Goal: Task Accomplishment & Management: Complete application form

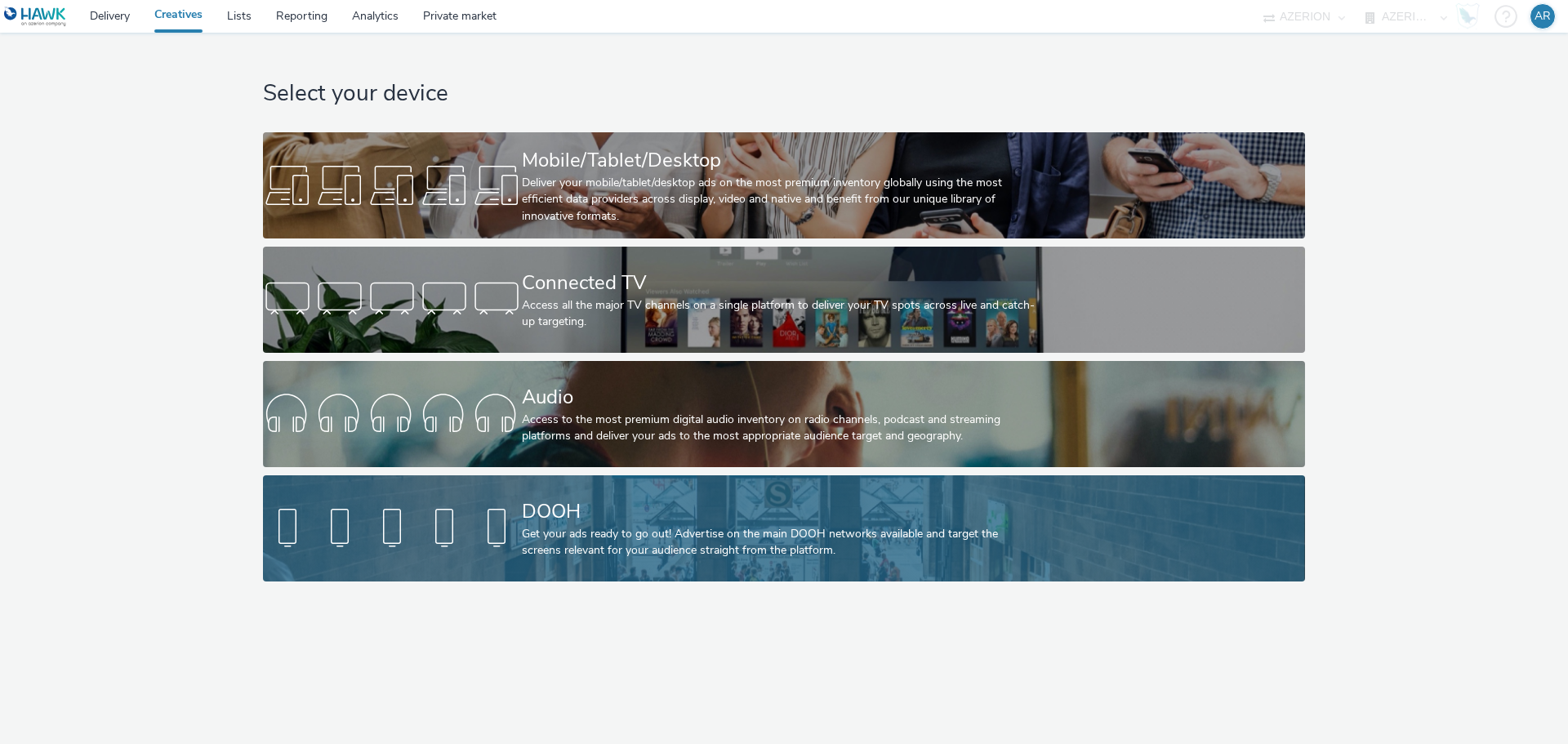
click at [798, 515] on div "DOOH" at bounding box center [781, 512] width 518 height 29
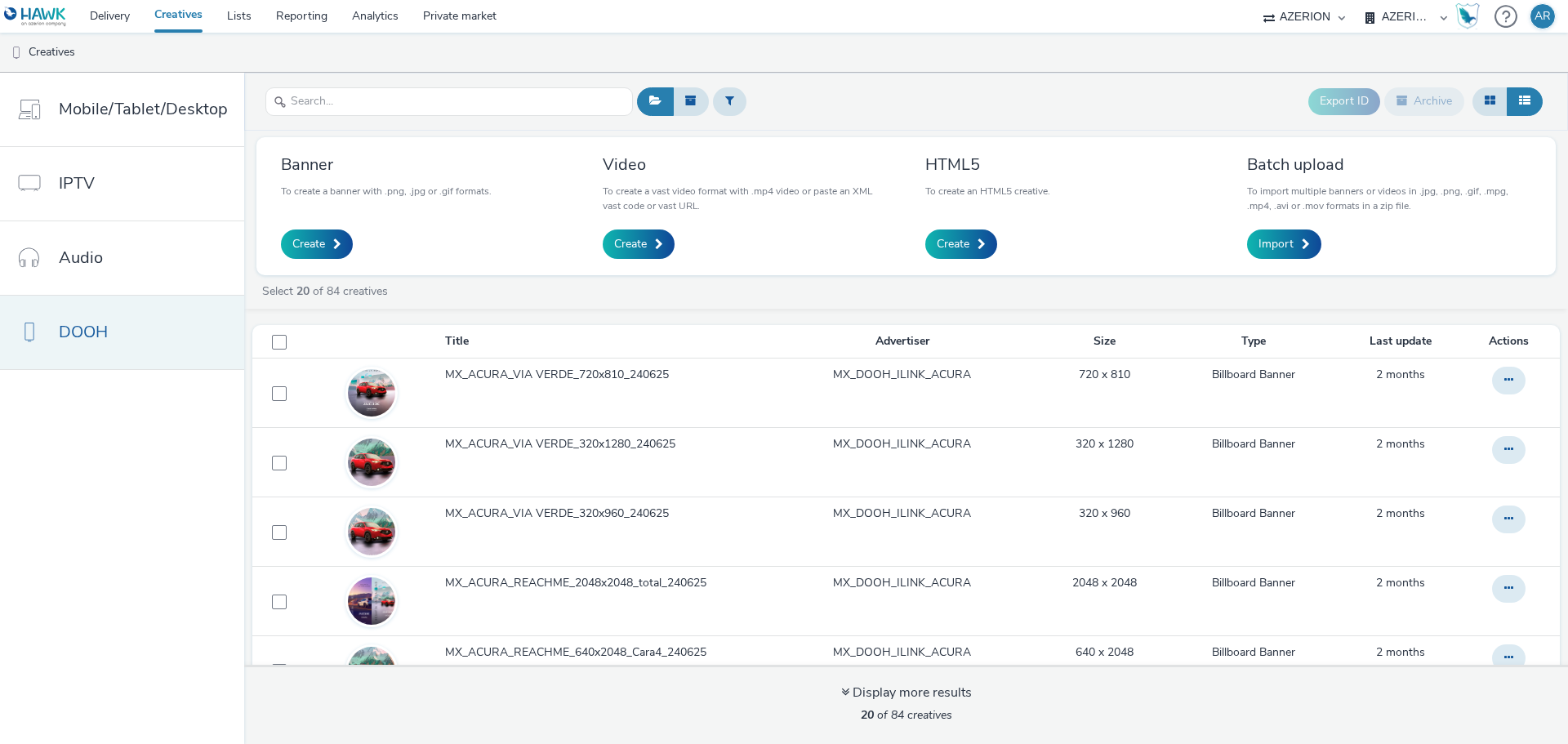
click at [94, 331] on span "DOOH" at bounding box center [83, 332] width 49 height 24
click at [302, 240] on span "Create" at bounding box center [308, 244] width 32 height 17
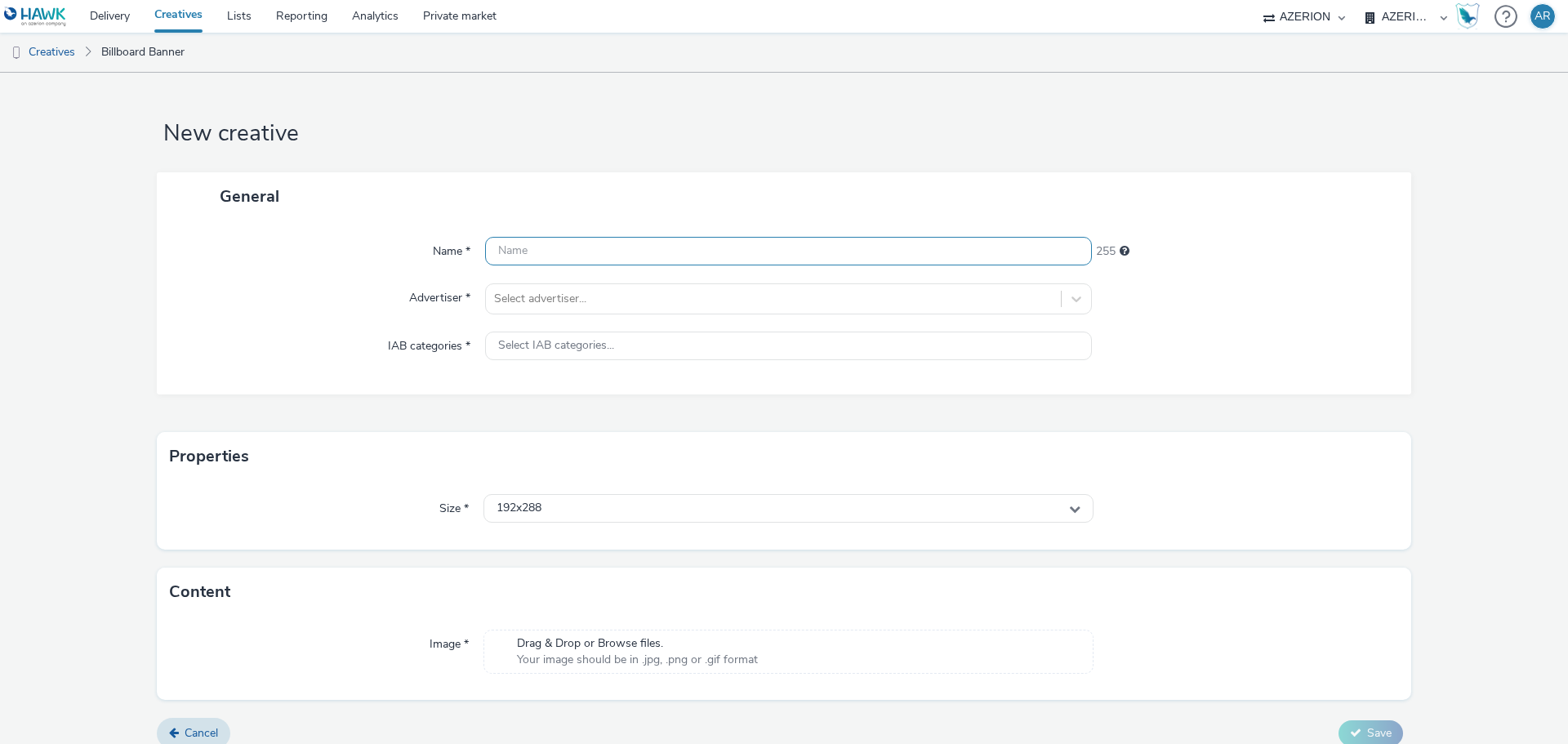
click at [612, 258] on input "text" at bounding box center [788, 251] width 607 height 29
click at [672, 250] on input "Mx_LaSierra_GLOBAL_" at bounding box center [788, 251] width 607 height 29
type input "Mx_LaSierra_GLOBAL_800x1200_290825"
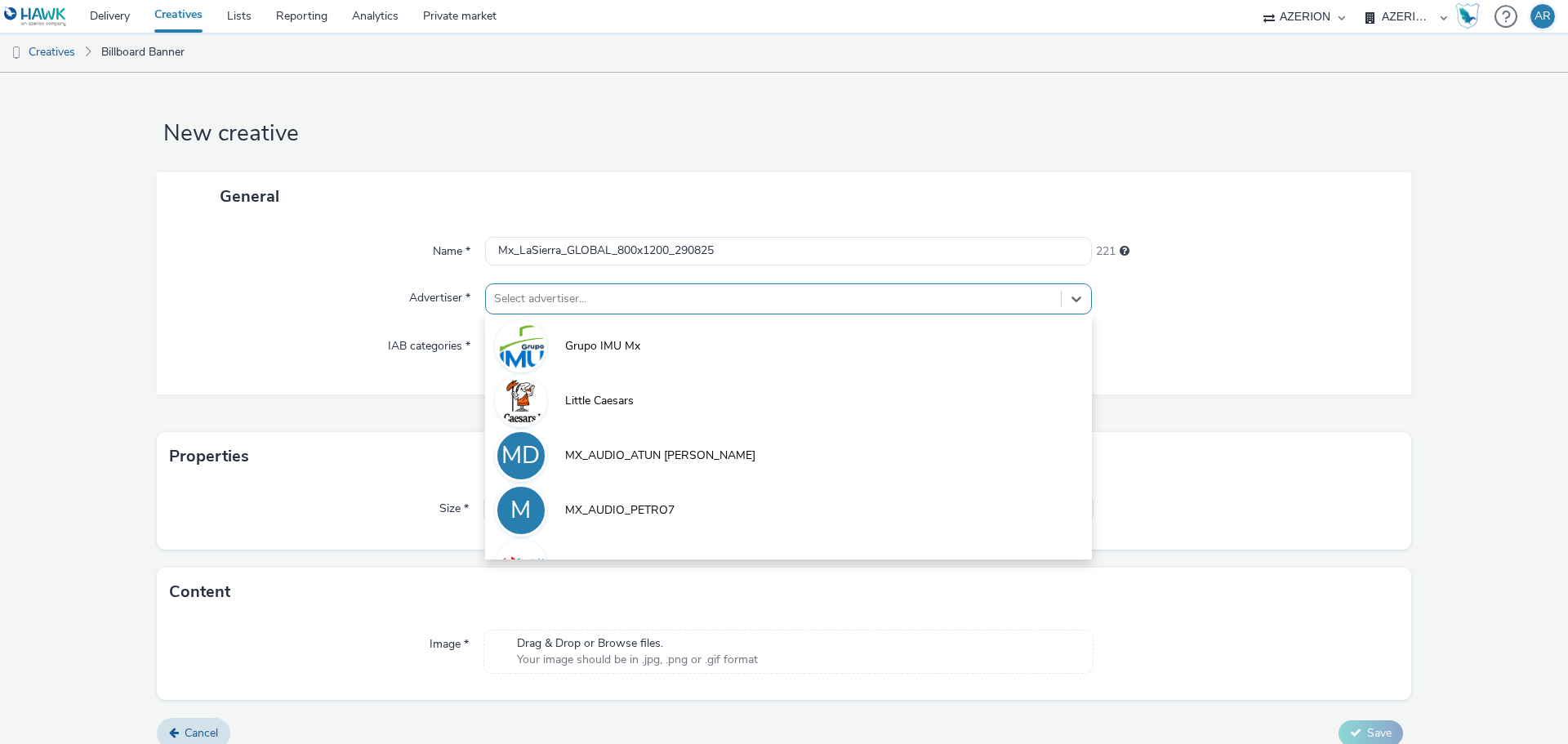
click at [687, 300] on div at bounding box center [773, 298] width 559 height 19
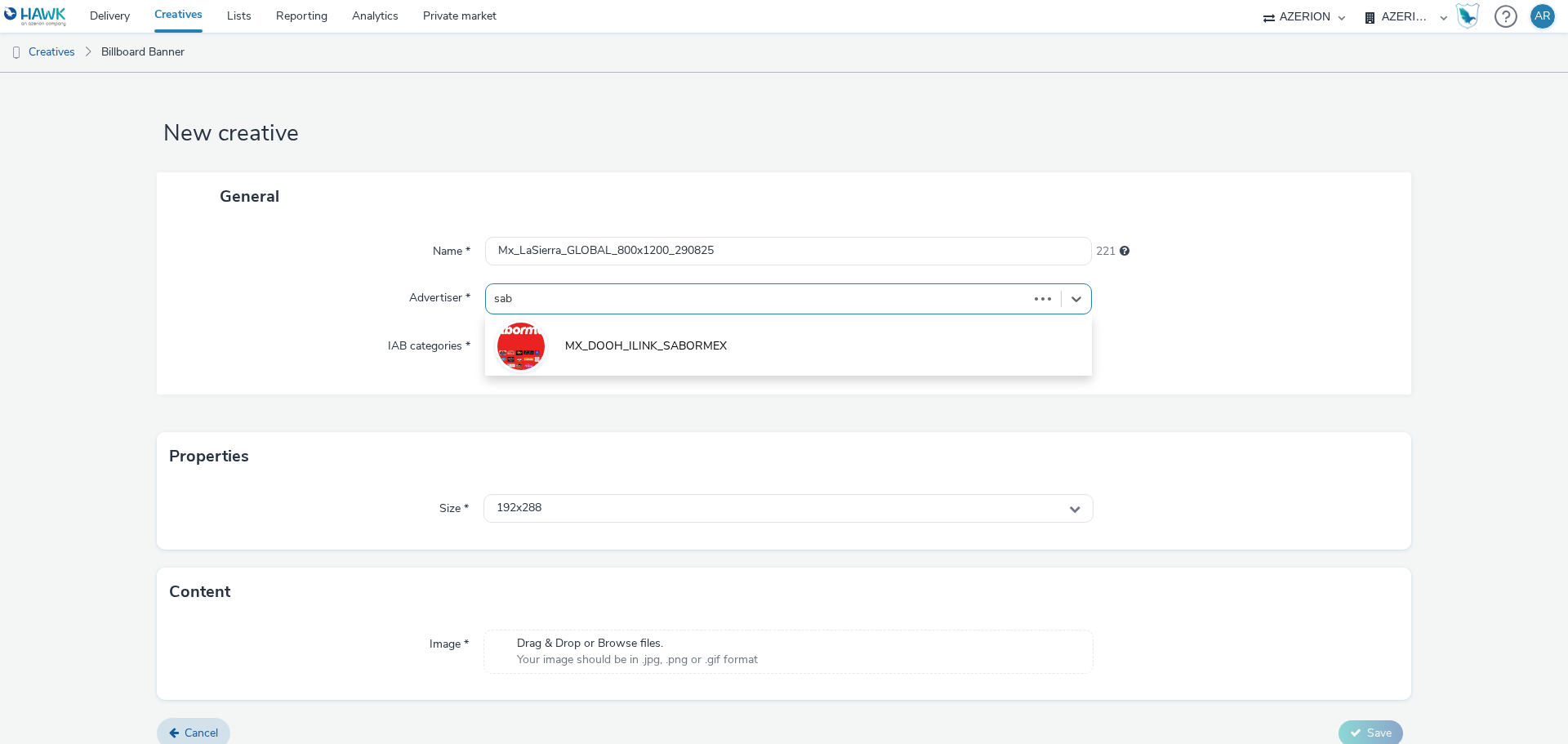
type input "[PERSON_NAME]"
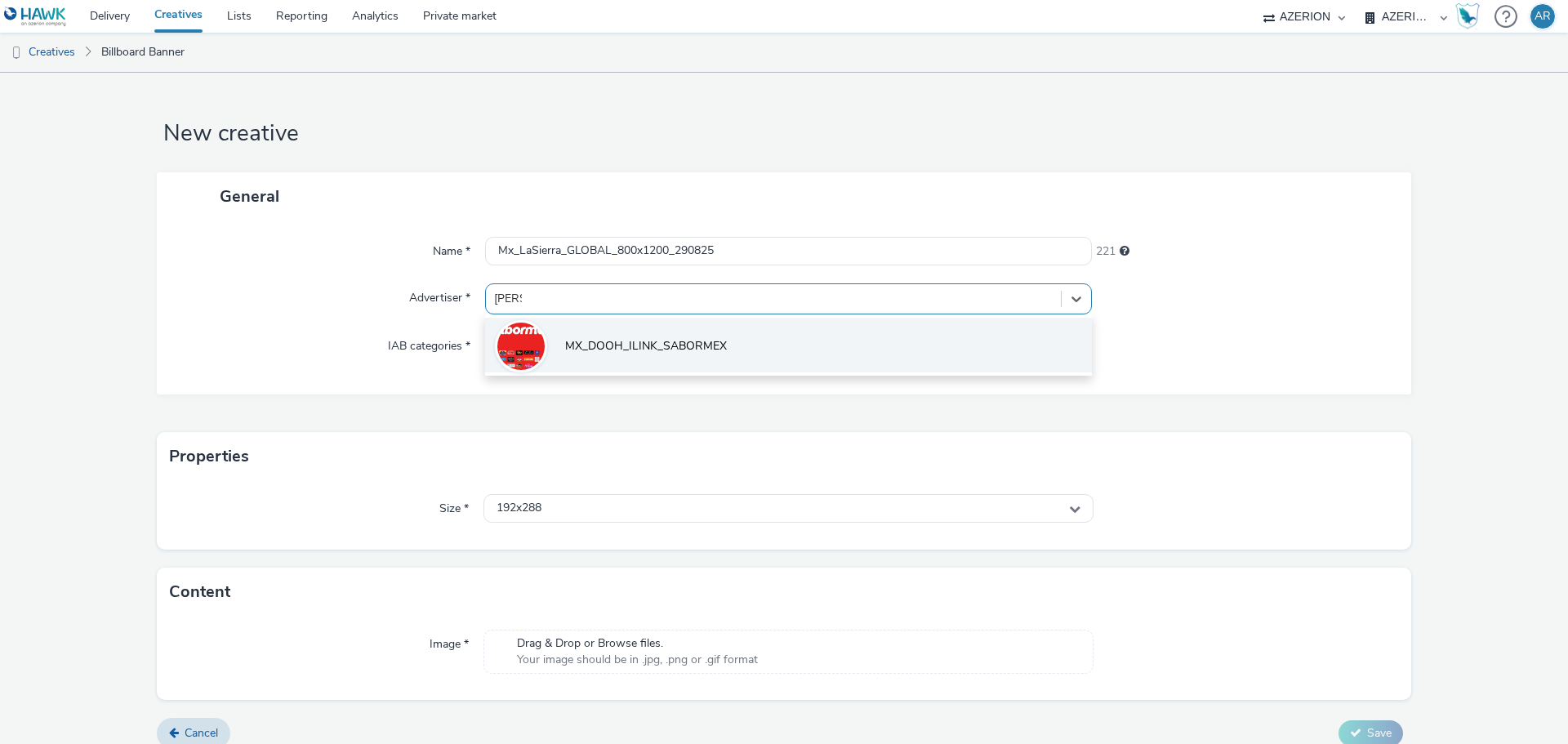
click at [697, 347] on span "MX_DOOH_ILINK_SABORMEX" at bounding box center [646, 346] width 162 height 17
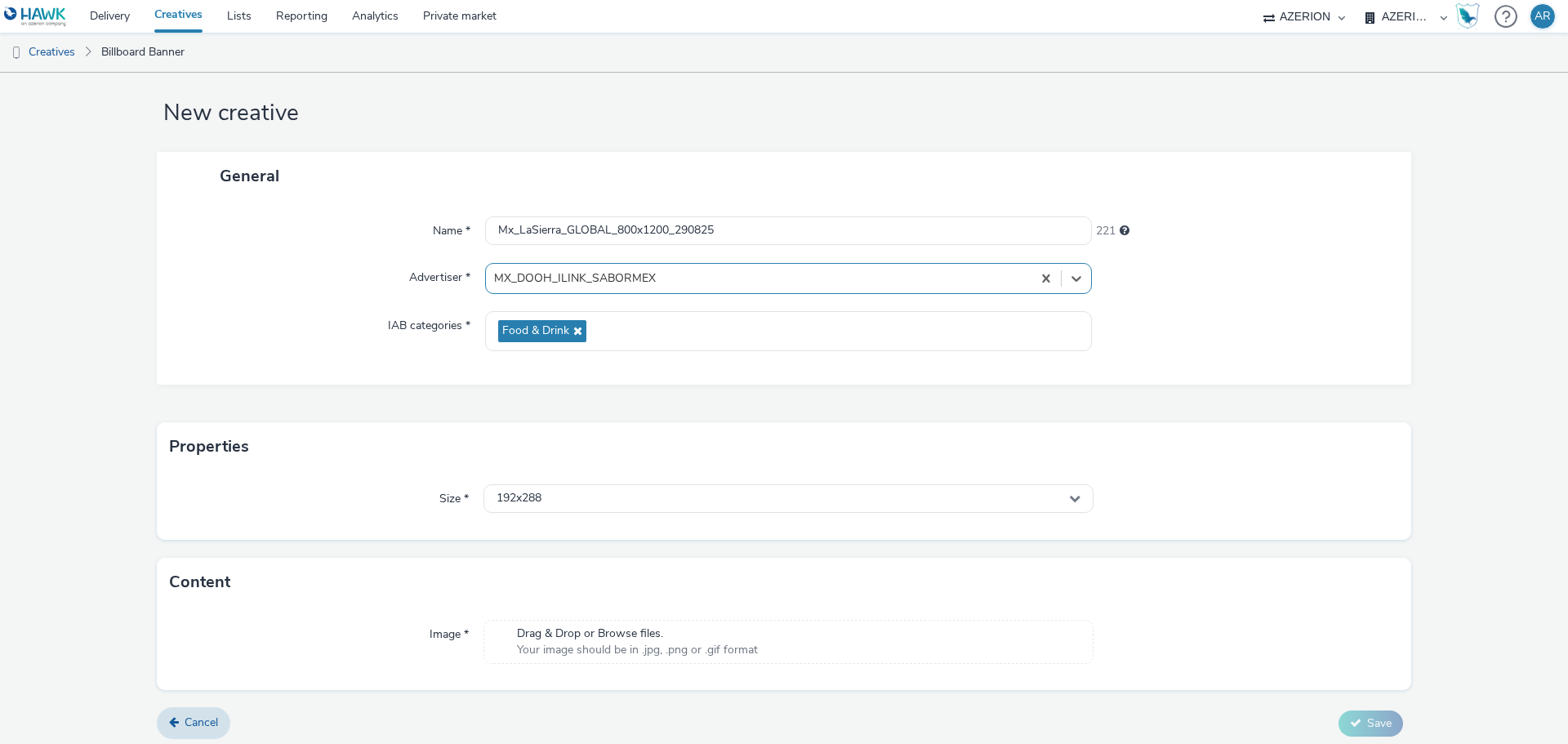
scroll to position [27, 0]
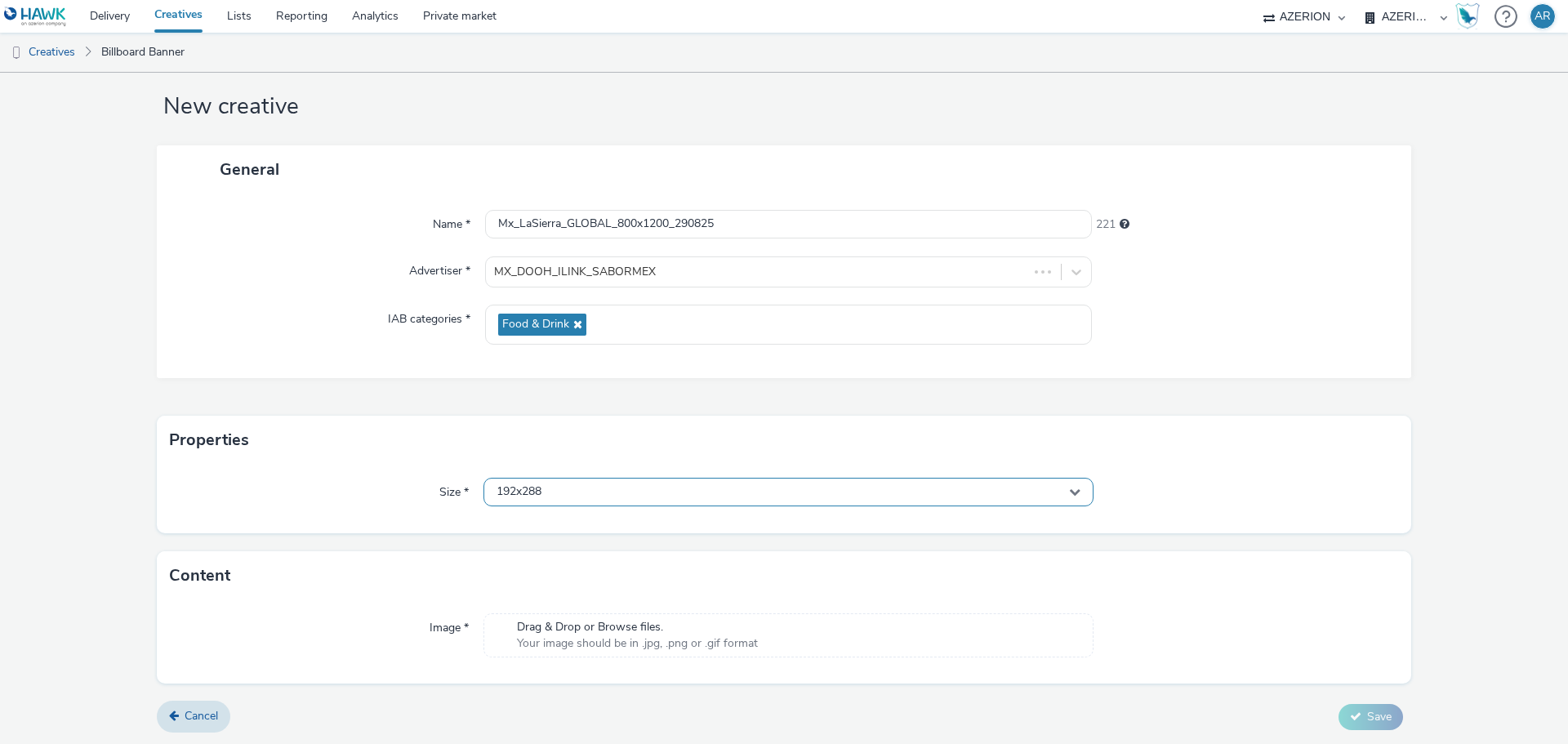
click at [692, 490] on div "192x288" at bounding box center [788, 491] width 610 height 29
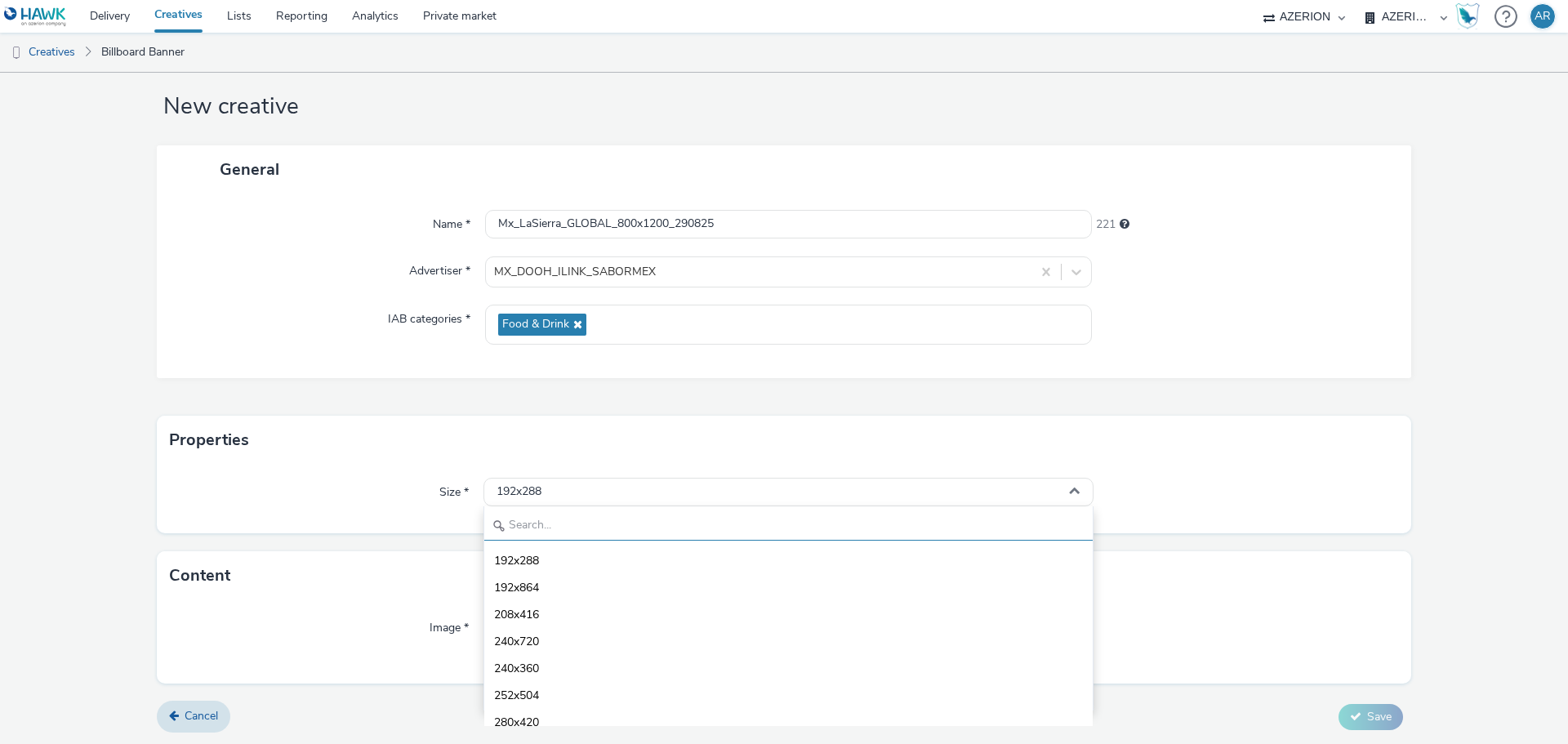
click at [636, 524] on input "text" at bounding box center [788, 526] width 609 height 29
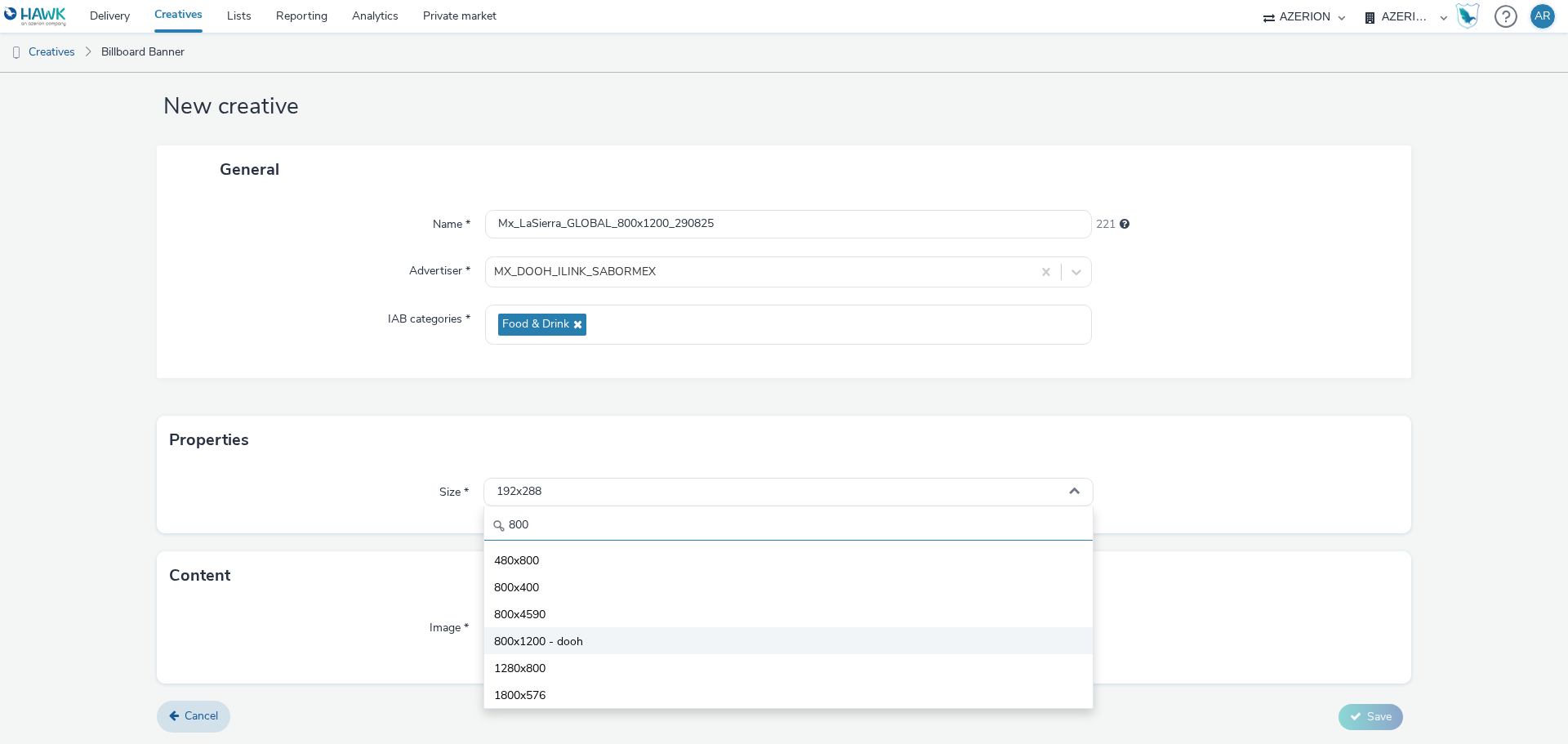
type input "800"
click at [562, 639] on span "800x1200 - dooh" at bounding box center [538, 642] width 89 height 17
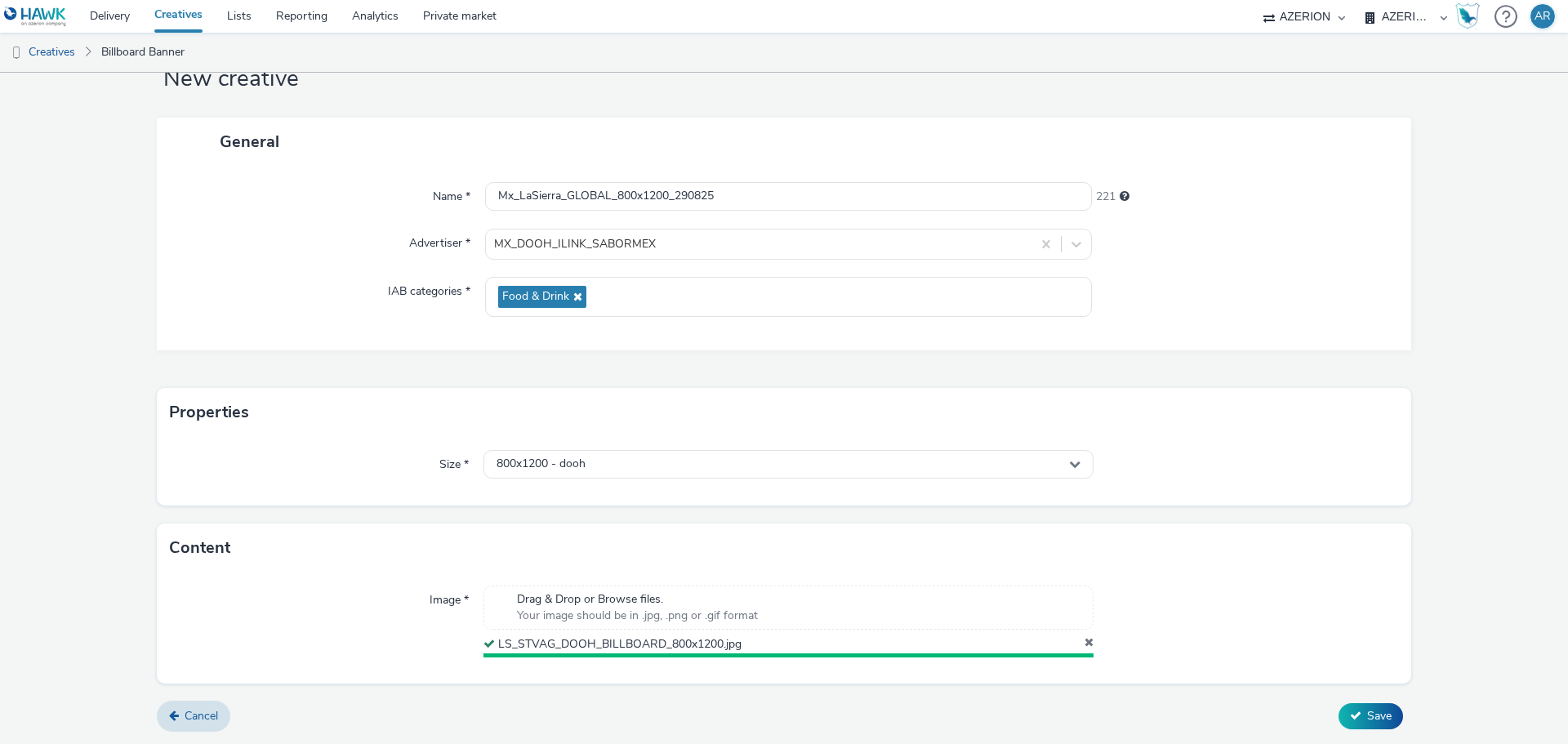
scroll to position [51, 0]
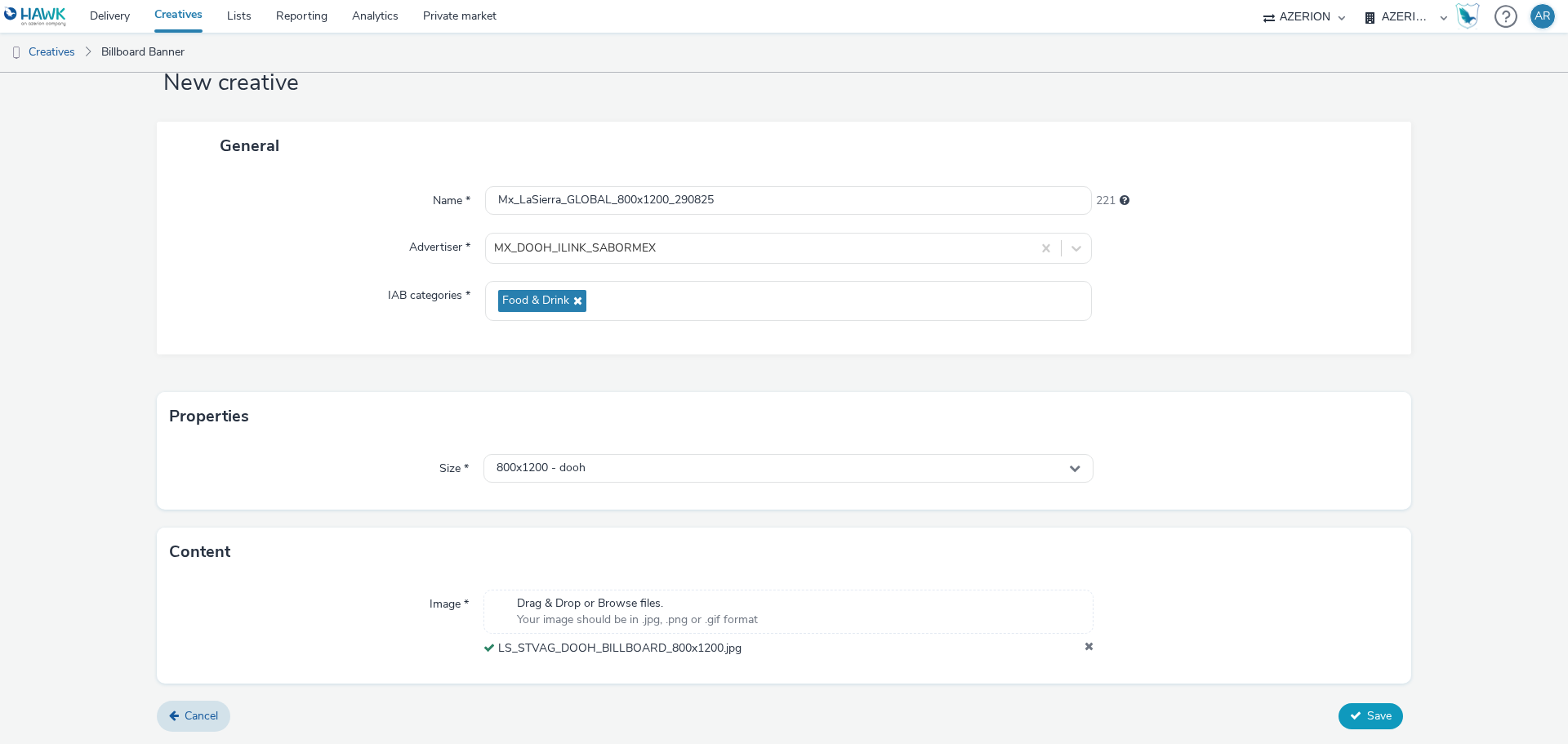
click at [1367, 709] on span "Save" at bounding box center [1379, 715] width 24 height 16
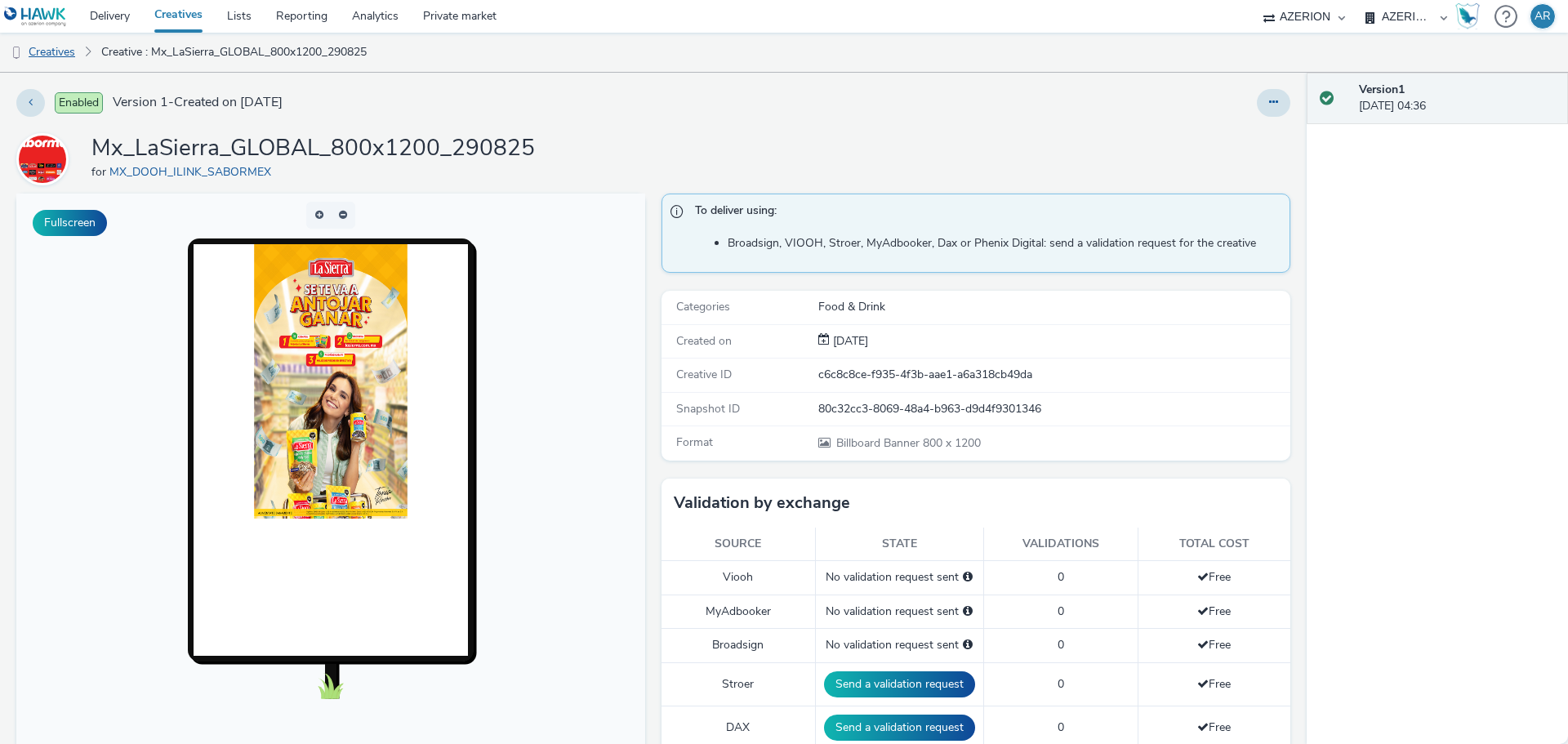
click at [57, 55] on link "Creatives" at bounding box center [42, 52] width 83 height 39
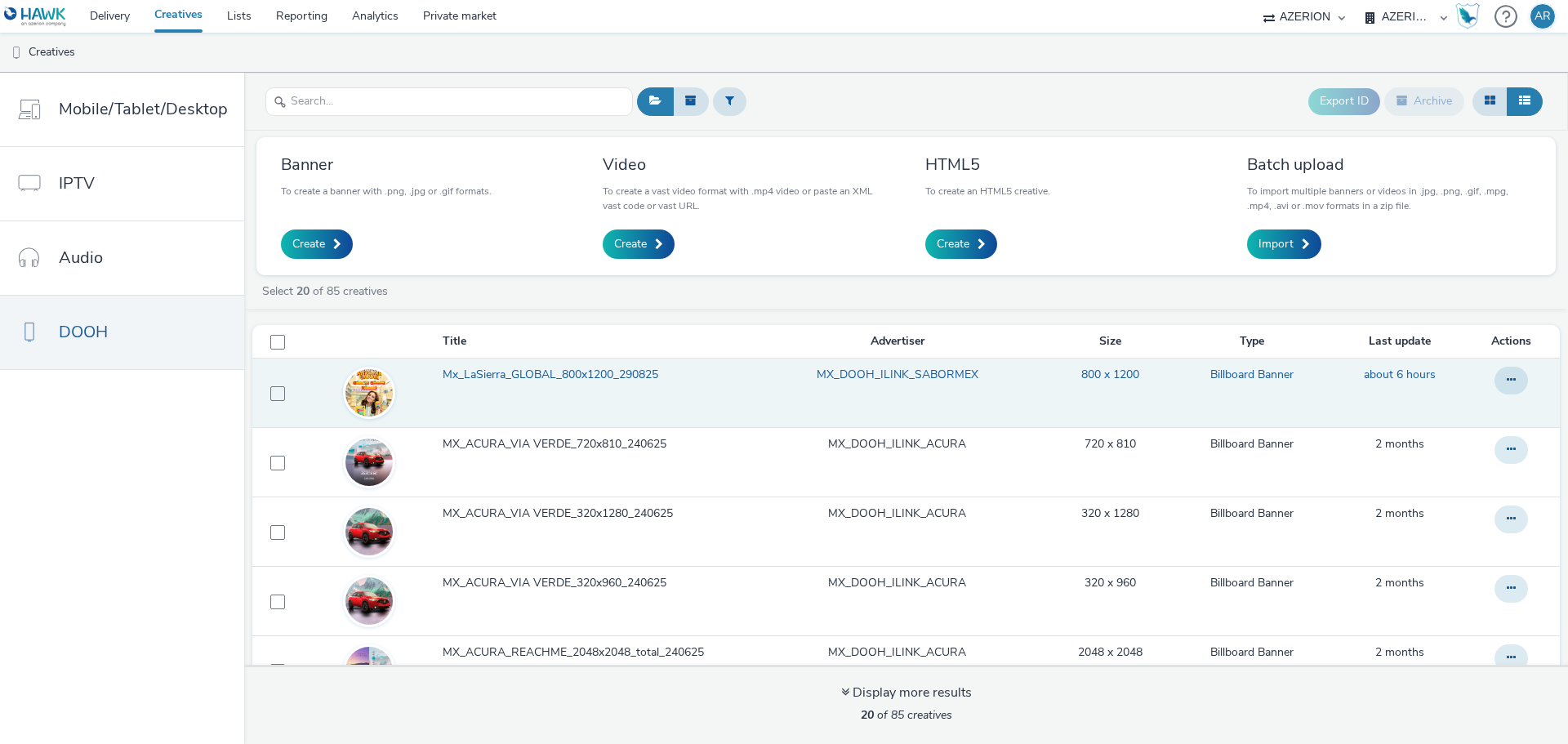
click at [525, 375] on span "Mx_LaSierra_GLOBAL_800x1200_290825" at bounding box center [553, 375] width 222 height 17
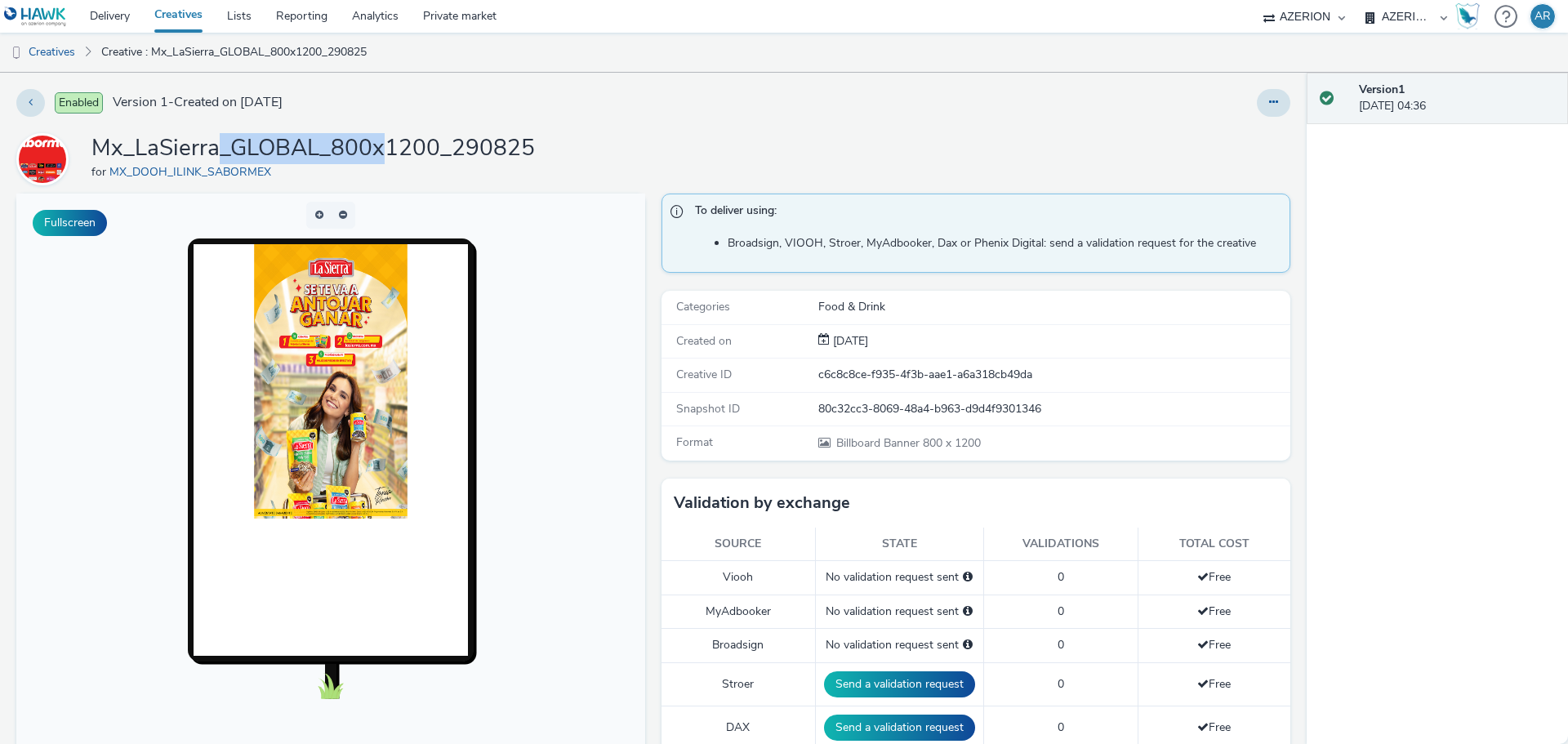
drag, startPoint x: 388, startPoint y: 150, endPoint x: 223, endPoint y: 150, distance: 165.0
click at [223, 150] on h1 "Mx_LaSierra_GLOBAL_800x1200_290825" at bounding box center [313, 149] width 443 height 31
drag, startPoint x: 528, startPoint y: 147, endPoint x: 89, endPoint y: 143, distance: 439.0
click at [89, 143] on div "Mx_LaSierra_GLOBAL_800x1200_290825 for MX_DOOH_ILINK_SABORMEX" at bounding box center [653, 159] width 1274 height 52
copy h1 "Mx_LaSierra_GLOBAL_800x1200_290825"
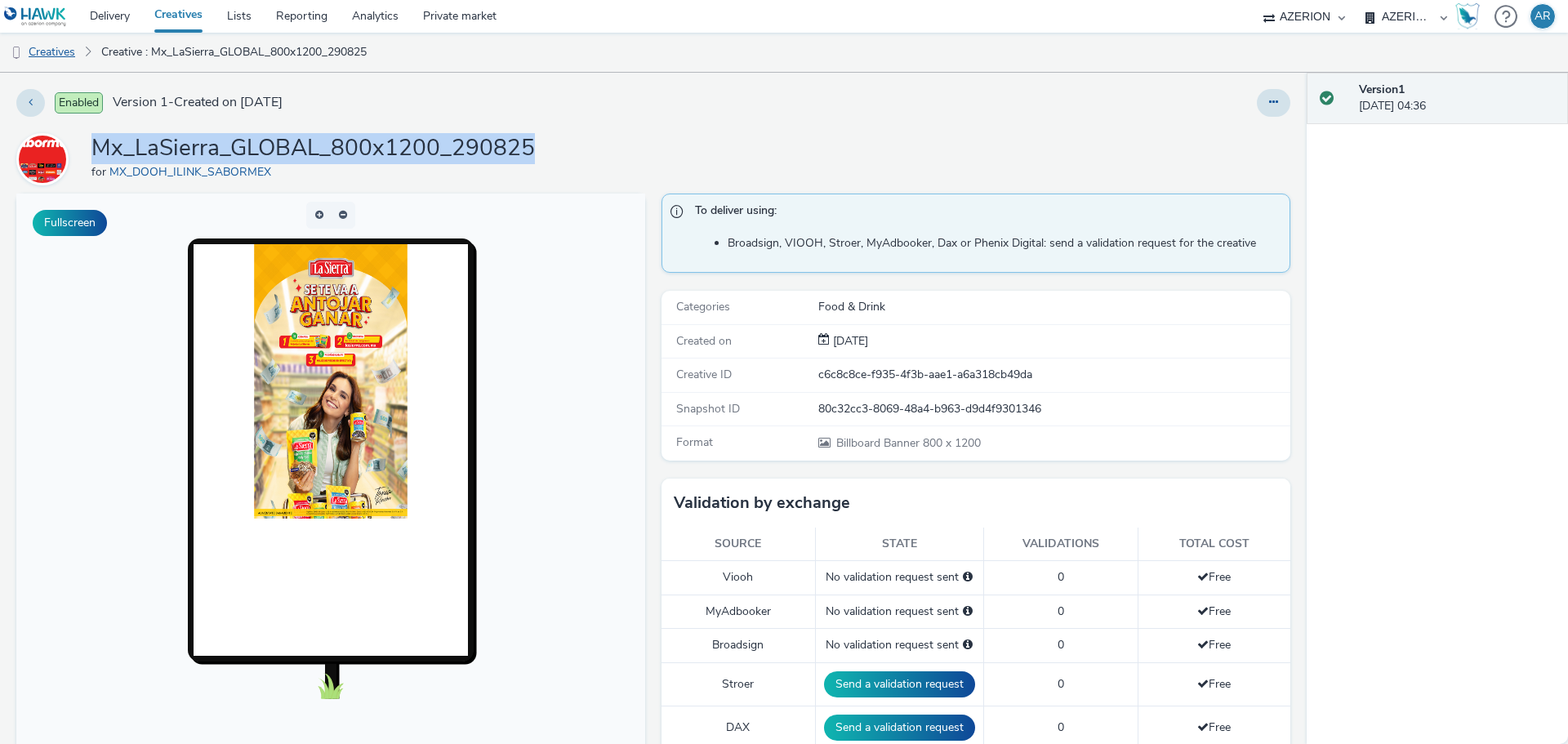
click at [59, 54] on link "Creatives" at bounding box center [42, 52] width 83 height 39
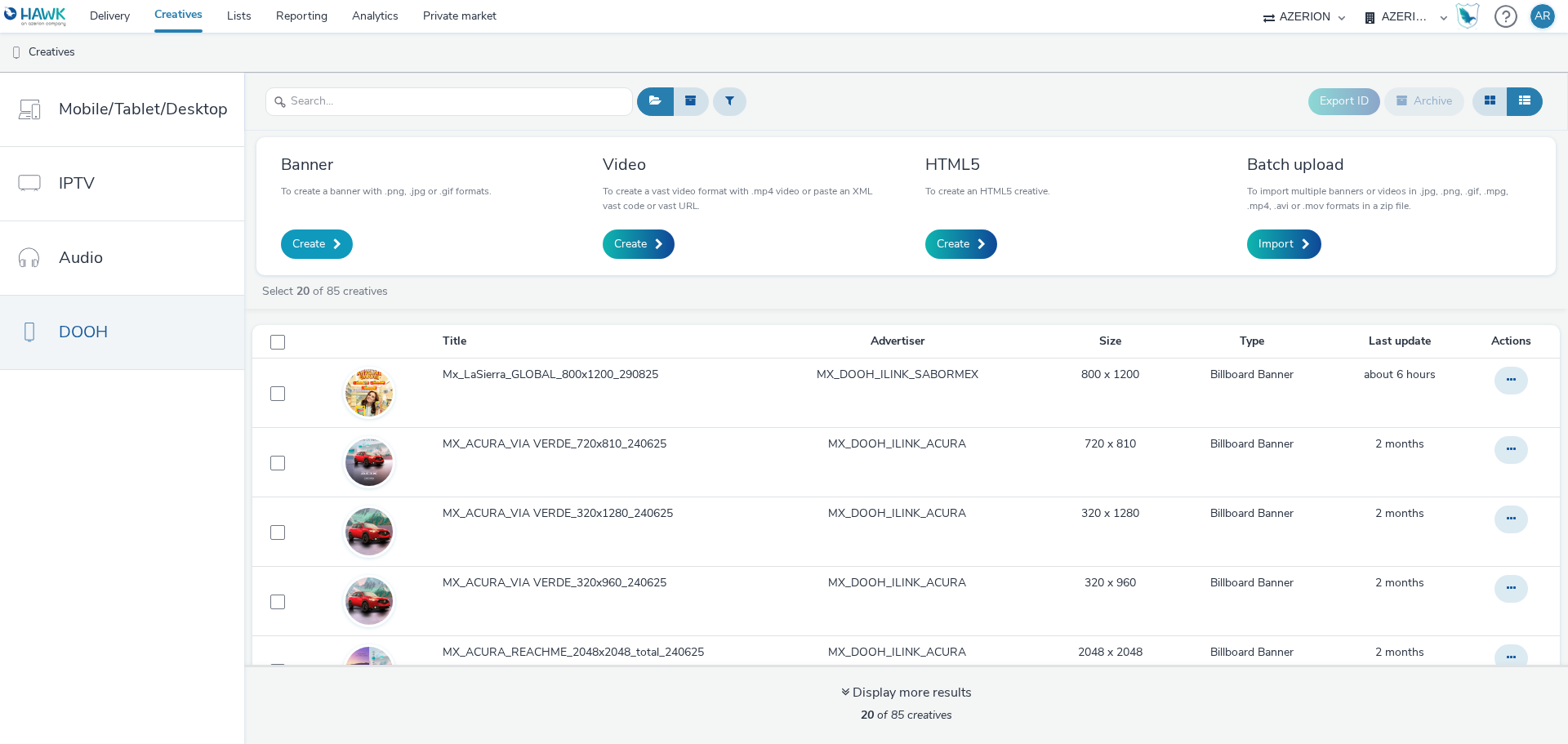
click at [310, 241] on span "Create" at bounding box center [308, 244] width 32 height 17
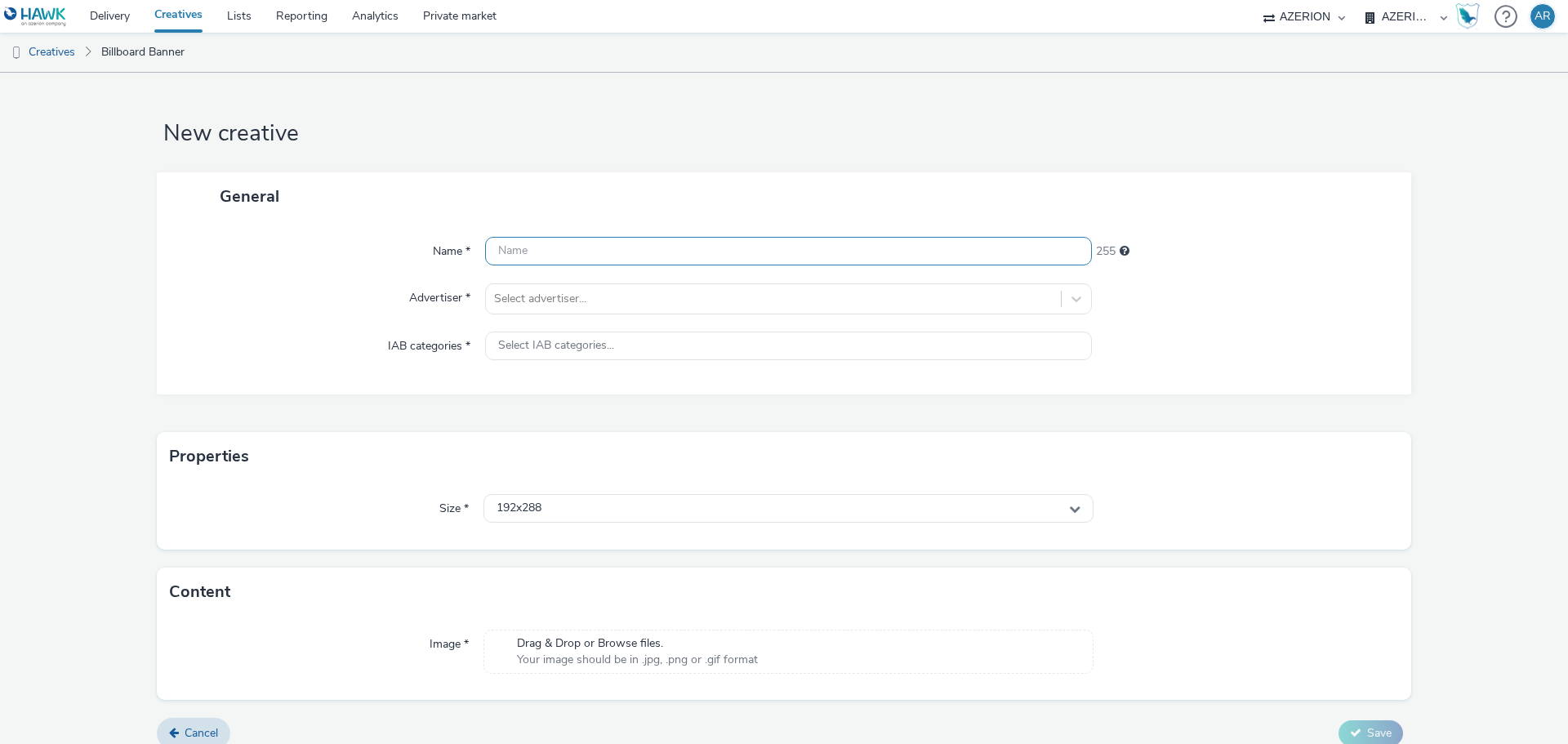
click at [619, 247] on input "text" at bounding box center [788, 251] width 607 height 29
paste input "Mx_LaSierra_GLOBAL_800x1200_290825"
click at [627, 255] on input "Mx_LaSierra_GLOBAL_800x1200_290825" at bounding box center [788, 251] width 607 height 29
click at [655, 254] on input "Mx_LaSierra_GLOBAL_840x1200_290825" at bounding box center [788, 251] width 607 height 29
type input "Mx_LaSierra_GLOBAL_840x400_290825"
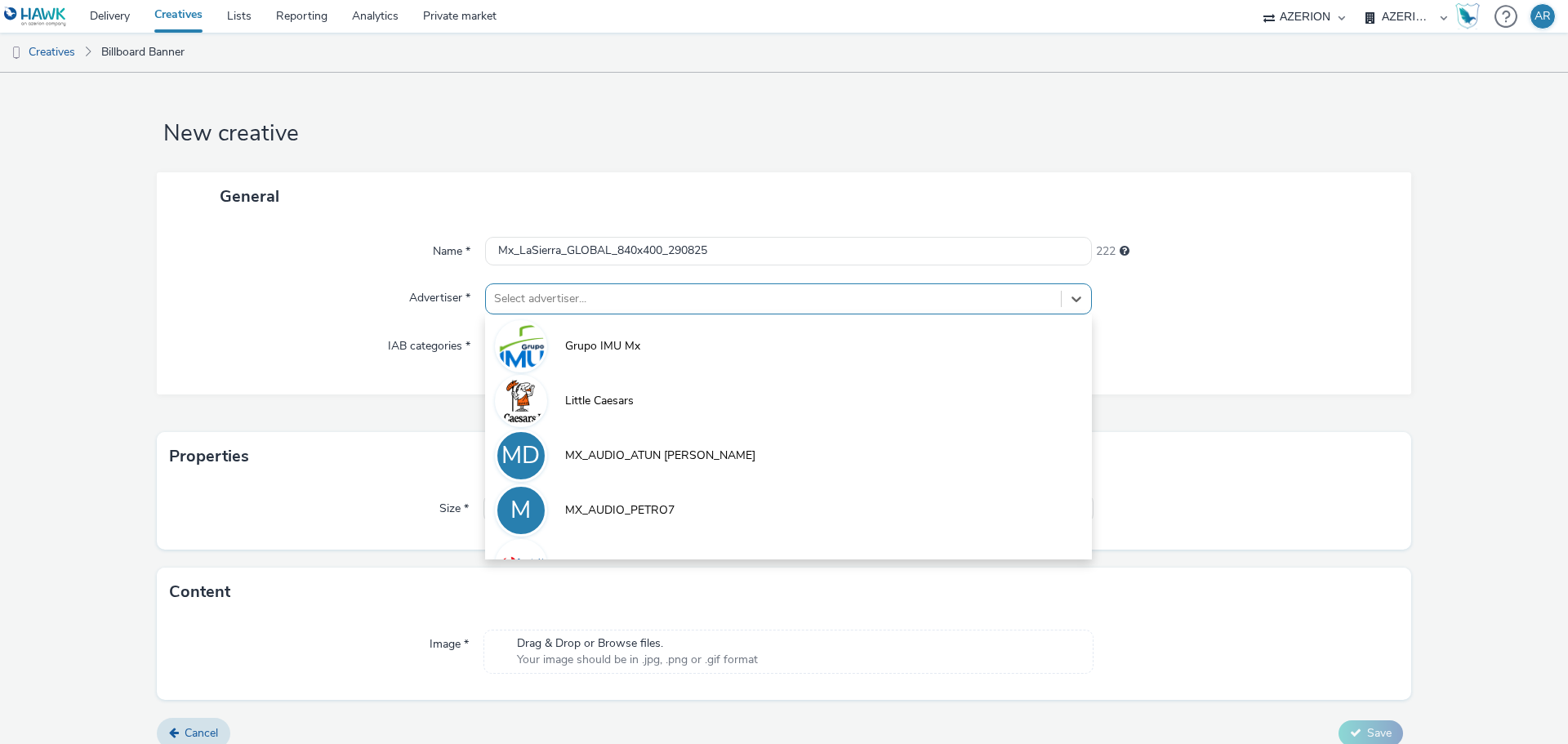
click at [867, 297] on div at bounding box center [773, 298] width 559 height 19
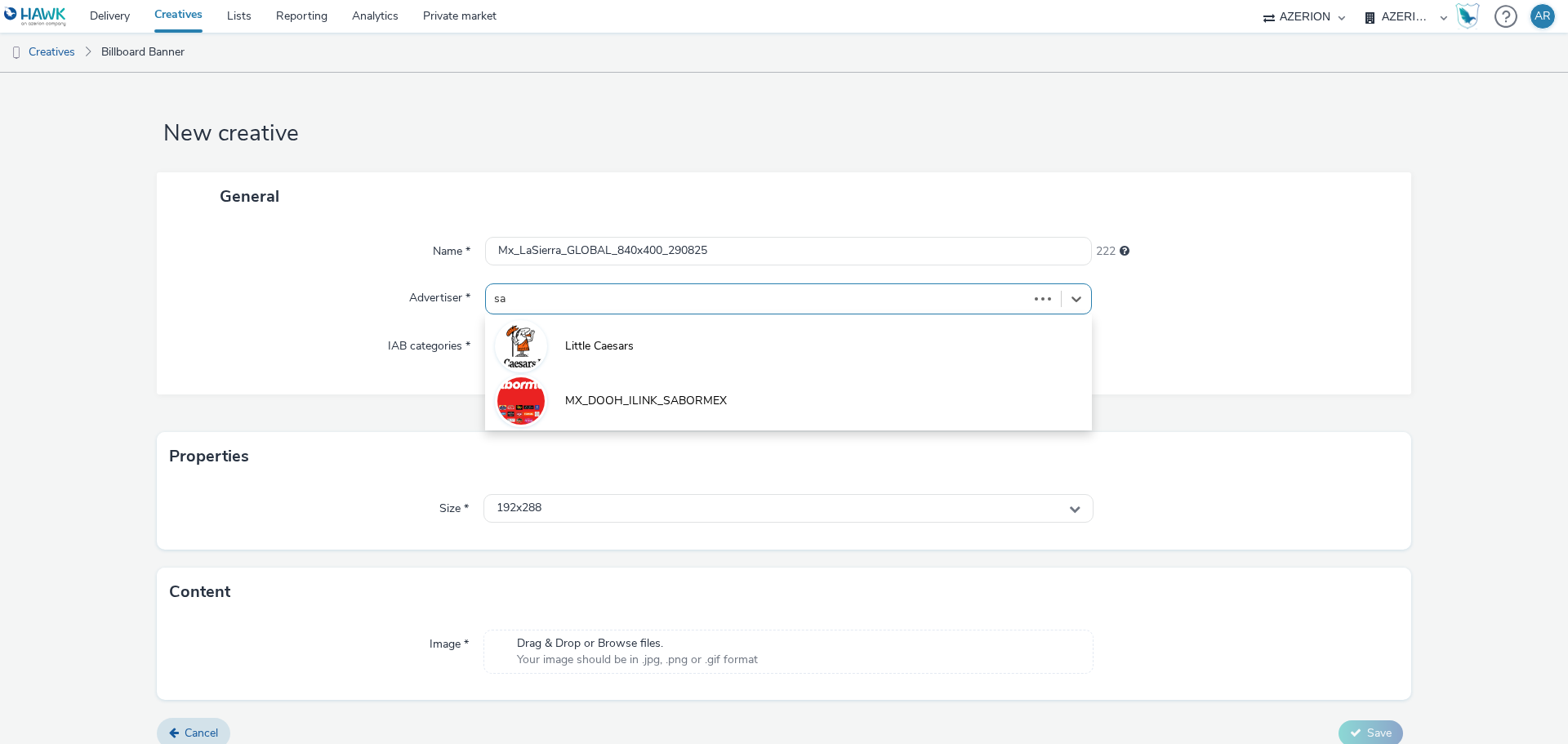
type input "sab"
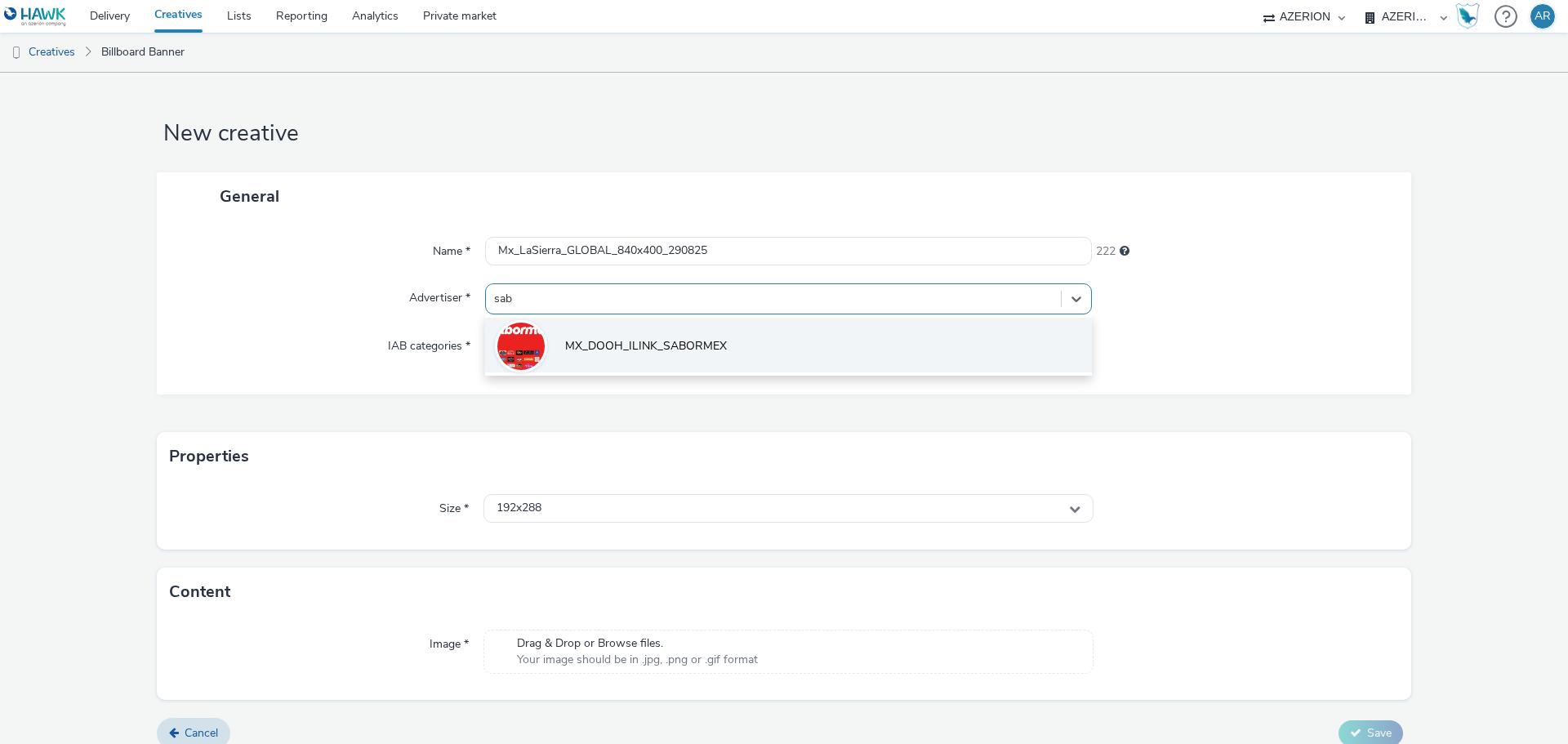
click at [670, 344] on span "MX_DOOH_ILINK_SABORMEX" at bounding box center [646, 346] width 162 height 17
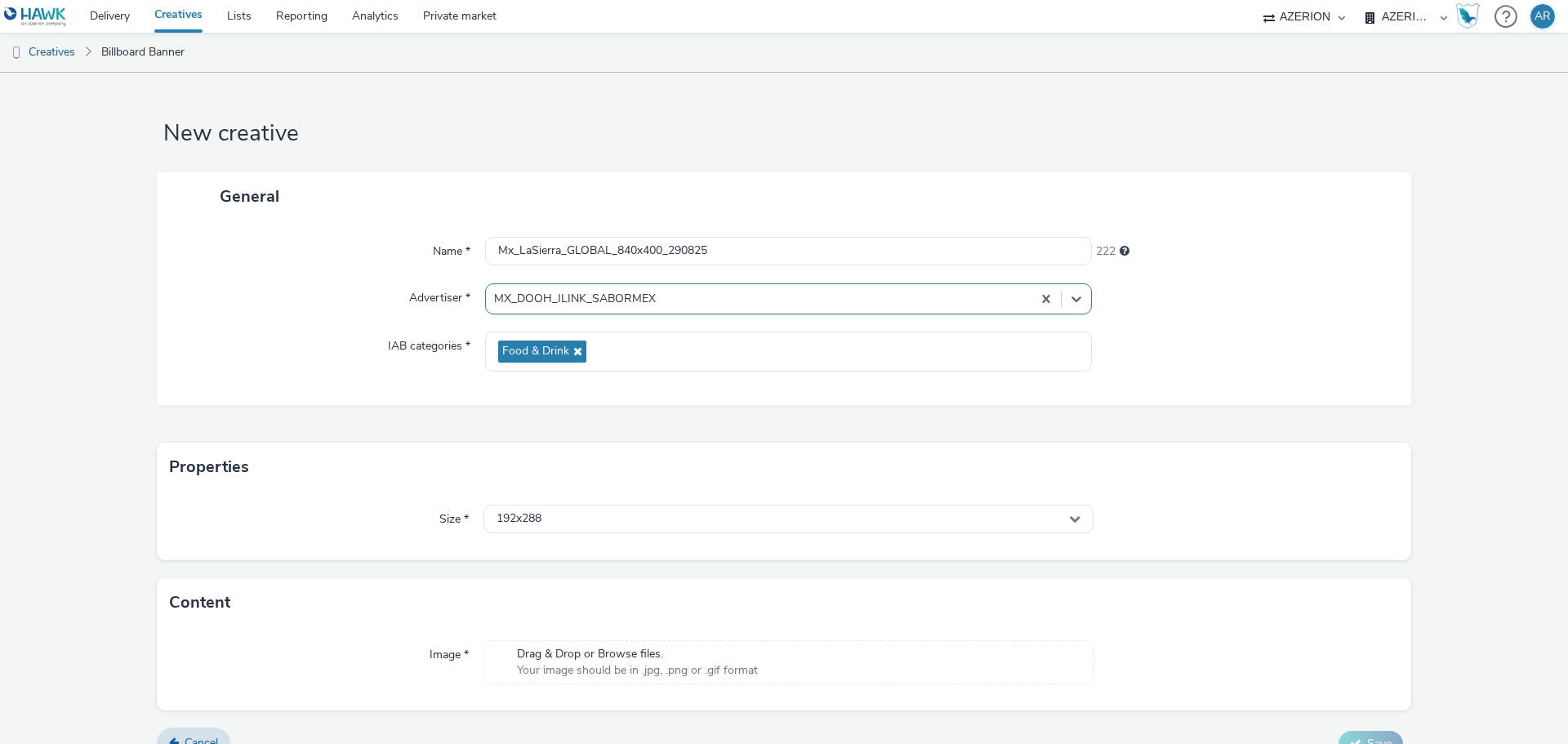
scroll to position [27, 0]
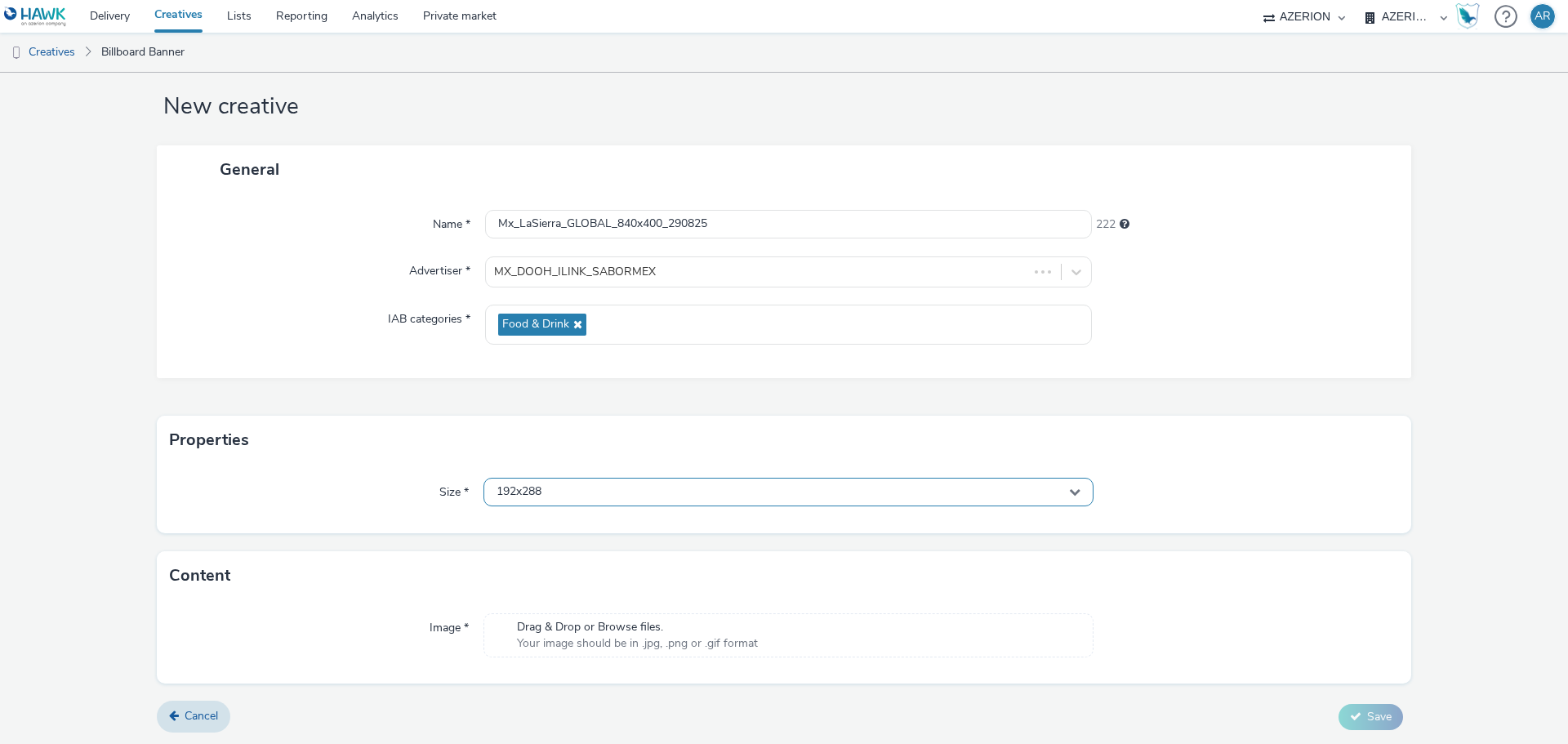
click at [575, 490] on div "192x288" at bounding box center [788, 491] width 610 height 29
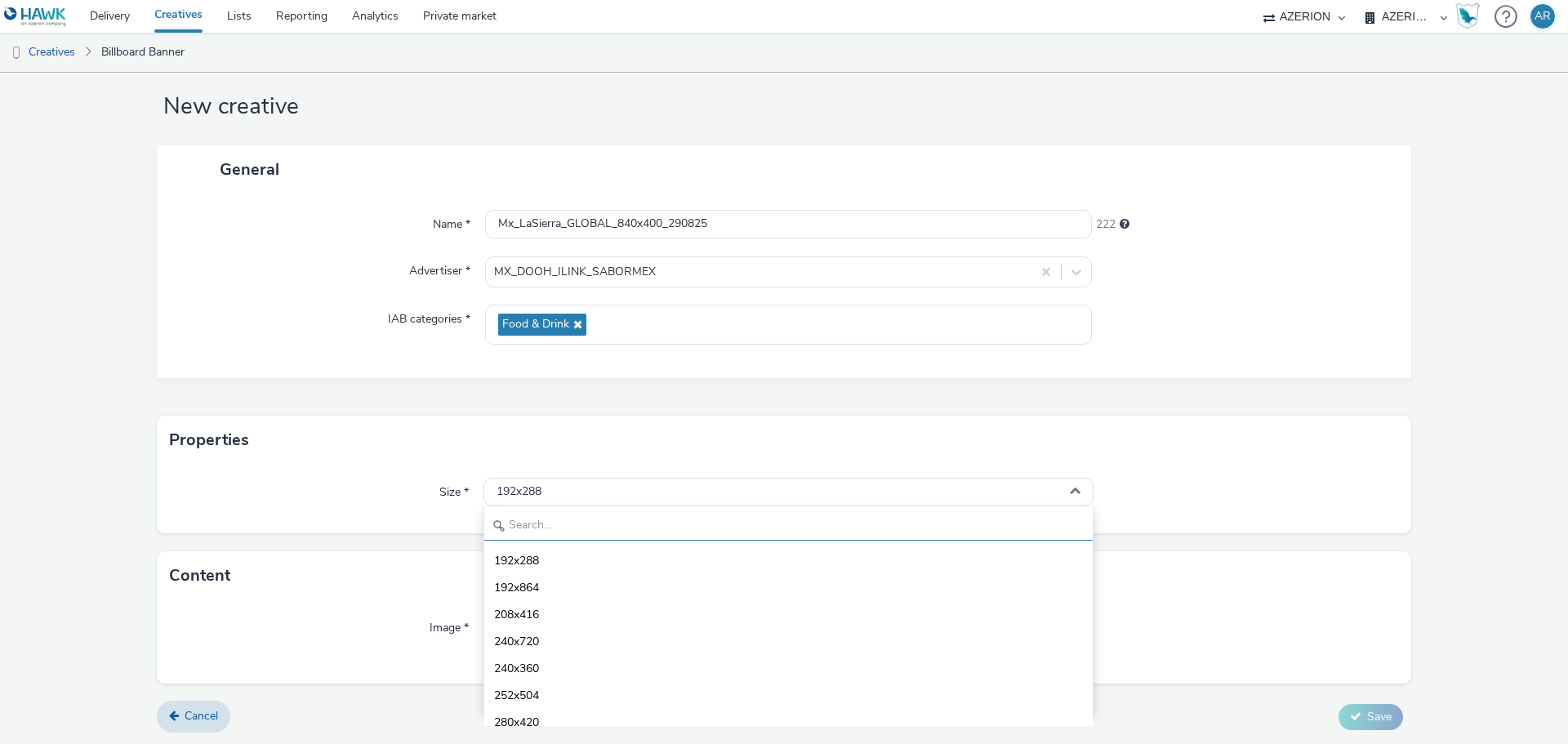
click at [559, 525] on input "text" at bounding box center [788, 526] width 609 height 29
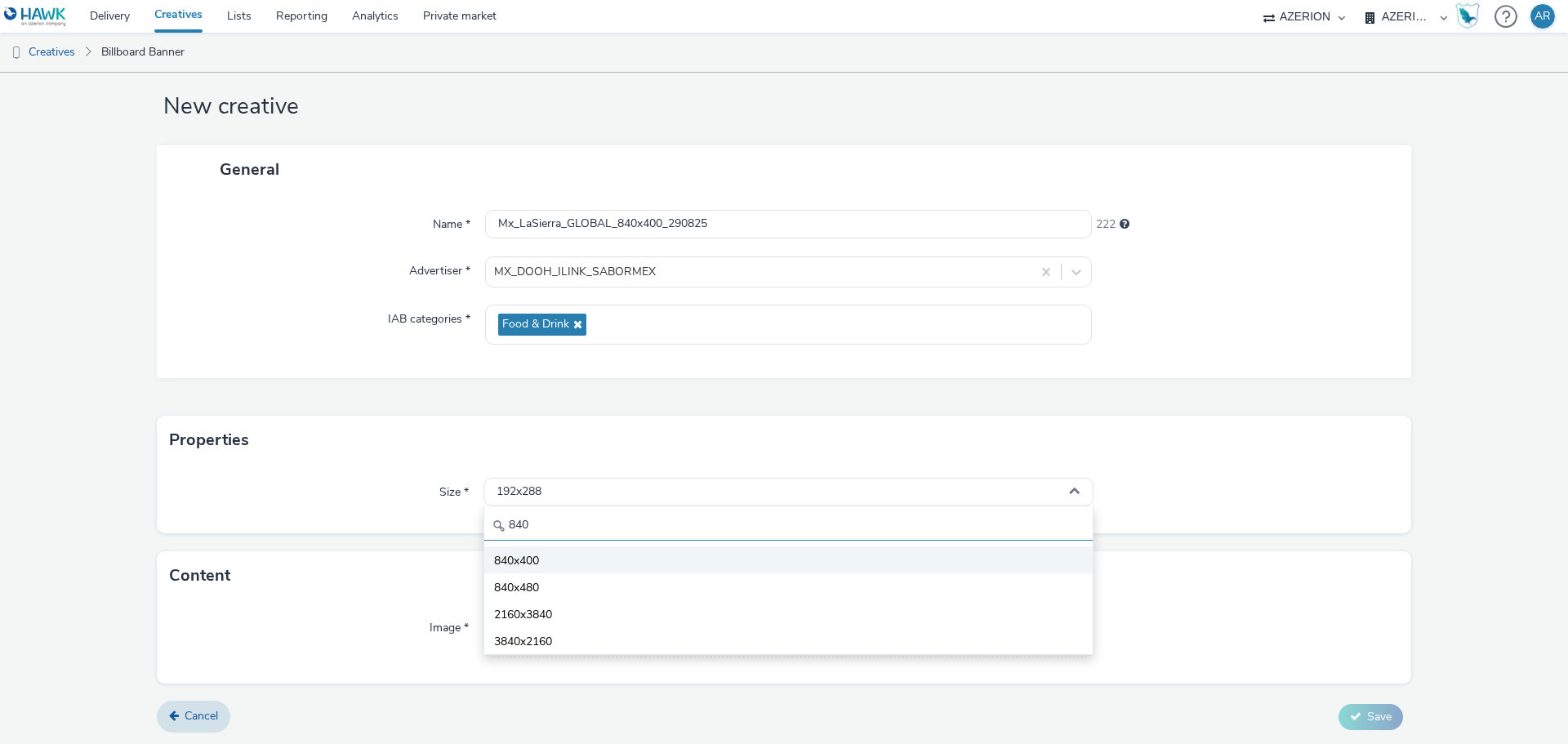
type input "840"
click at [519, 561] on span "840x400" at bounding box center [516, 562] width 45 height 17
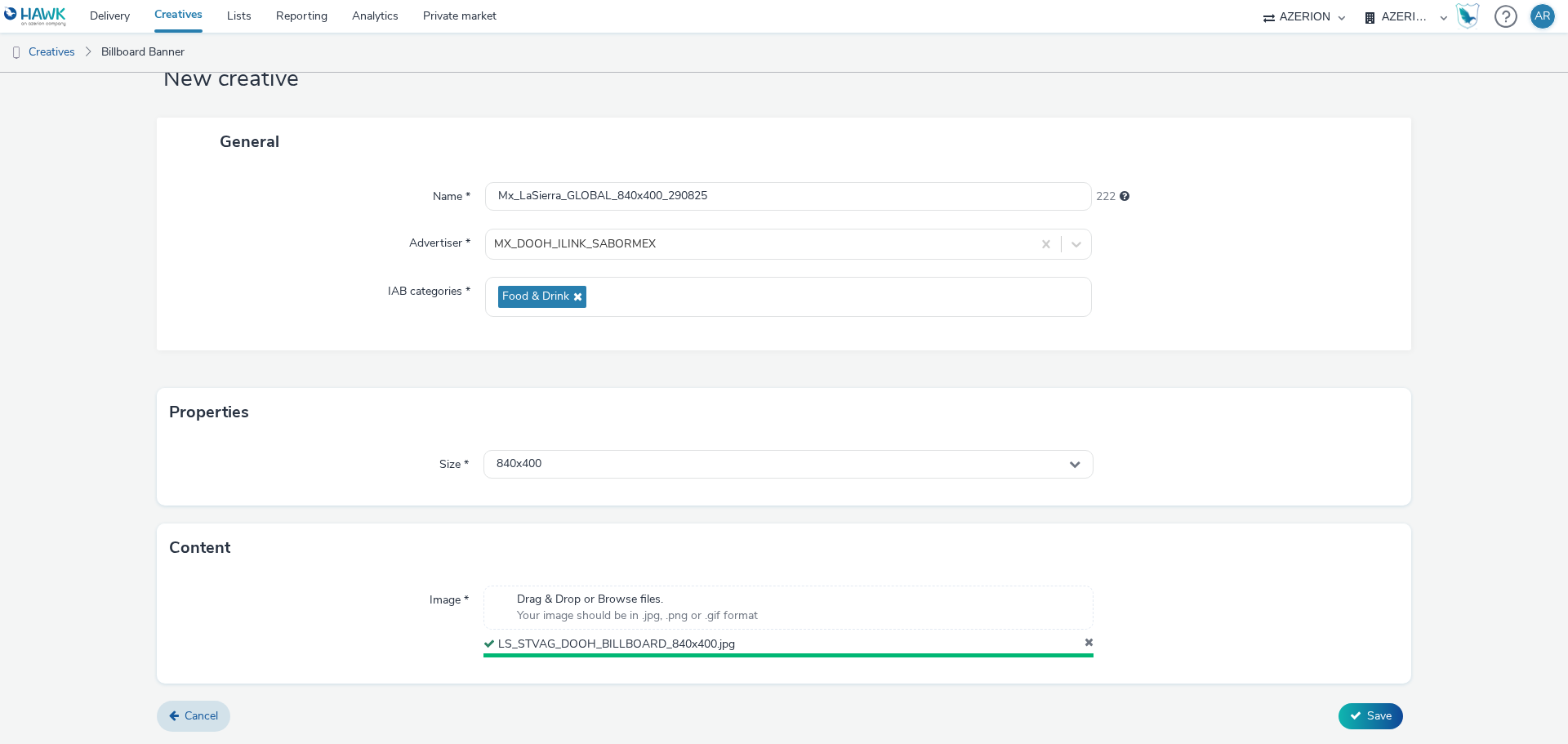
scroll to position [51, 0]
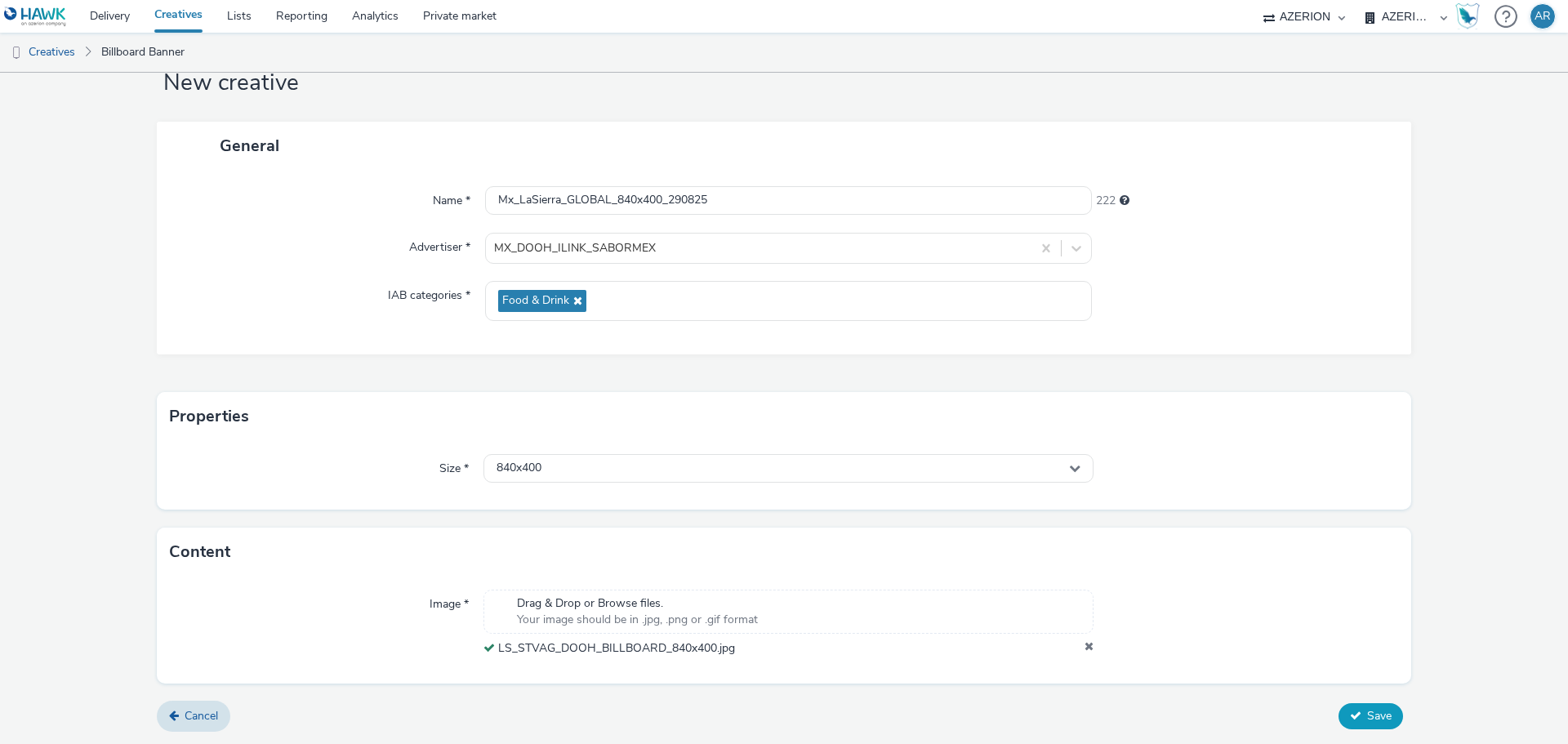
click at [1374, 720] on span "Save" at bounding box center [1379, 715] width 24 height 16
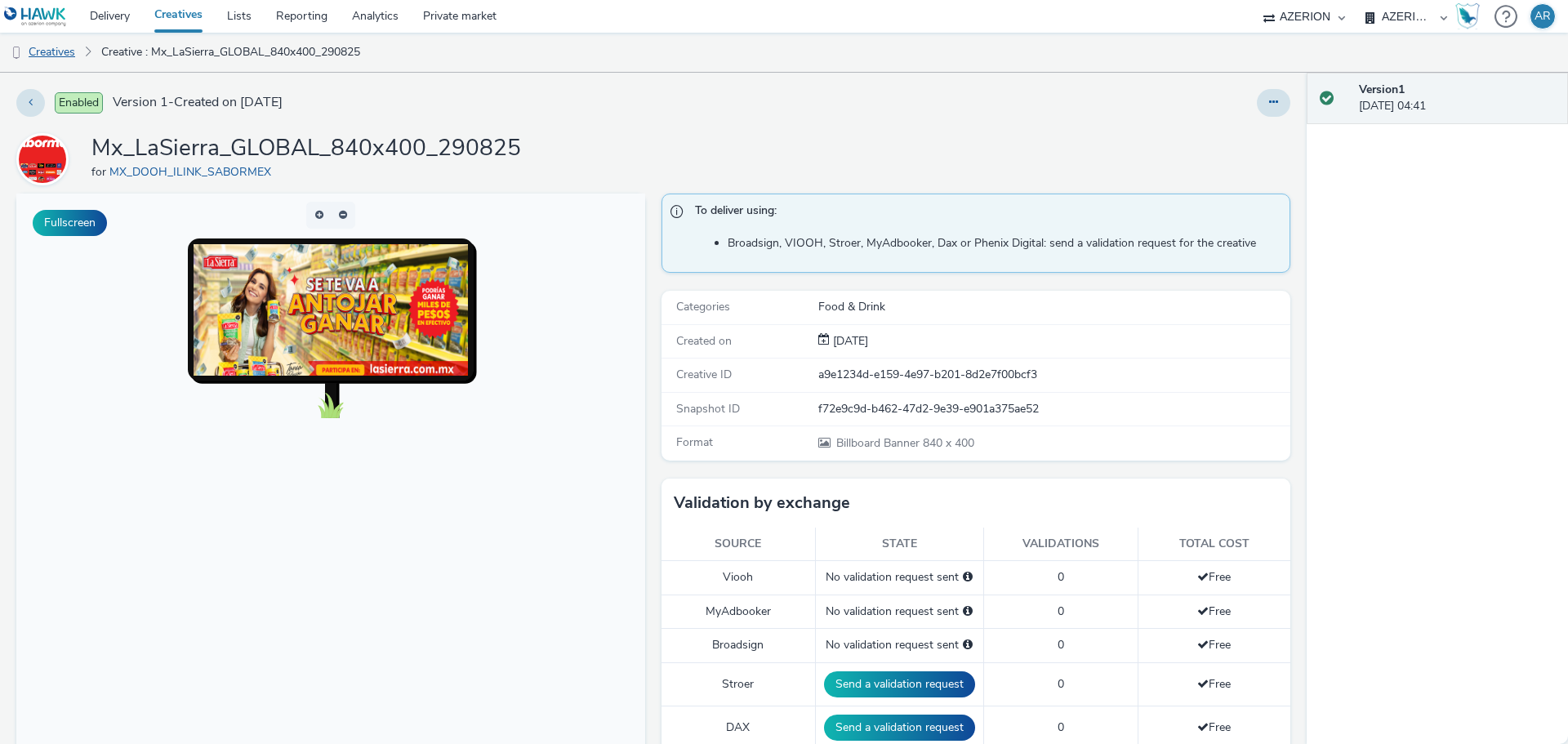
click at [56, 49] on link "Creatives" at bounding box center [42, 52] width 83 height 39
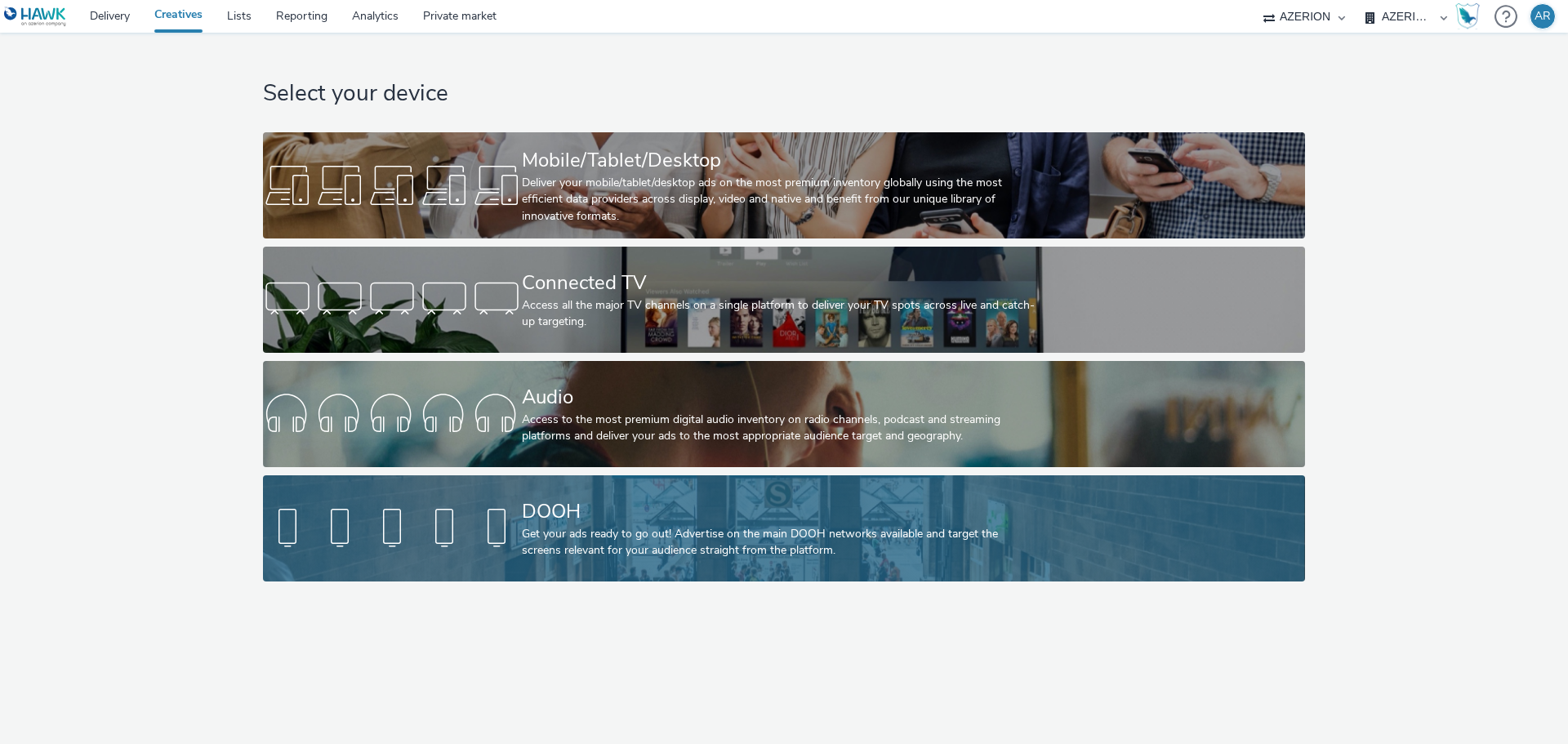
click at [609, 508] on div "DOOH" at bounding box center [781, 512] width 518 height 29
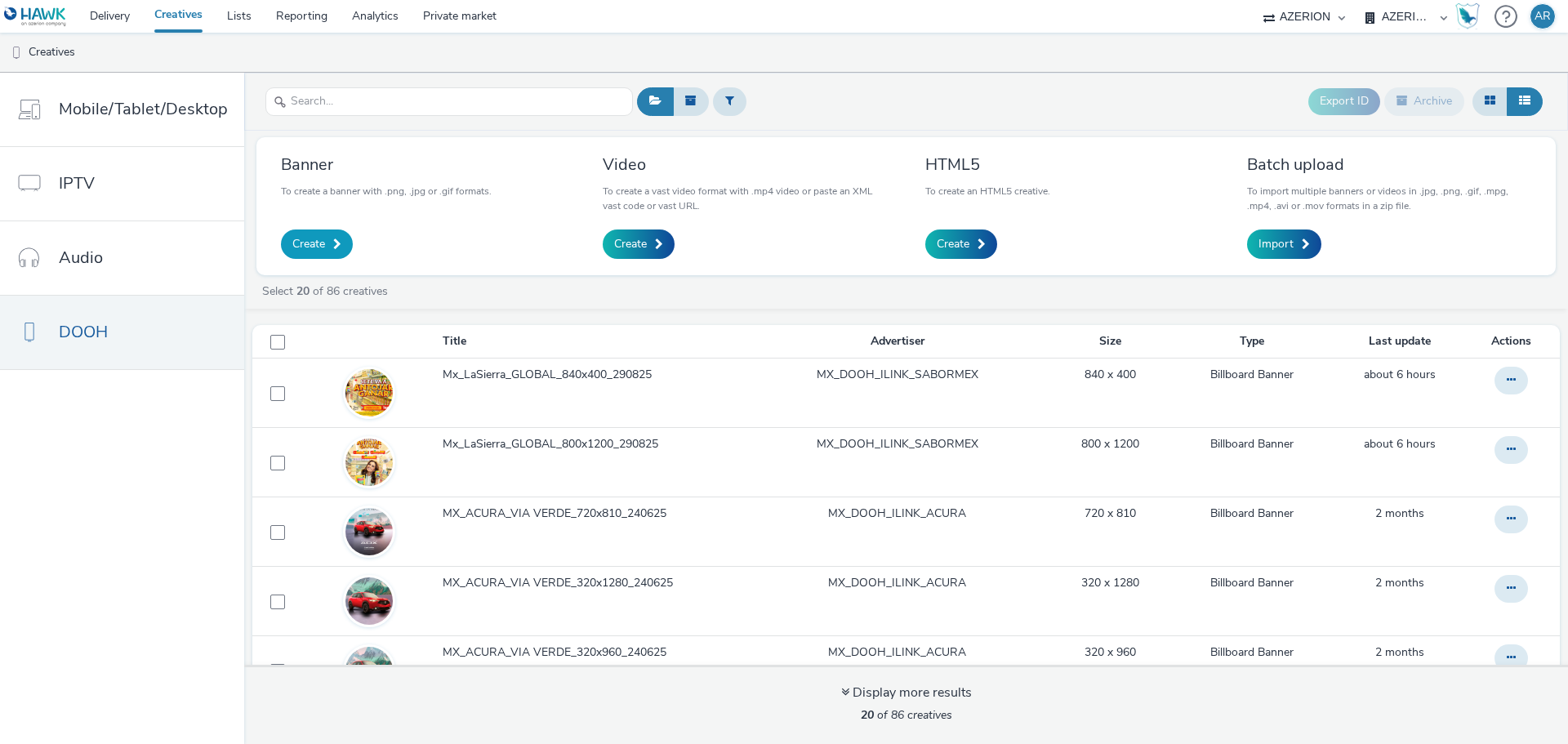
click at [311, 247] on span "Create" at bounding box center [308, 244] width 32 height 17
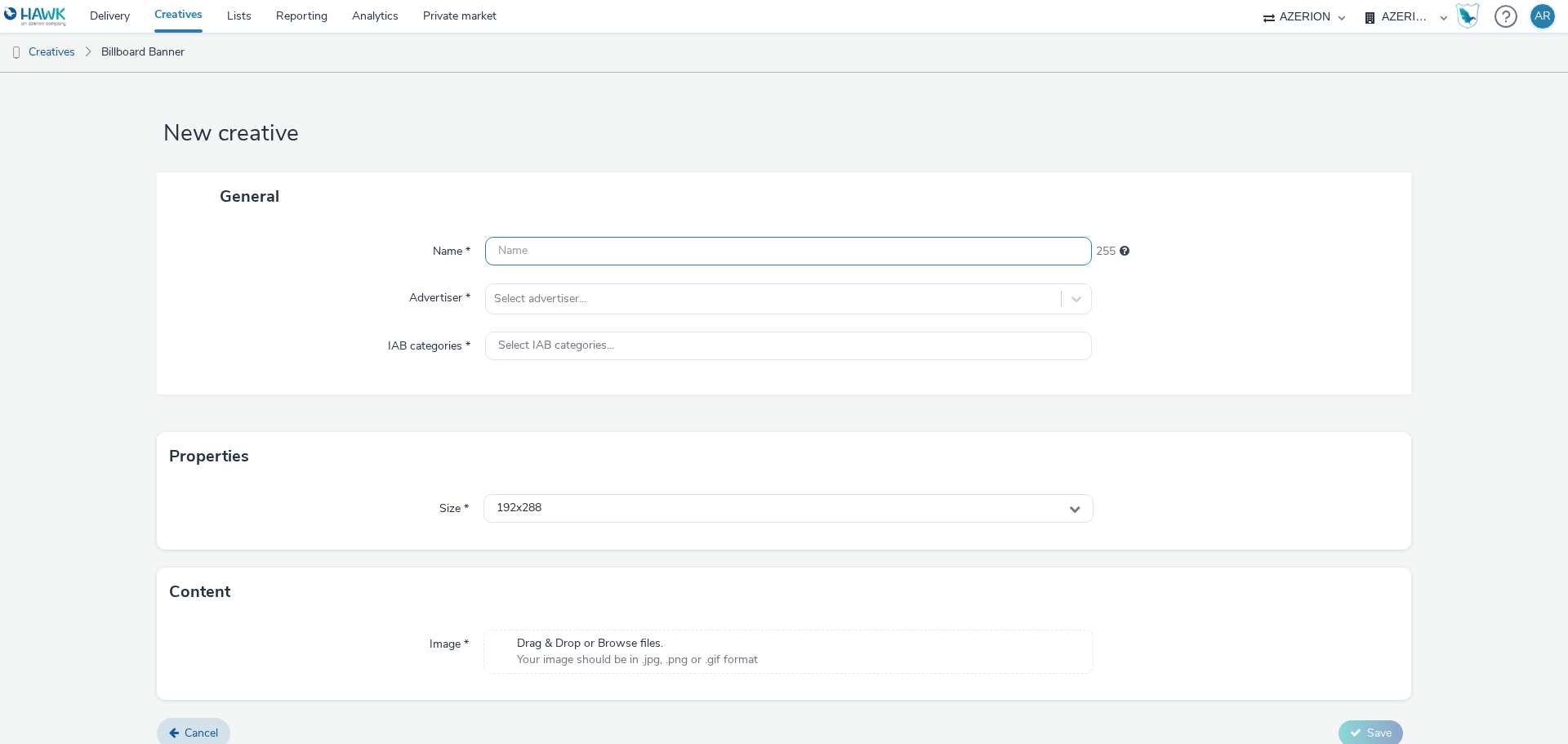
click at [609, 258] on input "text" at bounding box center [788, 251] width 607 height 29
type input "Mx_LaSierra_VIAVERDE_320x960_290825"
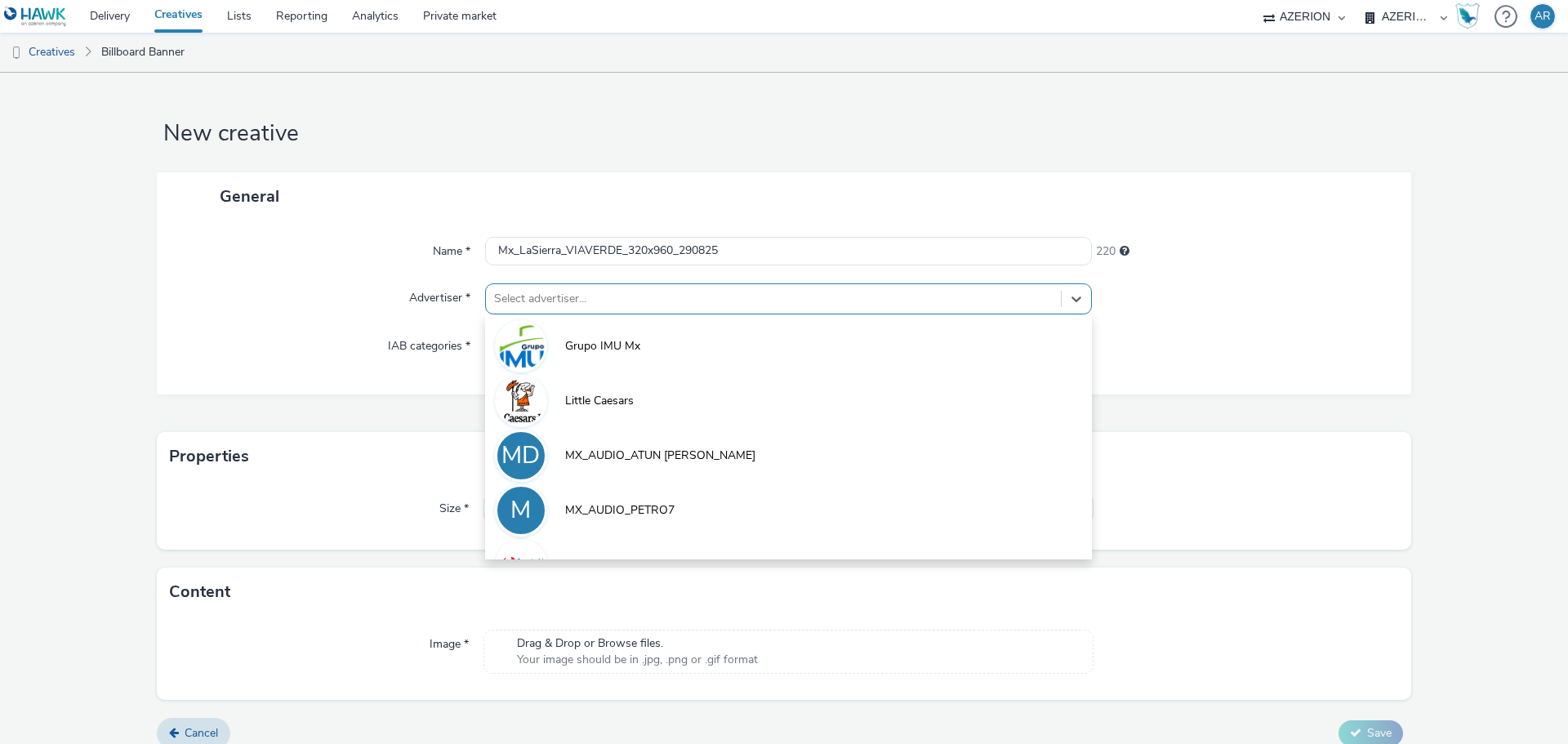
click at [766, 297] on div at bounding box center [773, 298] width 559 height 19
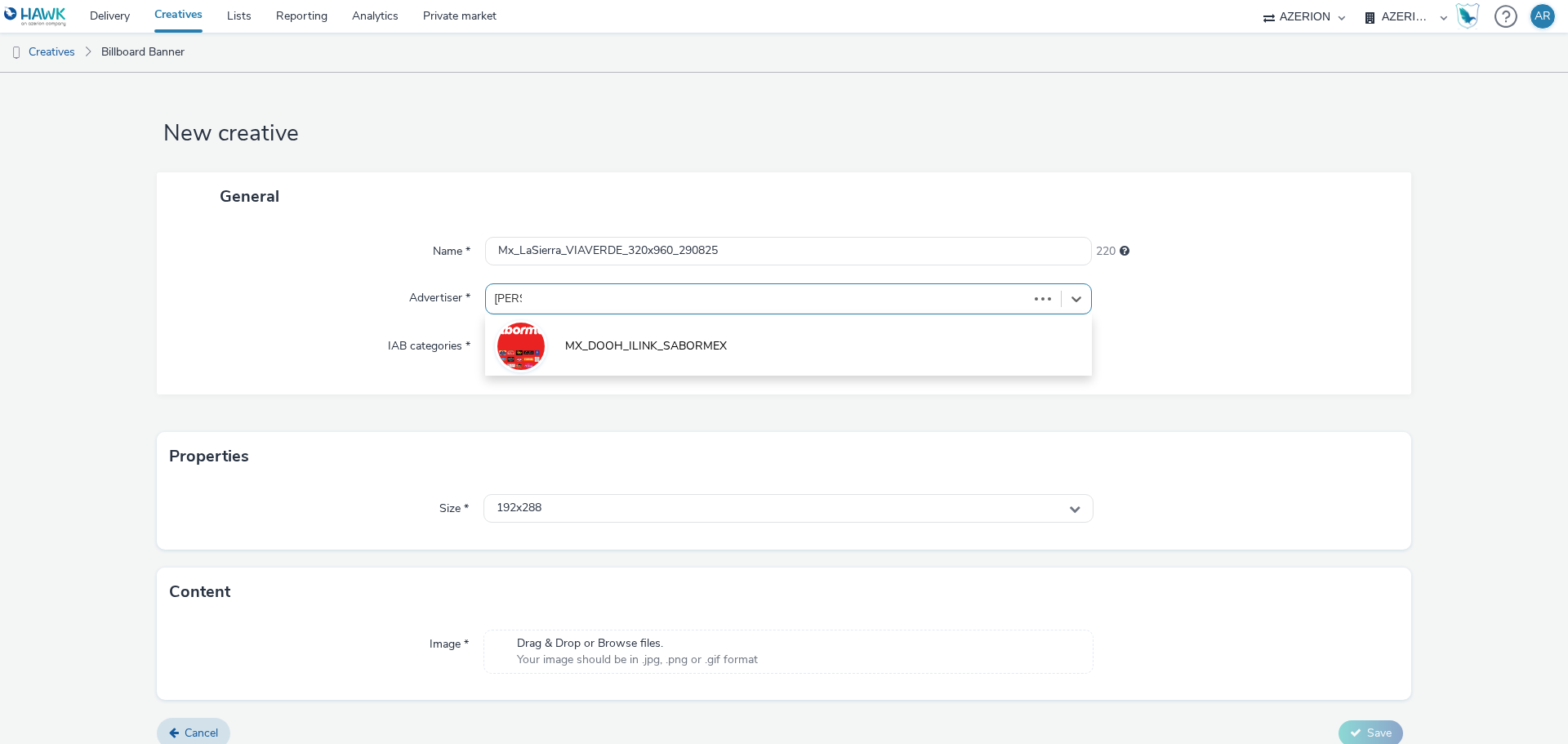
type input "sabor"
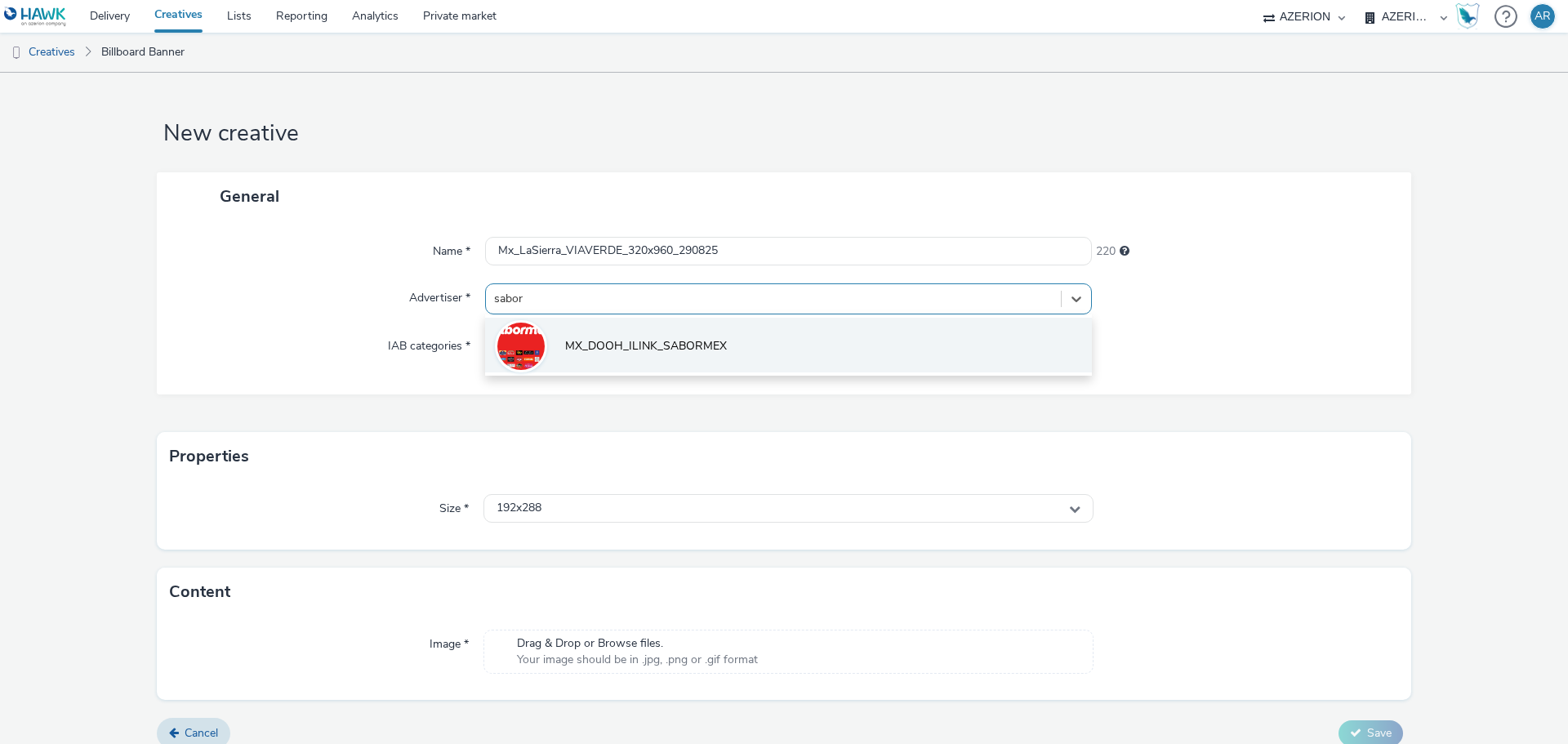
click at [704, 338] on span "MX_DOOH_ILINK_SABORMEX" at bounding box center [646, 346] width 162 height 17
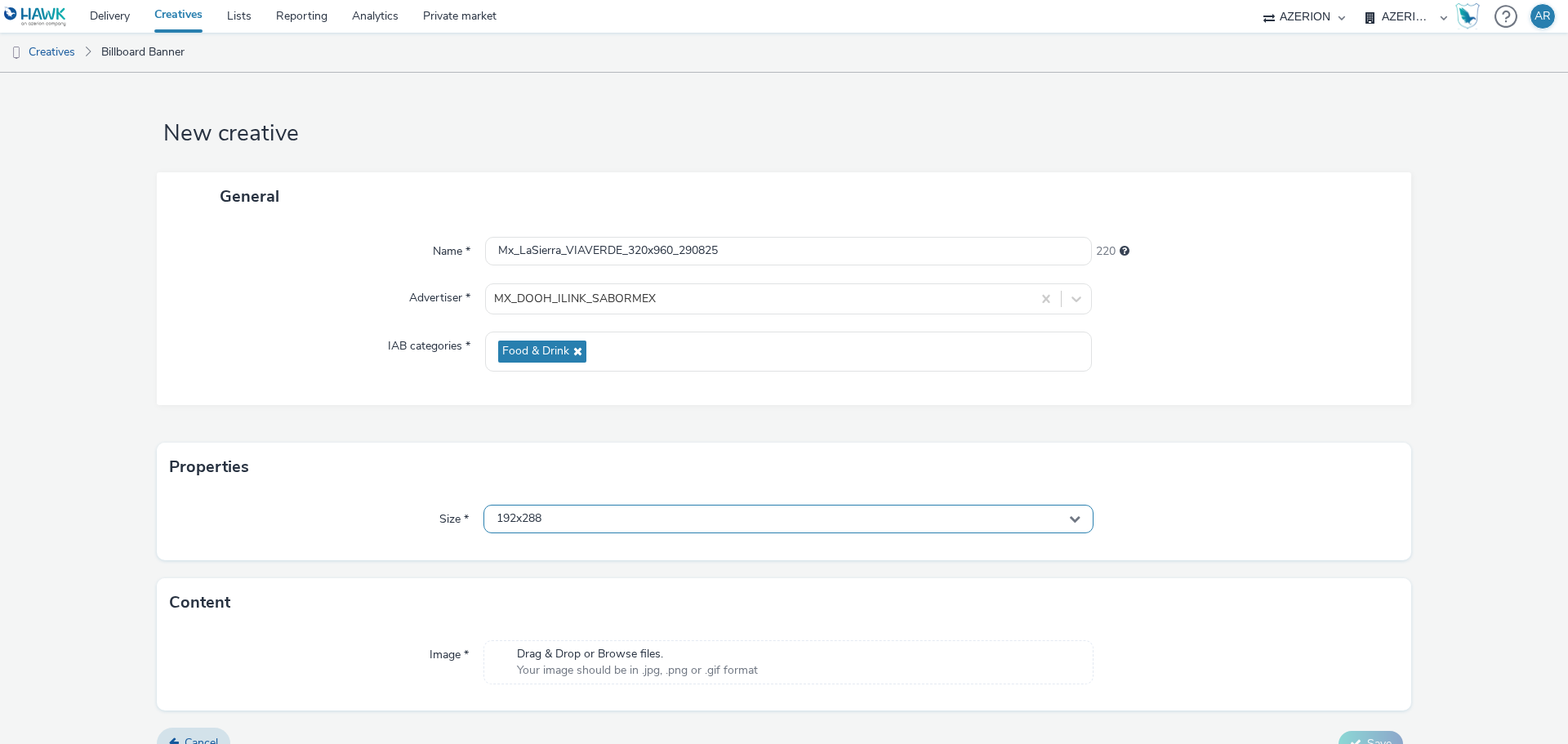
click at [605, 514] on div "192x288" at bounding box center [788, 519] width 610 height 29
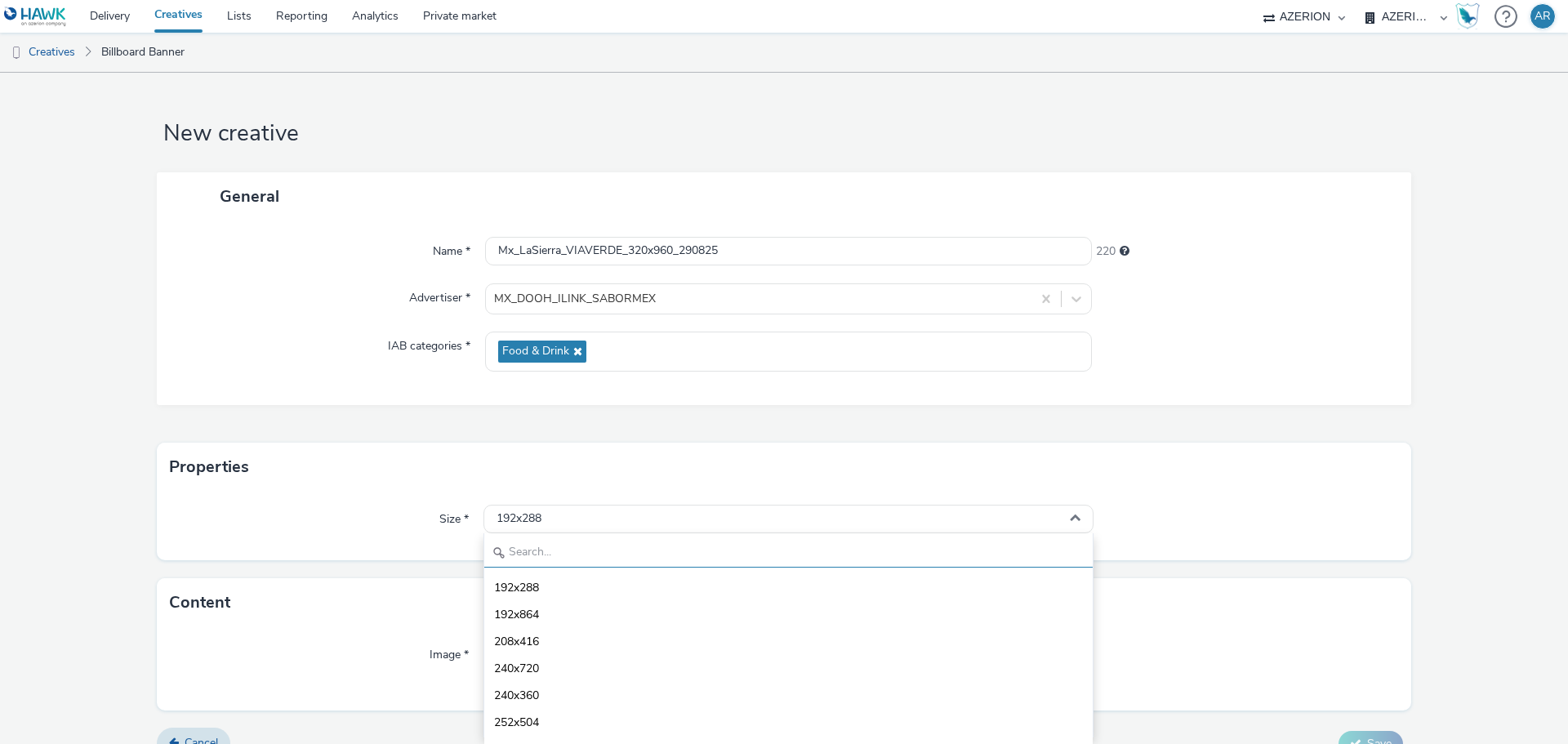
click at [569, 555] on input "text" at bounding box center [788, 553] width 609 height 29
type input "320"
click at [524, 639] on span "320x960" at bounding box center [516, 642] width 45 height 17
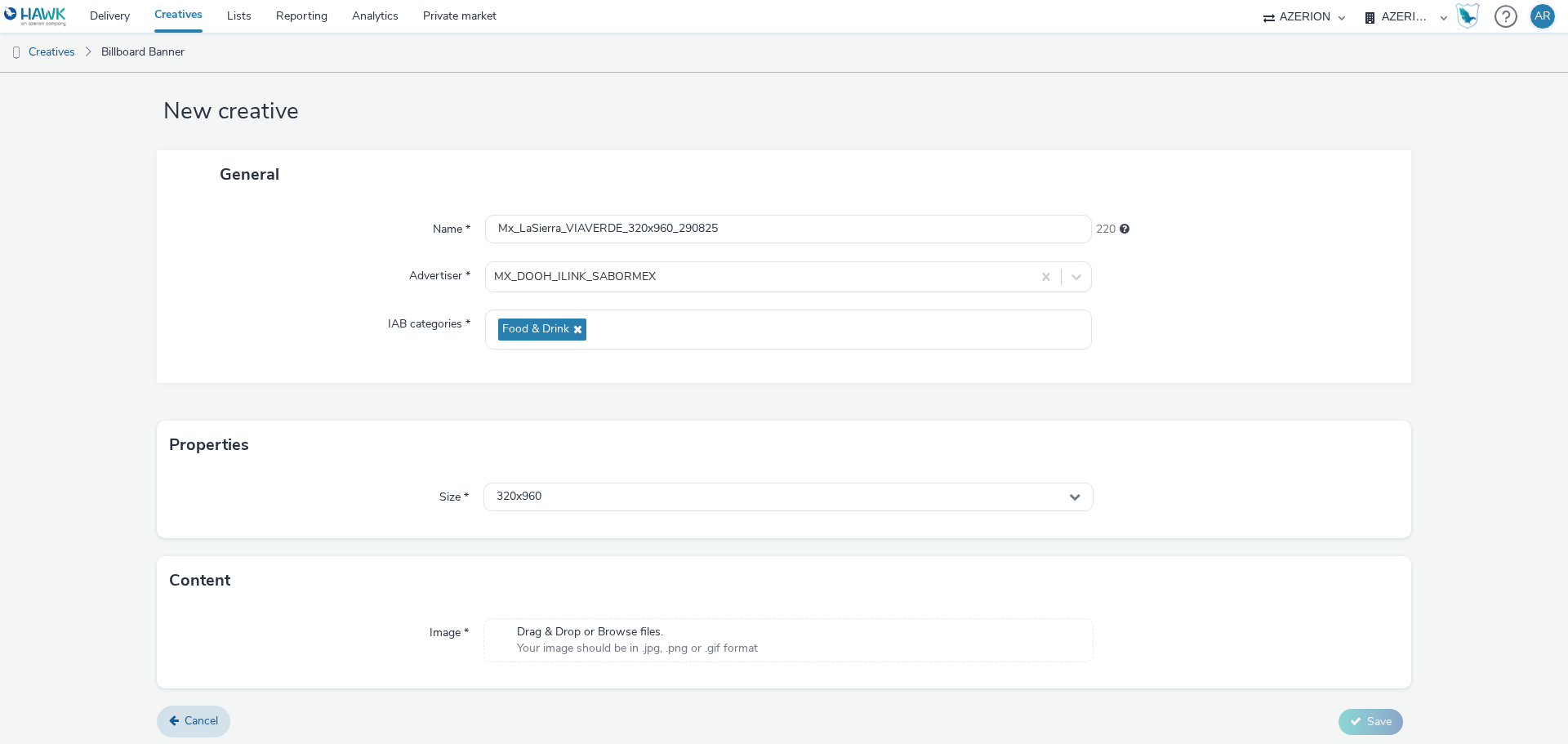
scroll to position [27, 0]
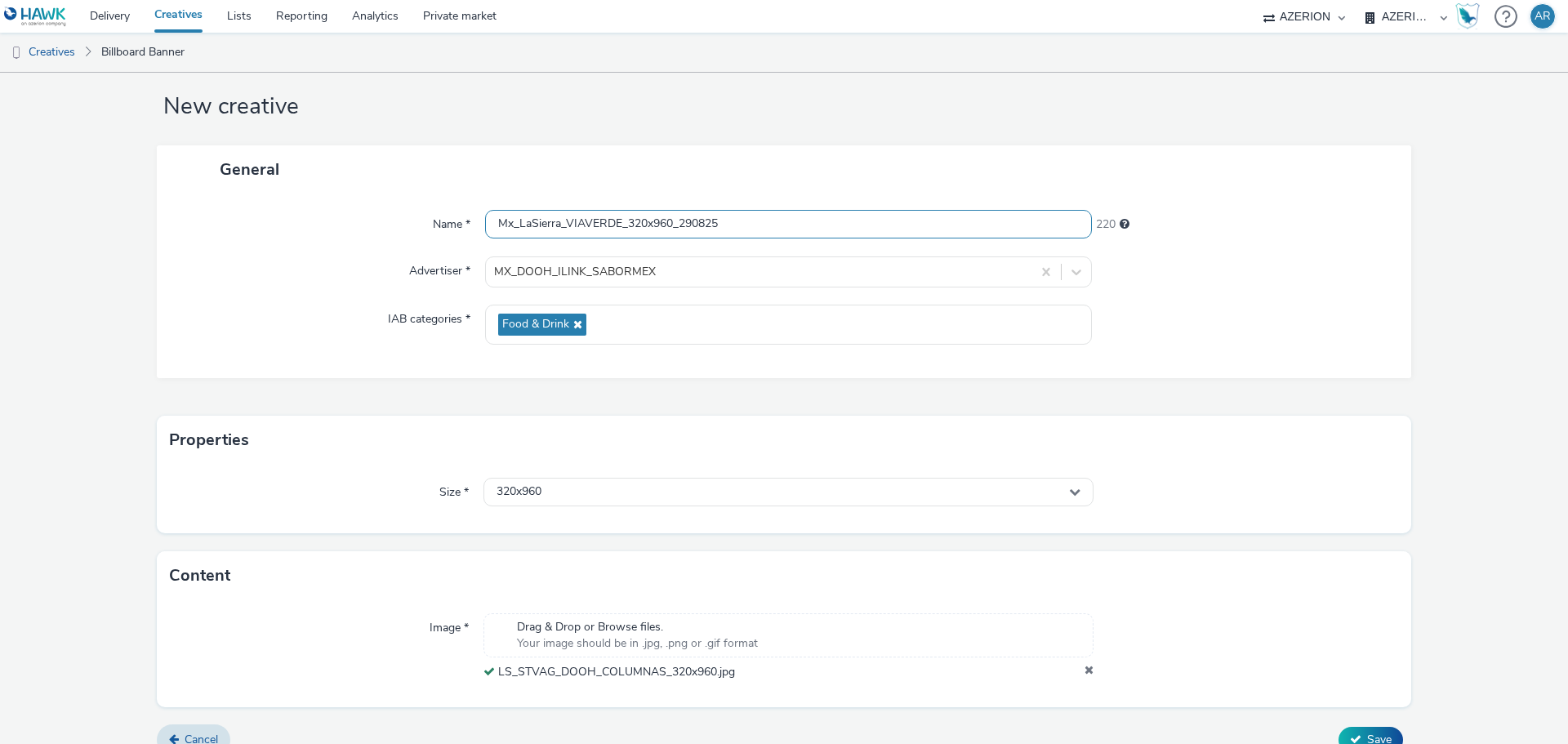
drag, startPoint x: 747, startPoint y: 219, endPoint x: 404, endPoint y: 230, distance: 343.2
click at [404, 230] on div "Name * Mx_LaSierra_VIAVERDE_320x960_290825 220" at bounding box center [784, 225] width 1222 height 30
click at [1451, 669] on form "New creative General Name * Mx_LaSierra_VIAVERDE_320x960_290825 220 Advertiser …" at bounding box center [784, 406] width 1568 height 722
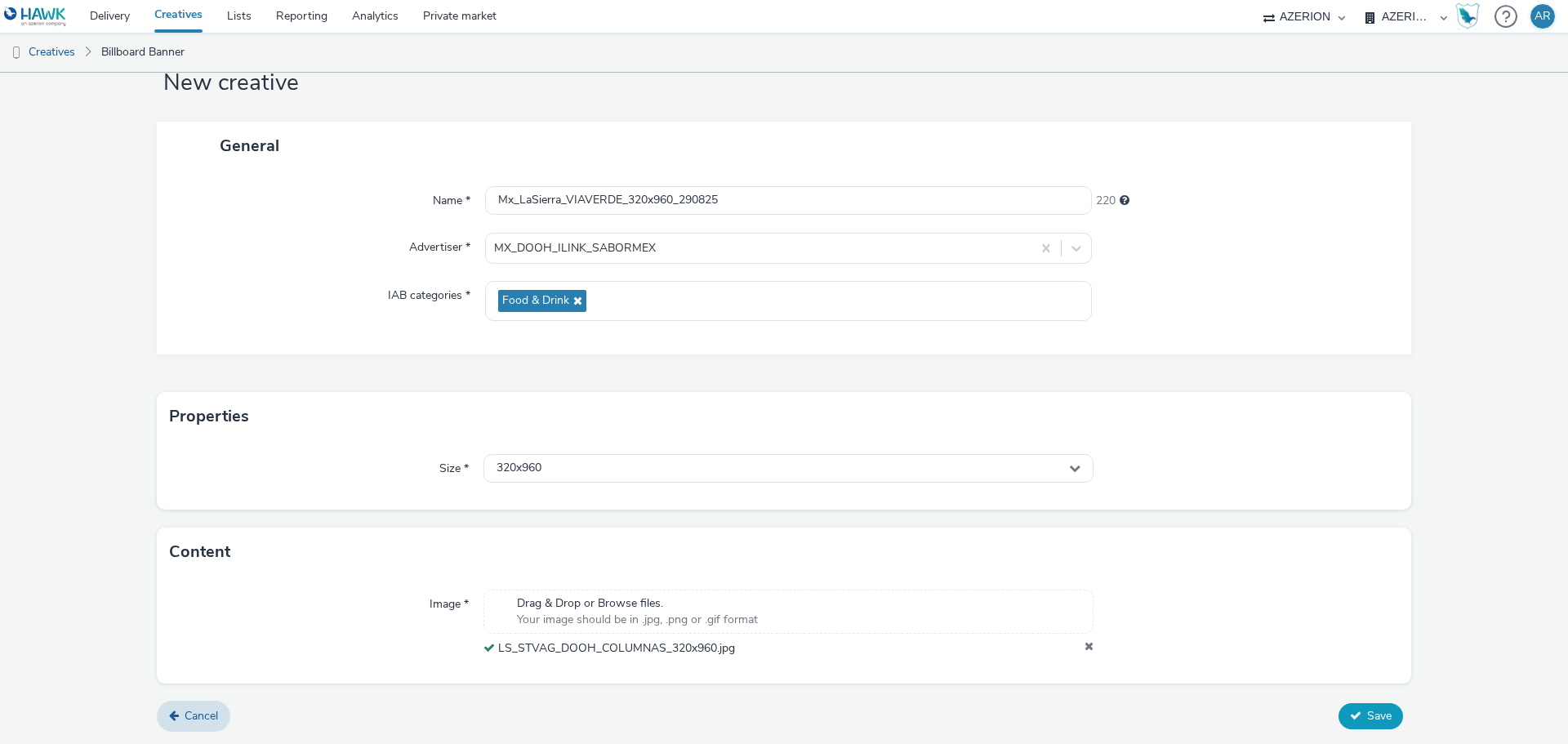
click at [1367, 715] on span "Save" at bounding box center [1379, 715] width 24 height 16
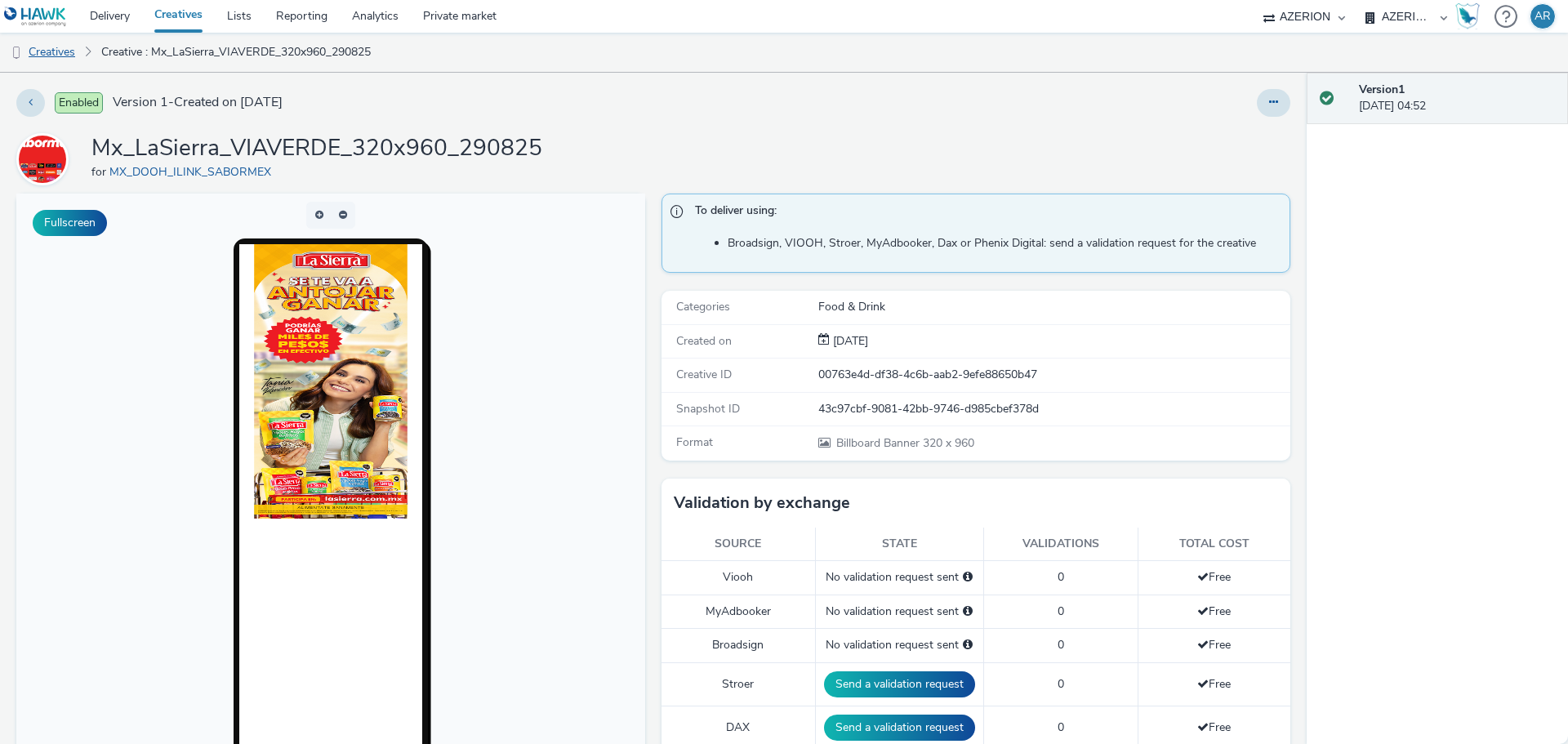
click at [53, 56] on link "Creatives" at bounding box center [42, 52] width 83 height 39
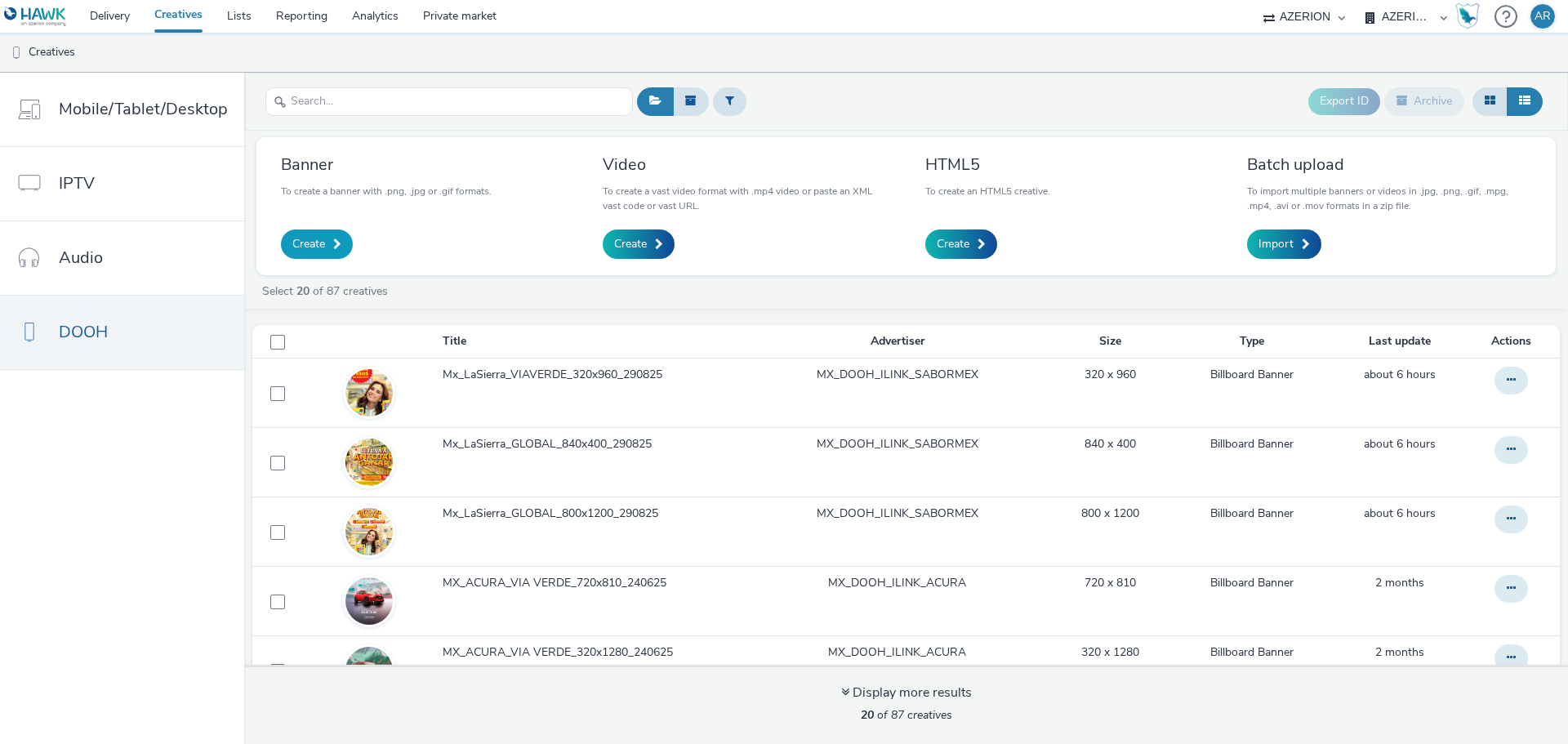
click at [318, 241] on span "Create" at bounding box center [308, 244] width 32 height 17
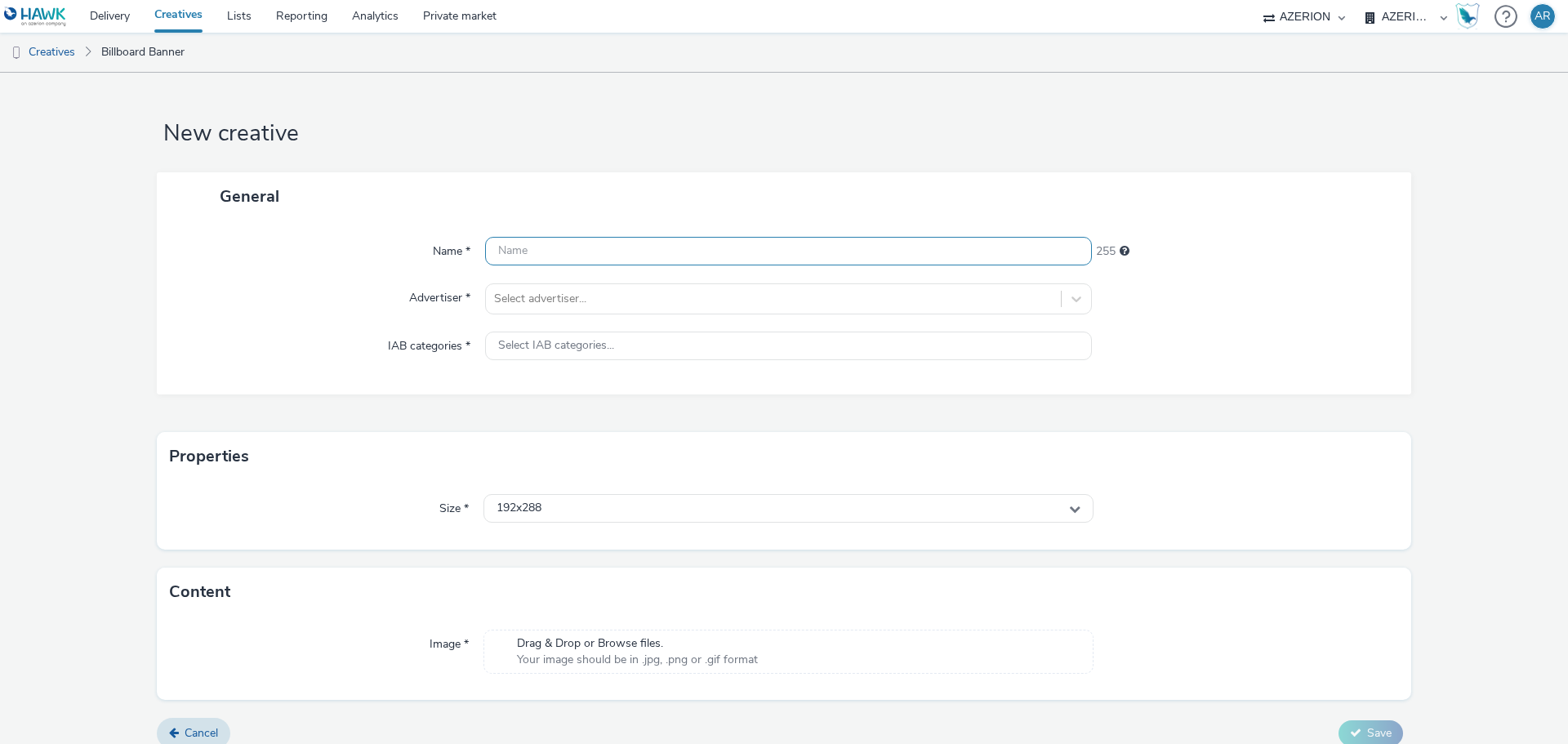
click at [581, 251] on input "text" at bounding box center [788, 251] width 607 height 29
paste input "Mx_LaSierra_VIAVERDE_320x960_290825"
click at [665, 248] on input "Mx_LaSierra_VIAVERDE_320x960_290825" at bounding box center [788, 251] width 607 height 29
type input "Mx_LaSierra_VIAVERDE_320x1280_290825"
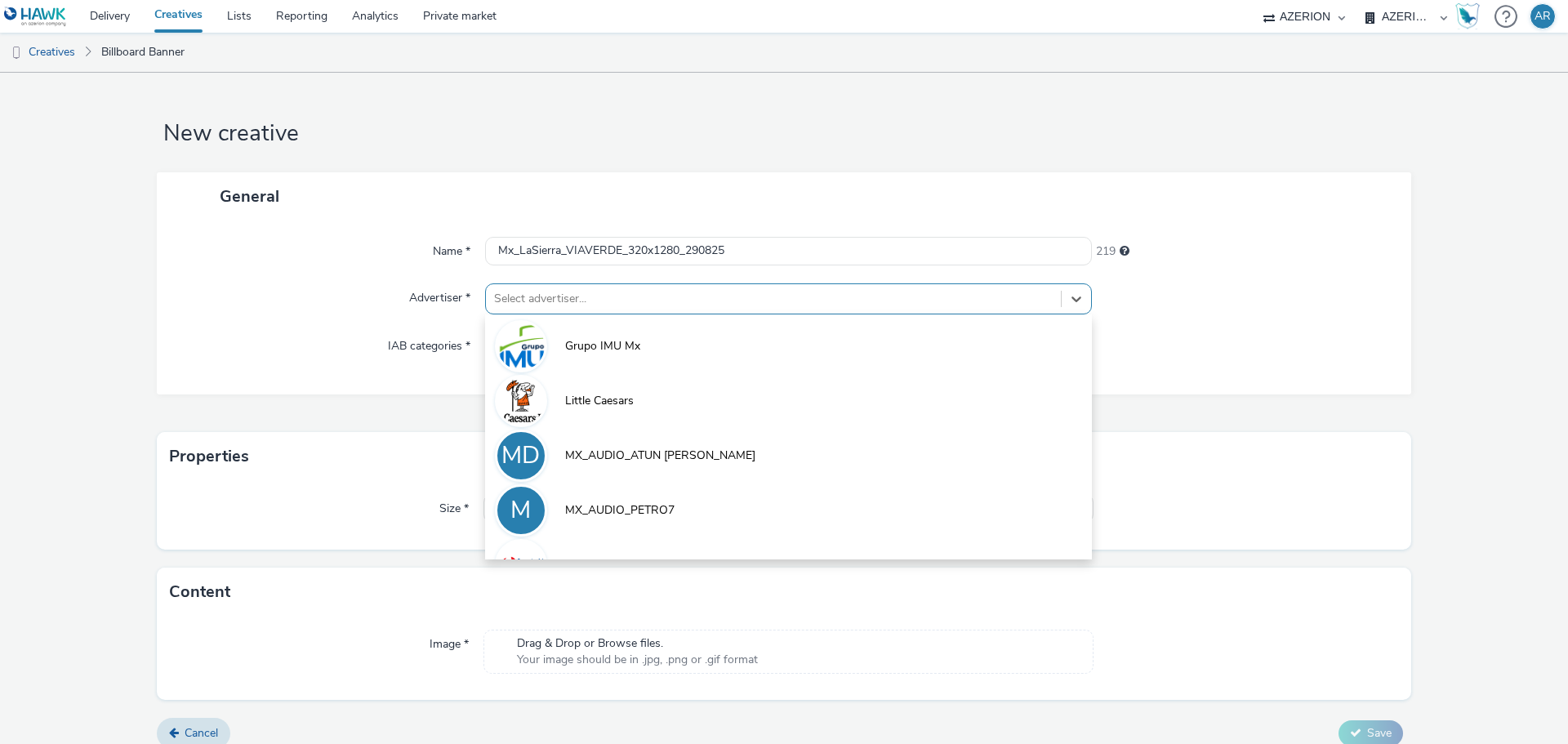
click at [630, 300] on div at bounding box center [773, 298] width 559 height 19
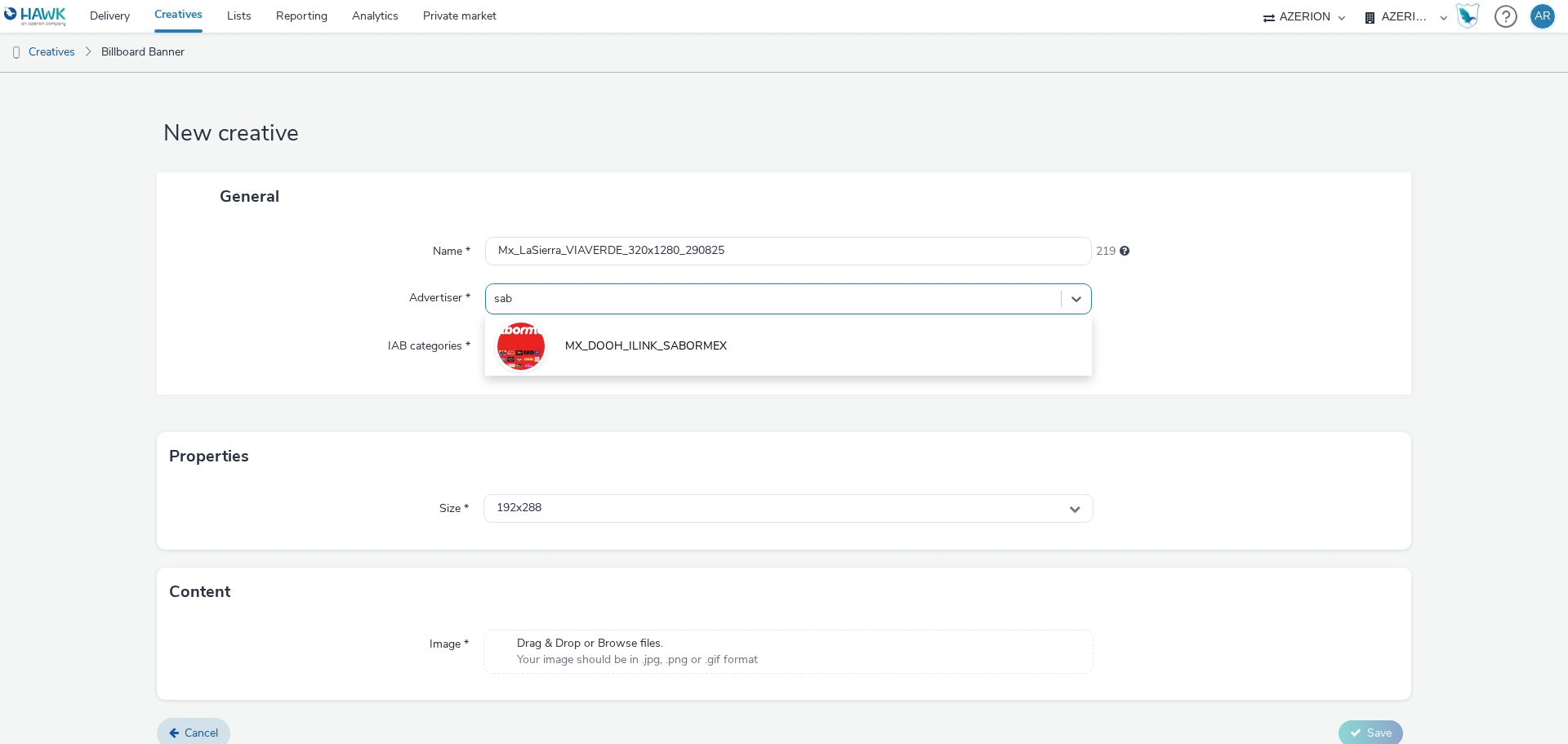
type input "[PERSON_NAME]"
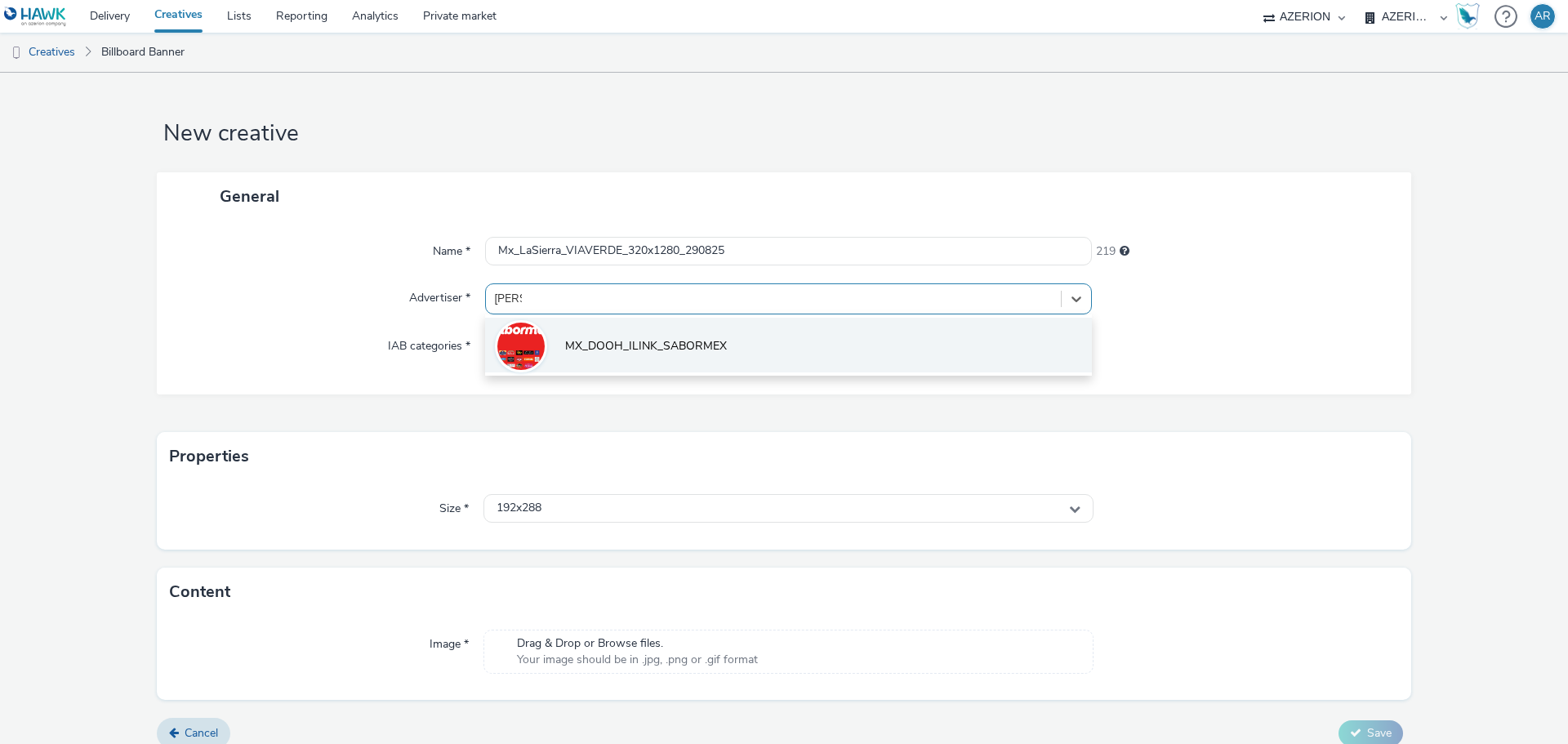
click at [672, 345] on span "MX_DOOH_ILINK_SABORMEX" at bounding box center [646, 346] width 162 height 17
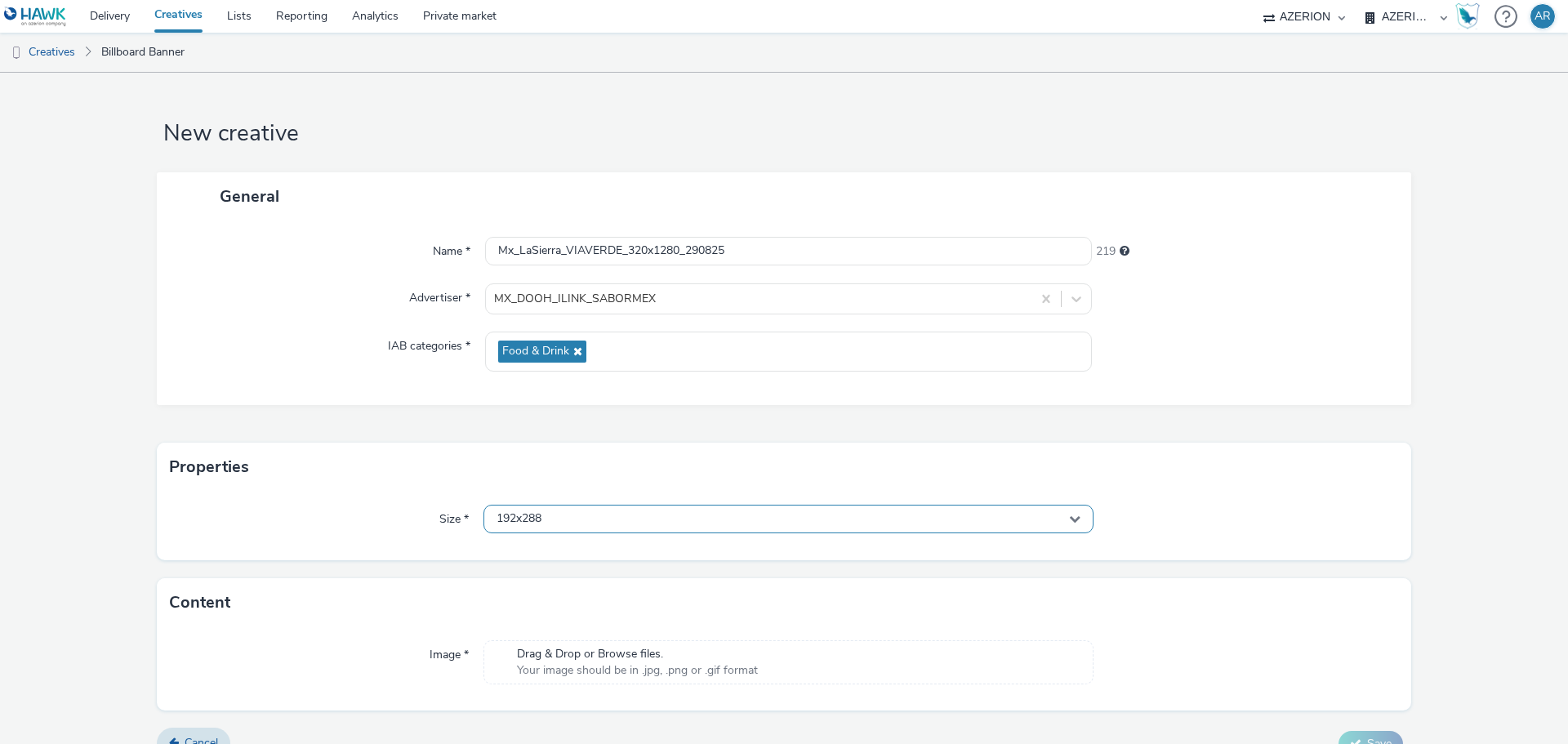
click at [680, 515] on div "192x288" at bounding box center [788, 519] width 610 height 29
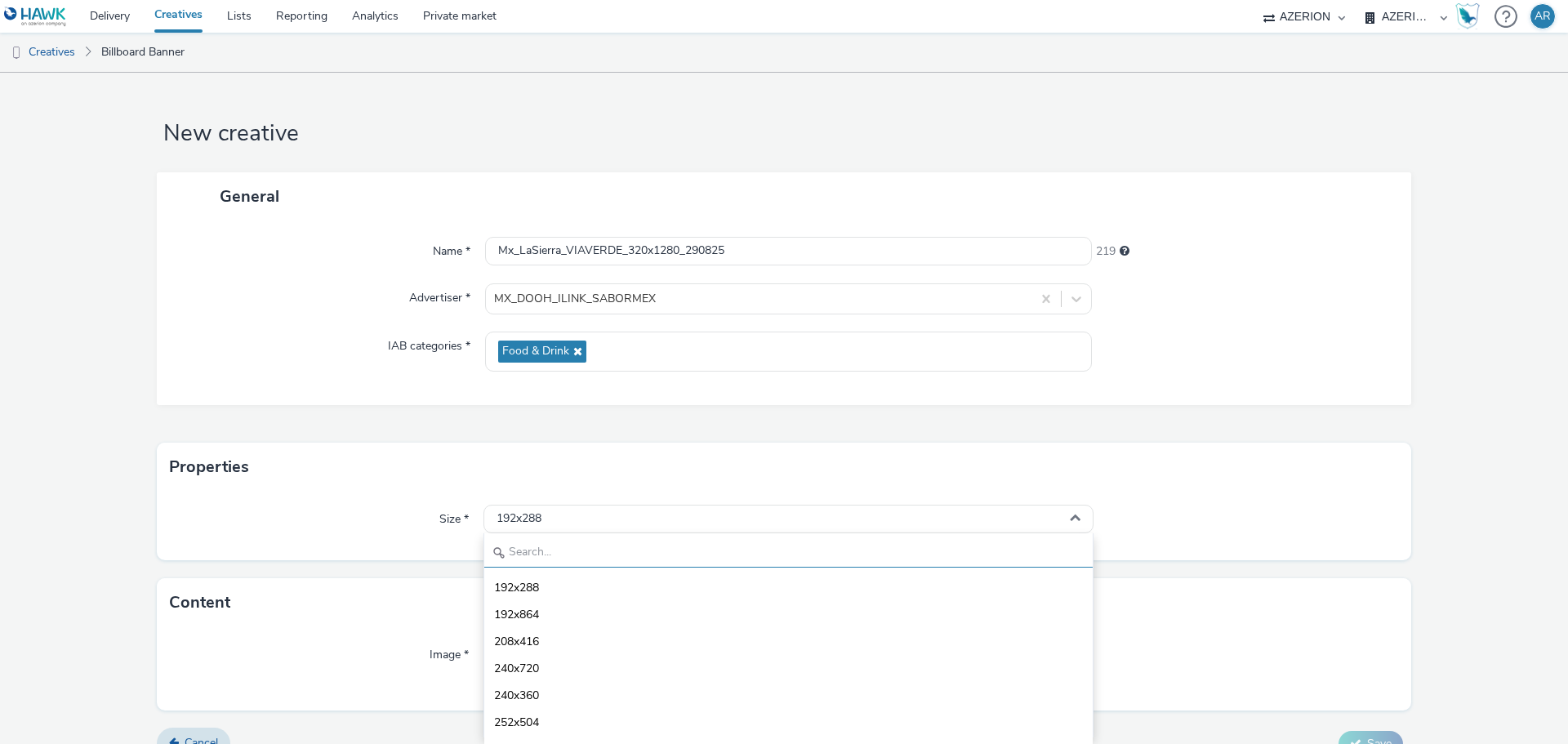
click at [645, 563] on input "text" at bounding box center [788, 553] width 609 height 29
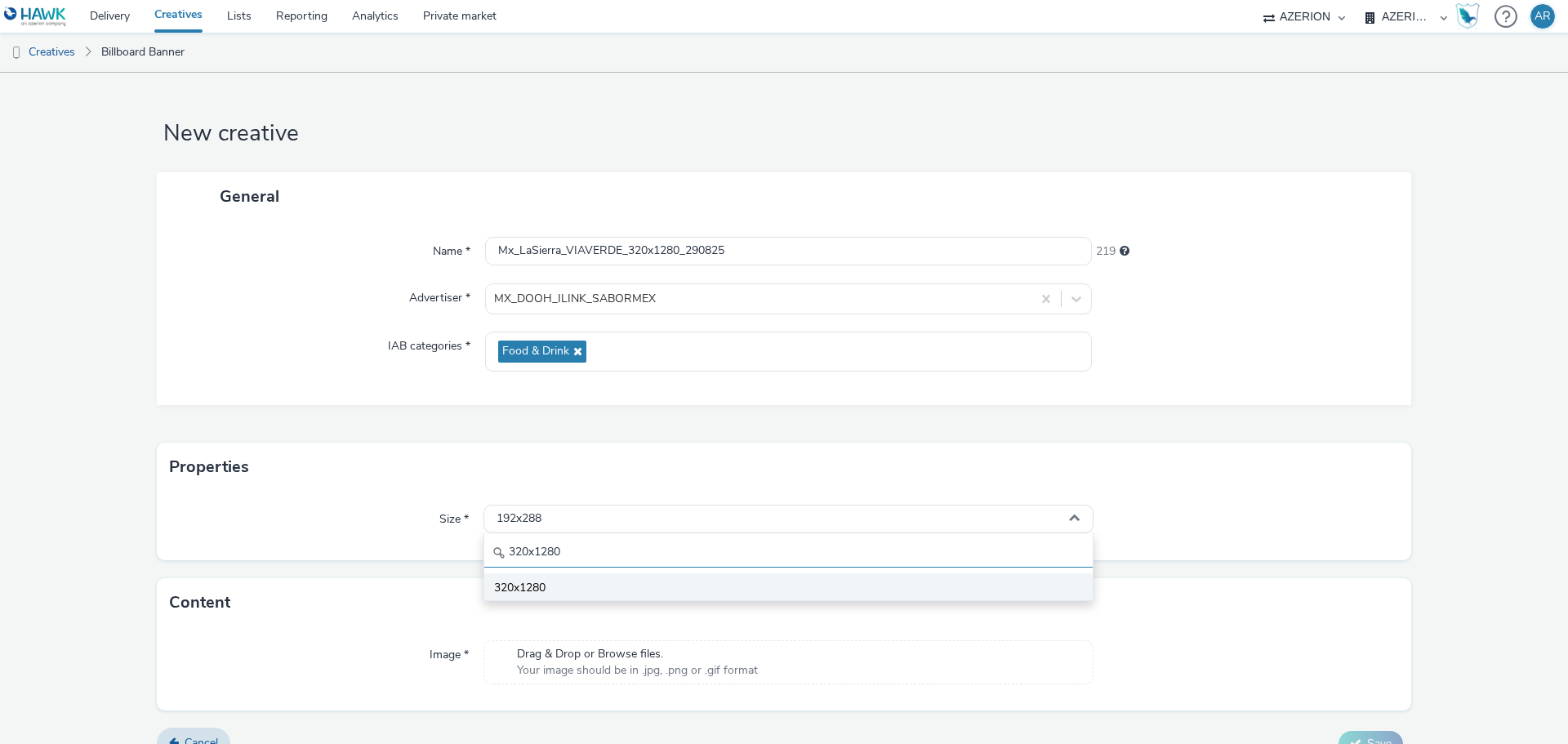
type input "320x1280"
click at [533, 580] on span "320x1280" at bounding box center [520, 589] width 52 height 17
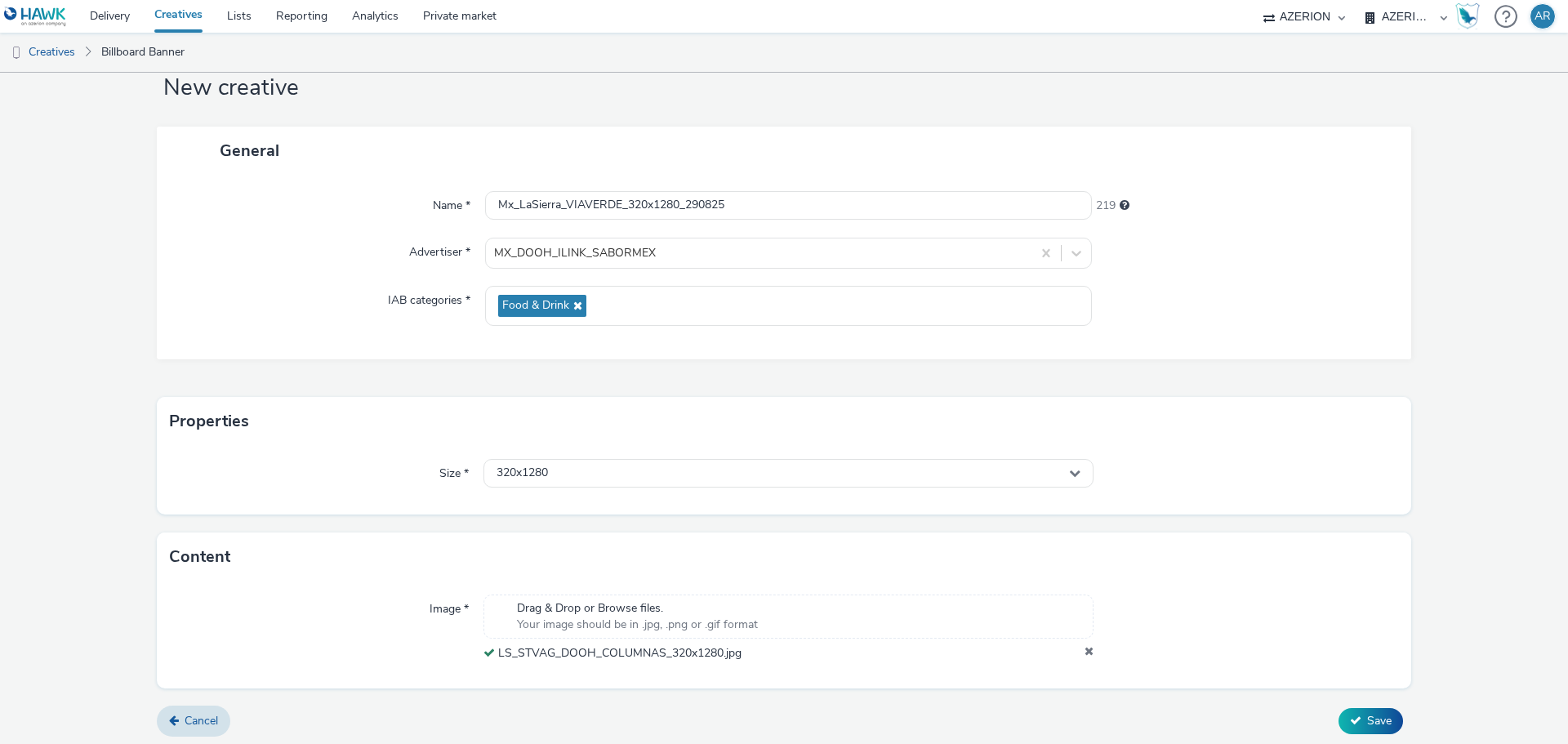
scroll to position [51, 0]
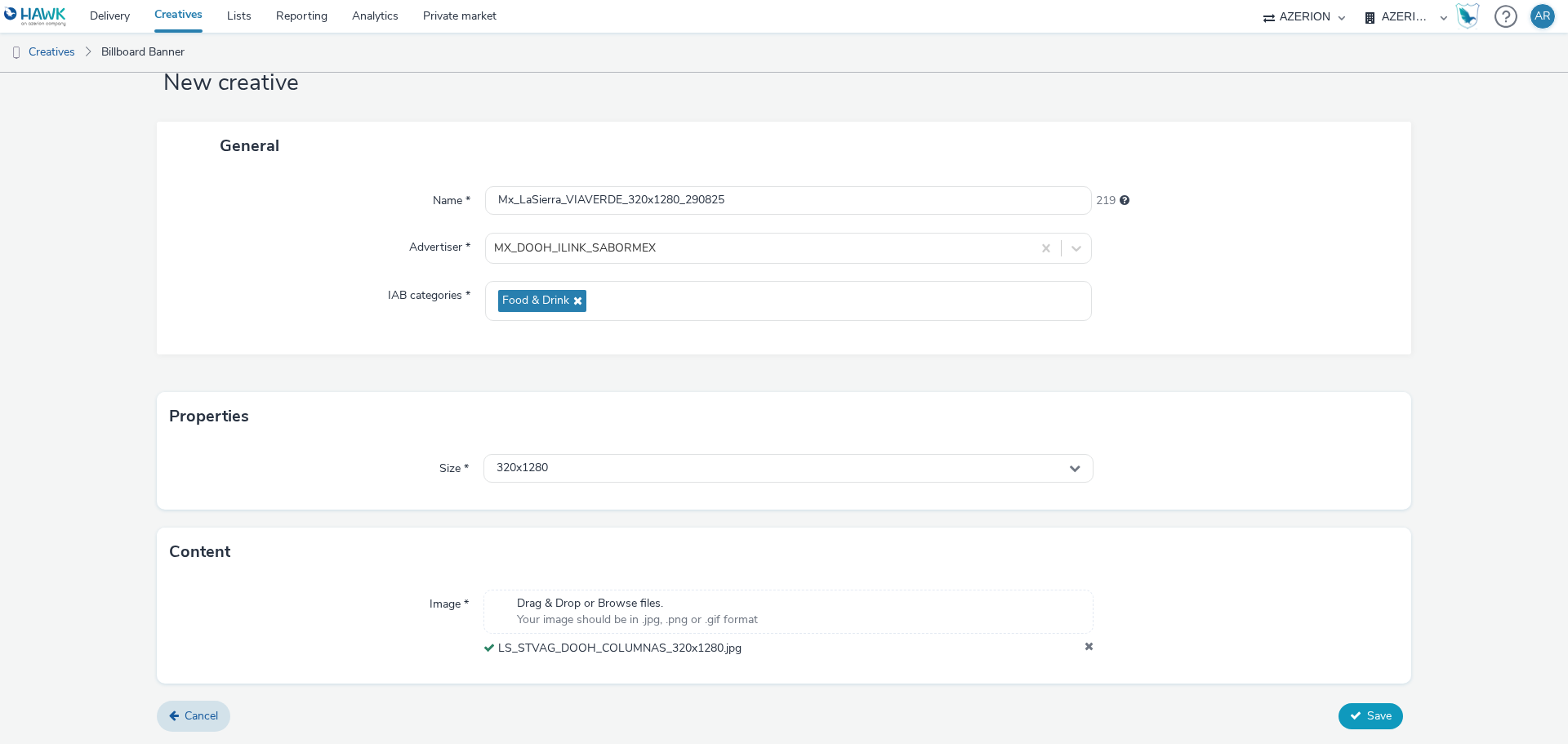
click at [1368, 717] on span "Save" at bounding box center [1379, 715] width 24 height 16
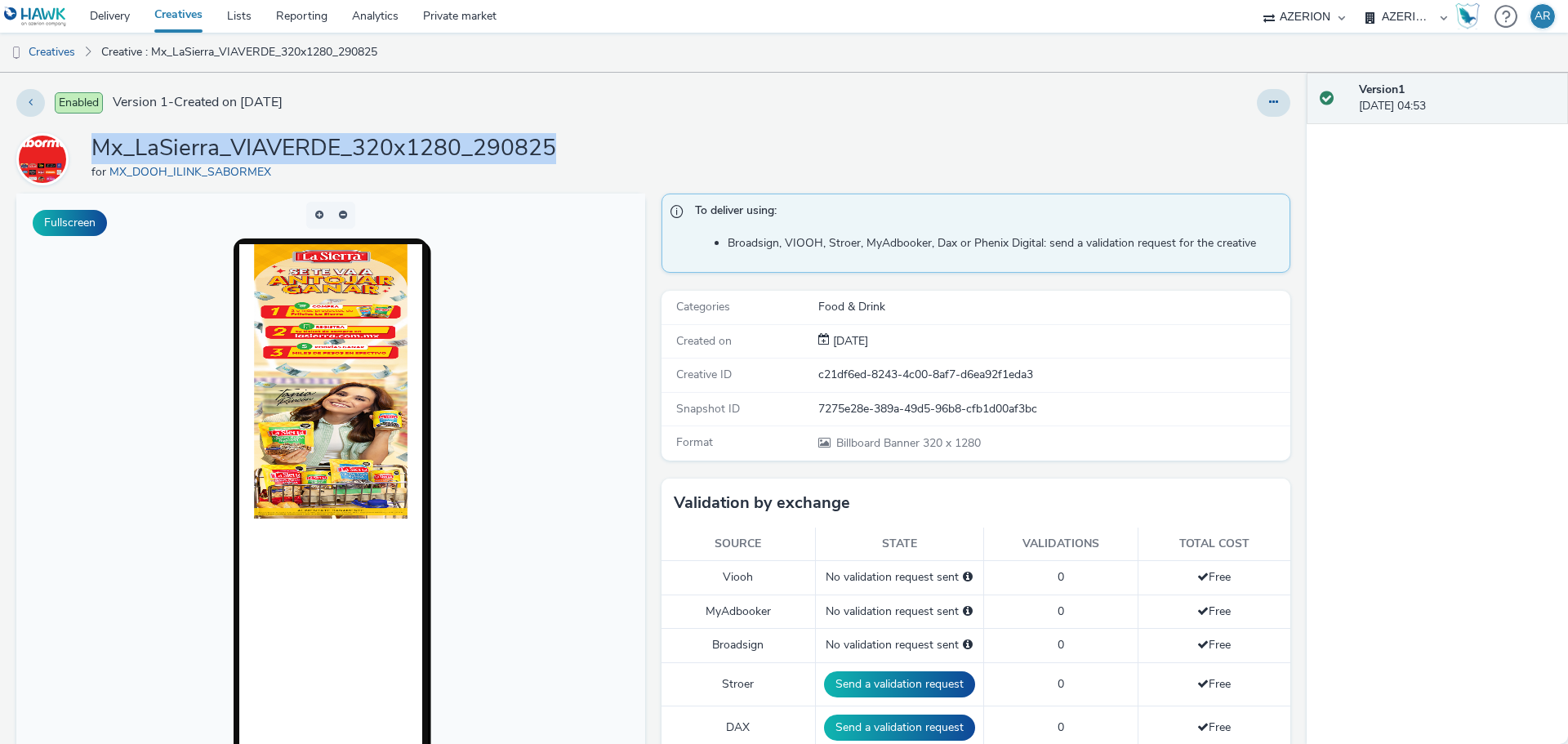
drag, startPoint x: 552, startPoint y: 150, endPoint x: 92, endPoint y: 141, distance: 460.1
click at [92, 141] on h1 "Mx_LaSierra_VIAVERDE_320x1280_290825" at bounding box center [324, 149] width 464 height 31
copy h1 "Mx_LaSierra_VIAVERDE_320x1280_290825"
click at [45, 57] on link "Creatives" at bounding box center [42, 52] width 83 height 39
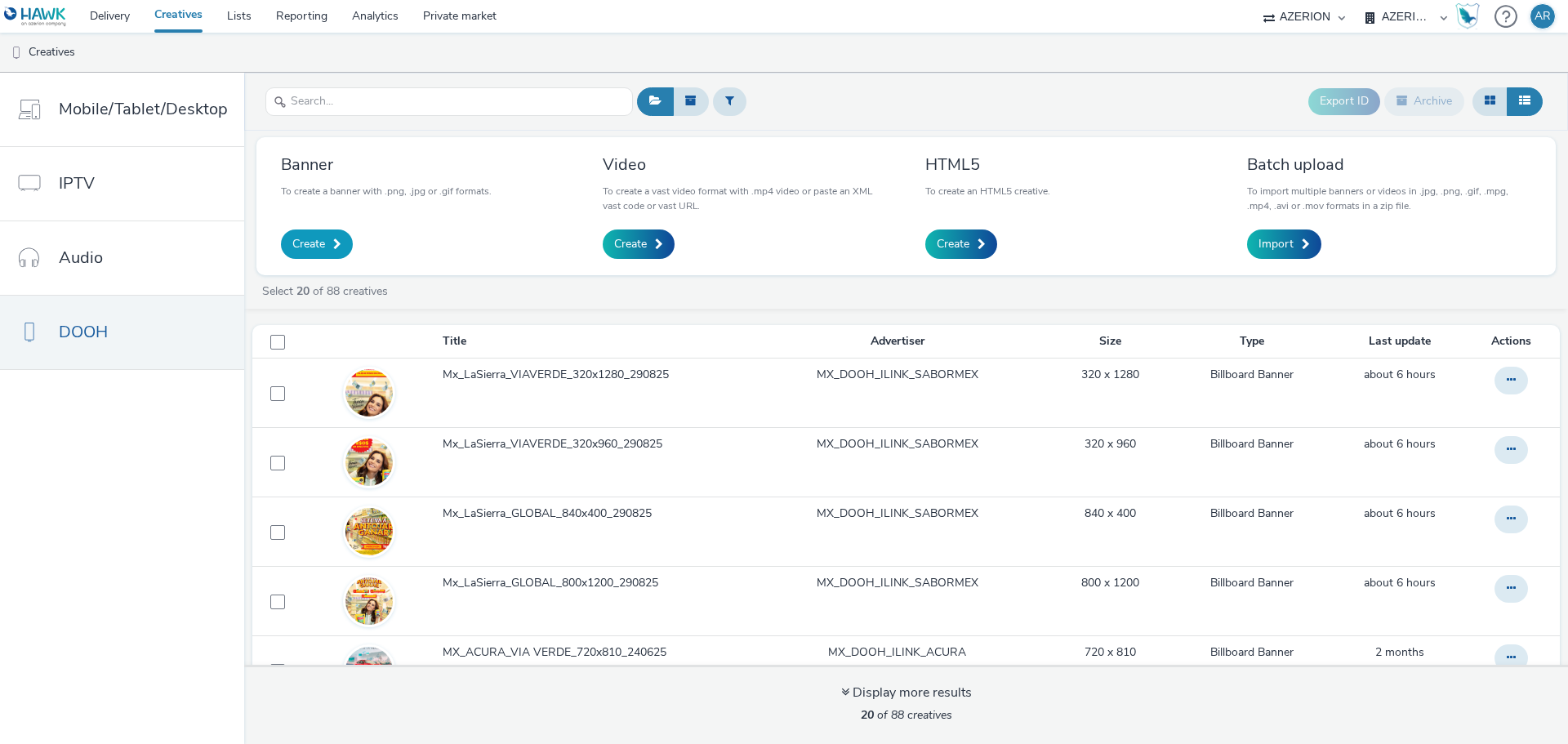
click at [306, 247] on span "Create" at bounding box center [308, 244] width 32 height 17
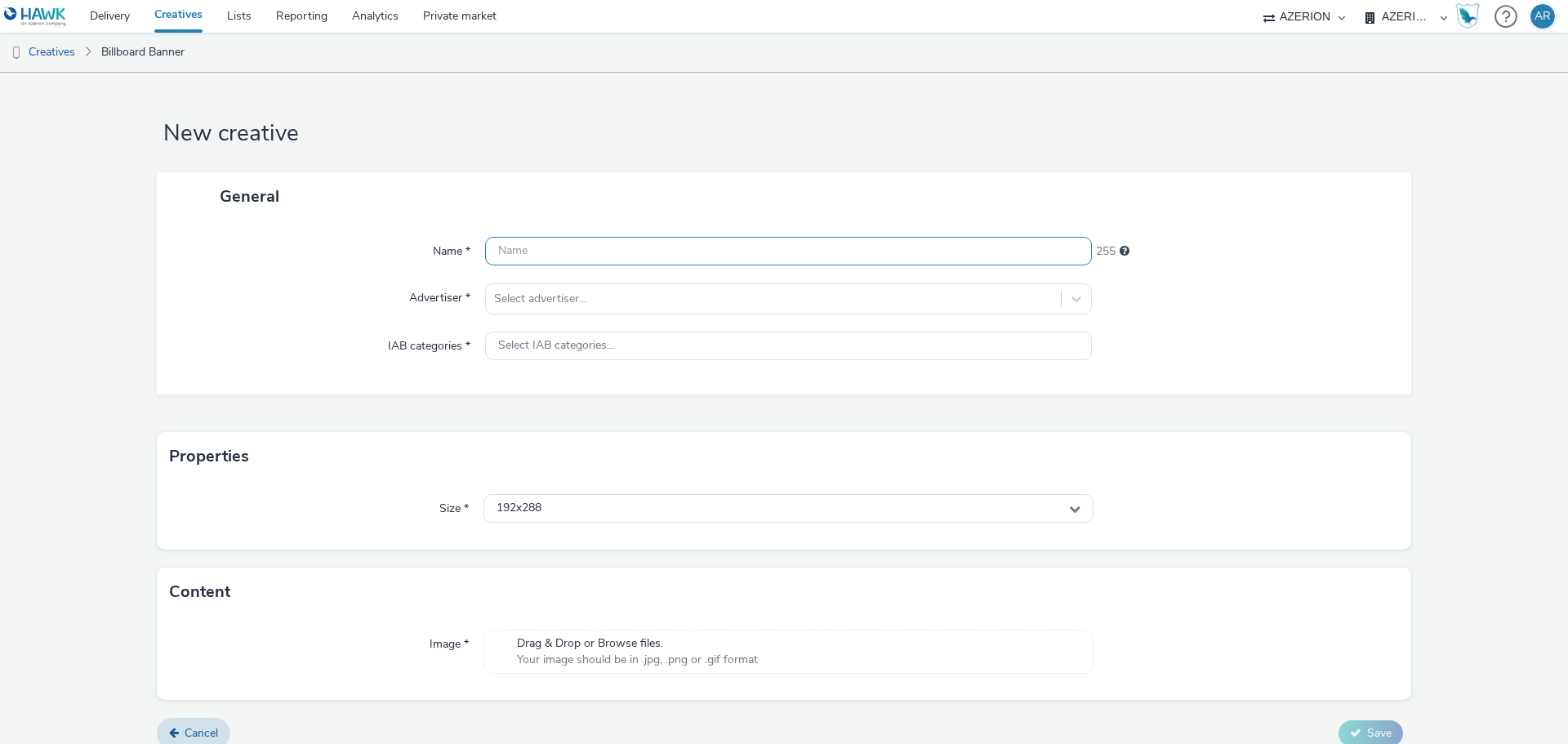
click at [651, 256] on input "text" at bounding box center [788, 251] width 607 height 29
paste input "Mx_LaSierra_VIAVERDE_320x1280_290825"
click at [640, 253] on input "Mx_LaSierra_VIAVERDE_320x1280_290825" at bounding box center [788, 251] width 607 height 29
type input "Mx_LaSierra_VIAVERDE_3510x1300_290825"
click at [1281, 285] on div at bounding box center [1243, 299] width 303 height 31
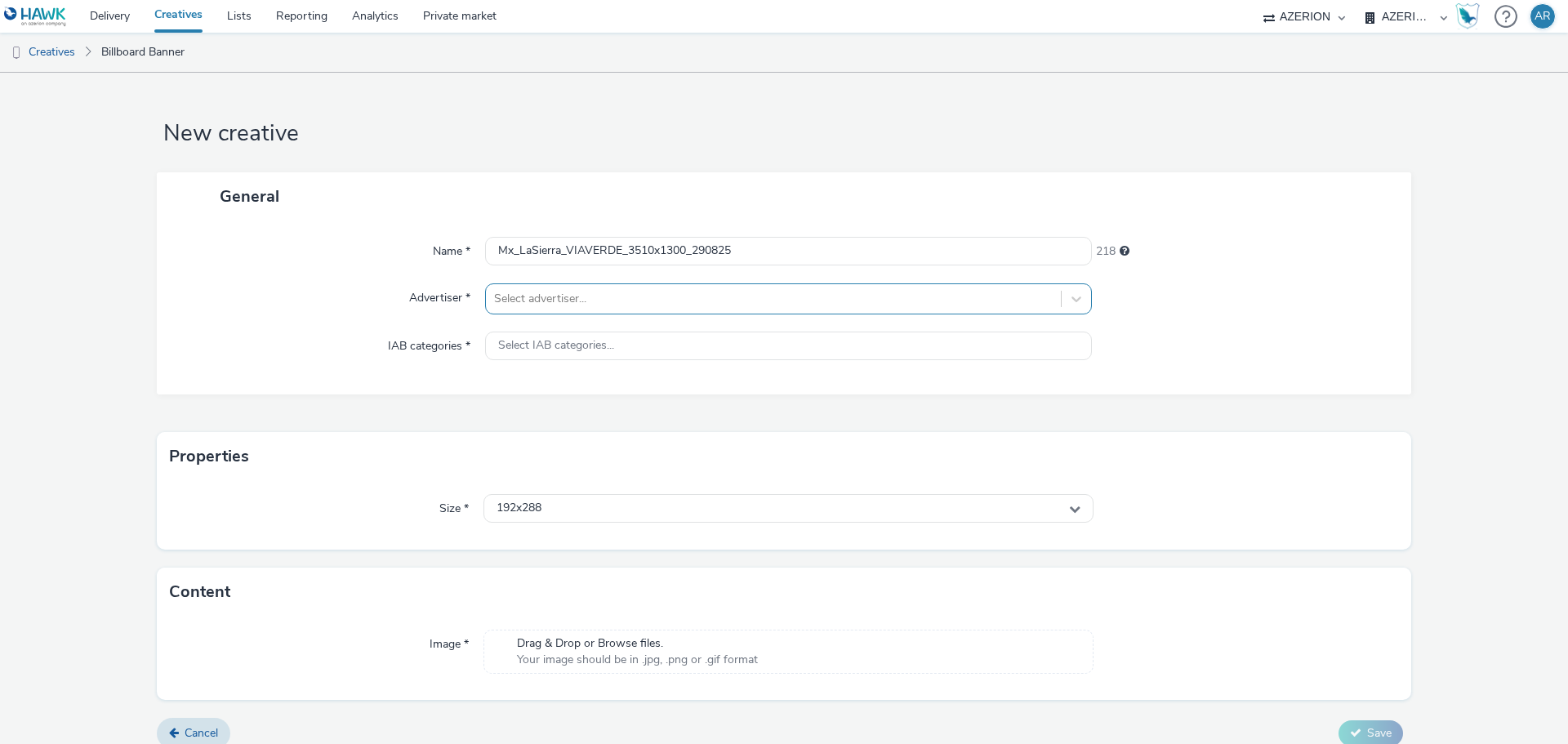
click at [805, 294] on div at bounding box center [773, 298] width 559 height 19
type input "sabor"
click at [694, 345] on span "MX_DOOH_ILINK_SABORMEX" at bounding box center [646, 346] width 162 height 17
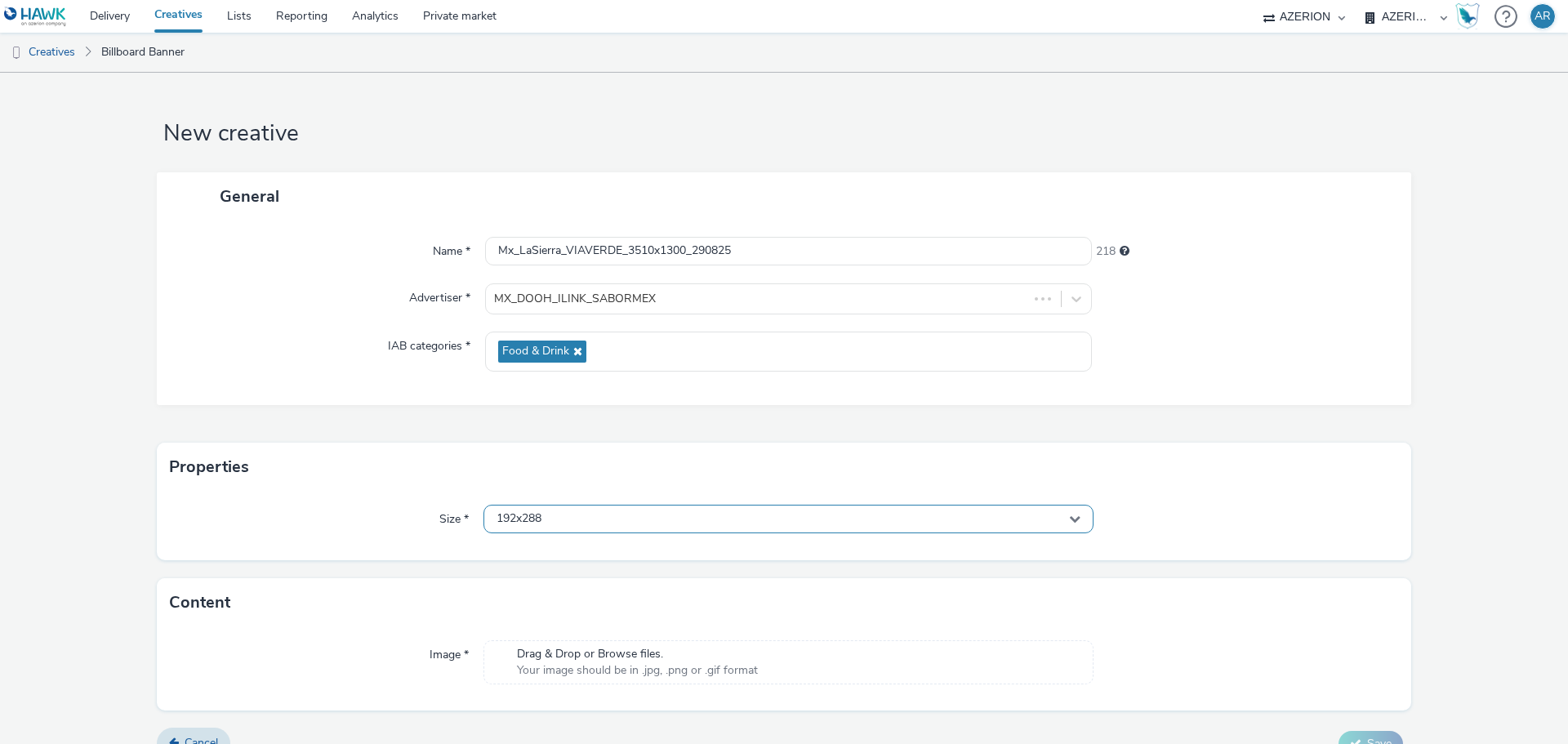
click at [708, 520] on div "192x288" at bounding box center [788, 519] width 610 height 29
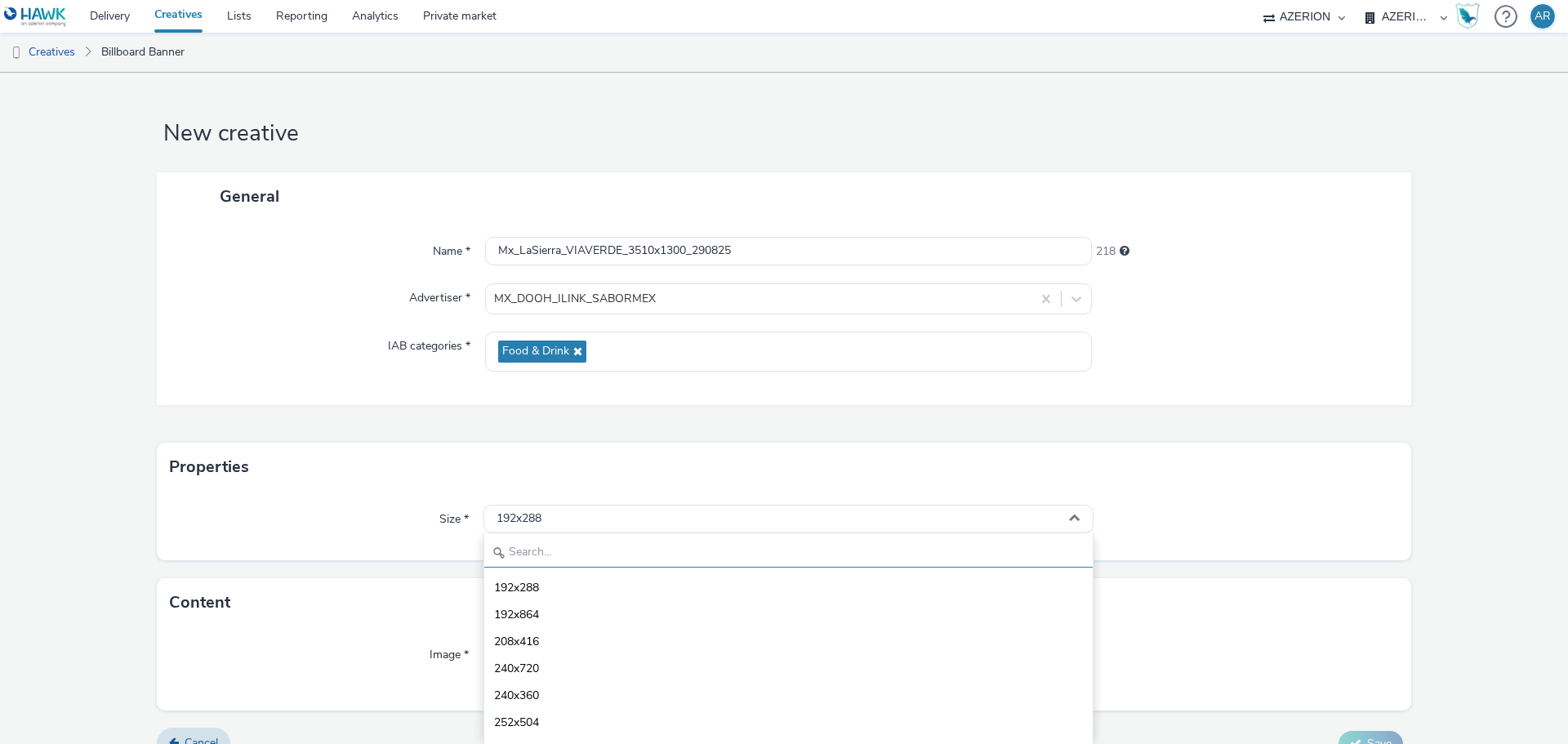
click at [637, 555] on input "text" at bounding box center [788, 553] width 609 height 29
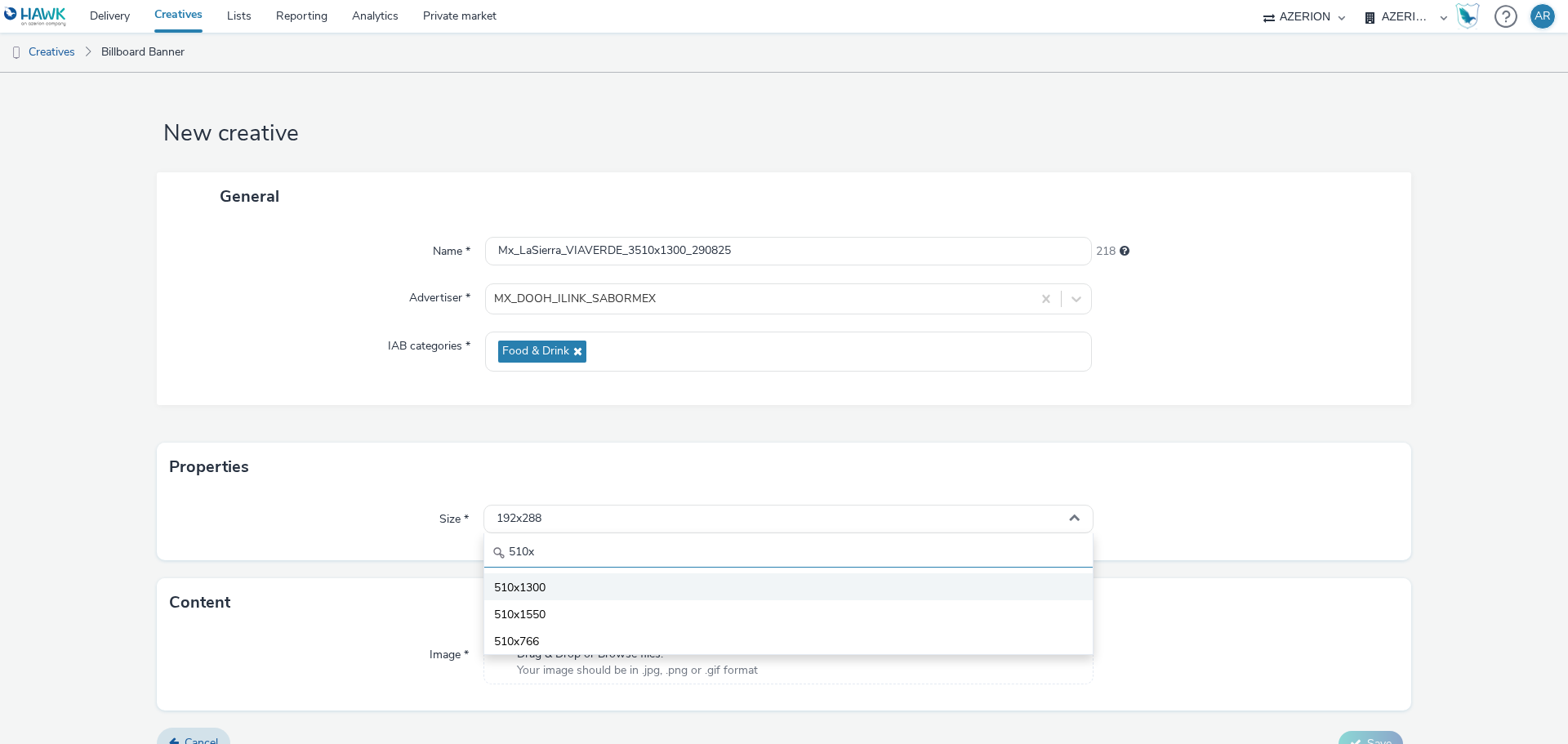
type input "510x"
click at [558, 589] on li "510x1300" at bounding box center [788, 587] width 609 height 27
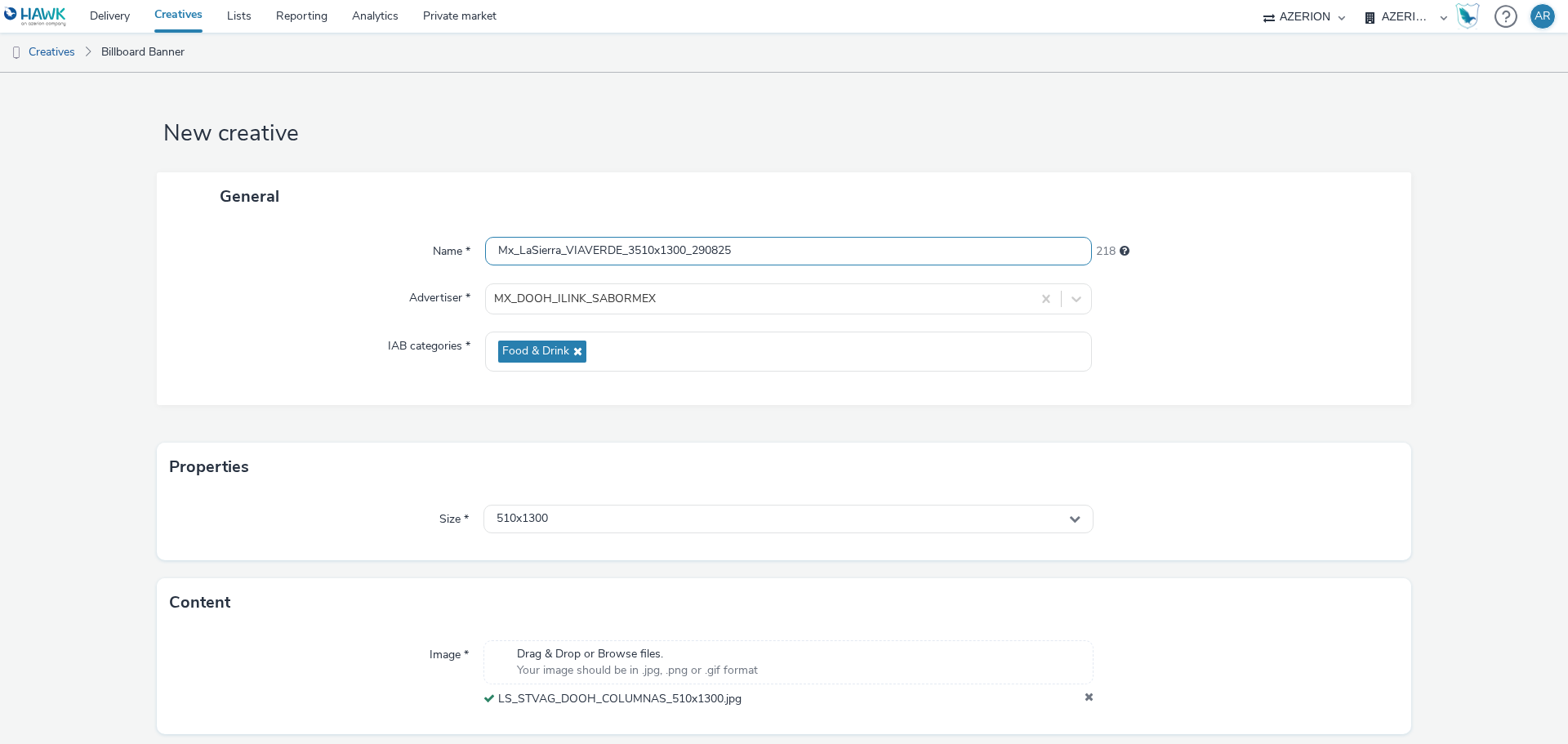
drag, startPoint x: 761, startPoint y: 252, endPoint x: 433, endPoint y: 229, distance: 328.8
click at [433, 229] on div "Name * Mx_LaSierra_VIAVERDE_3510x1300_290825 218 Advertiser * MX_DOOH_ILINK_SAB…" at bounding box center [784, 312] width 1254 height 184
click at [1446, 658] on form "New creative General Name * Mx_LaSierra_VIAVERDE_3510x1300_290825 218 Advertise…" at bounding box center [784, 434] width 1568 height 722
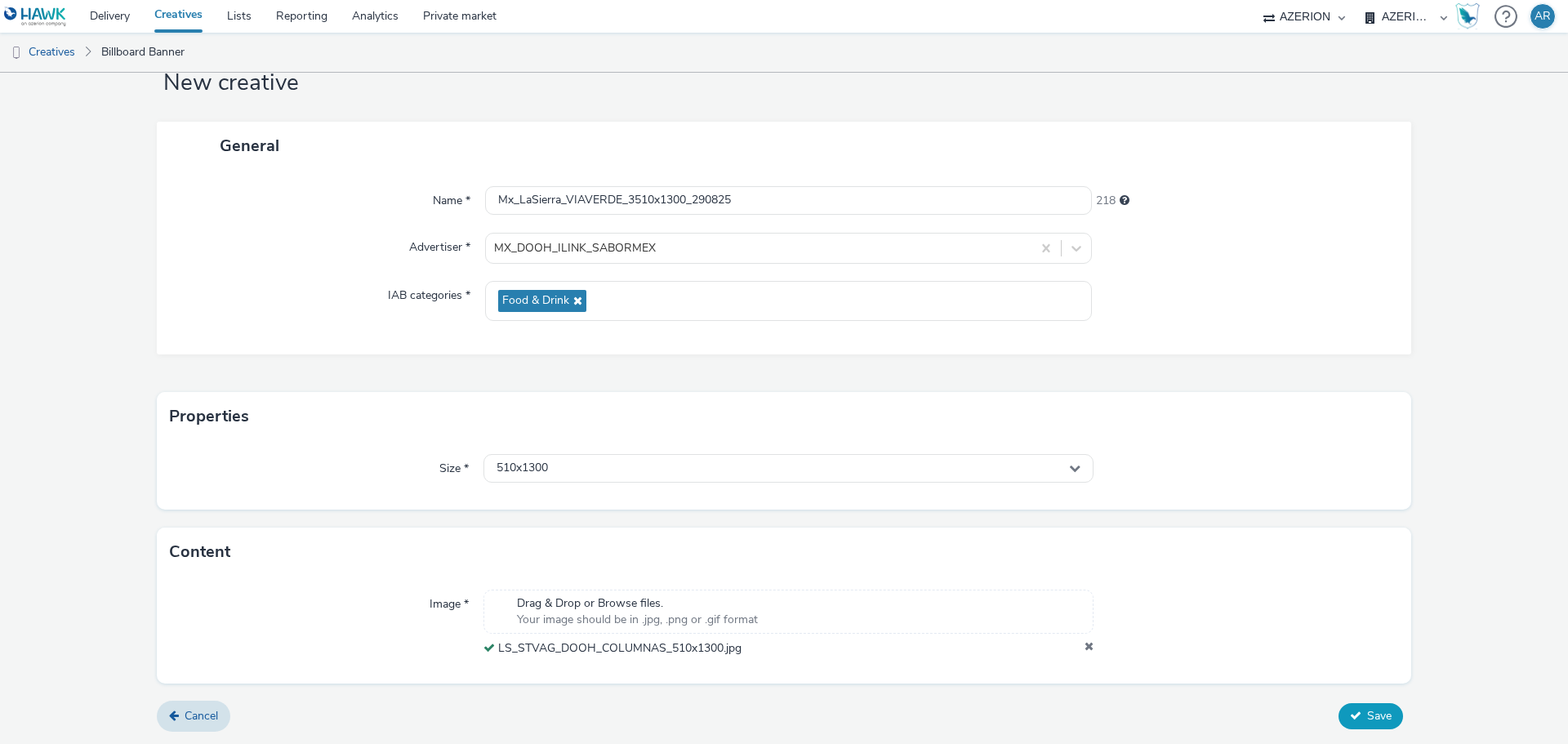
click at [1367, 718] on span "Save" at bounding box center [1379, 715] width 24 height 16
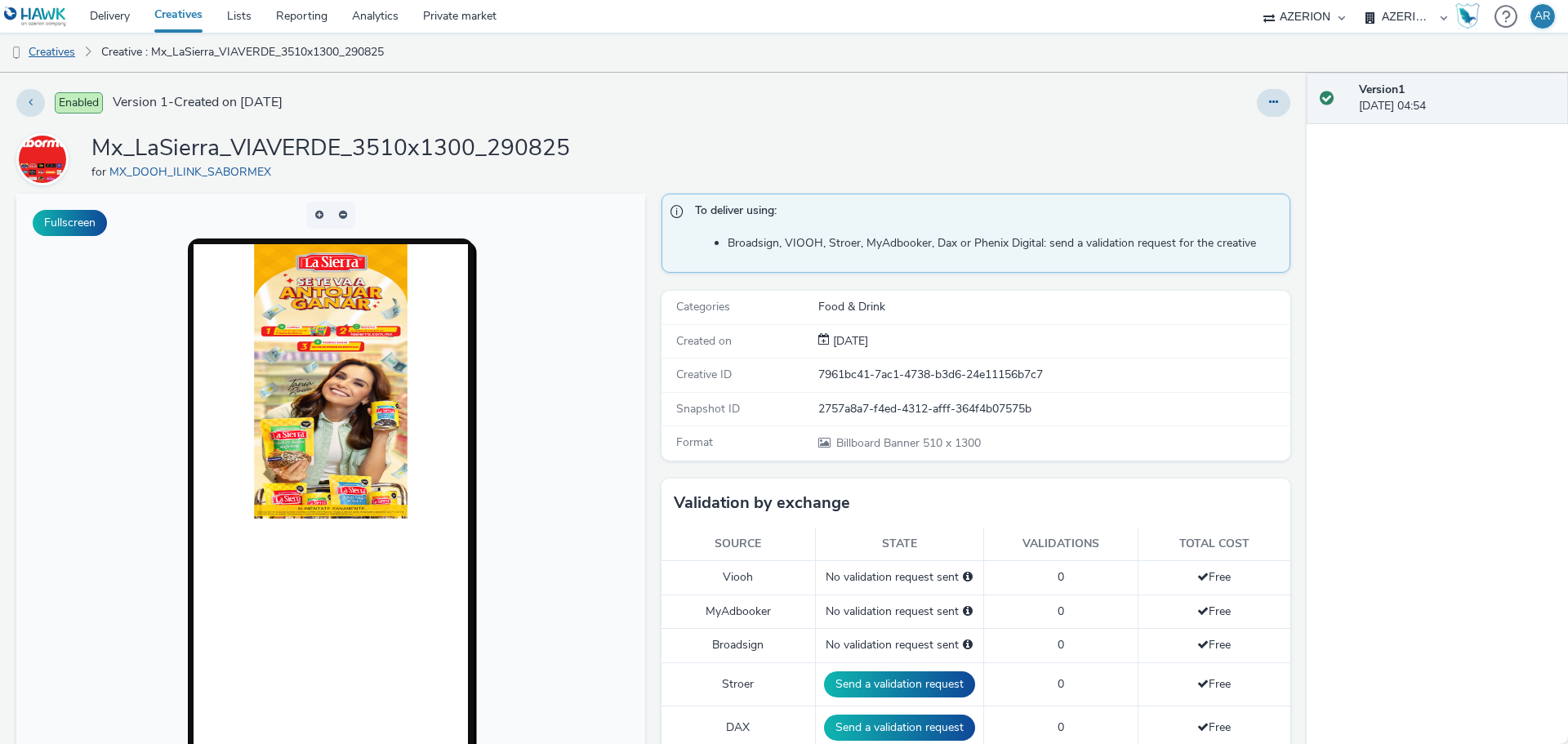
click at [42, 53] on link "Creatives" at bounding box center [42, 52] width 83 height 39
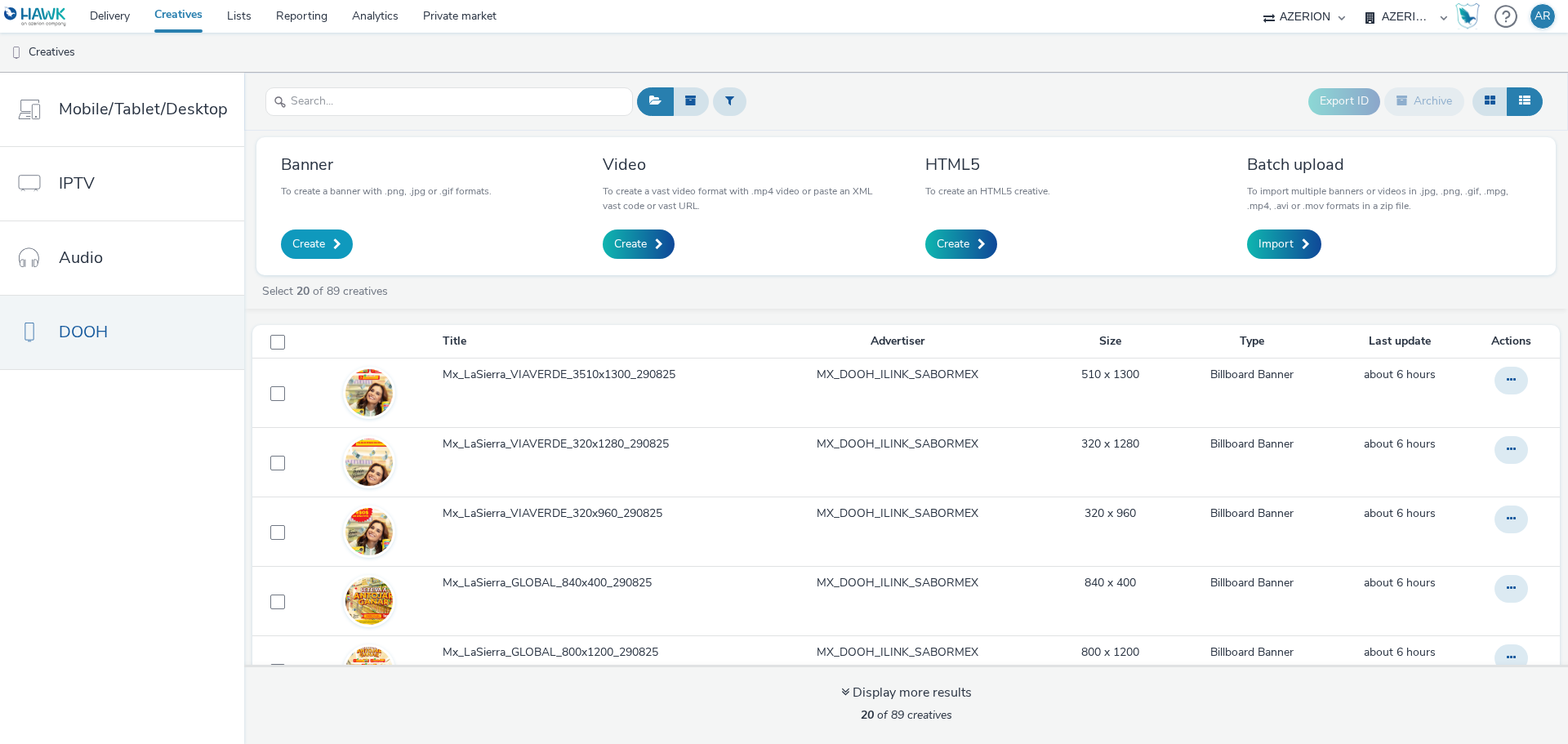
click at [327, 246] on link "Create" at bounding box center [317, 244] width 72 height 30
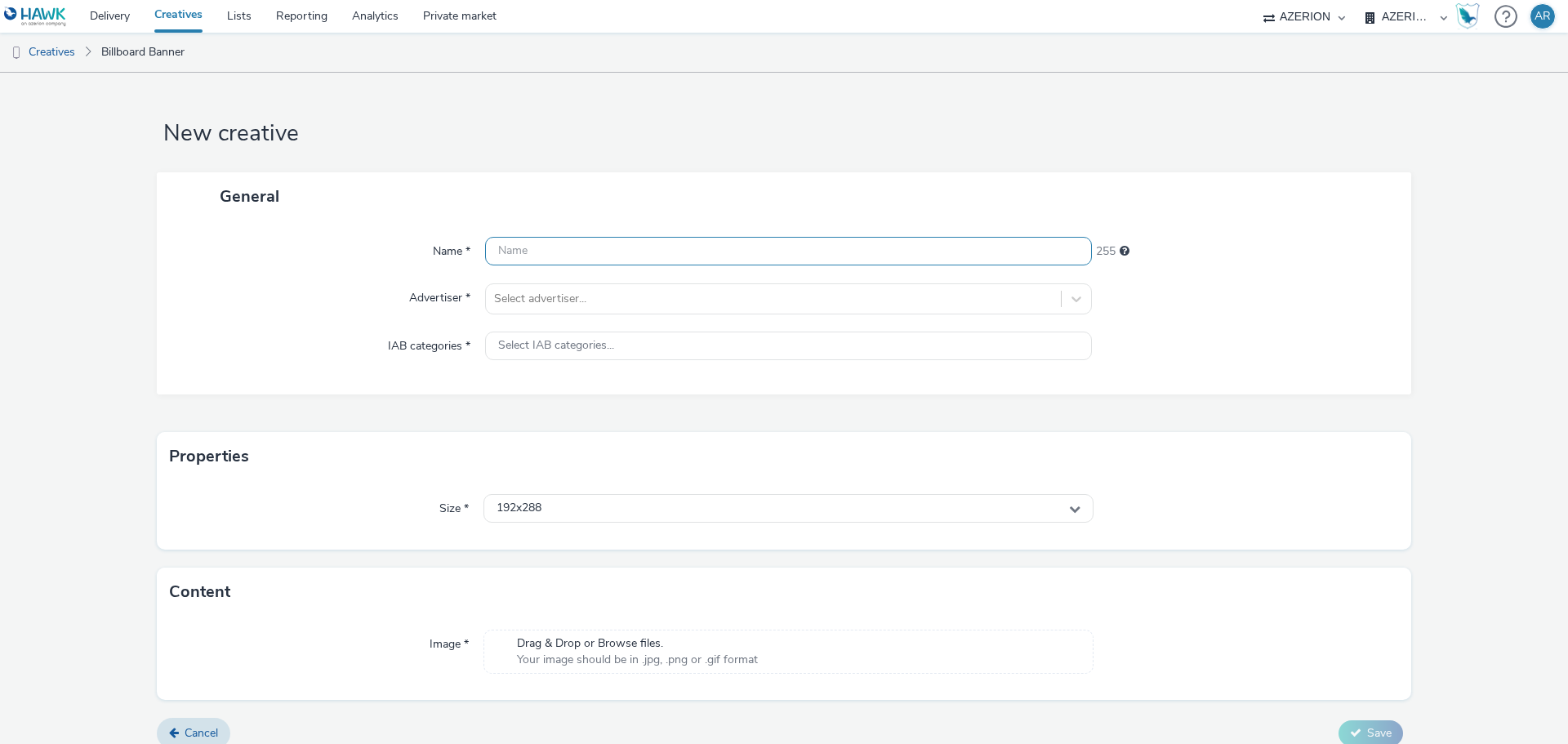
click at [611, 249] on input "text" at bounding box center [788, 251] width 607 height 29
paste input "Mx_LaSierra_VIAVERDE_3510x1300_290825"
click at [678, 254] on input "Mx_LaSierra_VIAVERDE_3510x1300_290825" at bounding box center [788, 251] width 607 height 29
type input "Mx_LaSierra_VIAVERDE_3510x1550_290825"
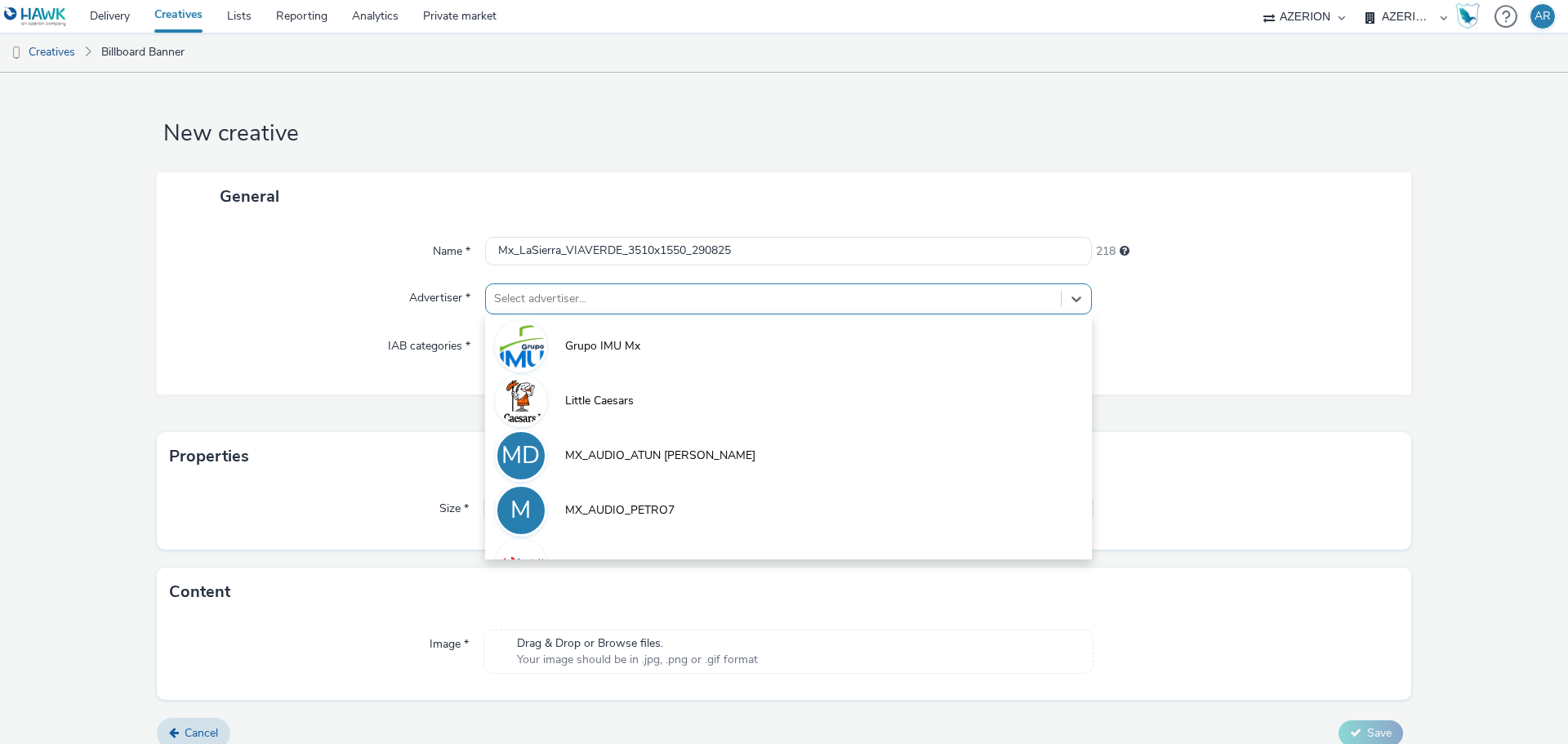
click at [623, 292] on div at bounding box center [773, 298] width 559 height 19
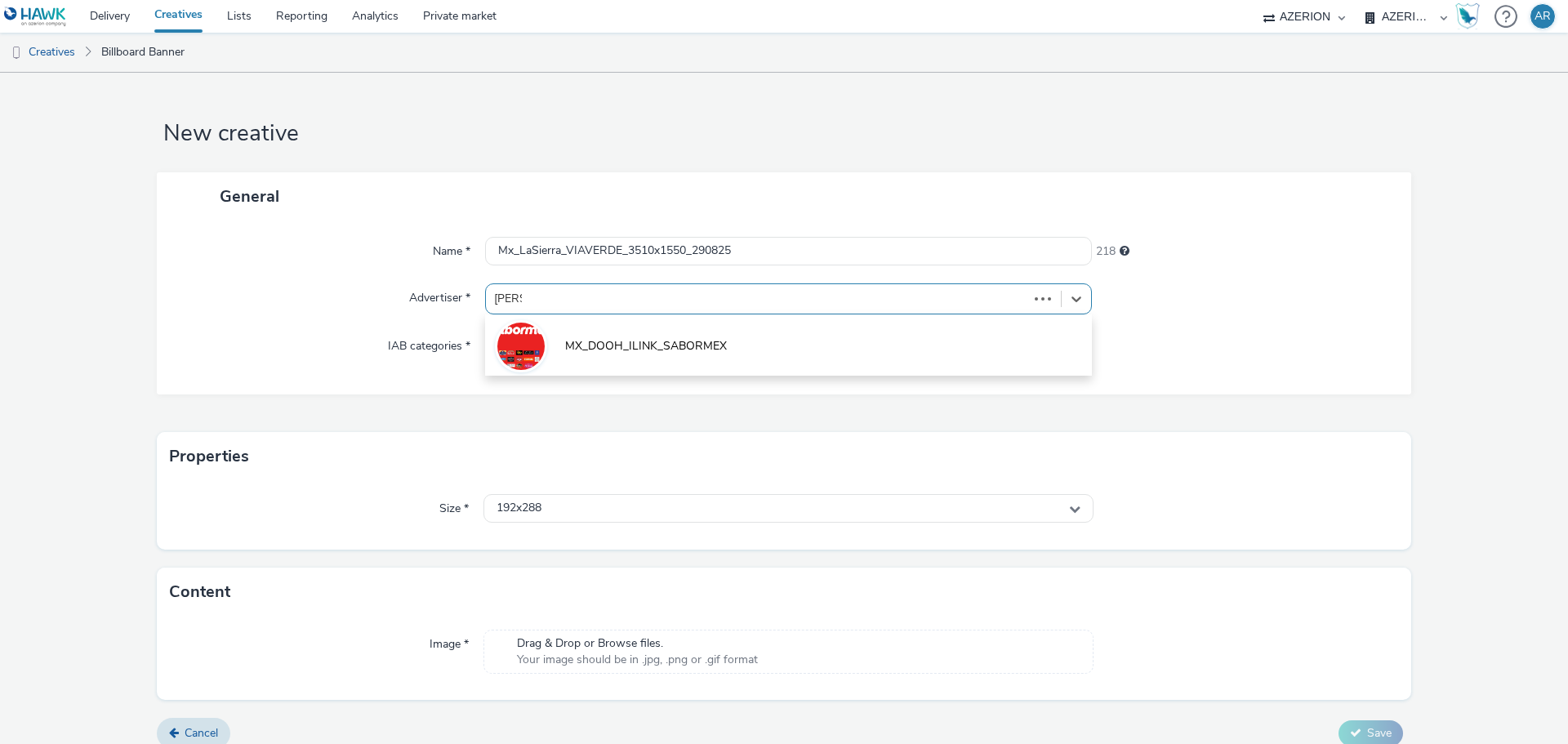
type input "sabor"
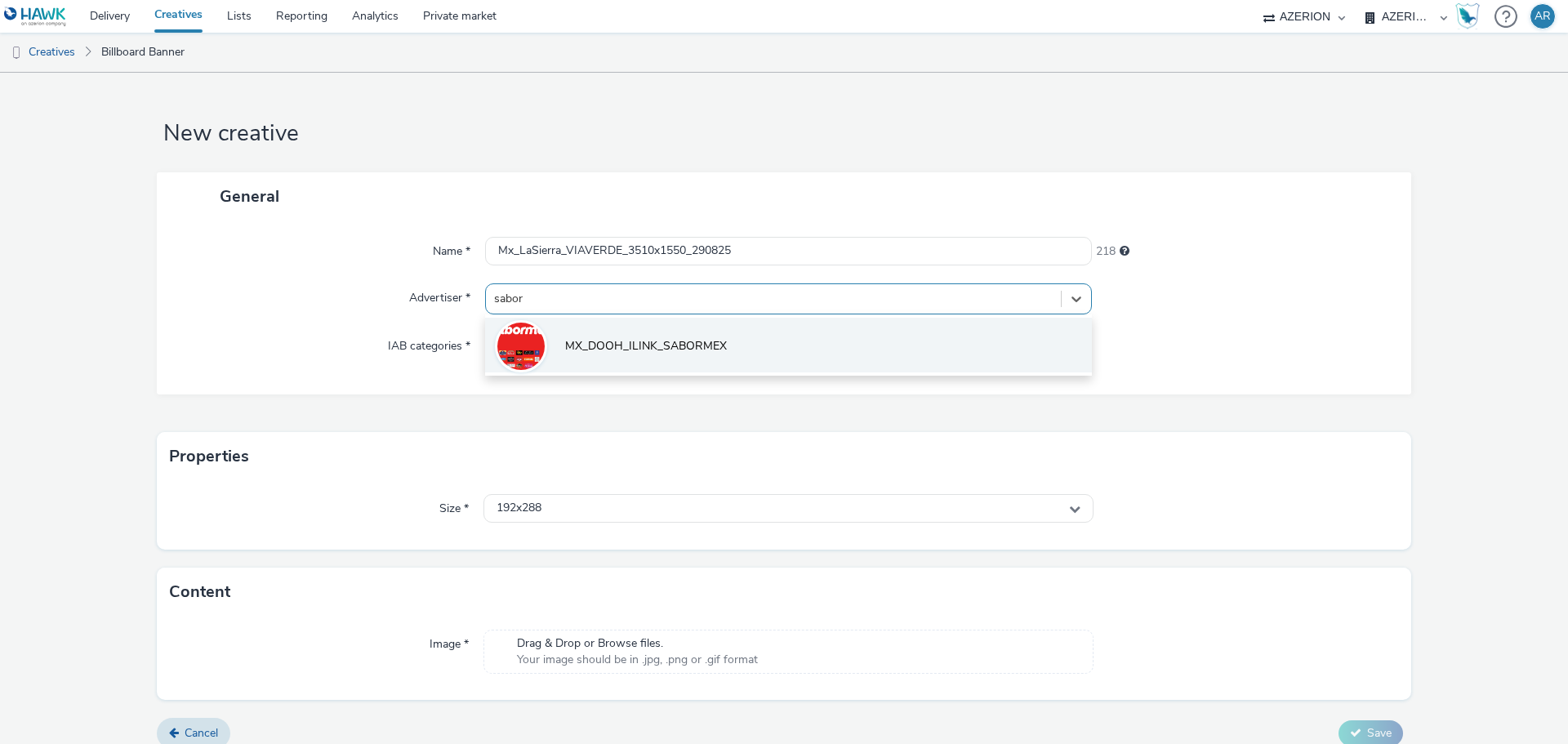
click at [643, 344] on span "MX_DOOH_ILINK_SABORMEX" at bounding box center [646, 346] width 162 height 17
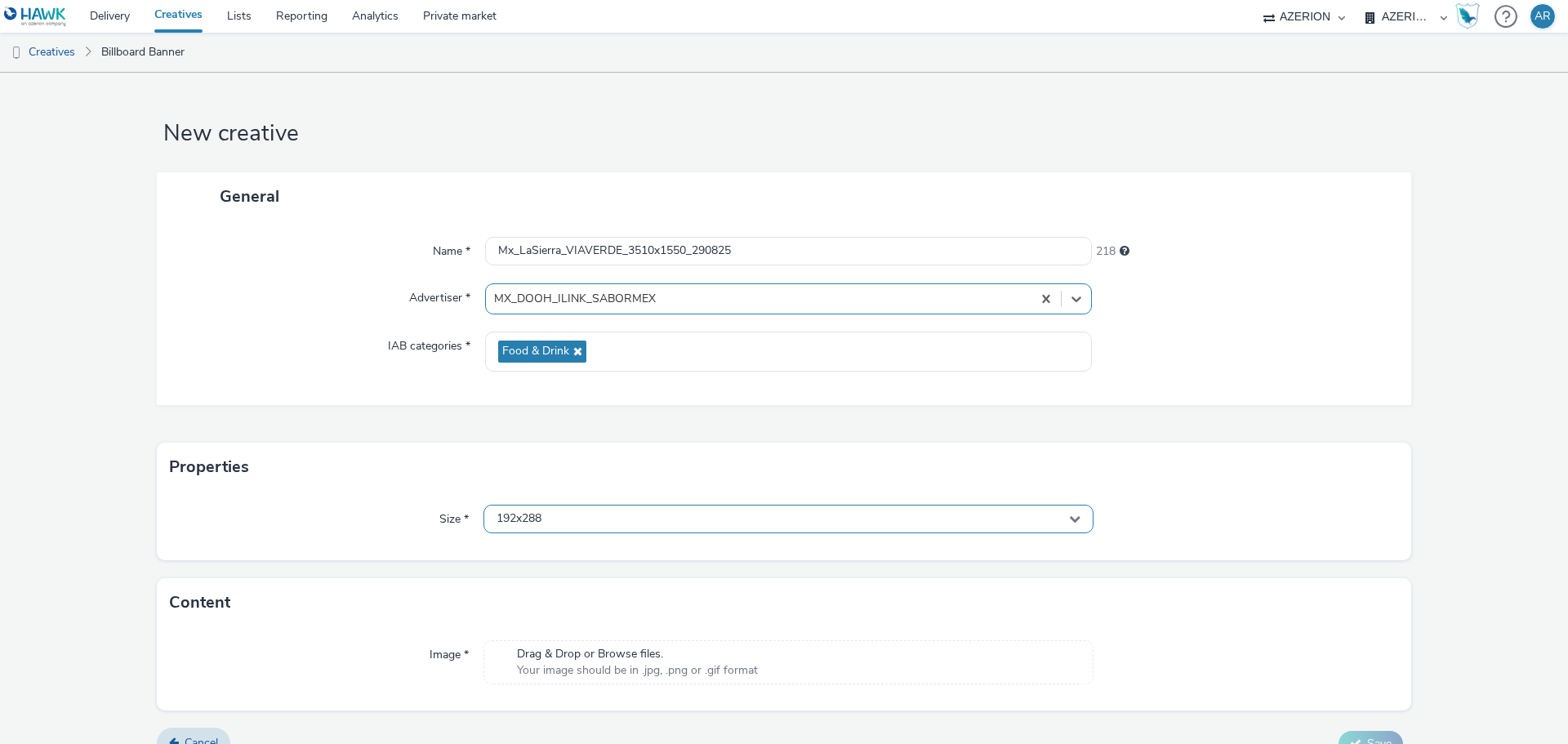
click at [633, 514] on div "192x288" at bounding box center [788, 519] width 610 height 29
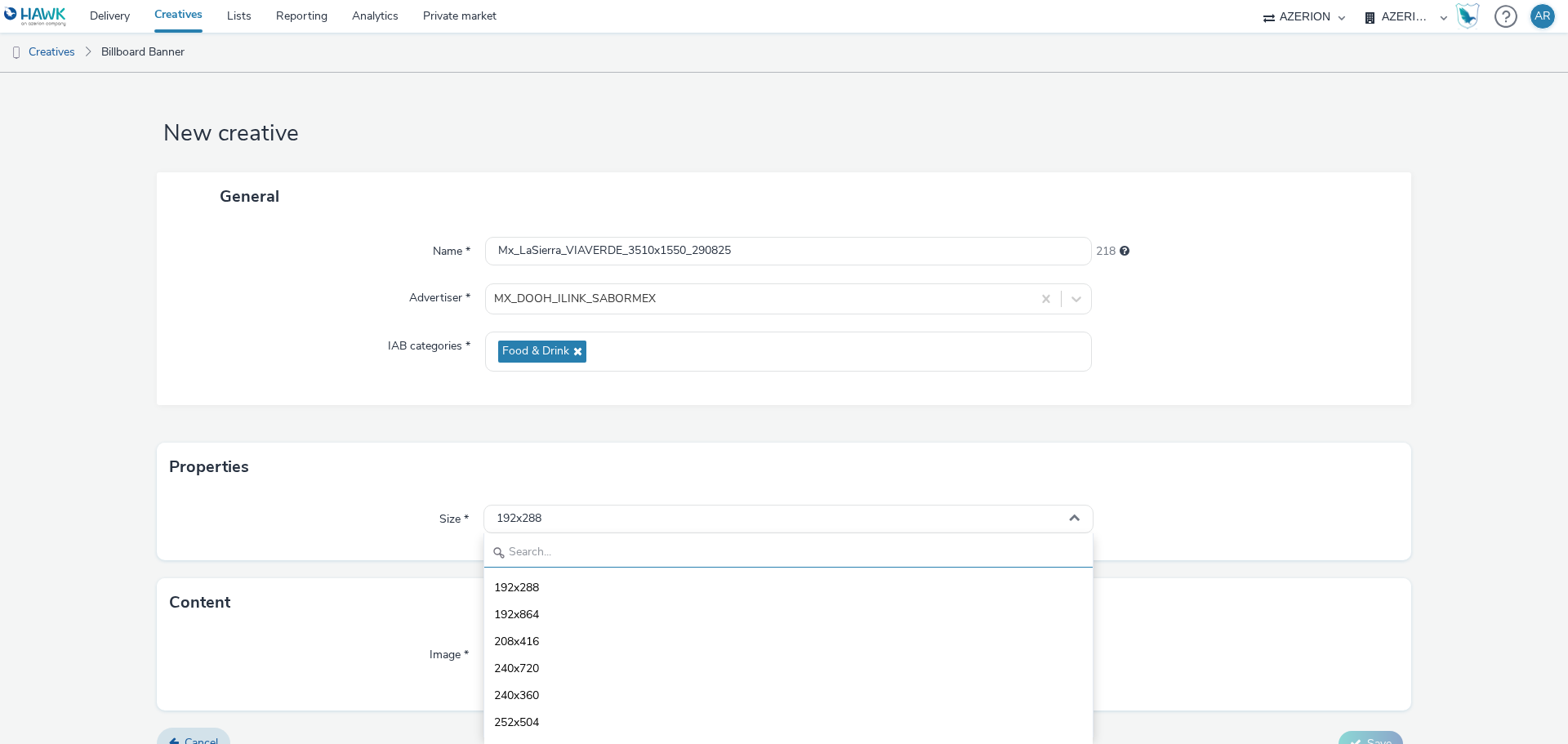
click at [625, 553] on input "text" at bounding box center [788, 553] width 609 height 29
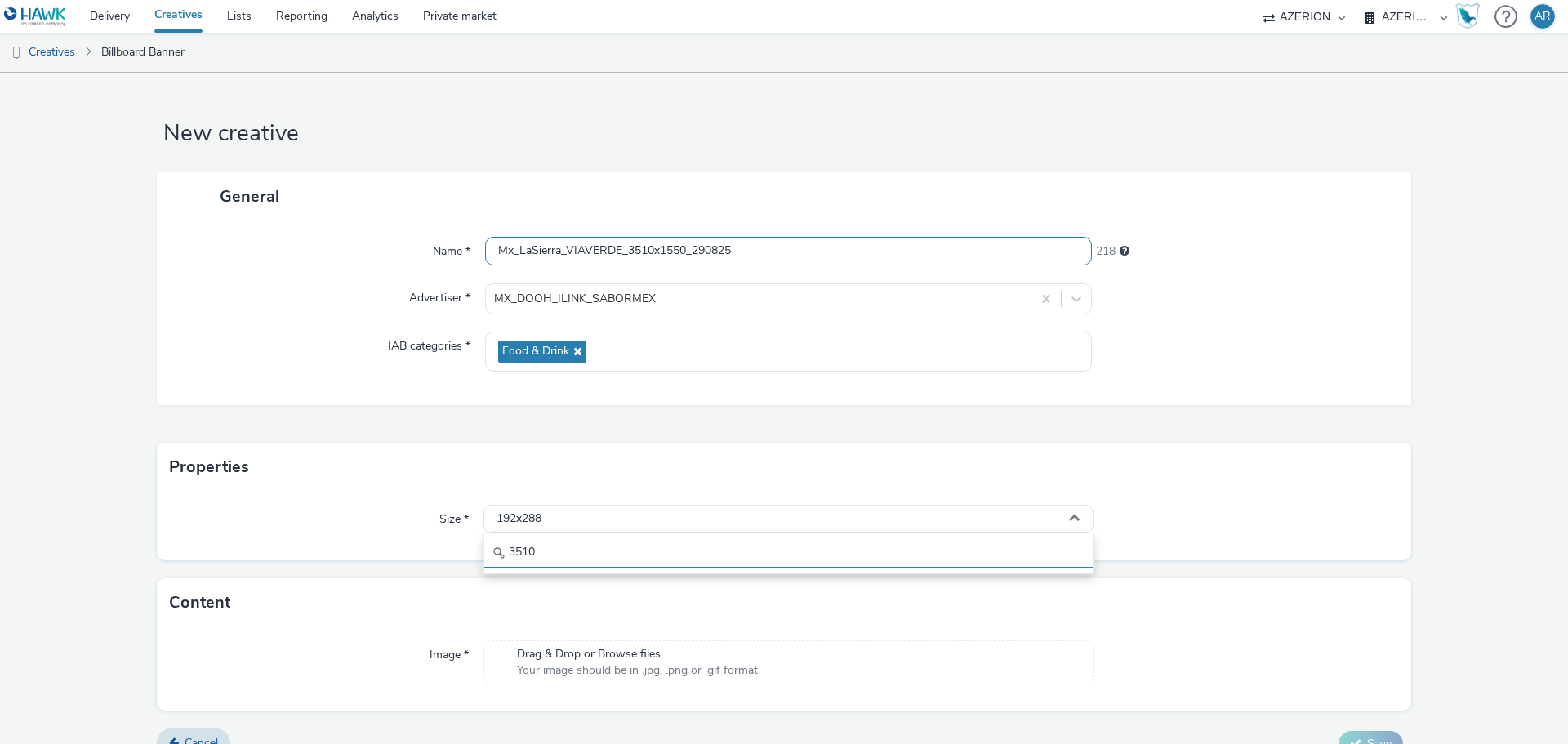
type input "3510"
click at [633, 254] on input "Mx_LaSierra_VIAVERDE_3510x1550_290825" at bounding box center [788, 251] width 607 height 29
type input "Mx_LaSierra_VIAVERDE_510x1550_290825"
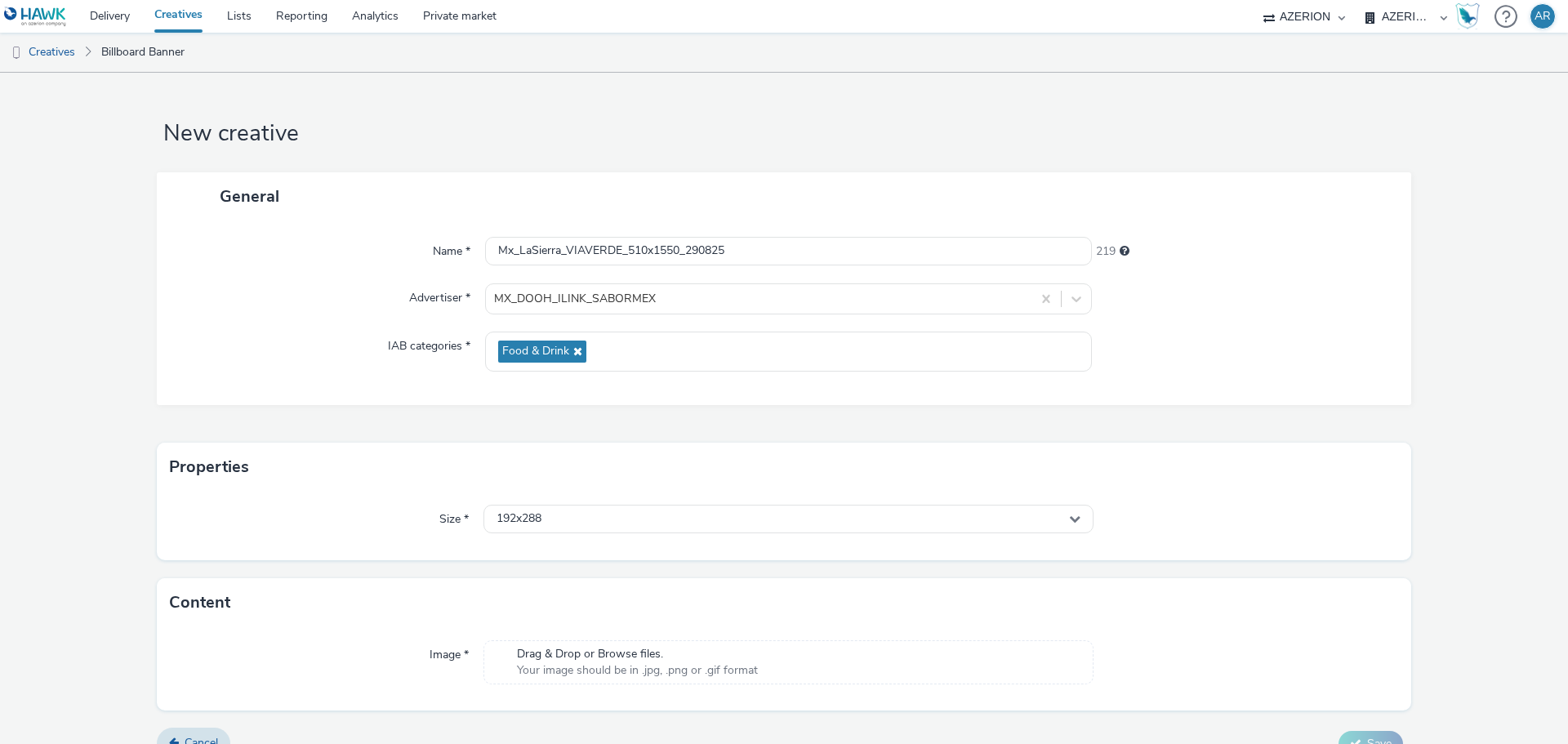
click at [1263, 297] on div at bounding box center [1243, 299] width 303 height 31
click at [613, 516] on div "192x288" at bounding box center [788, 519] width 610 height 29
click at [595, 554] on input "3510" at bounding box center [788, 553] width 609 height 29
click at [508, 551] on input "3510" at bounding box center [788, 553] width 609 height 29
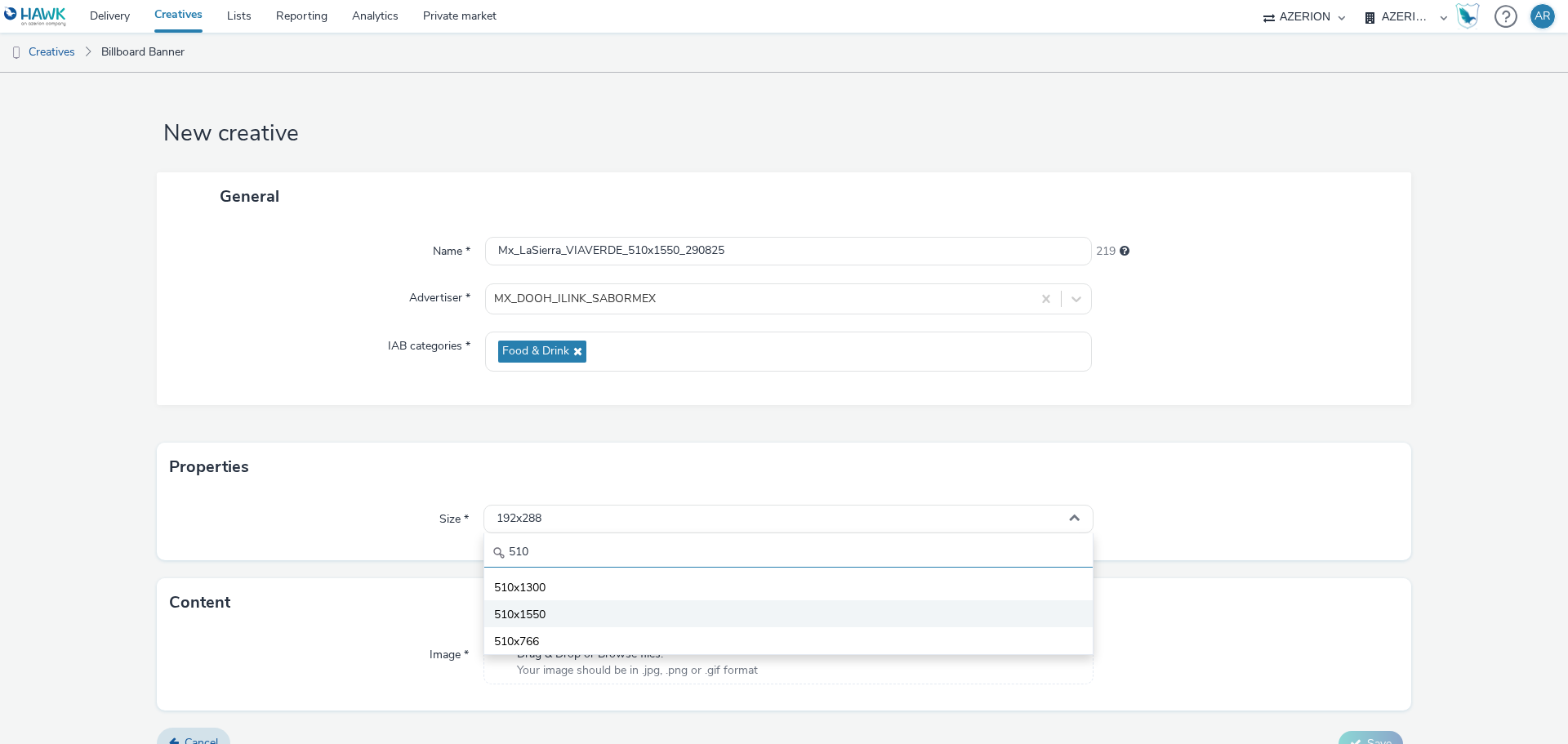
type input "510"
click at [552, 614] on li "510x1550" at bounding box center [788, 614] width 609 height 27
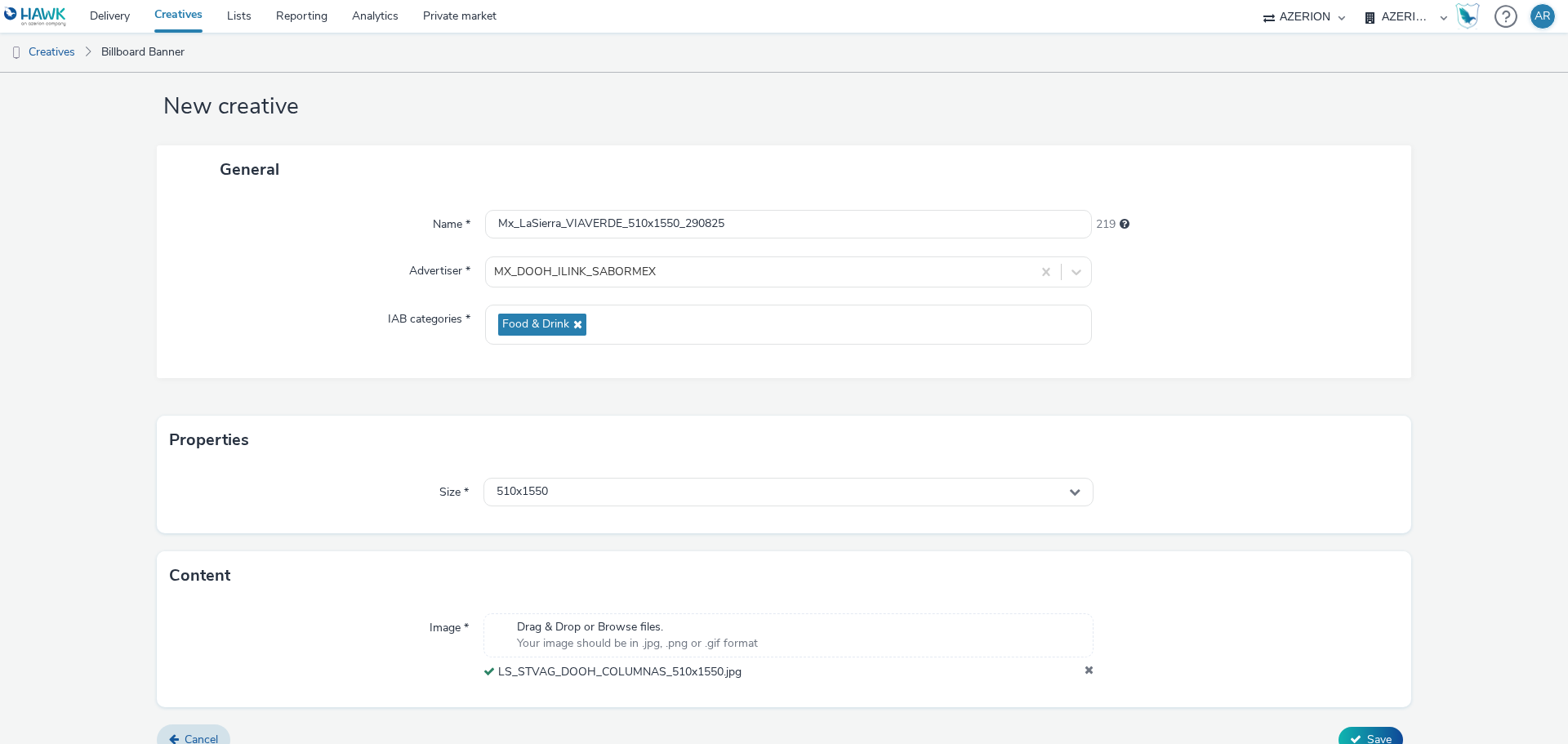
scroll to position [51, 0]
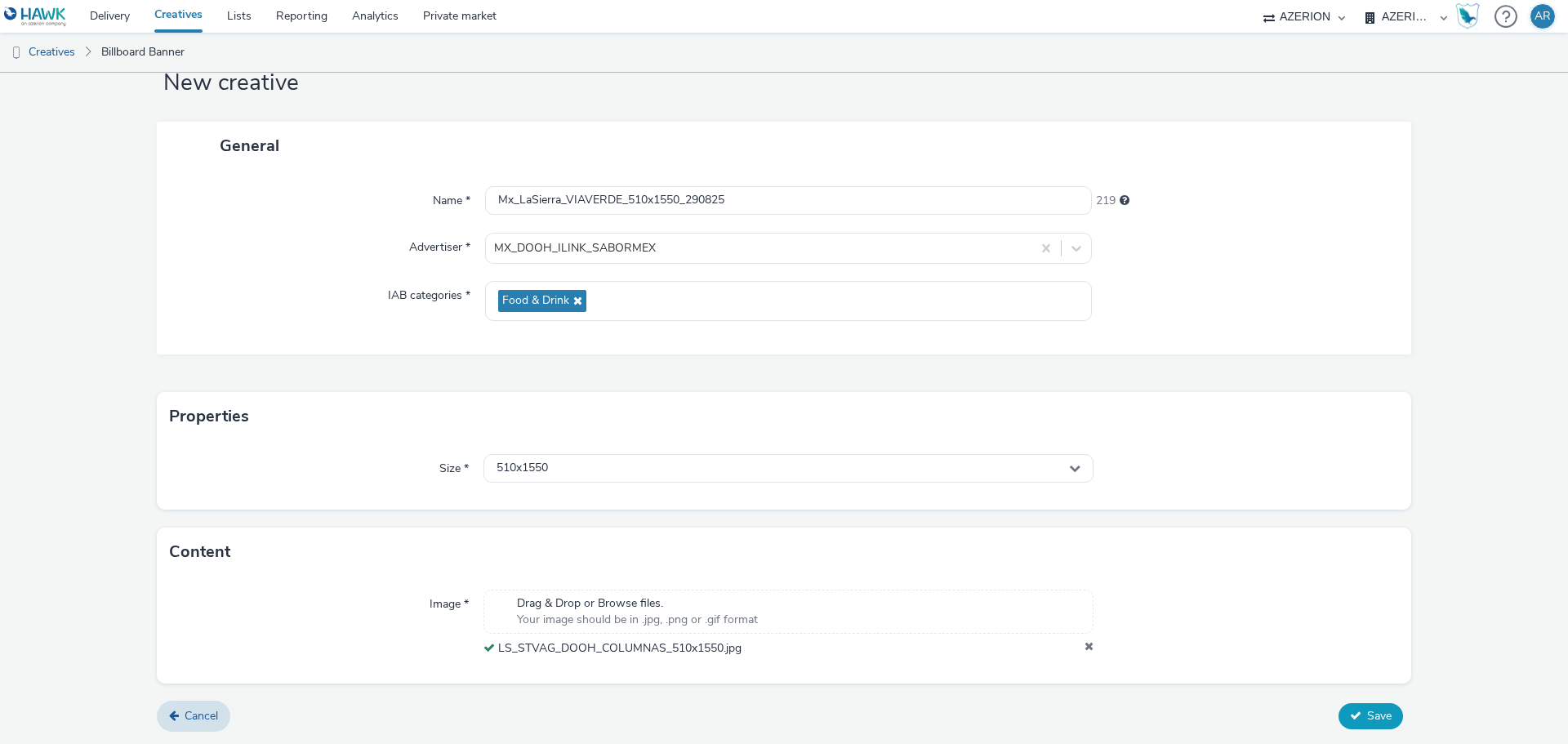
click at [1367, 713] on span "Save" at bounding box center [1379, 715] width 24 height 16
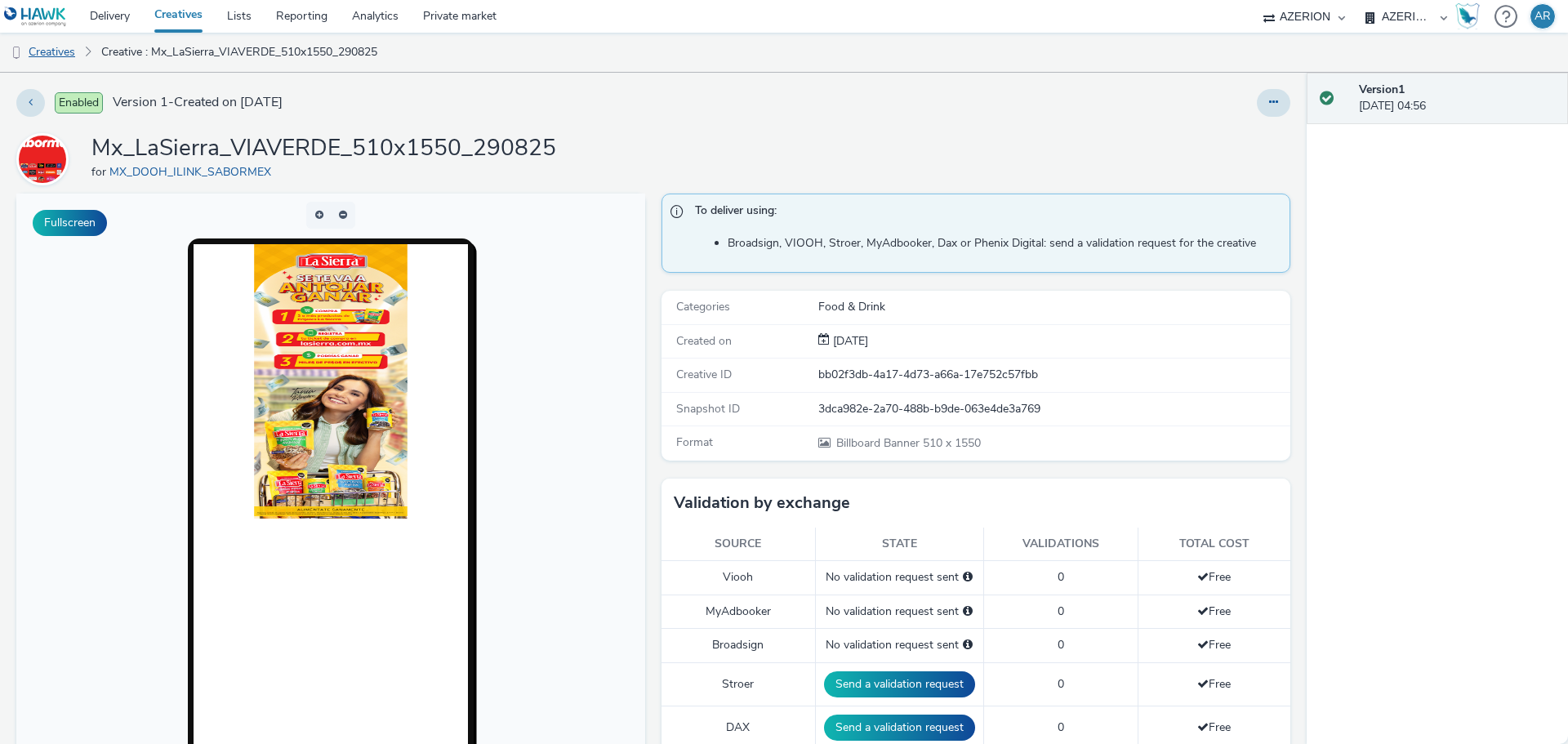
click at [52, 47] on link "Creatives" at bounding box center [42, 52] width 83 height 39
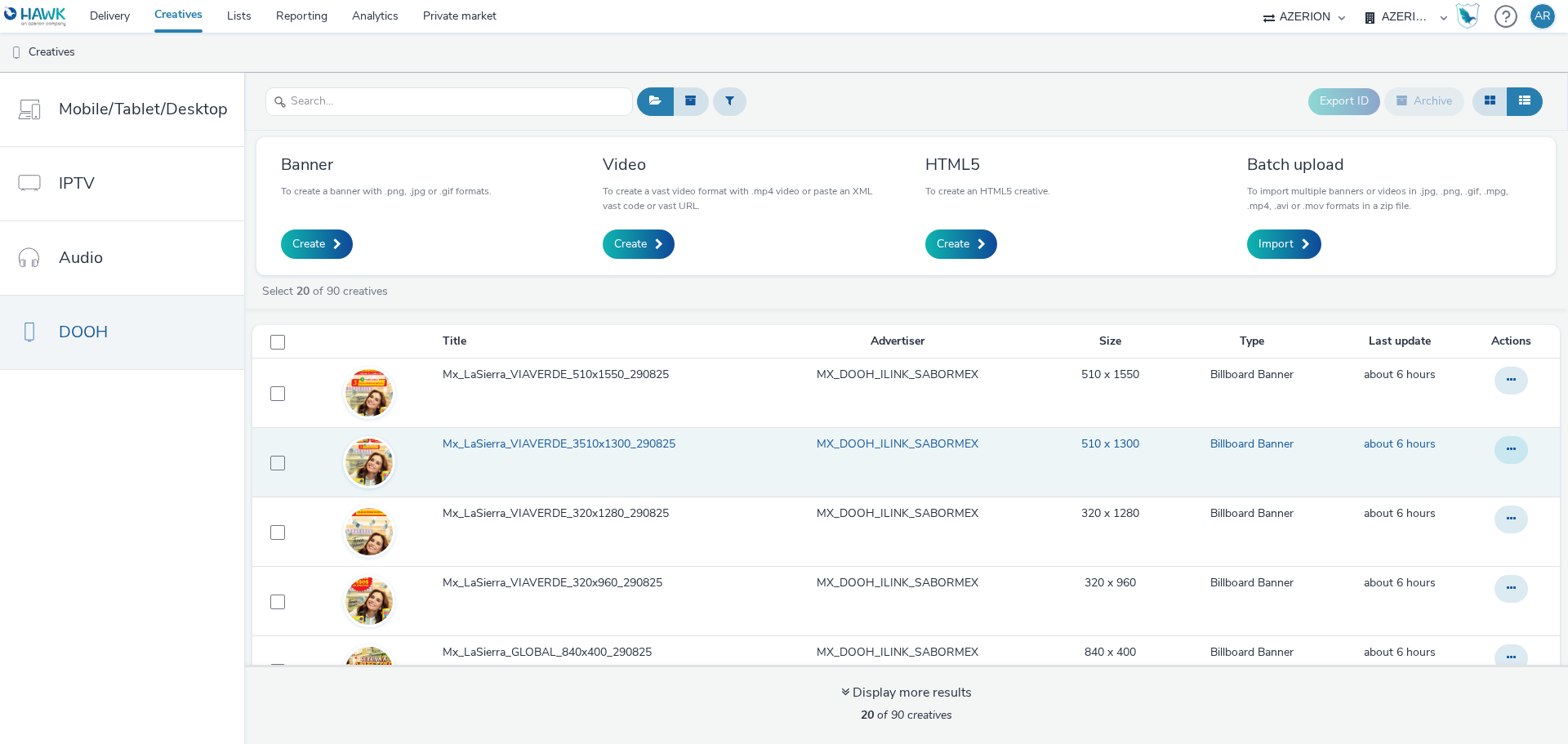
click at [1507, 386] on icon at bounding box center [1512, 379] width 9 height 11
click at [1419, 478] on link "Edit" at bounding box center [1466, 482] width 122 height 32
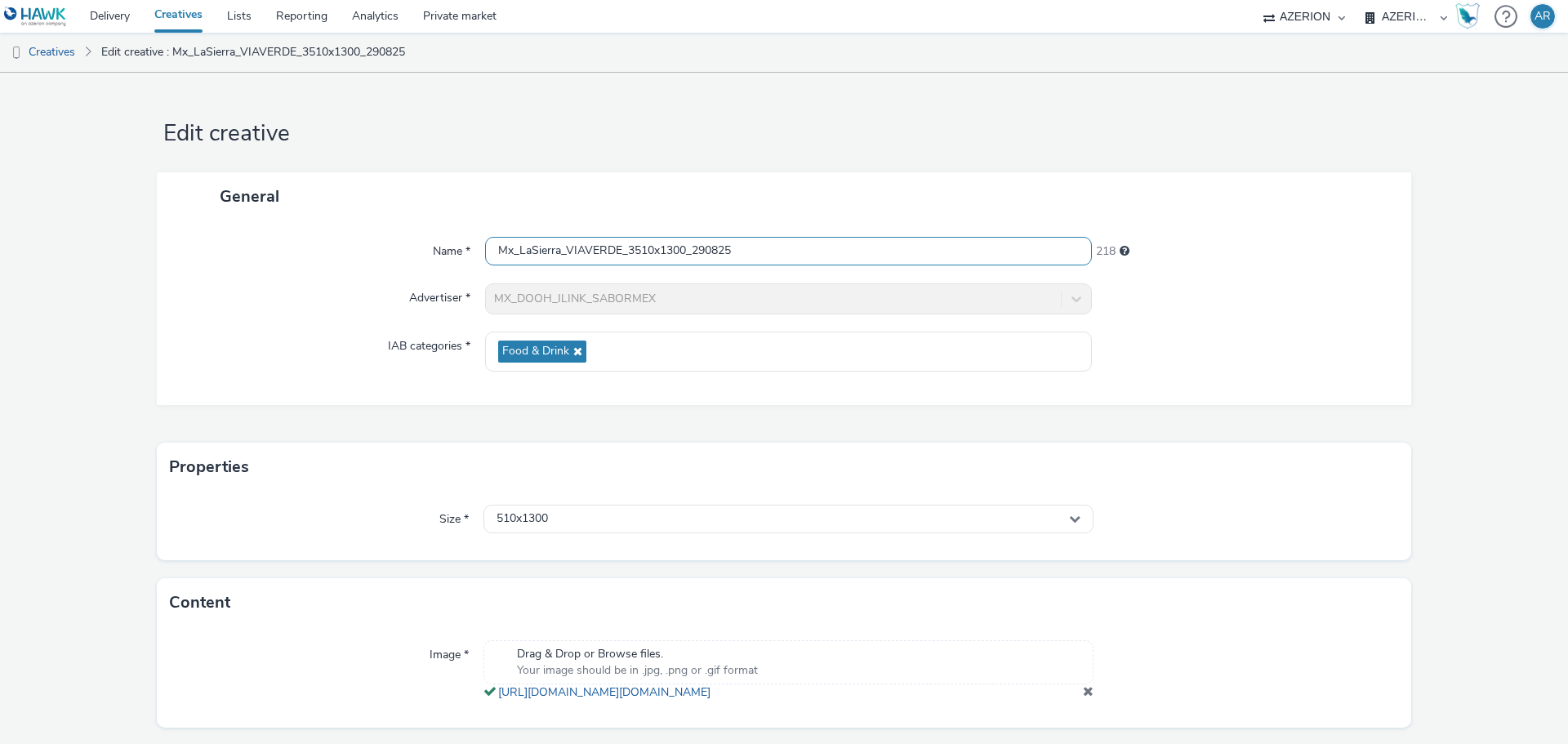
click at [633, 254] on input "Mx_LaSierra_VIAVERDE_3510x1300_290825" at bounding box center [788, 251] width 607 height 29
type input "Mx_LaSierra_VIAVERDE_510x1300_290825"
click at [1451, 453] on form "Edit creative General Name * Mx_LaSierra_VIAVERDE_510x1300_290825 219 Advertise…" at bounding box center [784, 430] width 1568 height 715
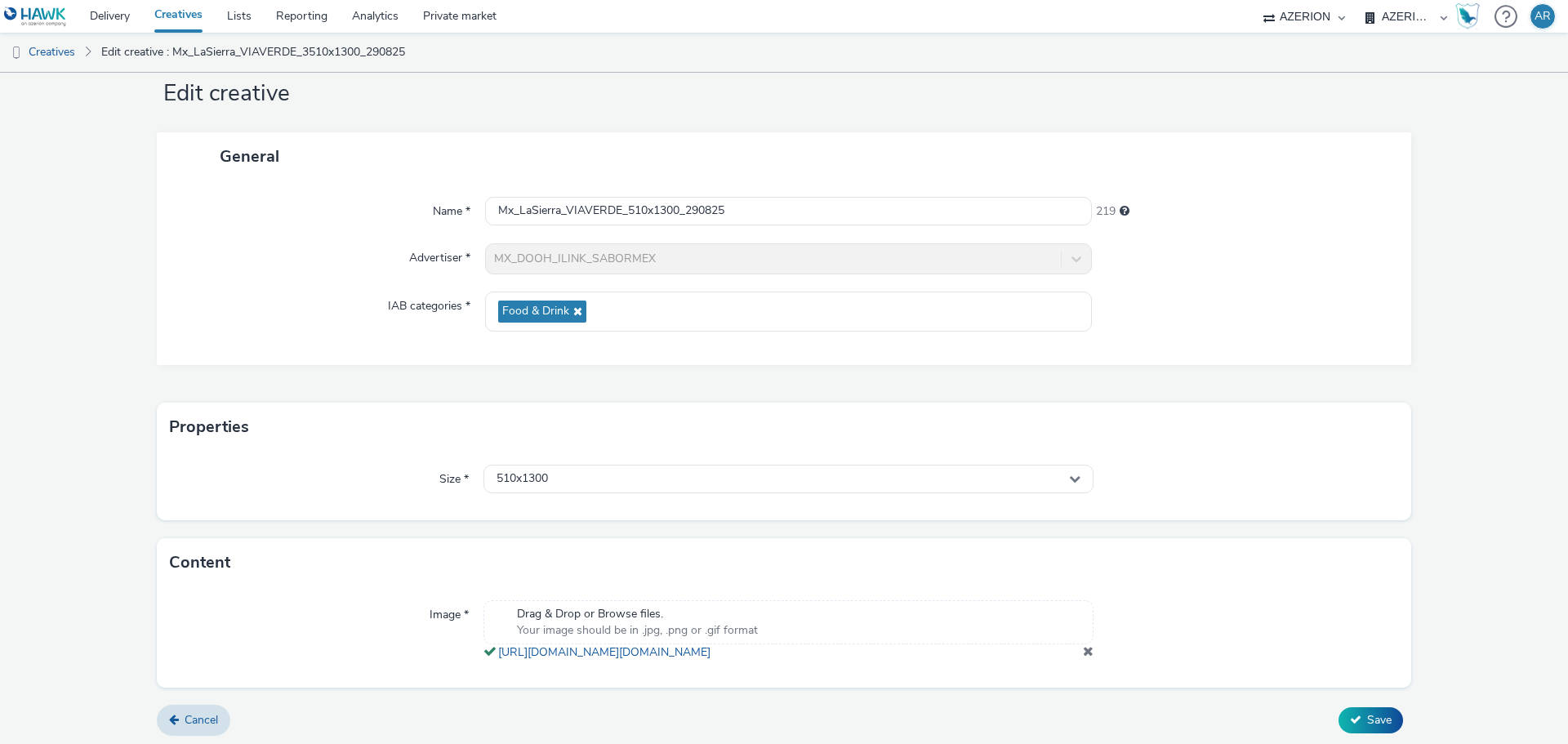
scroll to position [60, 0]
click at [1368, 716] on span "Save" at bounding box center [1379, 715] width 24 height 16
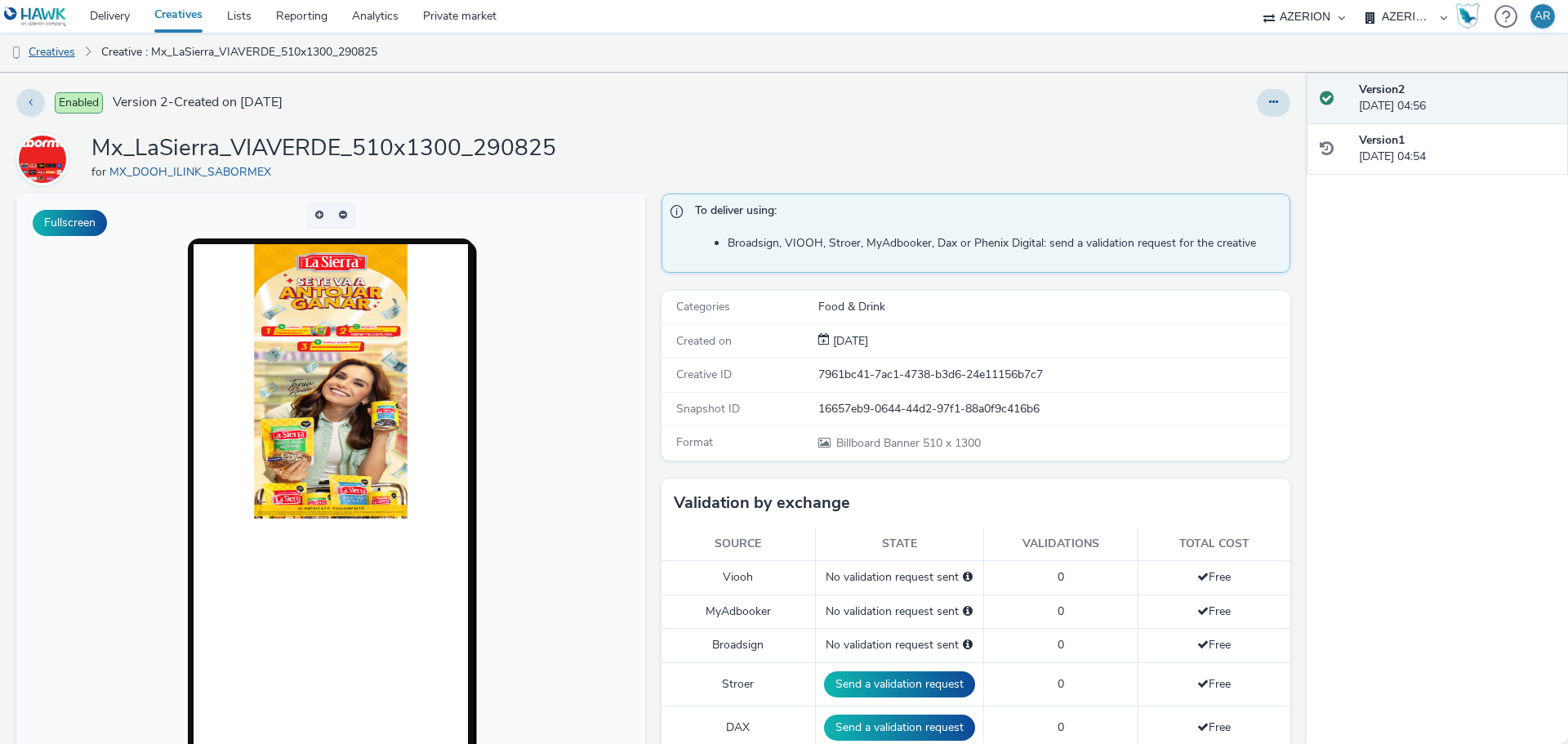
click at [62, 44] on link "Creatives" at bounding box center [42, 52] width 83 height 39
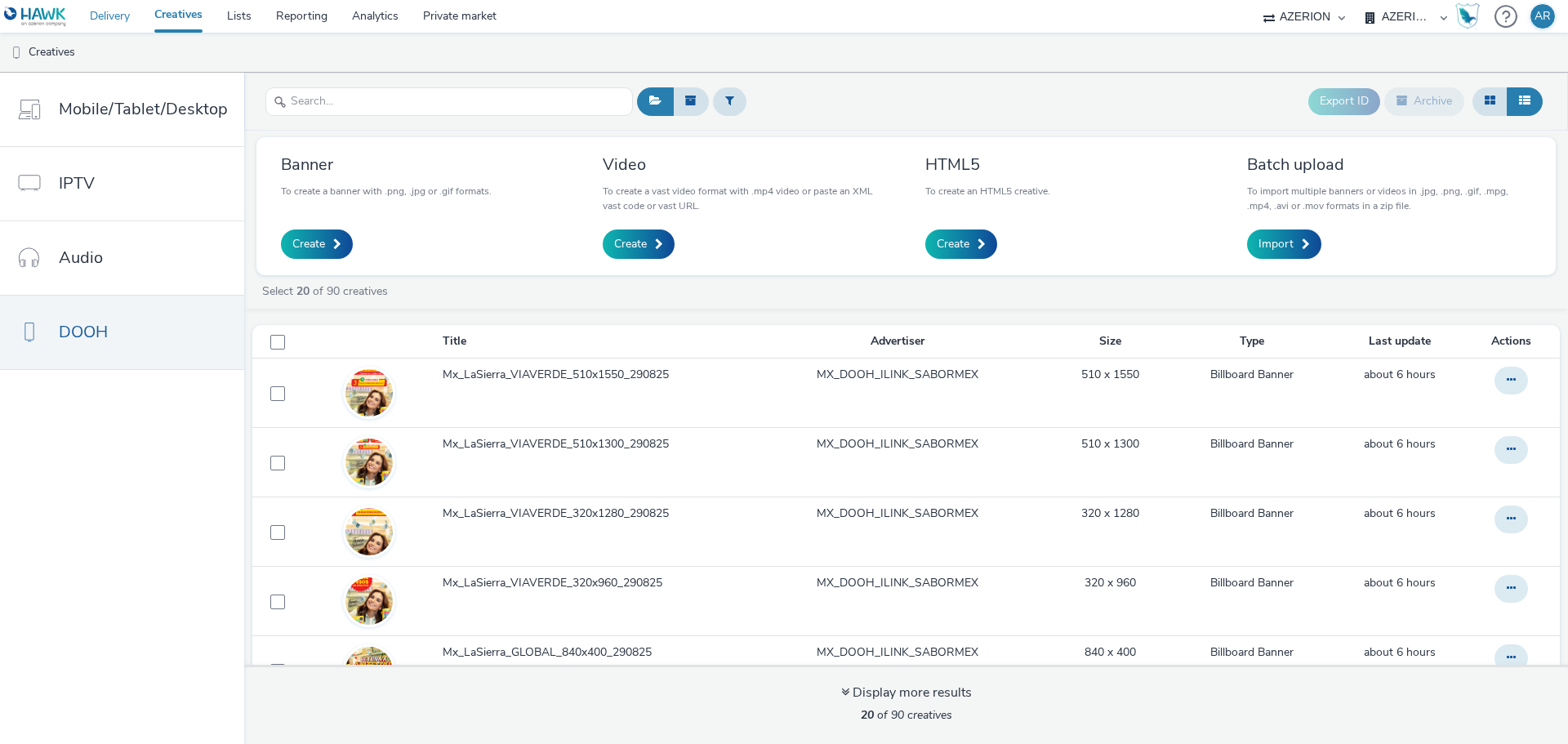
click at [109, 21] on link "Delivery" at bounding box center [110, 16] width 65 height 32
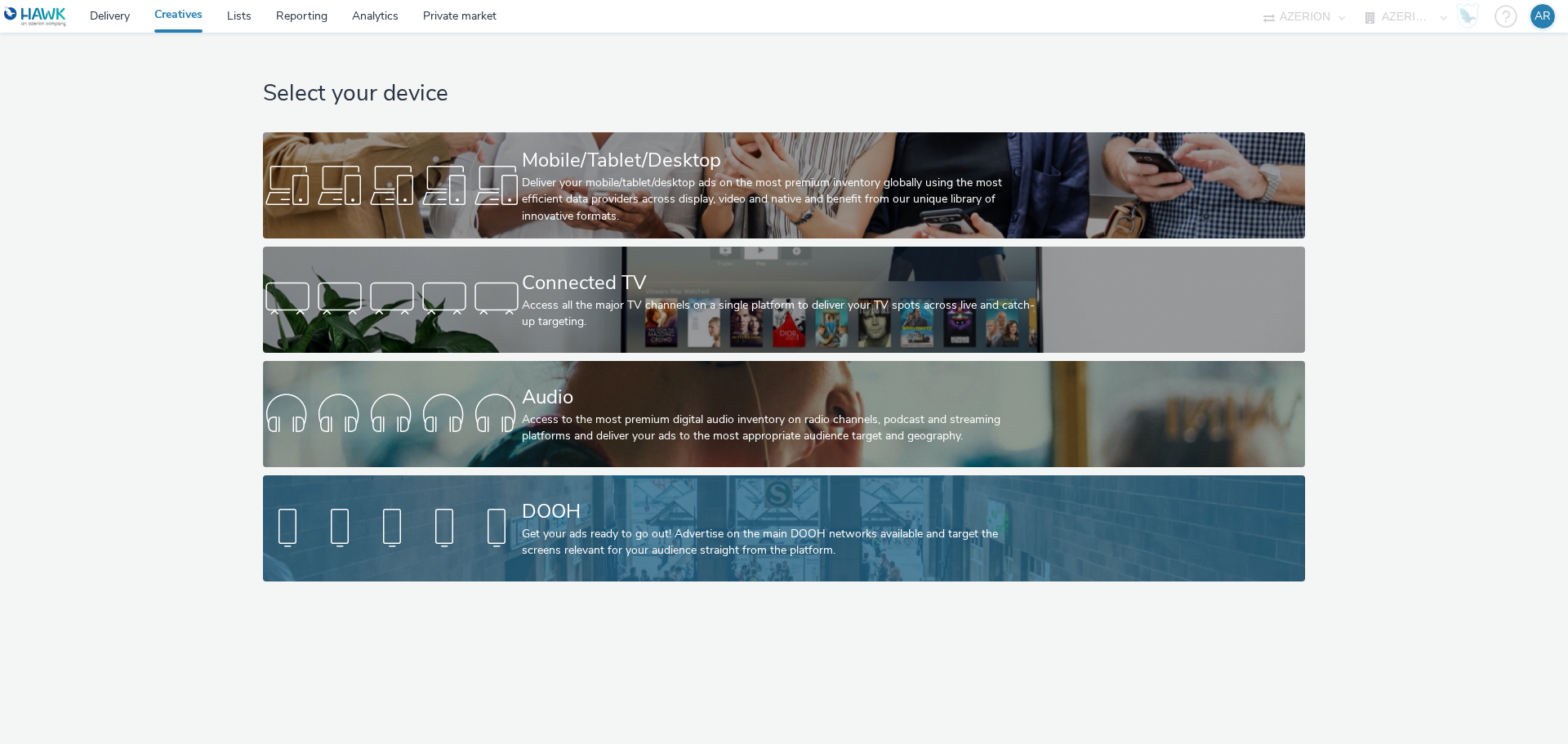
click at [714, 532] on div "Get your ads ready to go out! Advertise on the main DOOH networks available and…" at bounding box center [781, 542] width 518 height 33
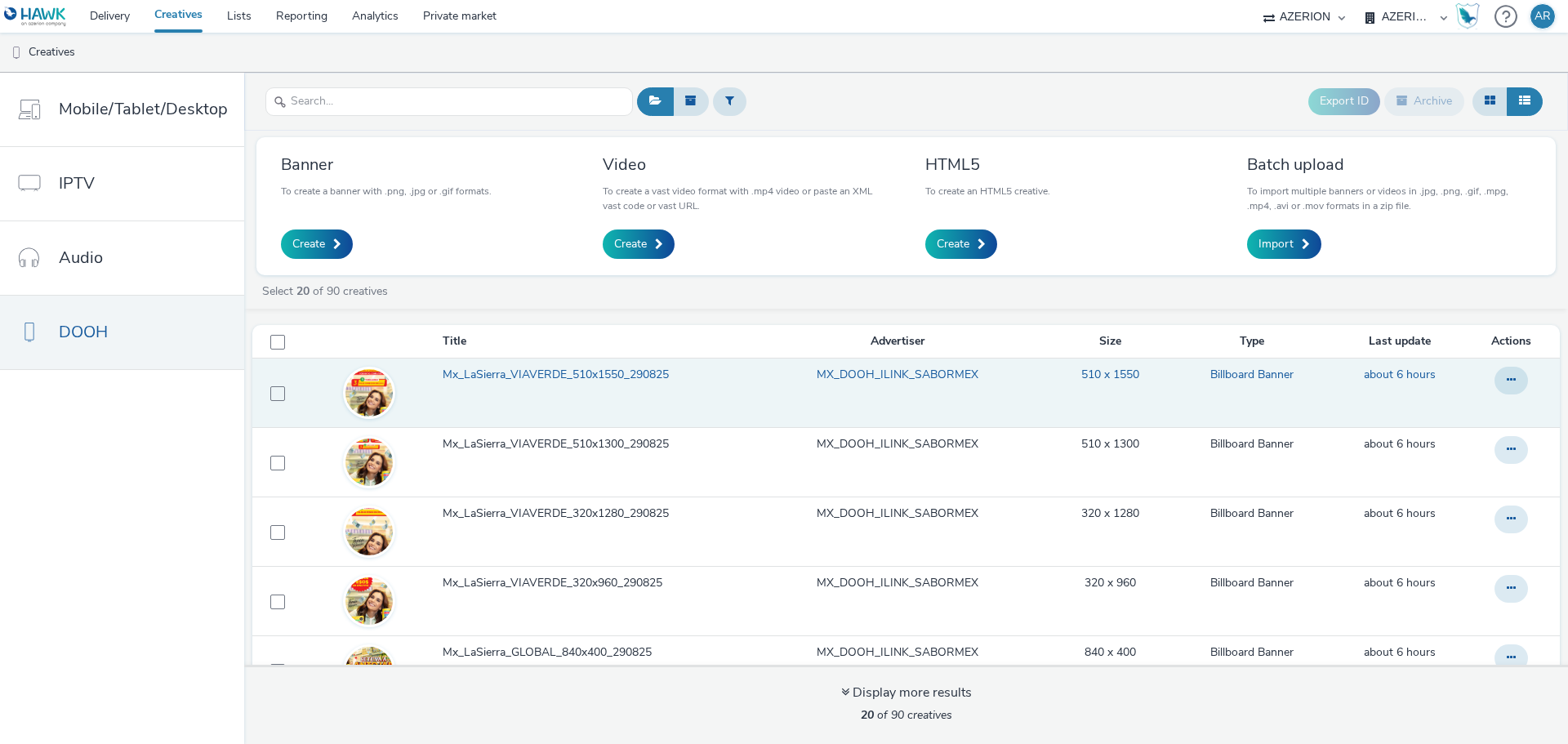
click at [559, 372] on span "Mx_LaSierra_VIAVERDE_510x1550_290825" at bounding box center [559, 375] width 233 height 17
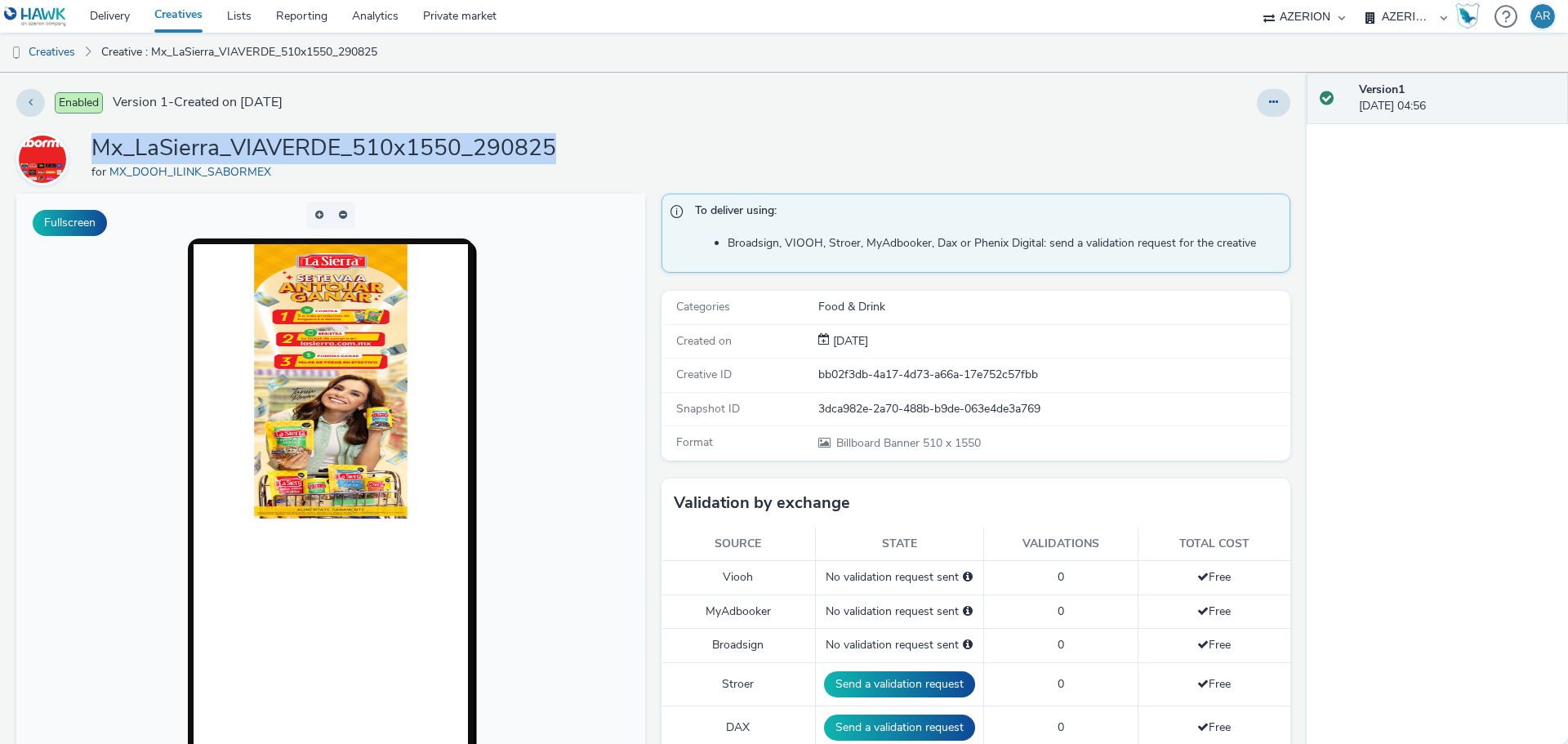
drag, startPoint x: 564, startPoint y: 146, endPoint x: 97, endPoint y: 153, distance: 467.1
click at [96, 153] on div "Mx_LaSierra_VIAVERDE_510x1550_290825 for MX_DOOH_ILINK_SABORMEX" at bounding box center [653, 159] width 1274 height 52
copy h1 "Mx_LaSierra_VIAVERDE_510x1550_290825"
click at [66, 49] on link "Creatives" at bounding box center [42, 52] width 83 height 39
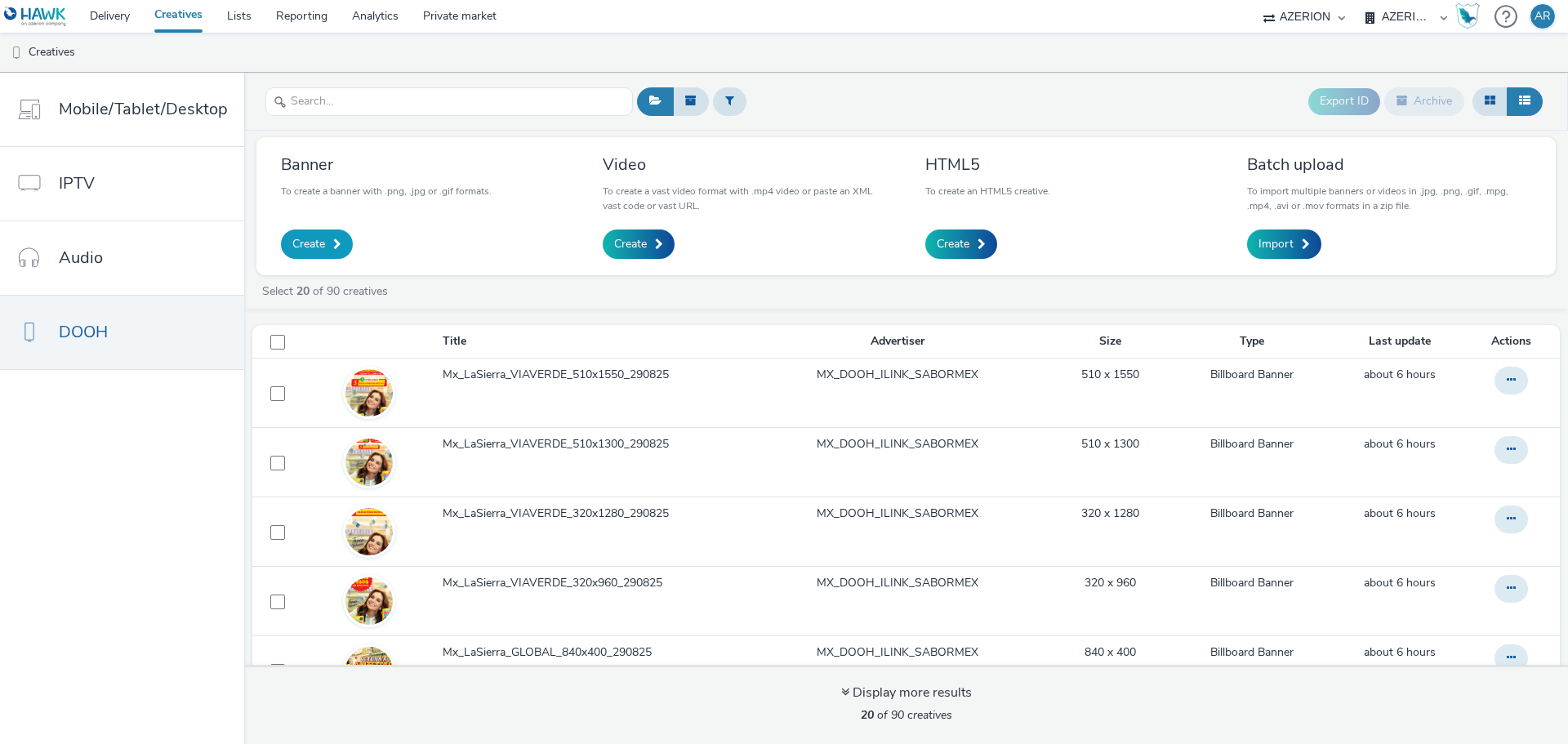
click at [333, 241] on span at bounding box center [337, 244] width 8 height 11
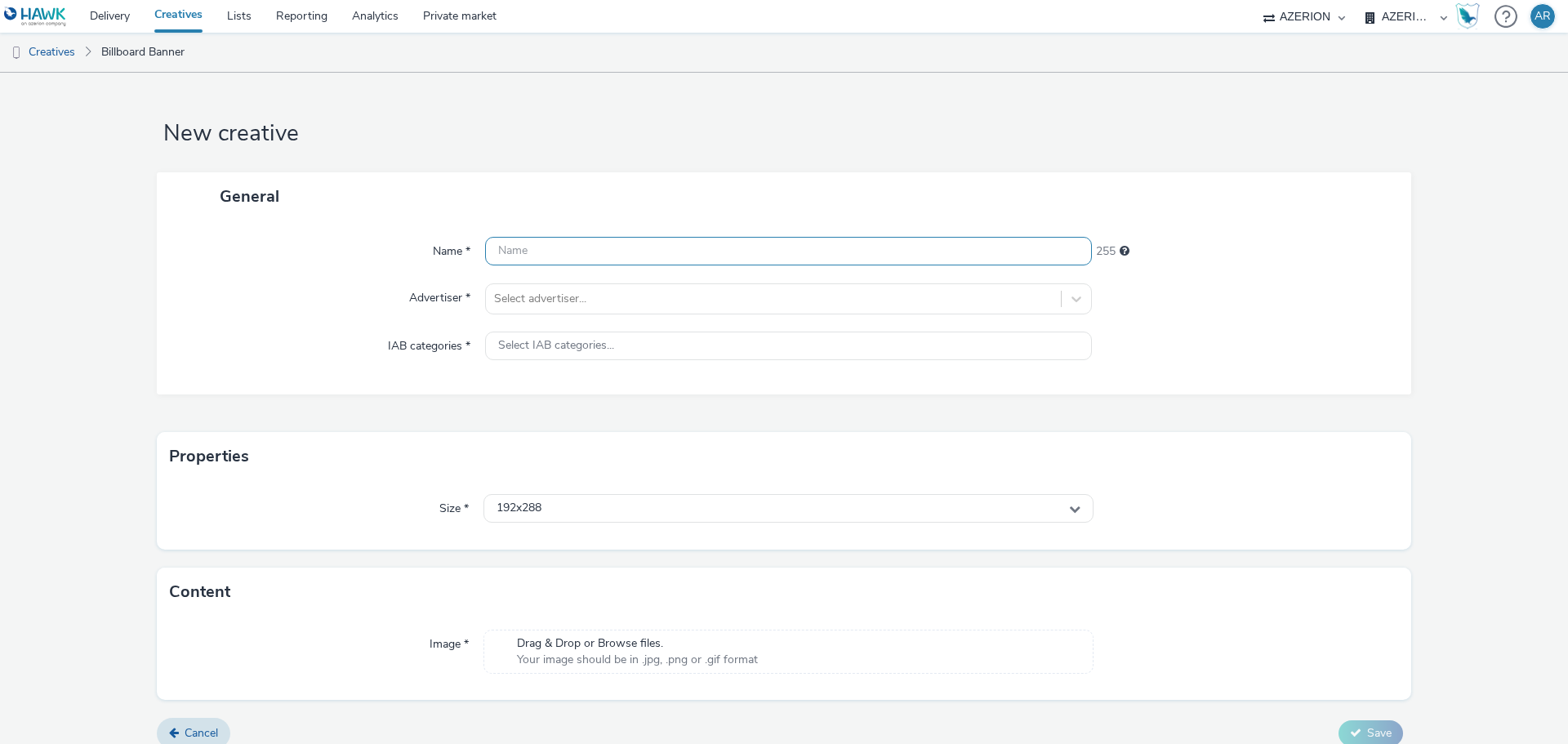
click at [572, 247] on input "text" at bounding box center [788, 251] width 607 height 29
paste input "Mx_LaSierra_VIAVERDE_510x1550_290825"
drag, startPoint x: 617, startPoint y: 246, endPoint x: 619, endPoint y: 254, distance: 8.2
click at [617, 249] on input "Mx_LaSierra_VIAVERDE_510x1550_290825" at bounding box center [788, 251] width 607 height 29
click at [643, 254] on input "Mx_LaSierra_JCDECAUX_510x1550_290825" at bounding box center [788, 251] width 607 height 29
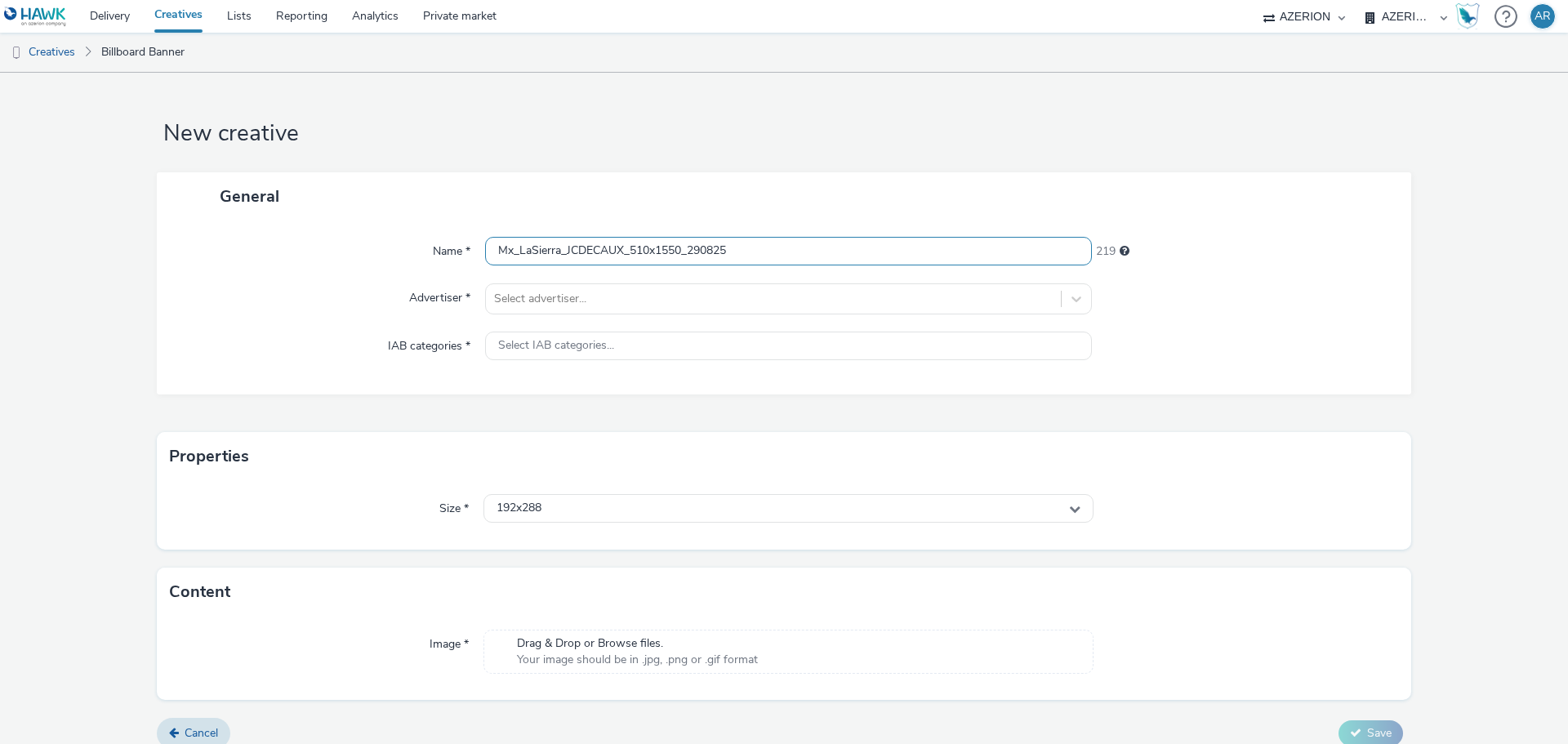
drag, startPoint x: 649, startPoint y: 251, endPoint x: 646, endPoint y: 279, distance: 28.2
click at [649, 250] on input "Mx_LaSierra_JCDECAUX_510x1550_290825" at bounding box center [788, 251] width 607 height 29
type input "Mx_LaSierra_JCDECAUX_696x1080_290825"
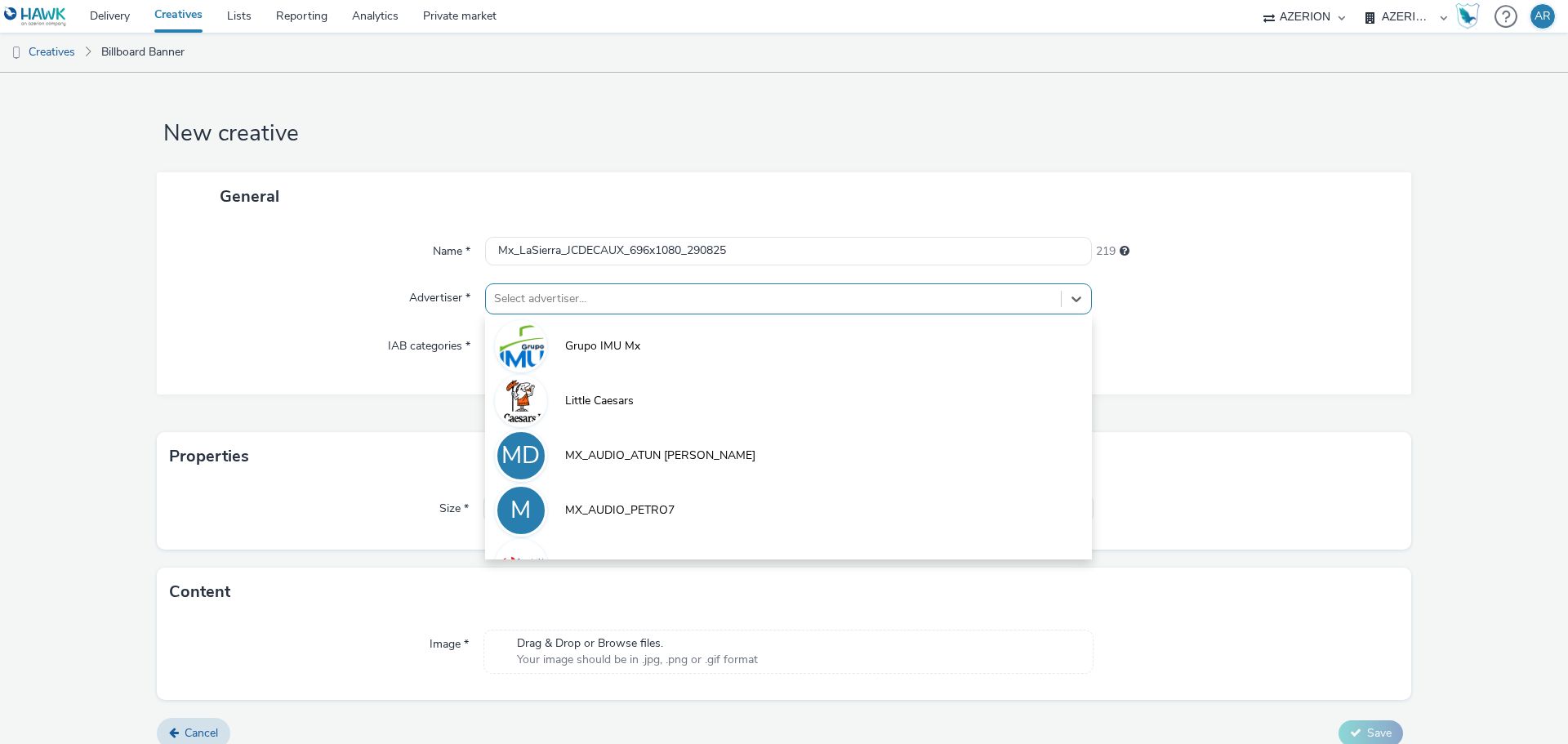
click at [656, 299] on div at bounding box center [773, 298] width 559 height 19
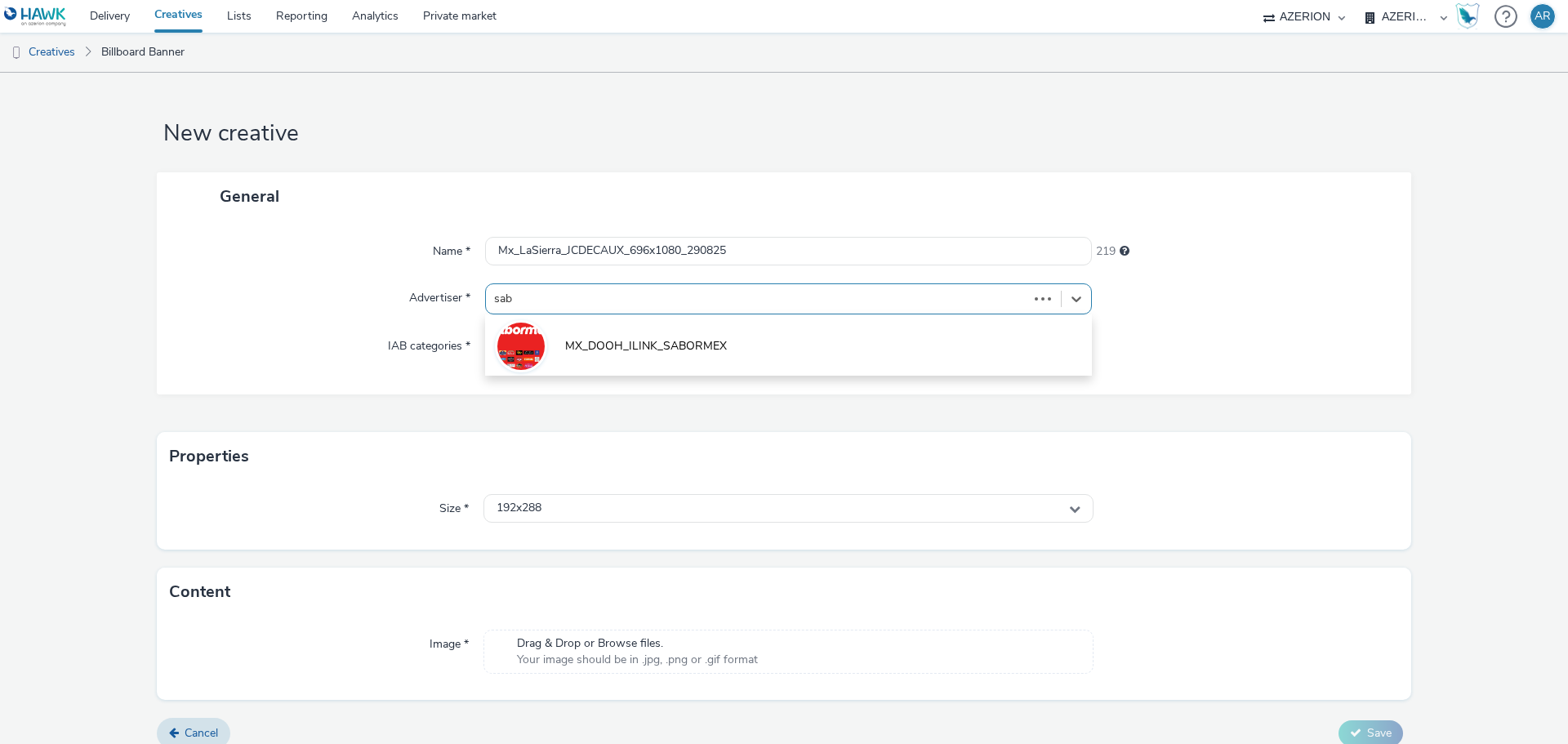
type input "[PERSON_NAME]"
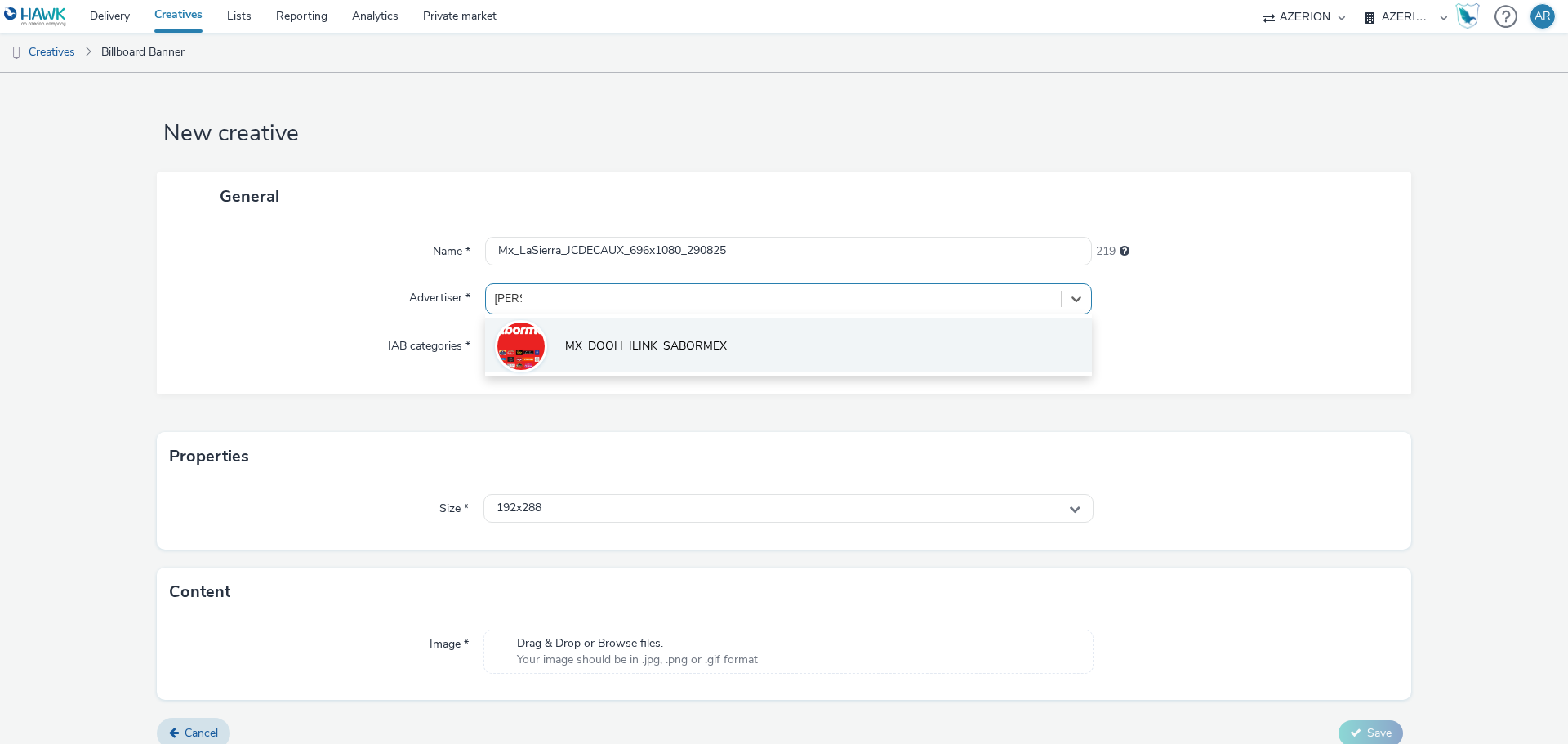
click at [634, 337] on li "MX_DOOH_ILINK_SABORMEX" at bounding box center [788, 344] width 607 height 55
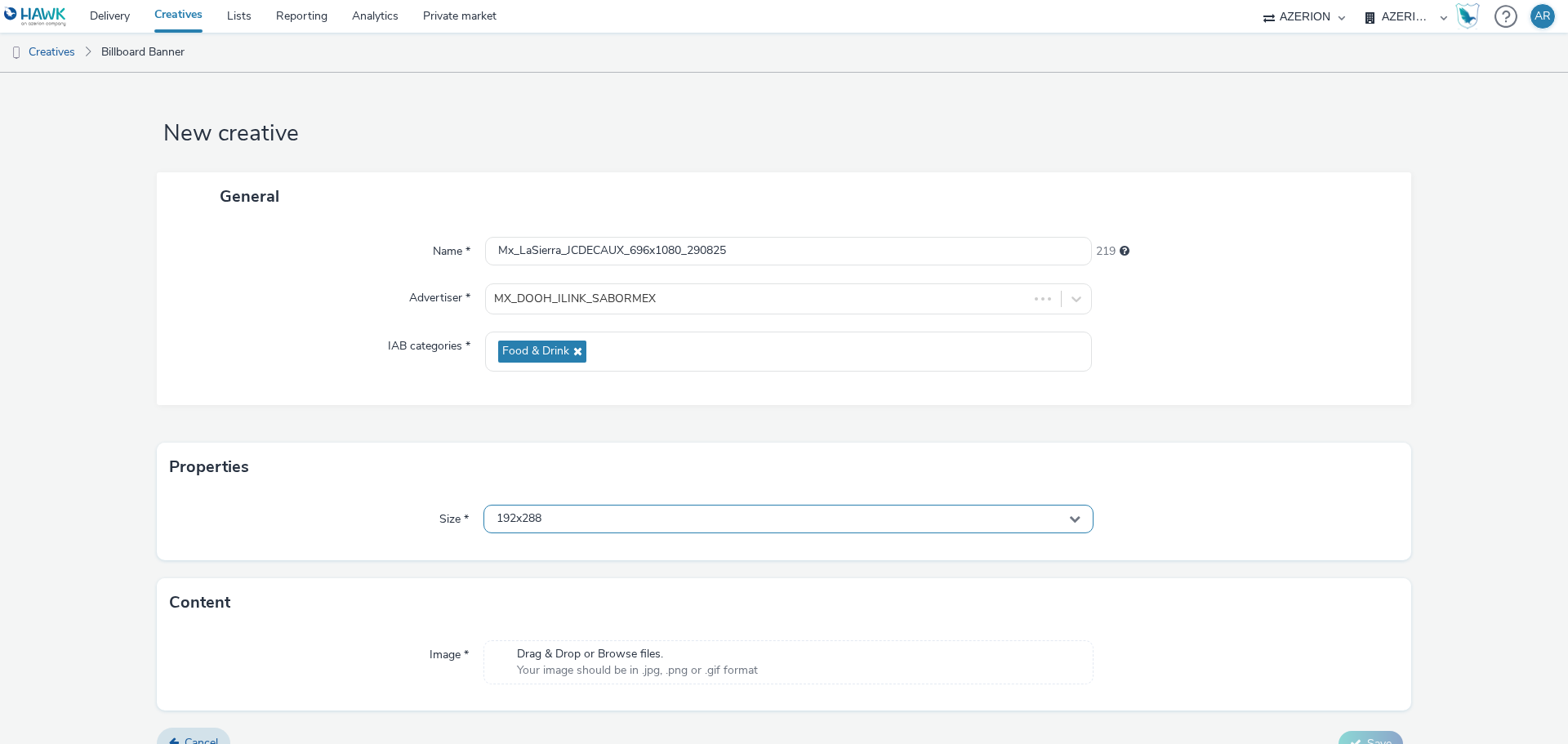
click at [629, 518] on div "192x288" at bounding box center [788, 519] width 610 height 29
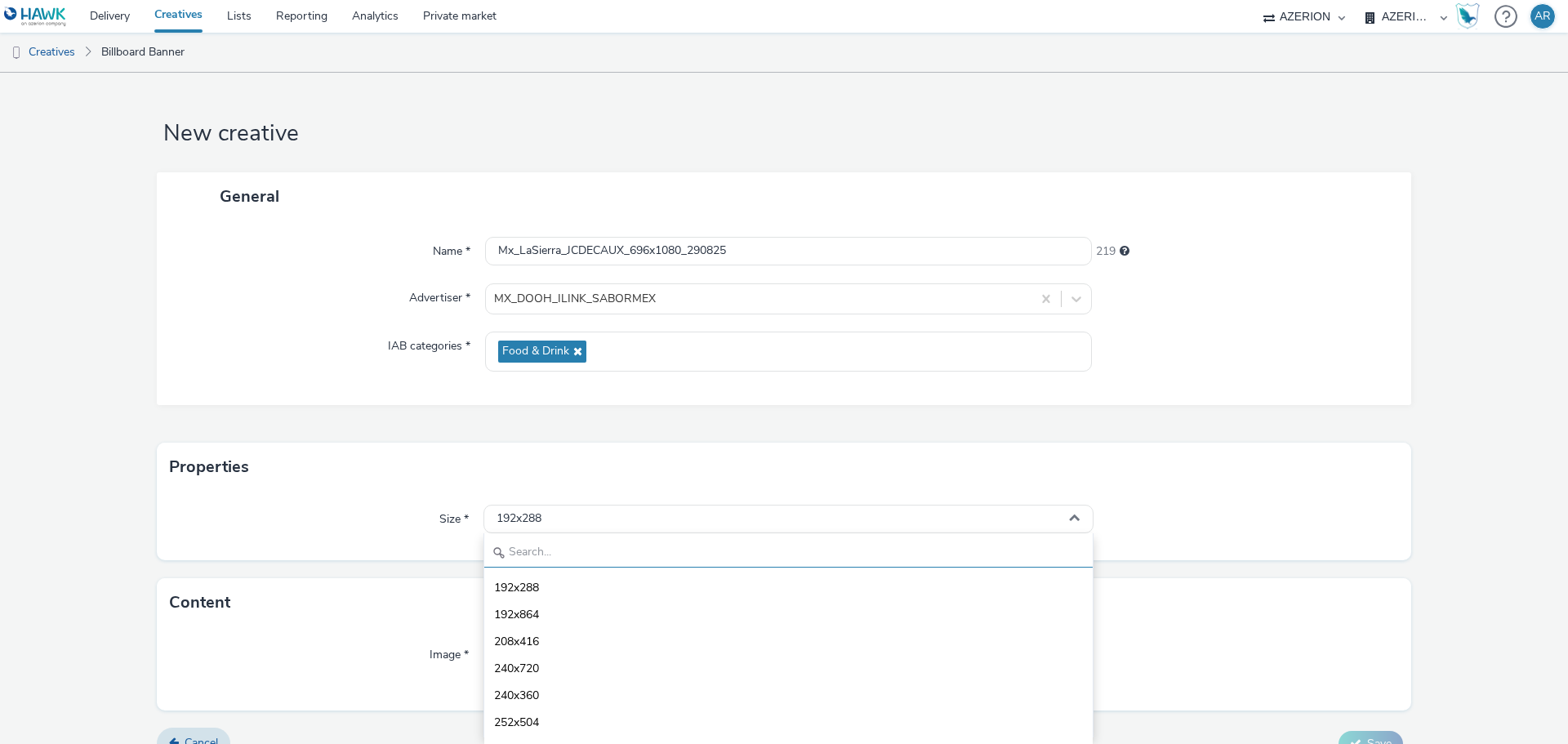
click at [627, 552] on input "text" at bounding box center [788, 553] width 609 height 29
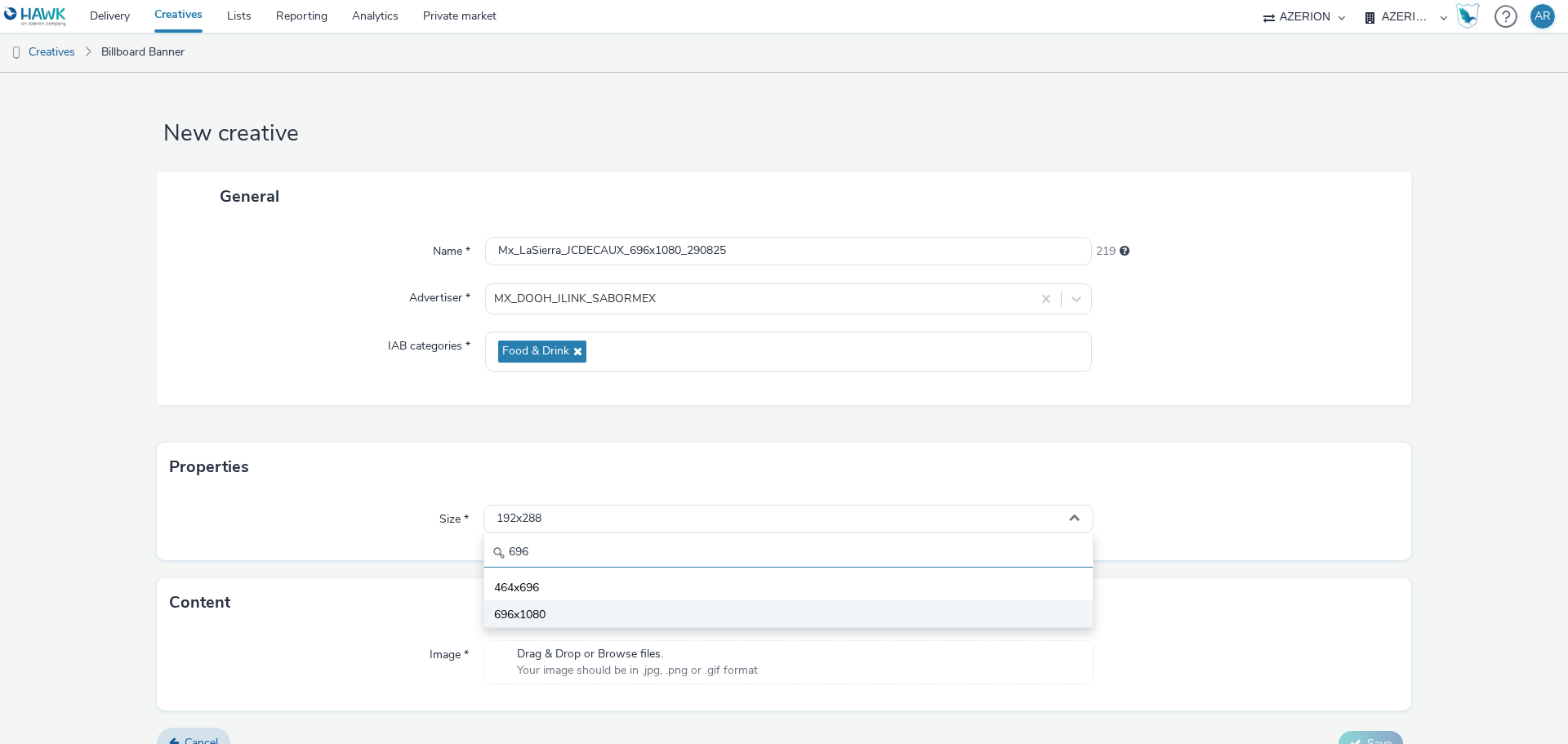
type input "696"
click at [545, 615] on li "696x1080" at bounding box center [788, 614] width 609 height 27
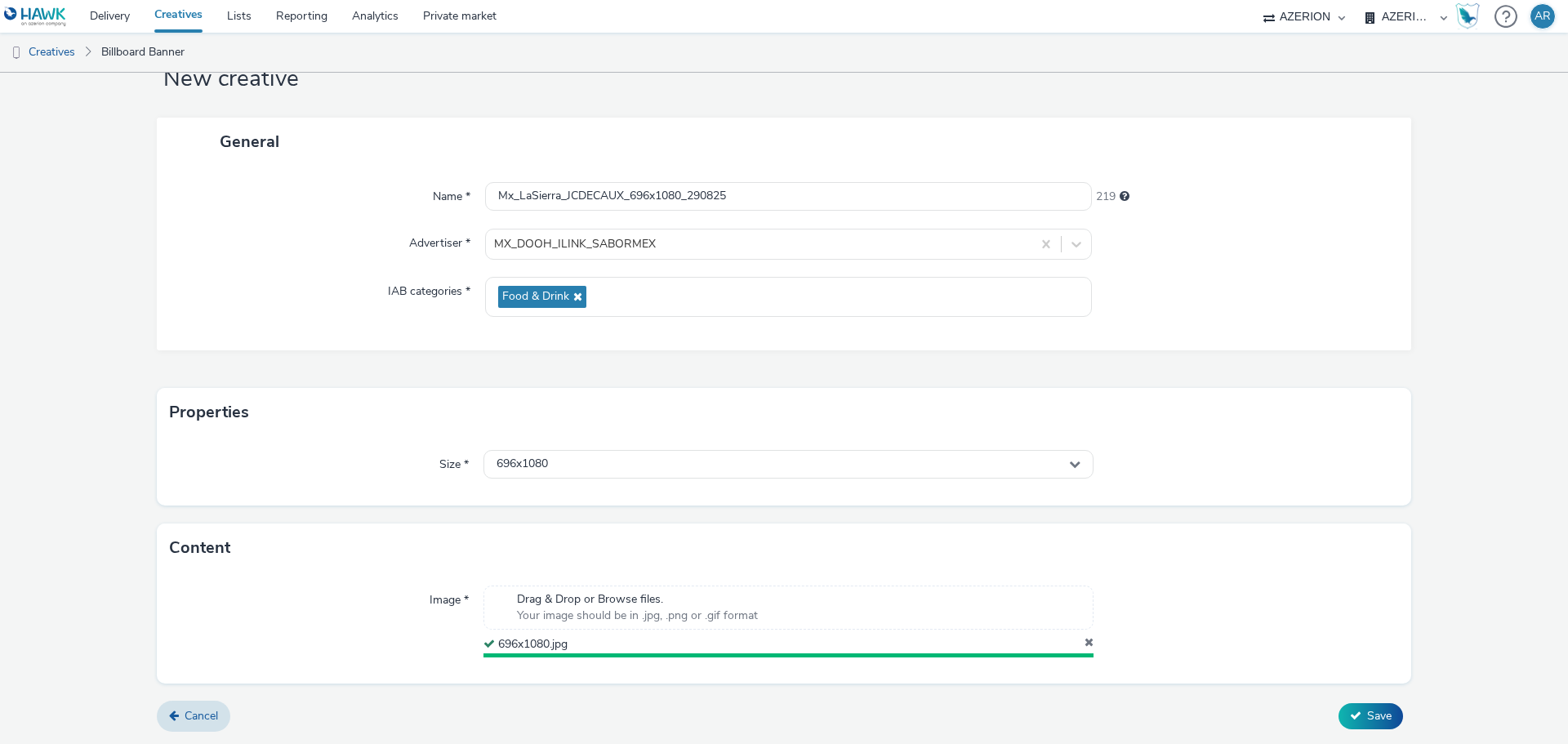
scroll to position [51, 0]
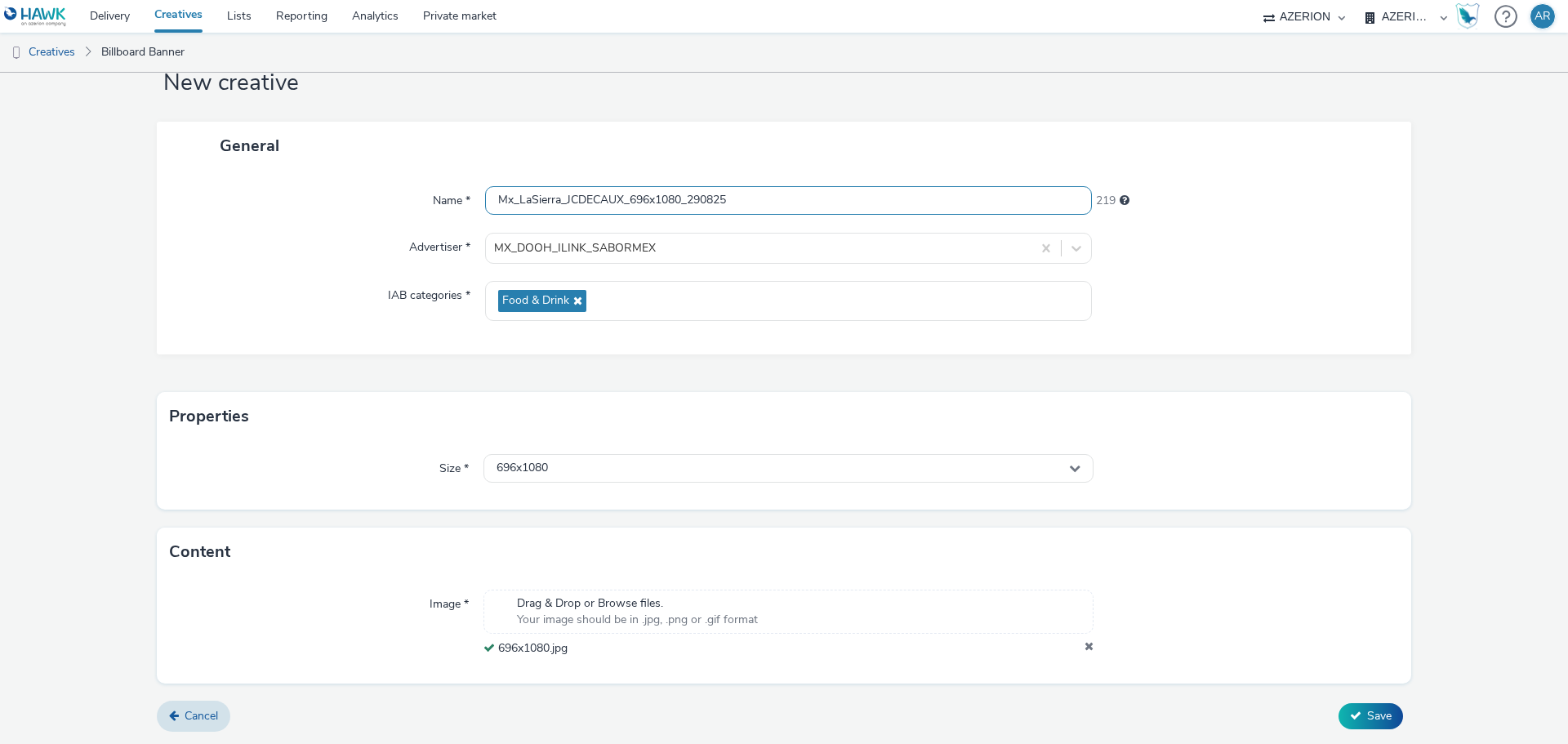
drag, startPoint x: 756, startPoint y: 200, endPoint x: 384, endPoint y: 212, distance: 372.2
click at [387, 212] on div "Name * Mx_LaSierra_JCDECAUX_696x1080_290825 219" at bounding box center [784, 201] width 1222 height 30
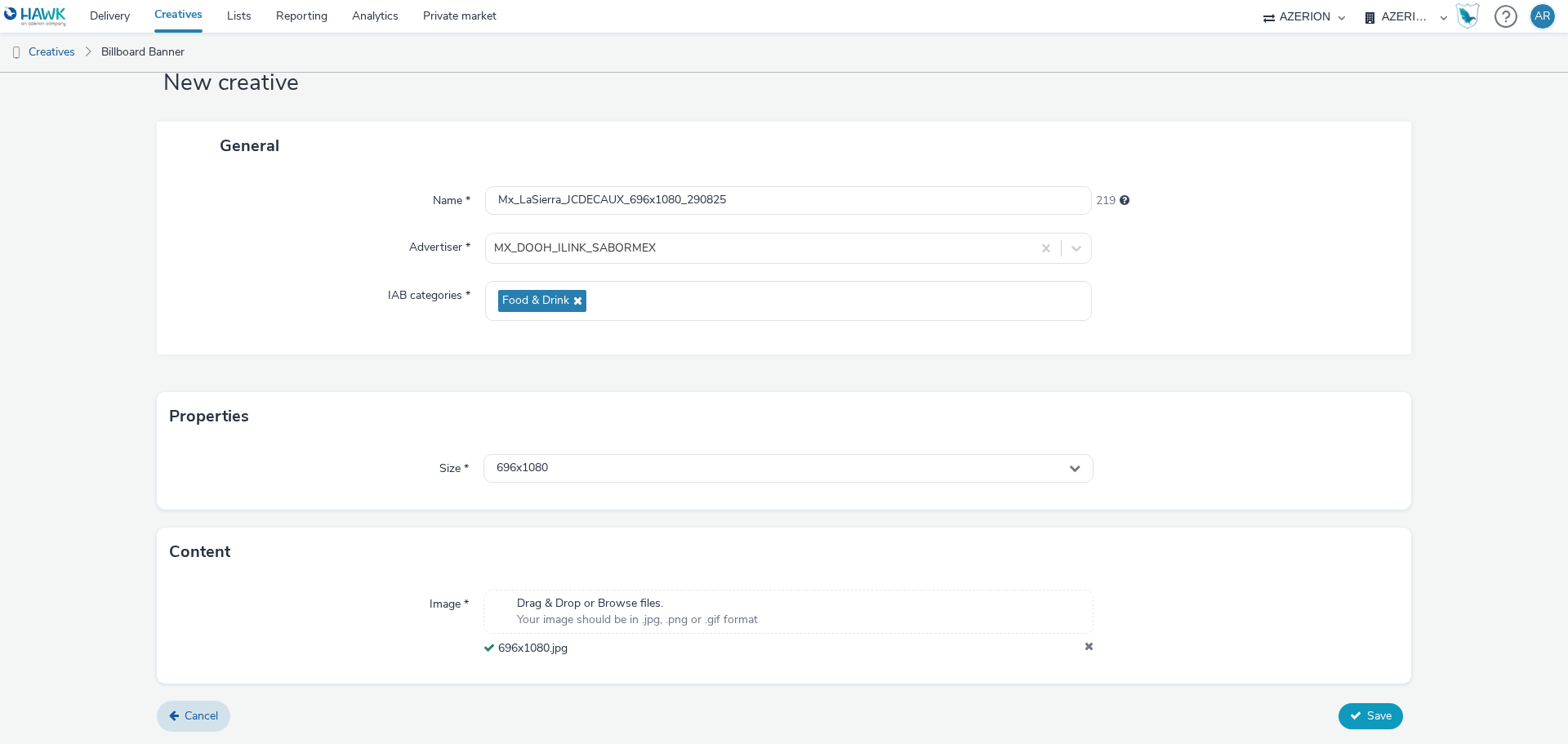
click at [1368, 717] on span "Save" at bounding box center [1379, 715] width 24 height 16
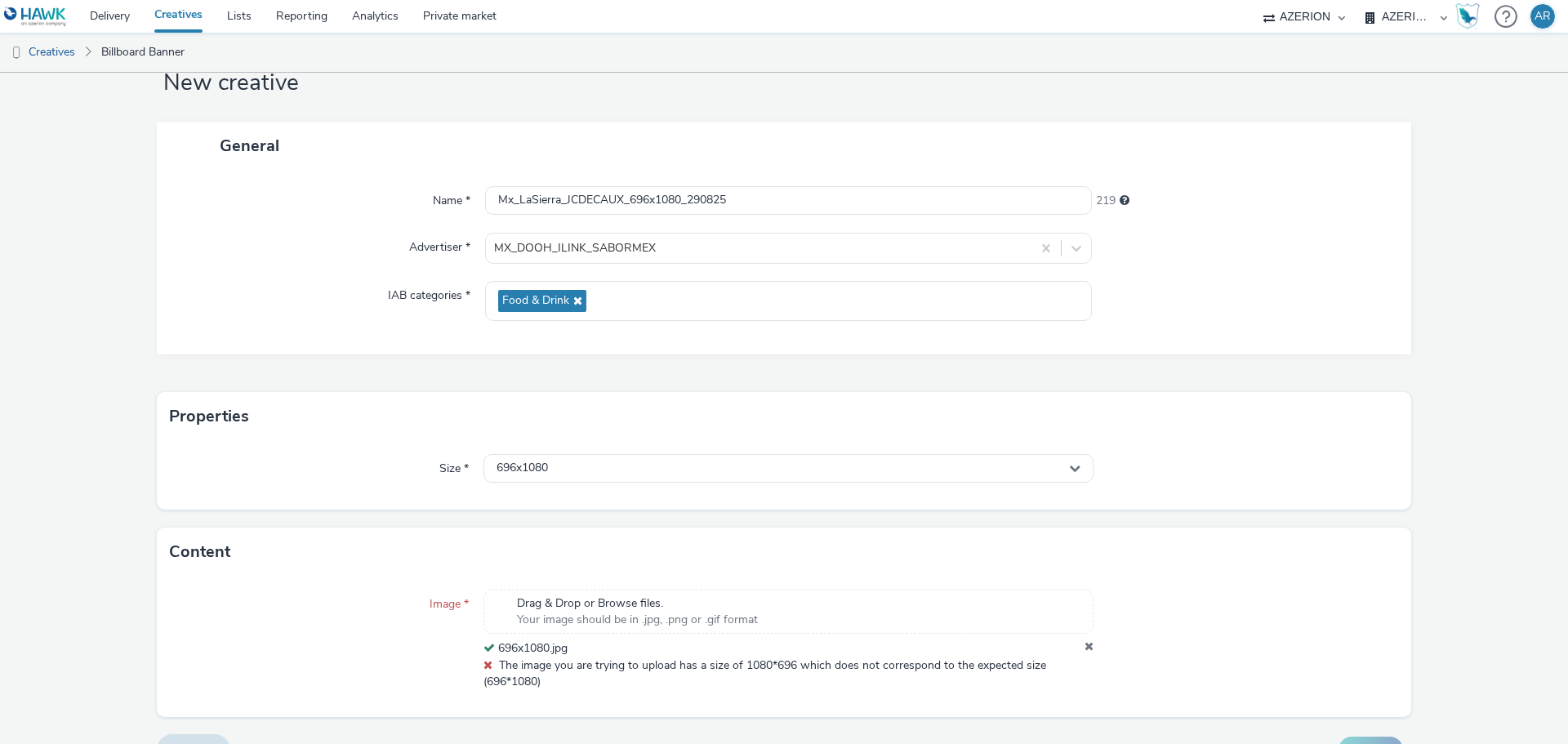
scroll to position [84, 0]
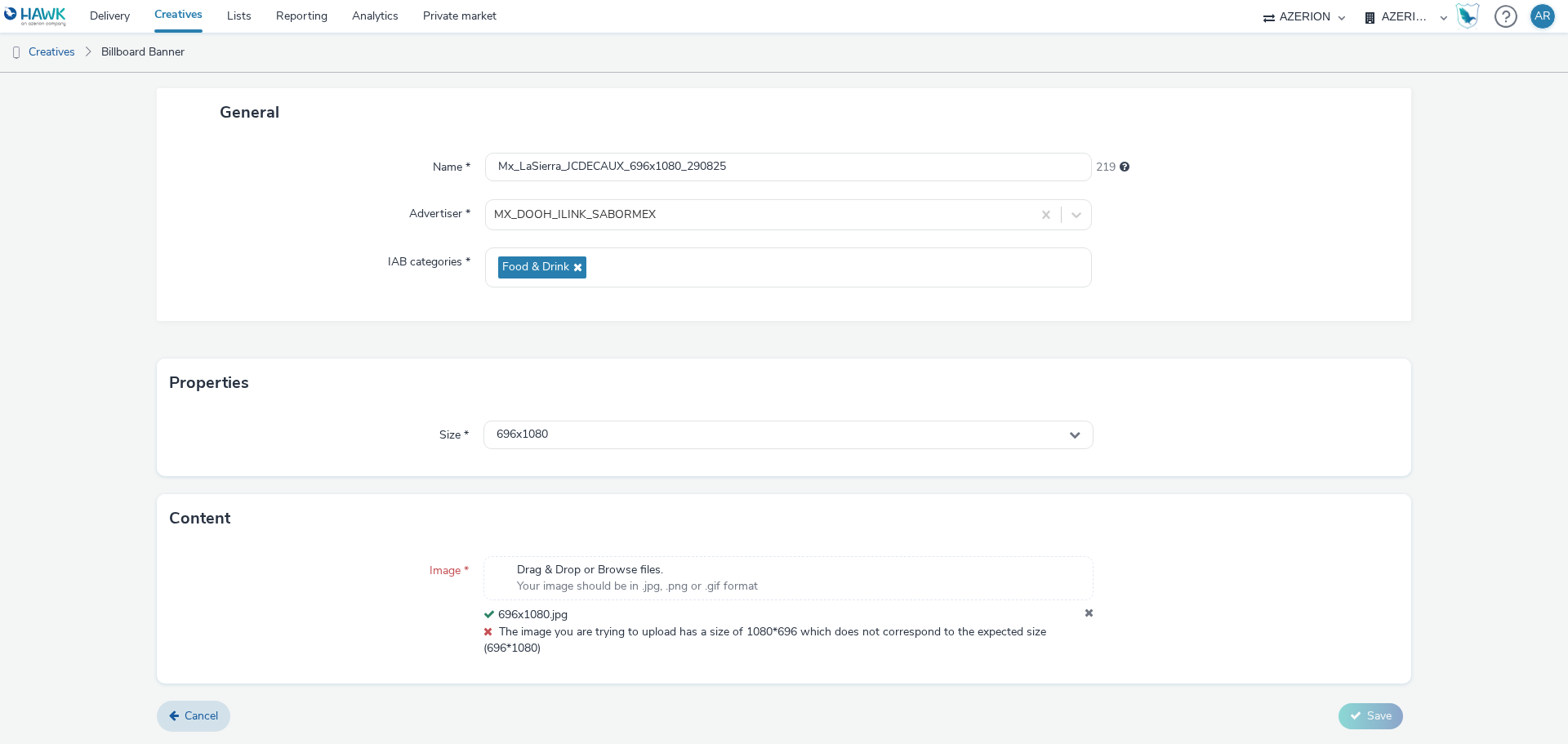
click at [118, 619] on form "New creative General Name * Mx_LaSierra_JCDECAUX_696x1080_290825 219 Advertiser…" at bounding box center [784, 366] width 1568 height 755
click at [1084, 611] on icon at bounding box center [1089, 615] width 9 height 17
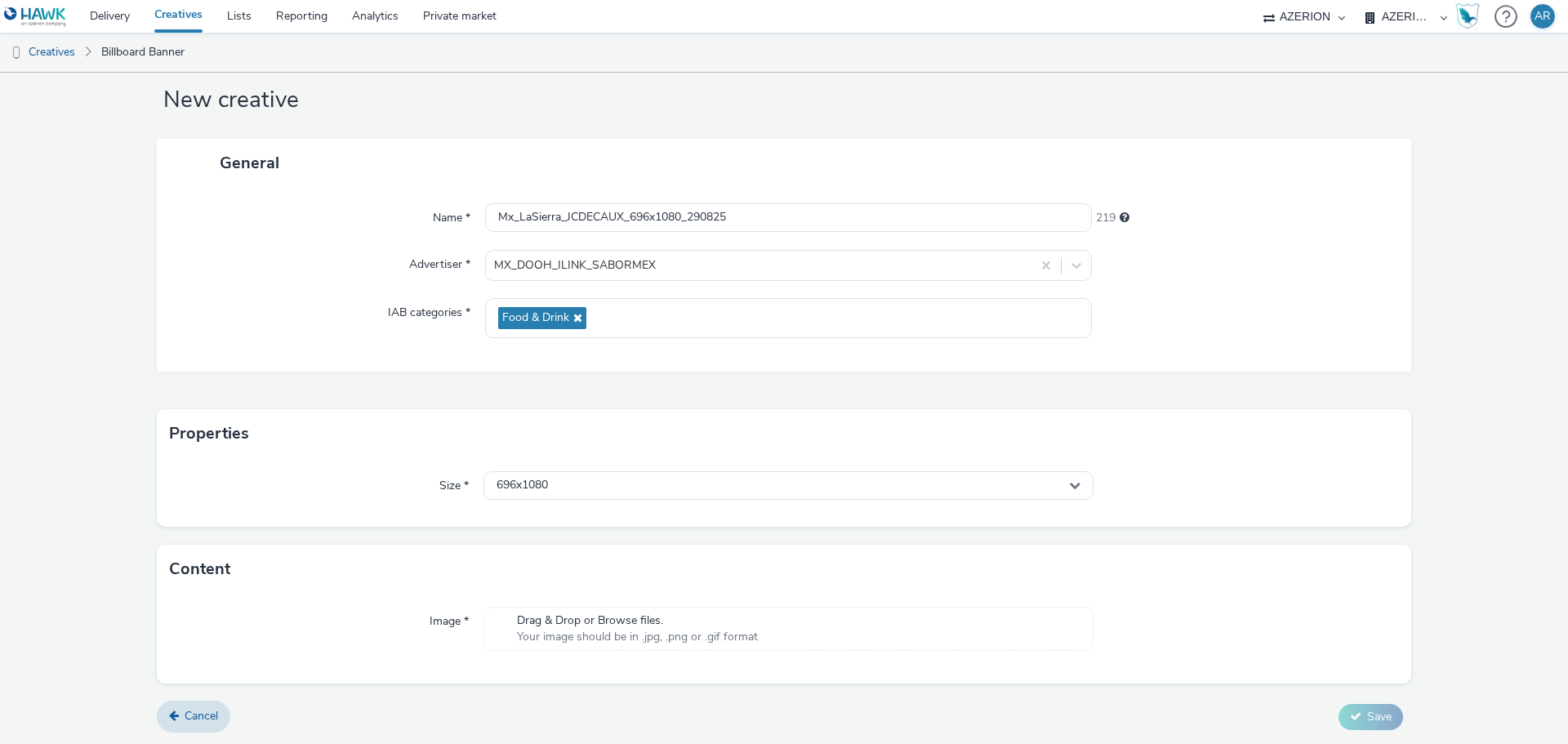
scroll to position [33, 0]
click at [648, 221] on input "Mx_LaSierra_JCDECAUX_696x1080_290825" at bounding box center [788, 217] width 607 height 29
type input "Mx_LaSierra_JCDECAUX_1920x1080_290825"
click at [641, 484] on div "696x1080" at bounding box center [788, 485] width 610 height 29
drag, startPoint x: 623, startPoint y: 524, endPoint x: 476, endPoint y: 526, distance: 147.0
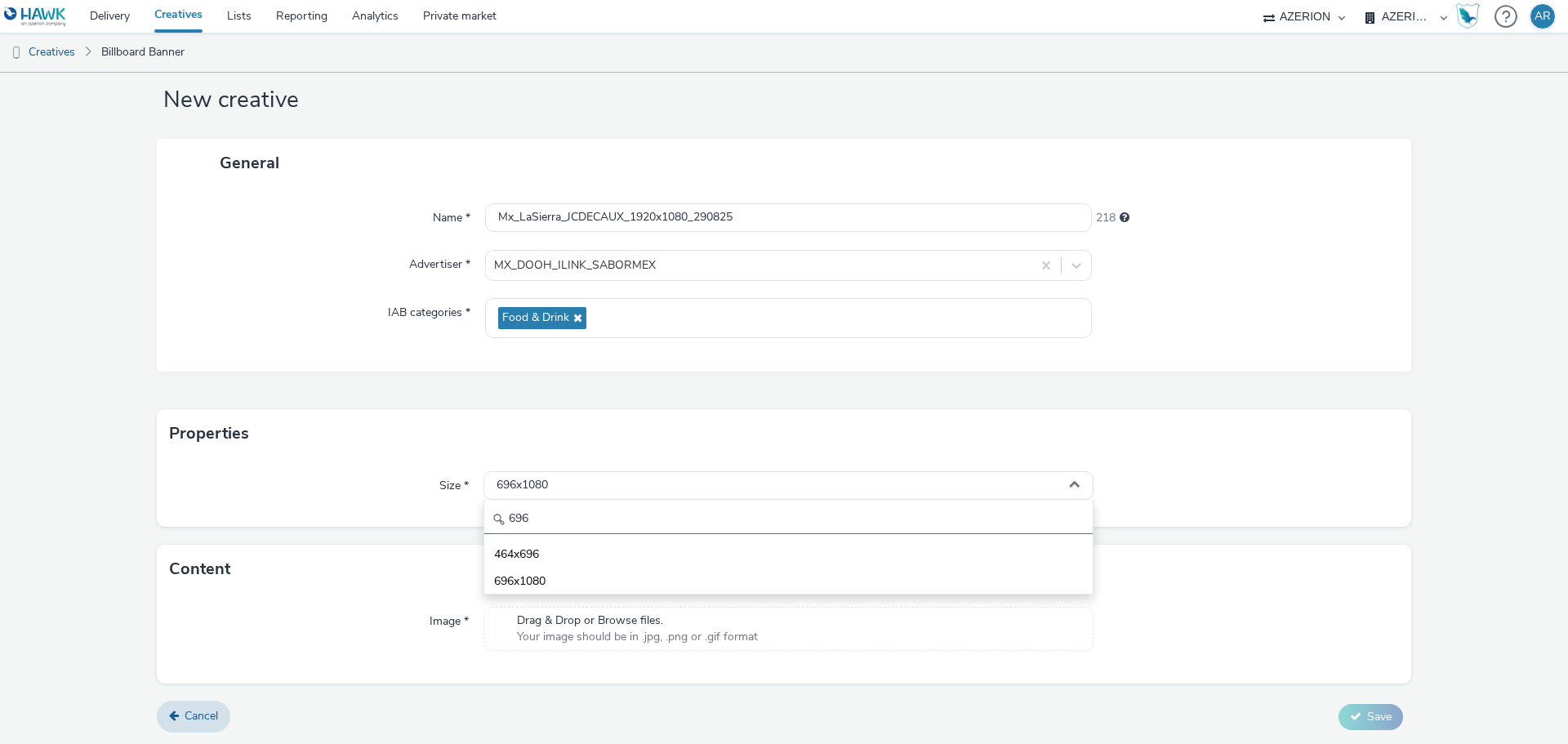
click at [476, 526] on div "Size * 696x1080 696 464x696 696x1080" at bounding box center [784, 492] width 1254 height 68
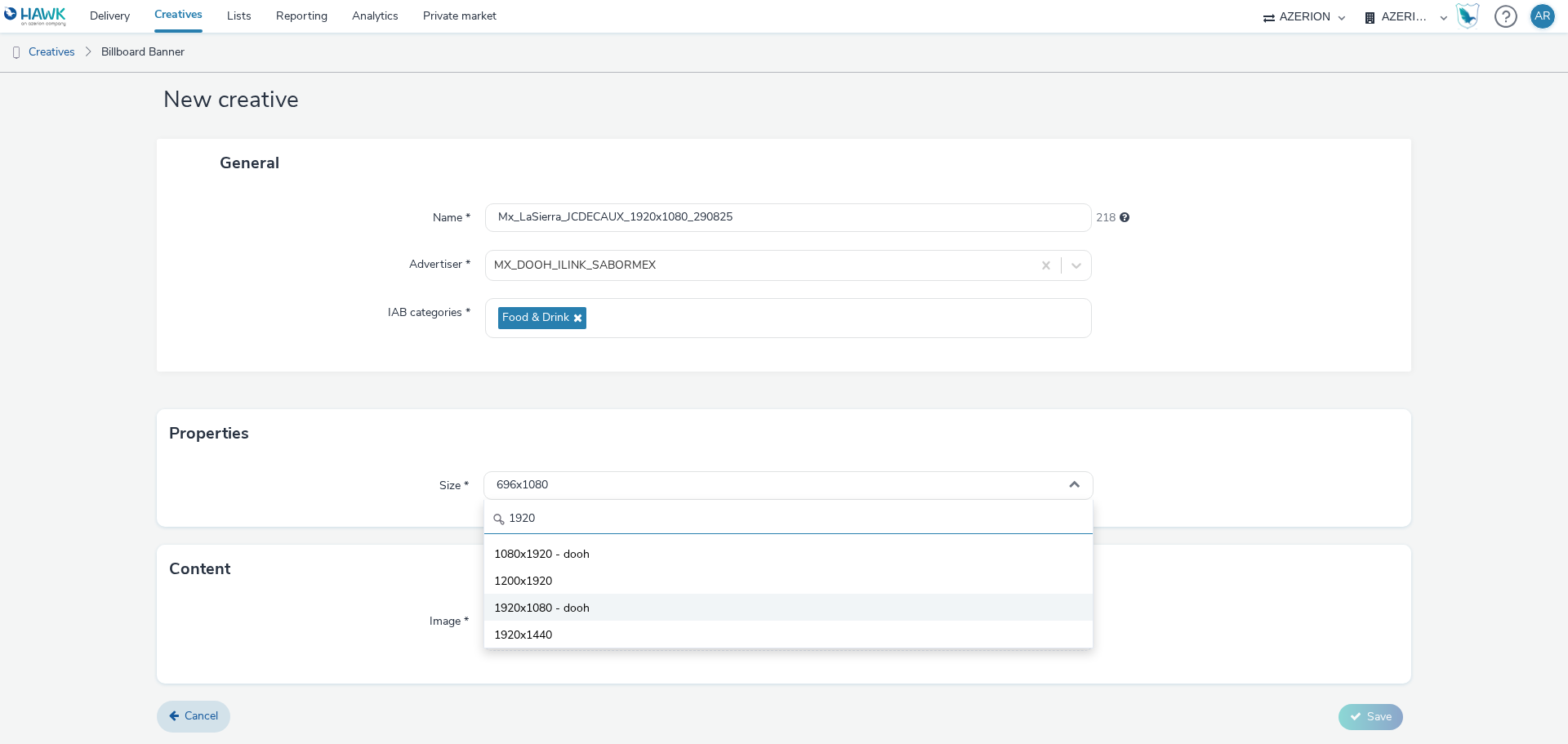
type input "1920"
click at [562, 605] on span "1920x1080 - dooh" at bounding box center [541, 609] width 95 height 17
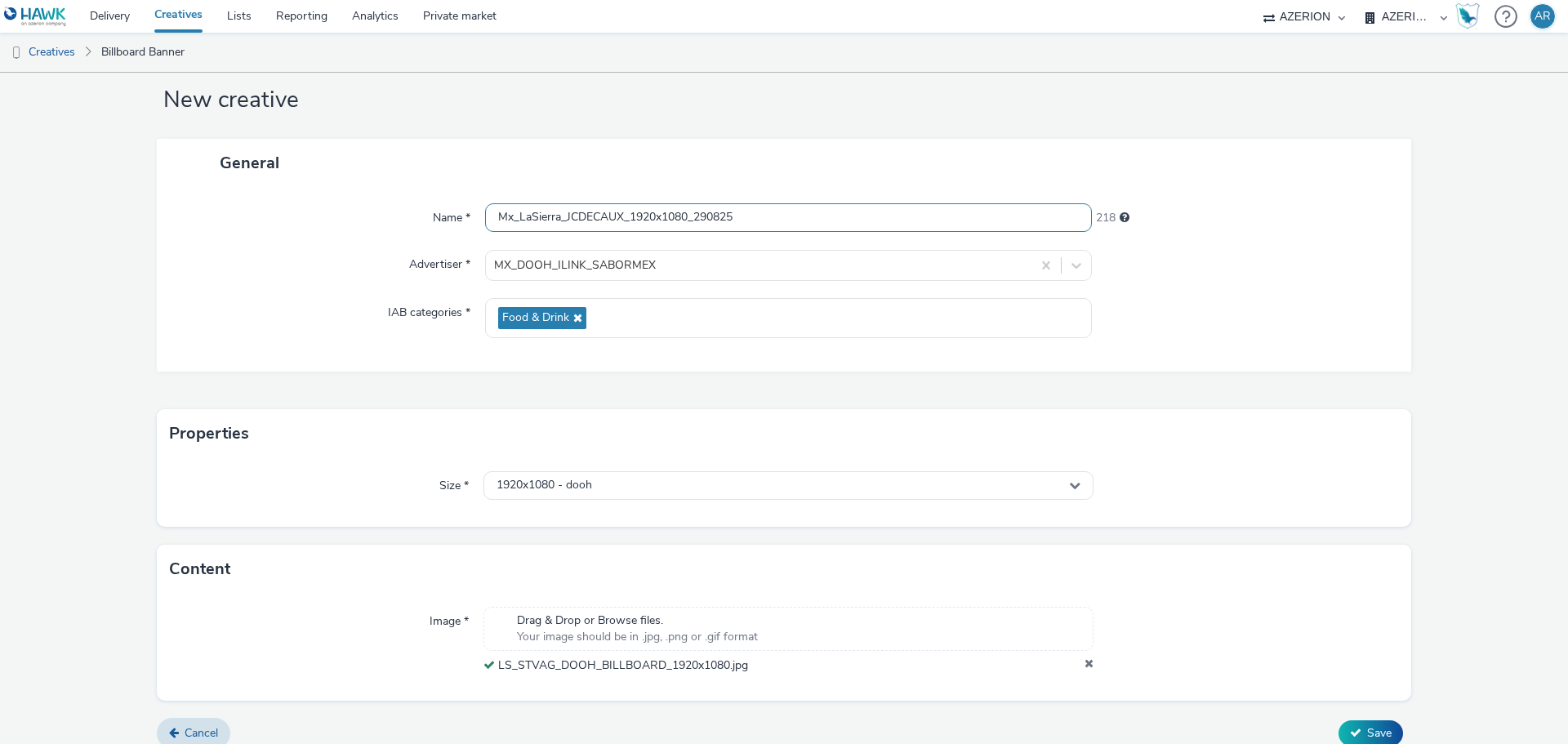
drag, startPoint x: 778, startPoint y: 219, endPoint x: 488, endPoint y: 241, distance: 290.8
click at [488, 241] on div "Name * Mx_LaSierra_JCDECAUX_1920x1080_290825 218 Advertiser * MX_DOOH_ILINK_SAB…" at bounding box center [784, 279] width 1254 height 184
click at [1367, 728] on span "Save" at bounding box center [1379, 733] width 24 height 16
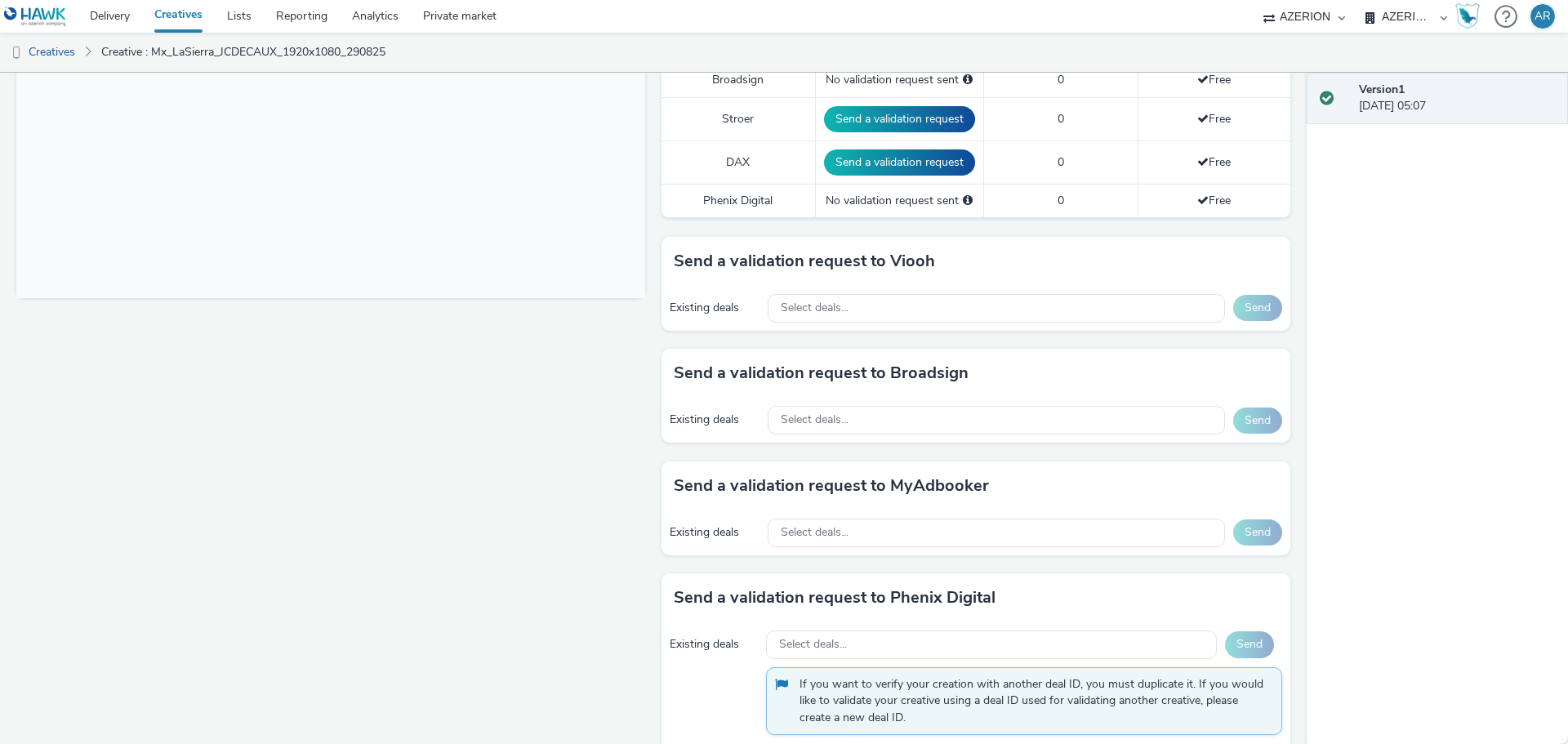
scroll to position [572, 0]
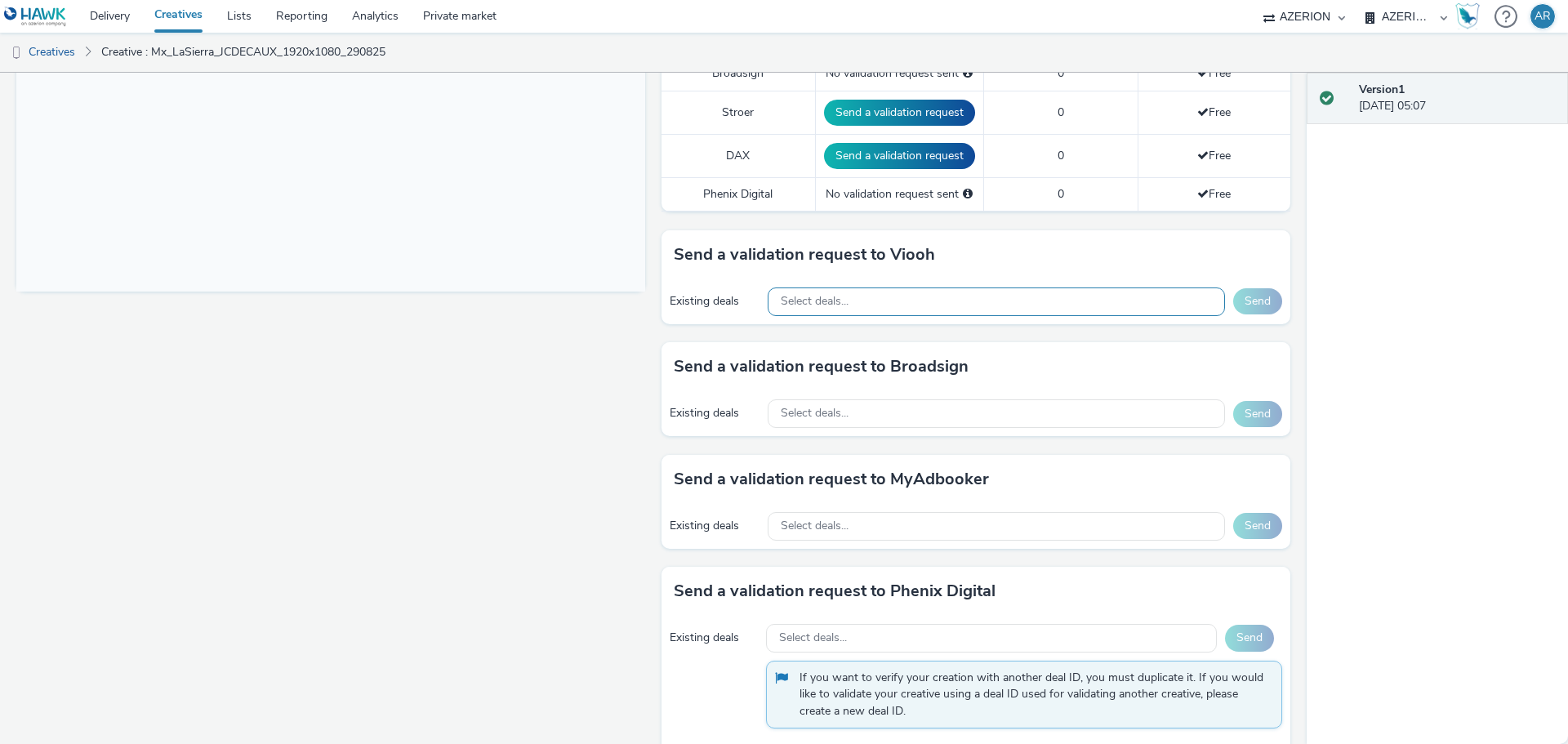
click at [844, 303] on div "Select deals..." at bounding box center [996, 302] width 457 height 29
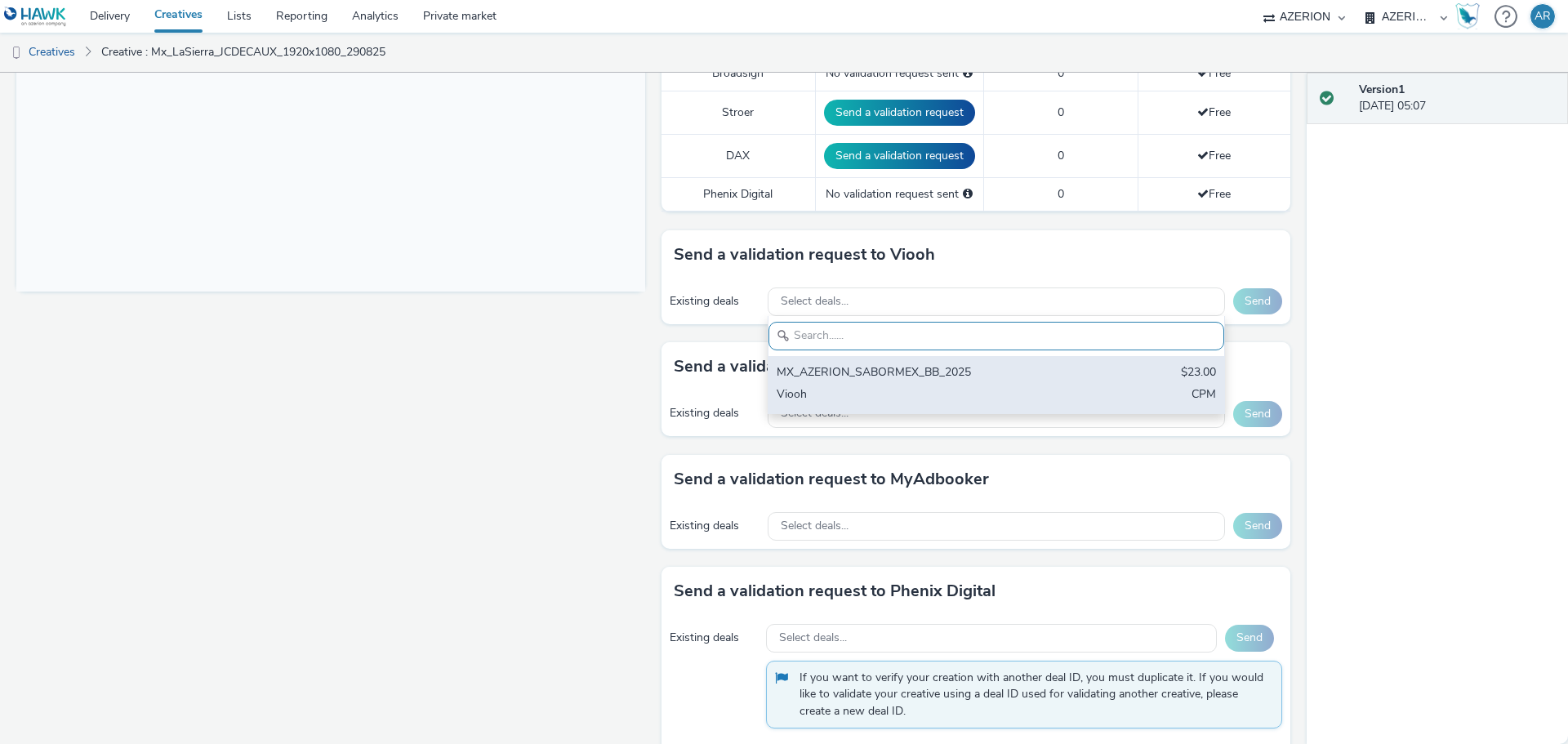
click at [853, 366] on div "MX_AZERION_SABORMEX_BB_2025" at bounding box center [920, 374] width 290 height 19
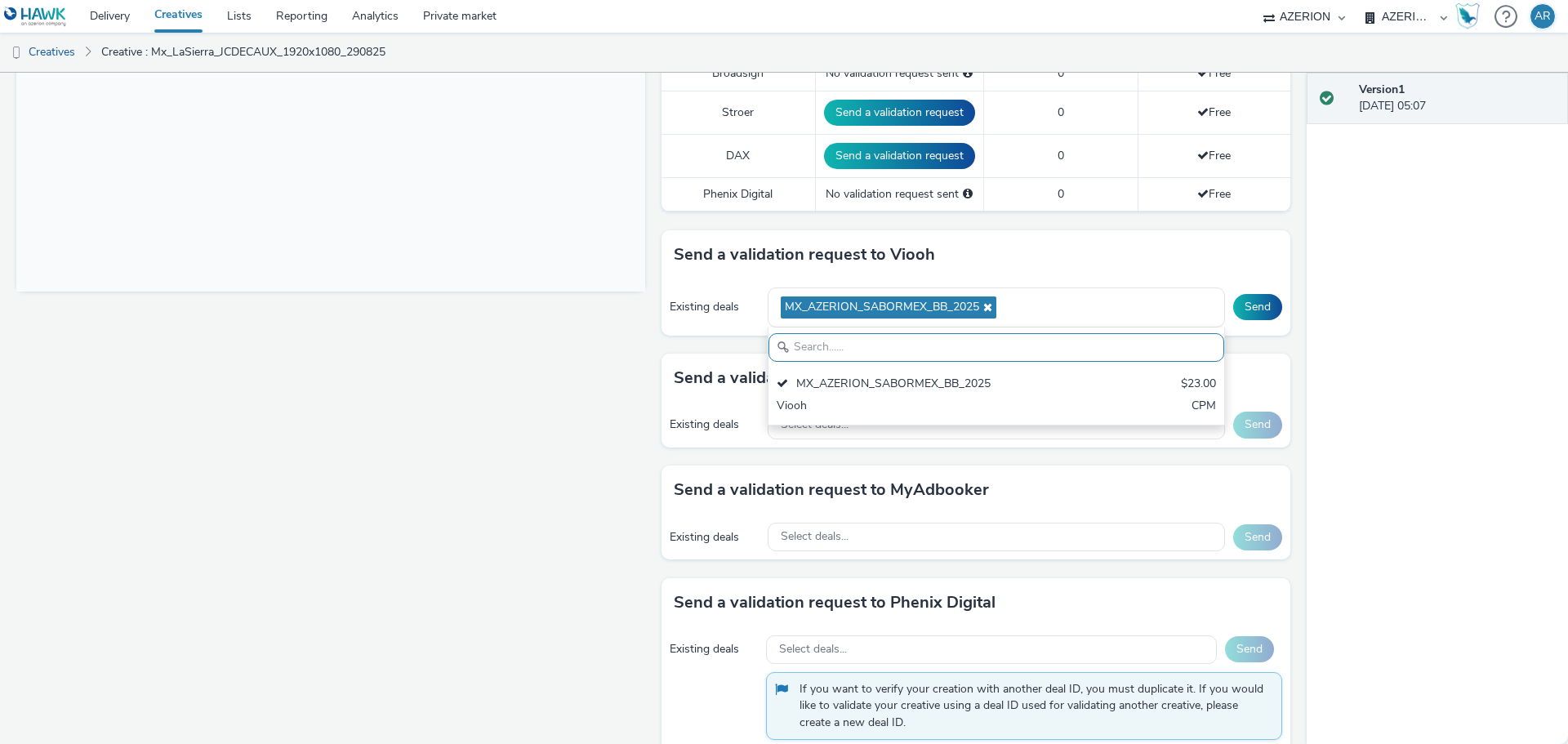
click at [611, 316] on div "Fullscreen" at bounding box center [335, 203] width 637 height 1163
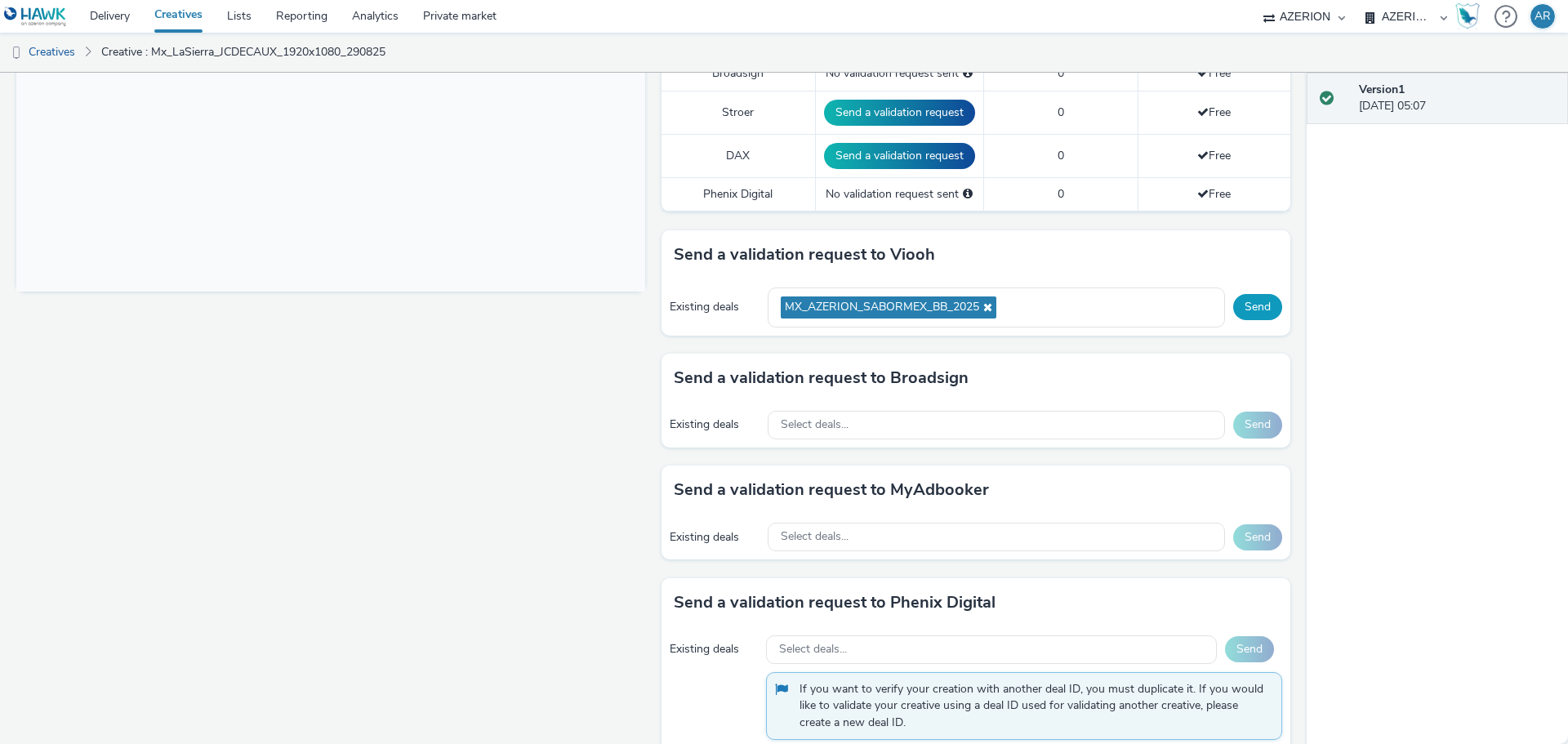
click at [1254, 304] on button "Send" at bounding box center [1257, 307] width 49 height 26
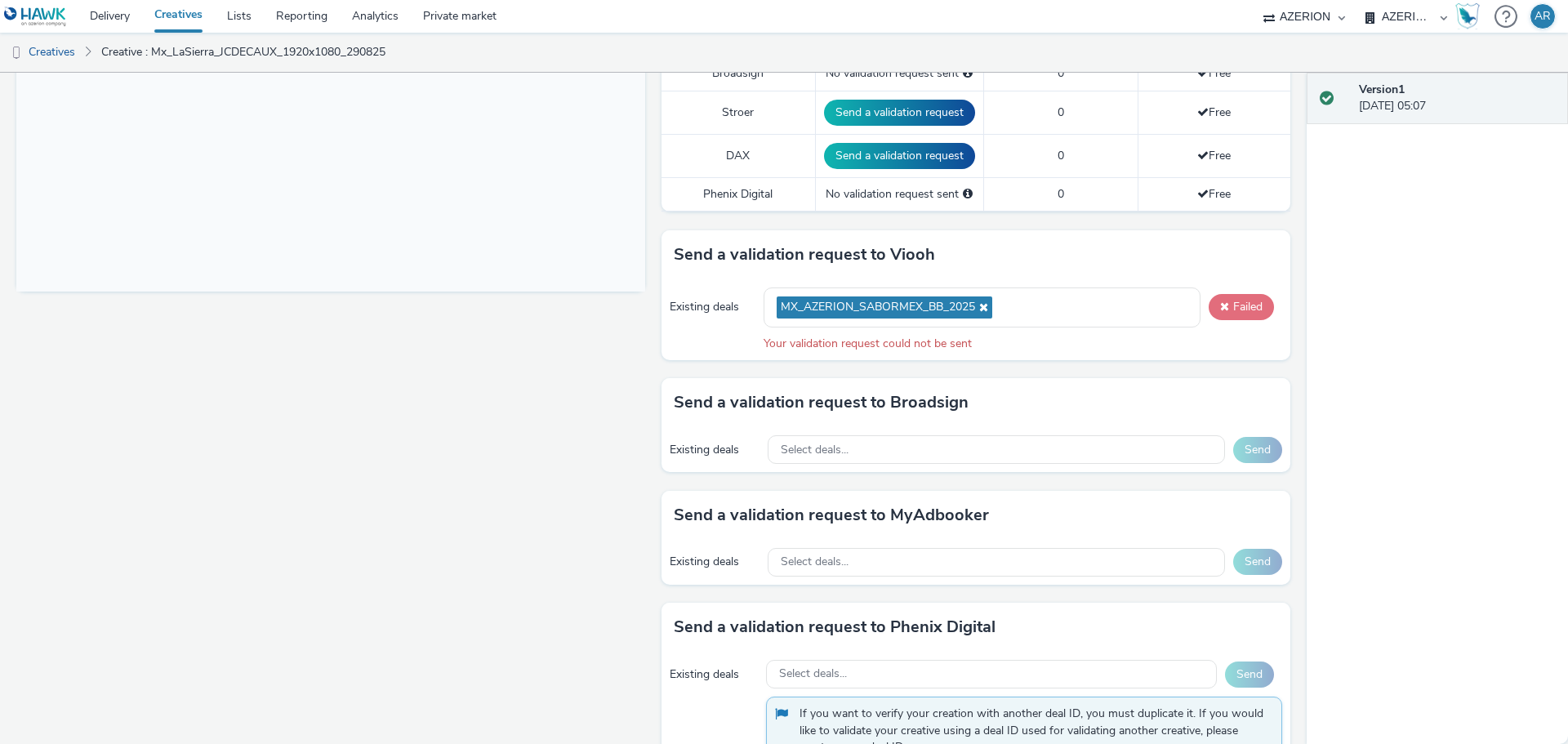
click at [1220, 304] on span at bounding box center [1225, 306] width 9 height 11
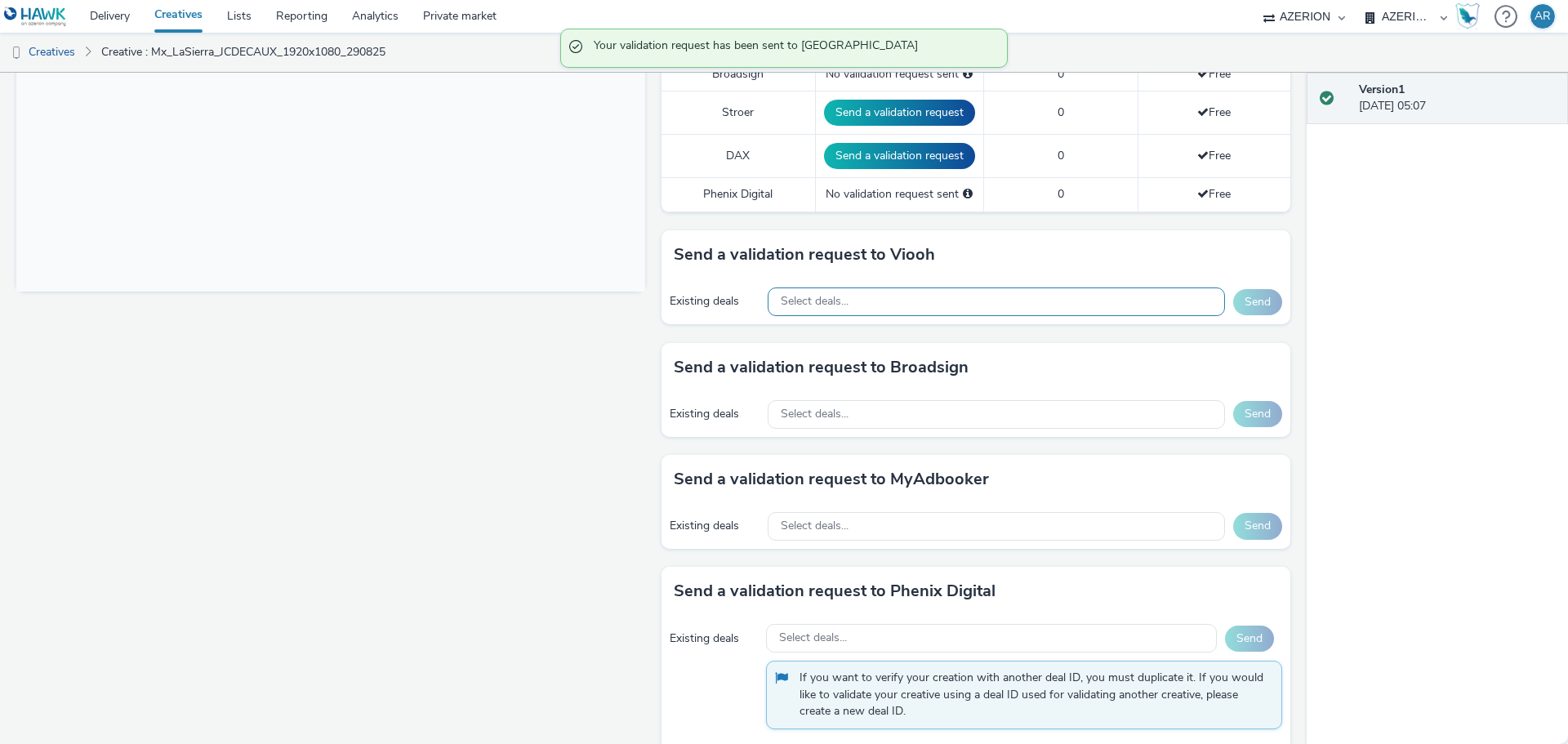
click at [1124, 303] on div "Select deals..." at bounding box center [996, 302] width 457 height 29
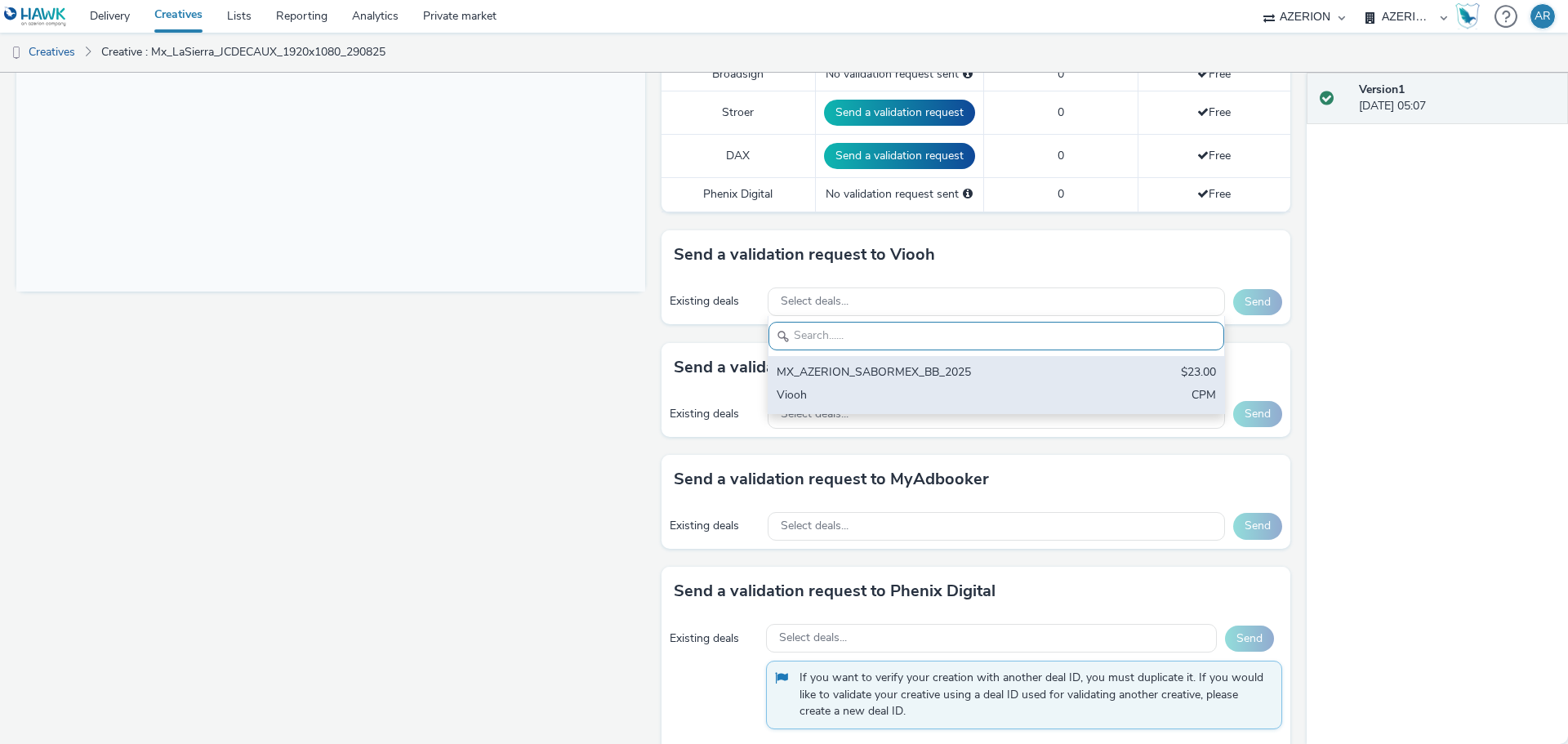
click at [812, 366] on div "MX_AZERION_SABORMEX_BB_2025" at bounding box center [920, 374] width 290 height 19
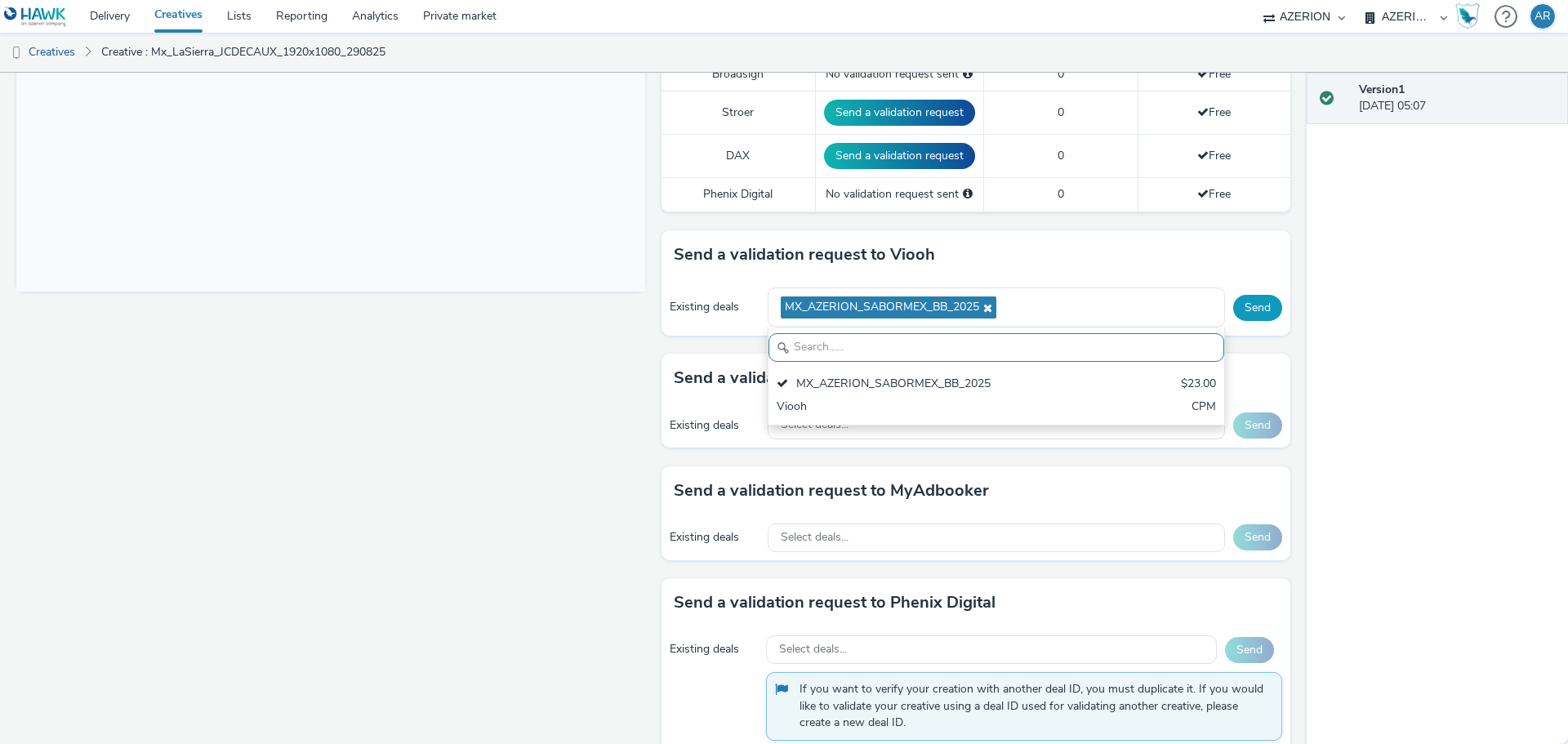
click at [593, 369] on div "Fullscreen" at bounding box center [335, 203] width 637 height 1163
click at [1242, 305] on button "Send" at bounding box center [1257, 308] width 49 height 26
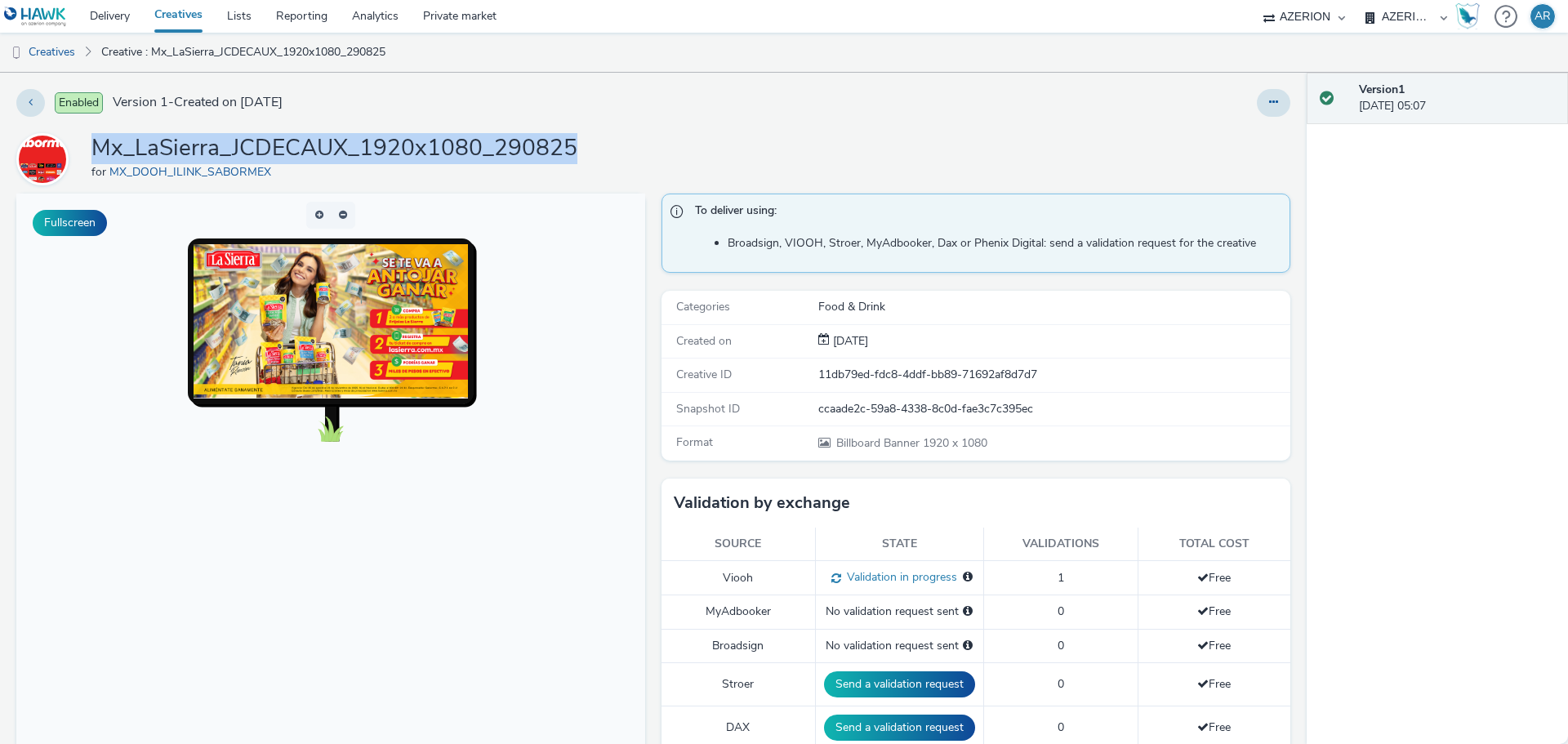
drag, startPoint x: 578, startPoint y: 150, endPoint x: 96, endPoint y: 151, distance: 482.0
click at [96, 151] on div "Mx_LaSierra_JCDECAUX_1920x1080_290825 for MX_DOOH_ILINK_SABORMEX" at bounding box center [653, 159] width 1274 height 52
copy h1 "Mx_LaSierra_JCDECAUX_1920x1080_290825"
click at [45, 49] on link "Creatives" at bounding box center [42, 52] width 83 height 39
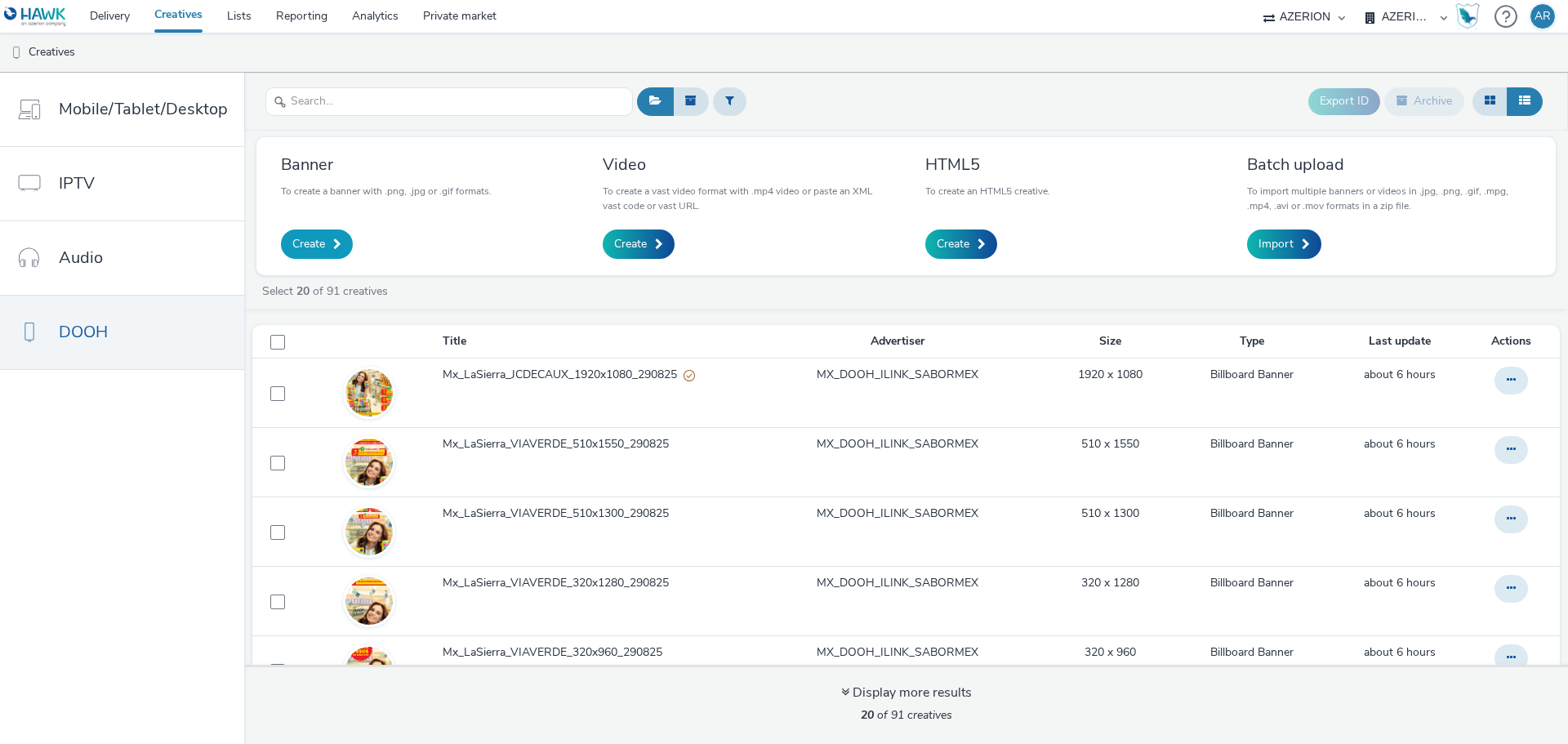
click at [334, 248] on span at bounding box center [337, 244] width 8 height 11
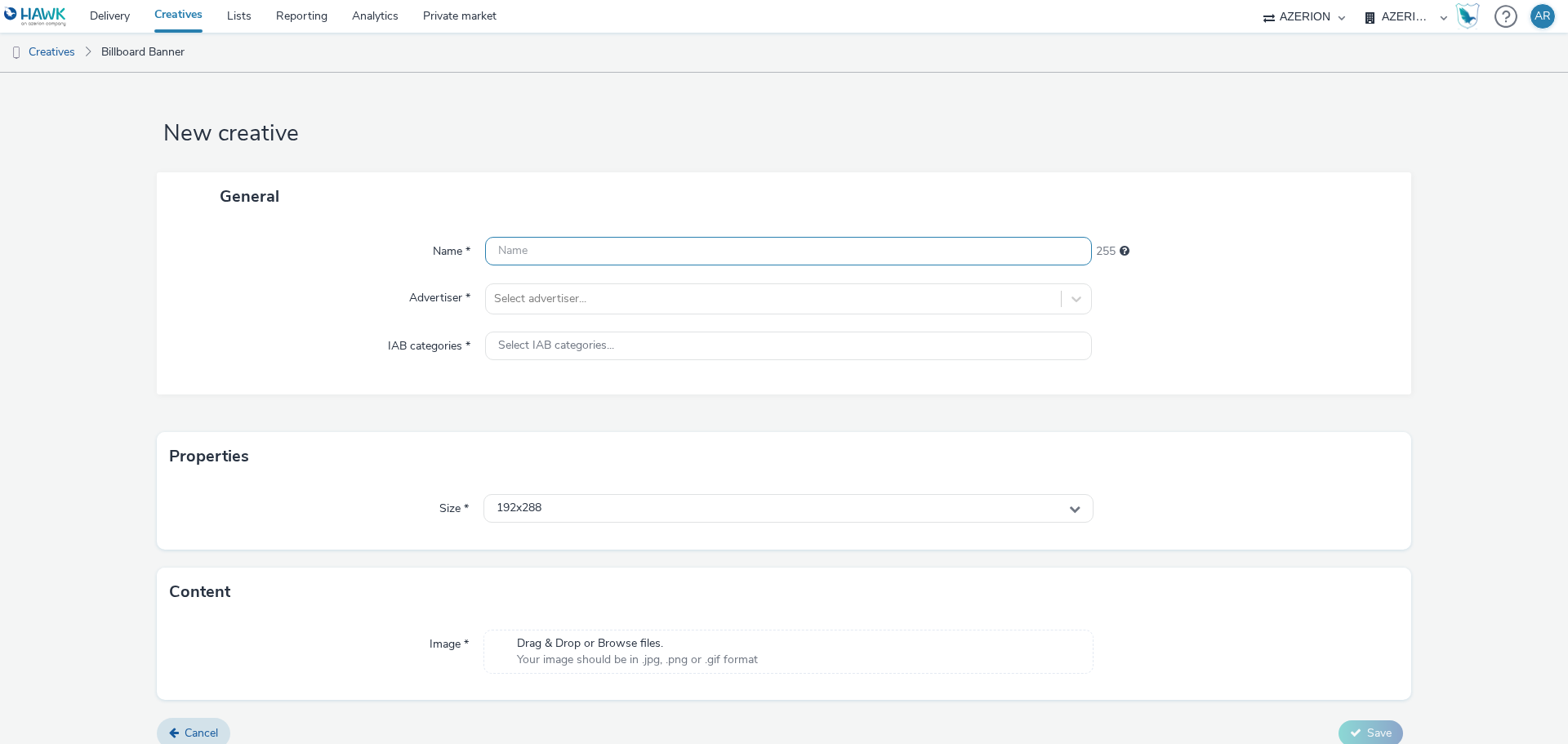
click at [709, 247] on input "text" at bounding box center [788, 251] width 607 height 29
paste input "Mx_LaSierra_JCDECAUX_1920x1080_290825"
click at [653, 254] on input "Mx_LaSierra_JCDECAUX_1920x1080_290825" at bounding box center [788, 251] width 607 height 29
type input "Mx_LaSierra_JCDECAUX_696x1080_290825"
click at [1227, 281] on div "Name * Mx_LaSierra_JCDECAUX_696x1080_290825 219 Advertiser * Select advertiser.…" at bounding box center [784, 307] width 1254 height 174
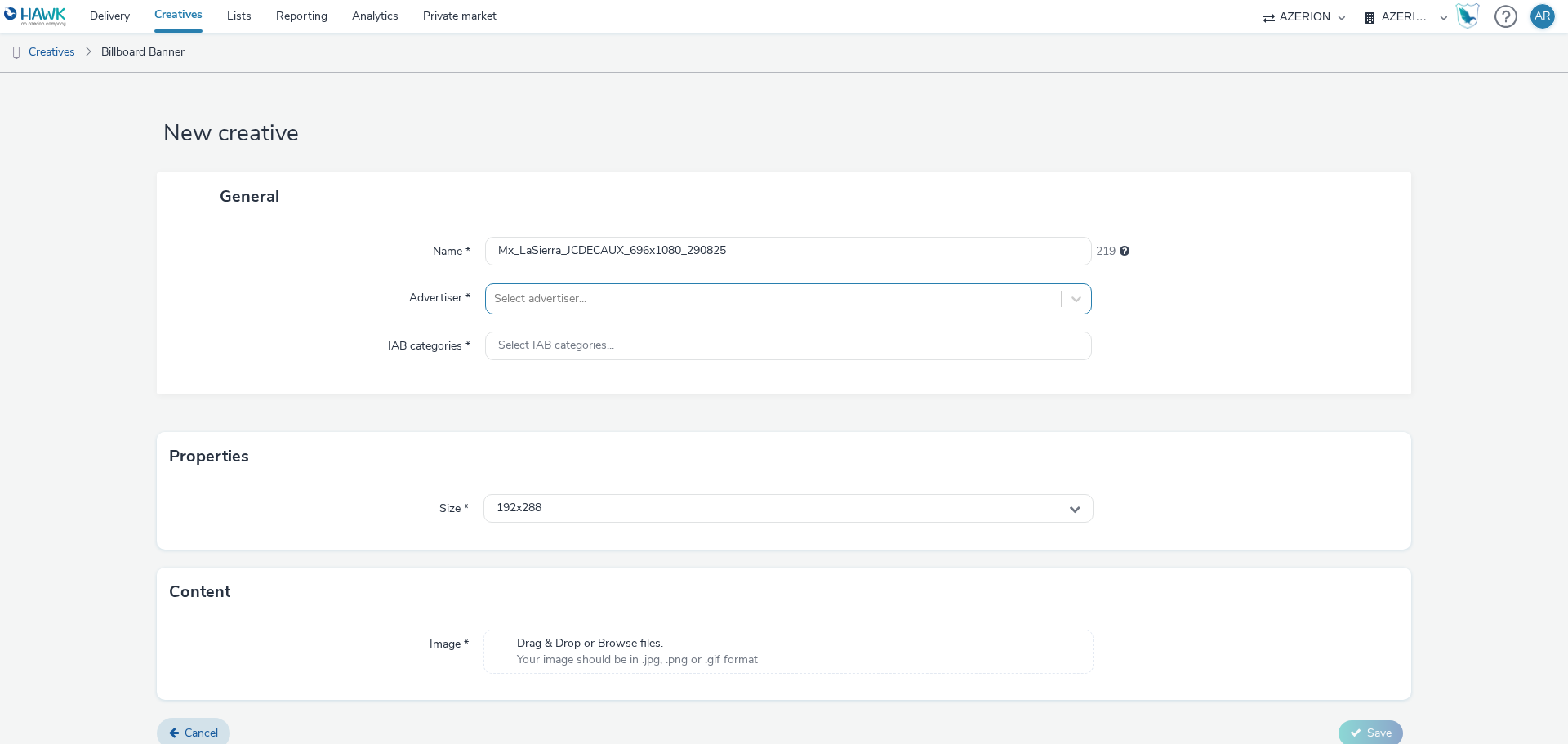
click at [649, 299] on div at bounding box center [773, 298] width 559 height 19
type input "sab"
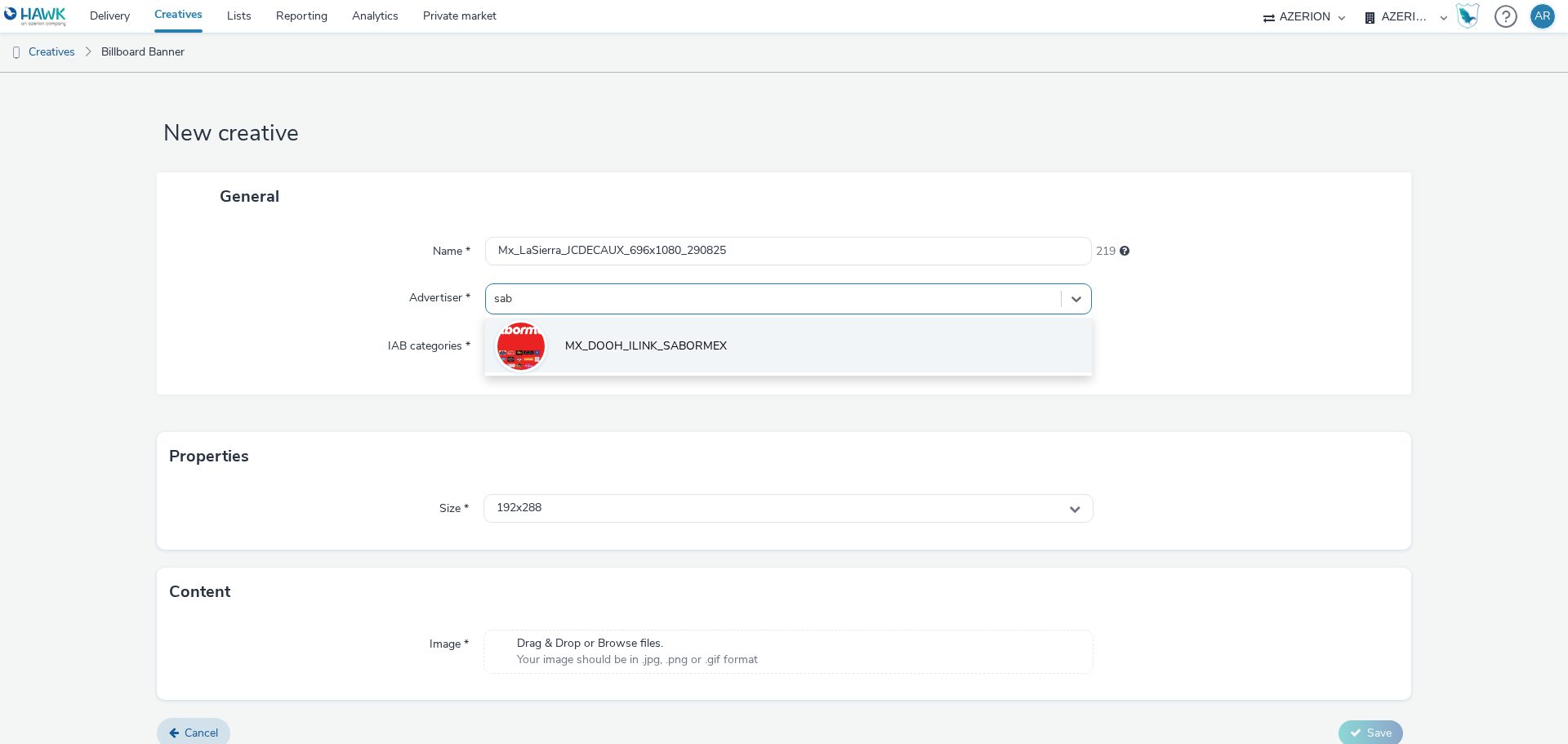
click at [660, 341] on span "MX_DOOH_ILINK_SABORMEX" at bounding box center [646, 346] width 162 height 17
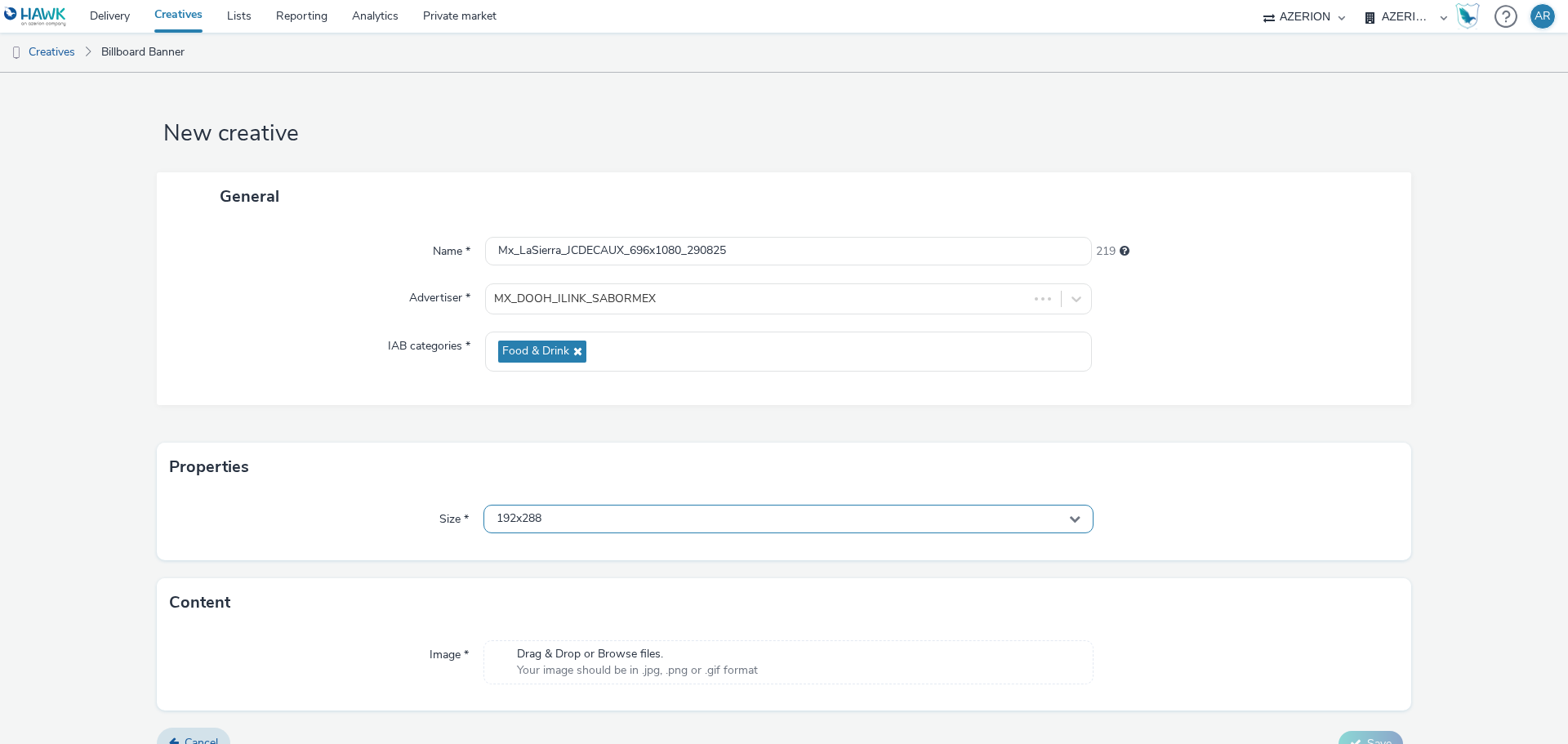
click at [668, 519] on div "192x288" at bounding box center [788, 519] width 610 height 29
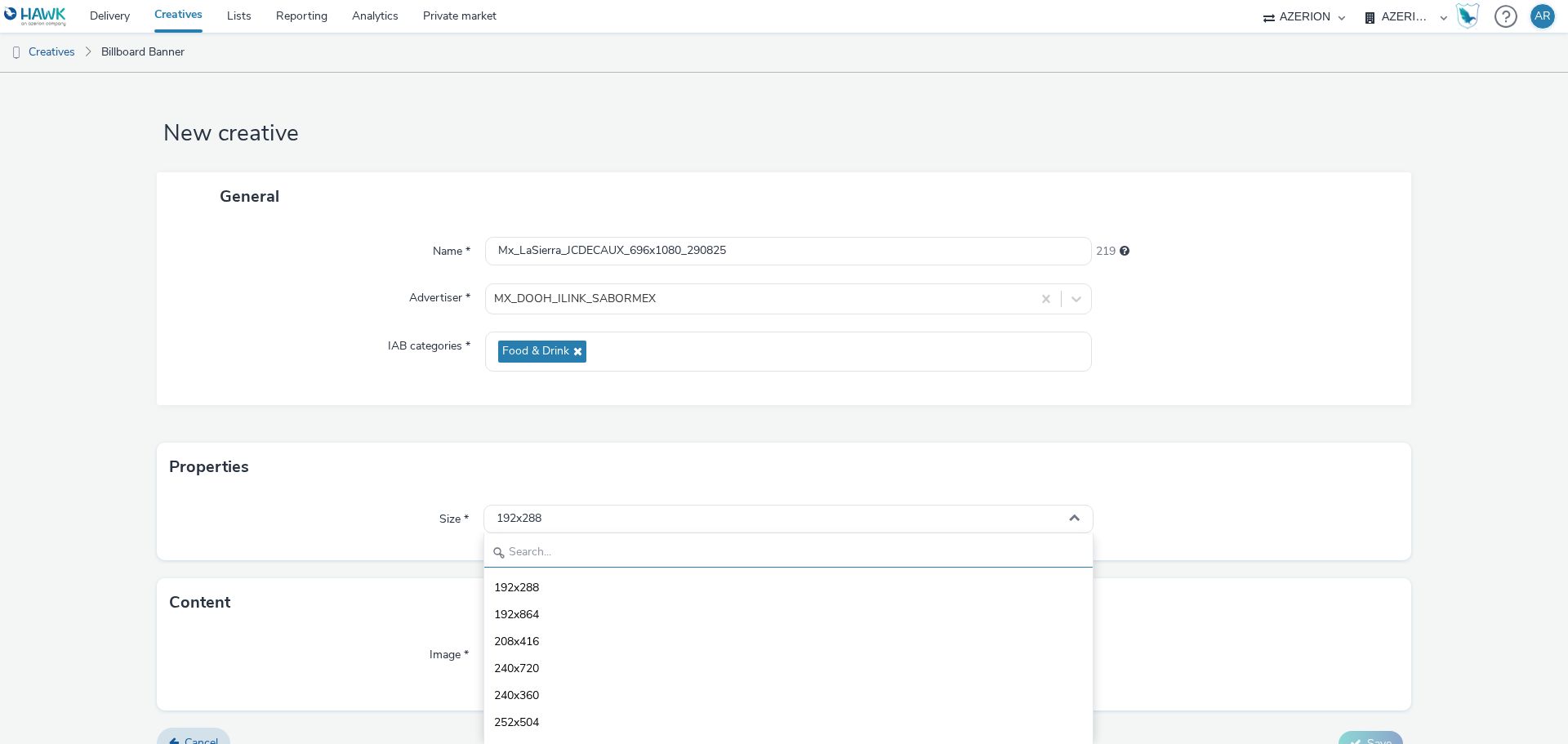
click at [652, 558] on input "text" at bounding box center [788, 553] width 609 height 29
type input "1"
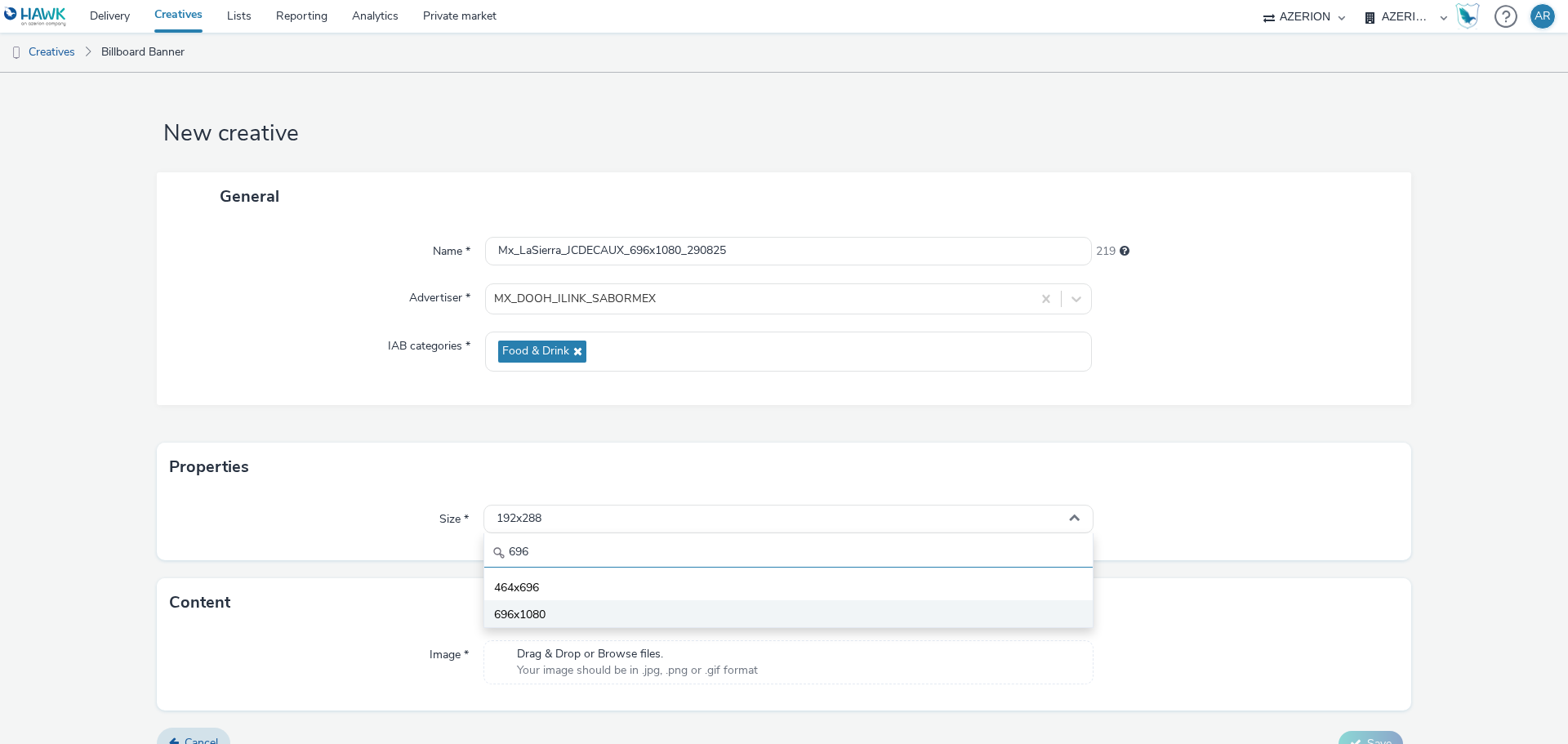
type input "696"
click at [533, 603] on li "696x1080" at bounding box center [788, 614] width 609 height 27
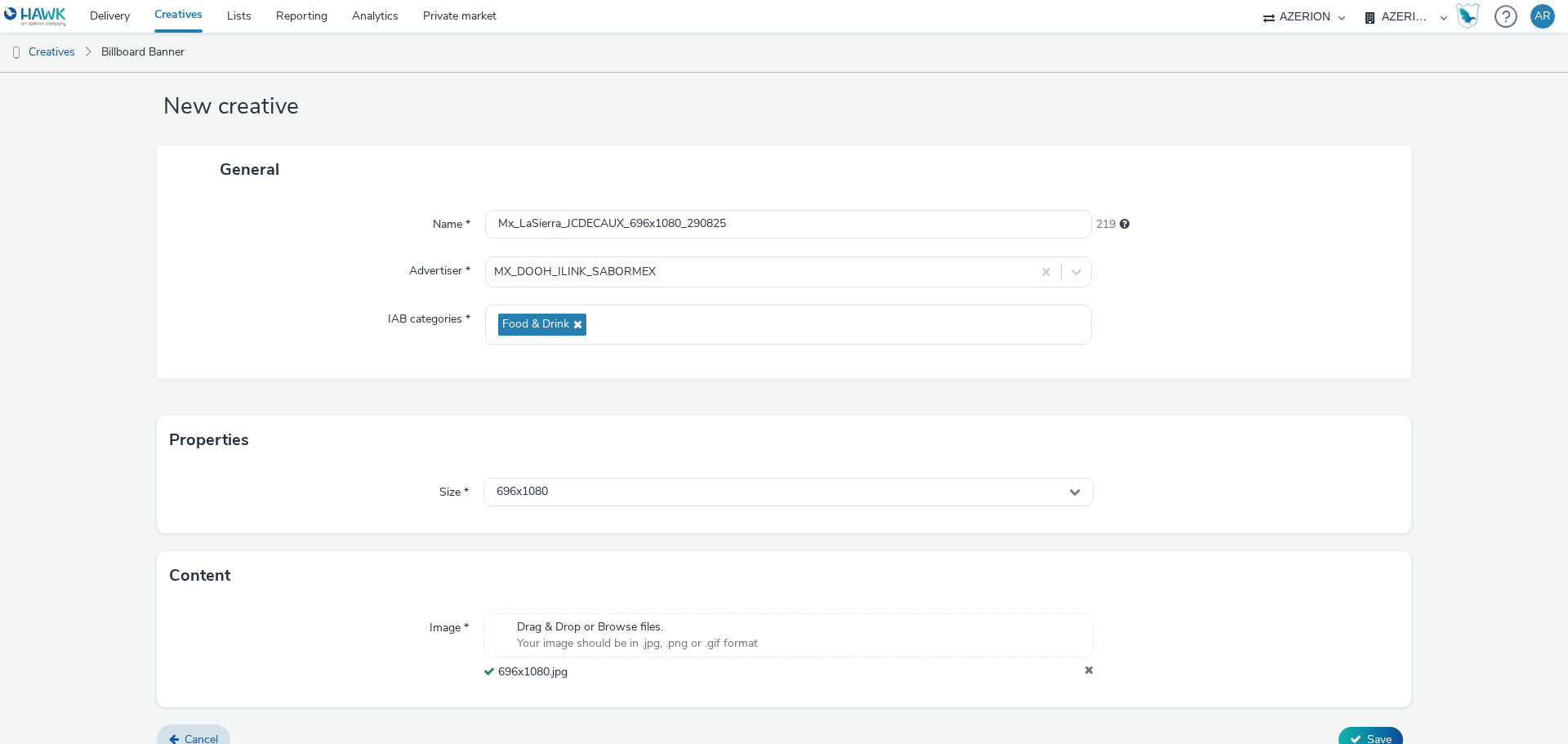
scroll to position [51, 0]
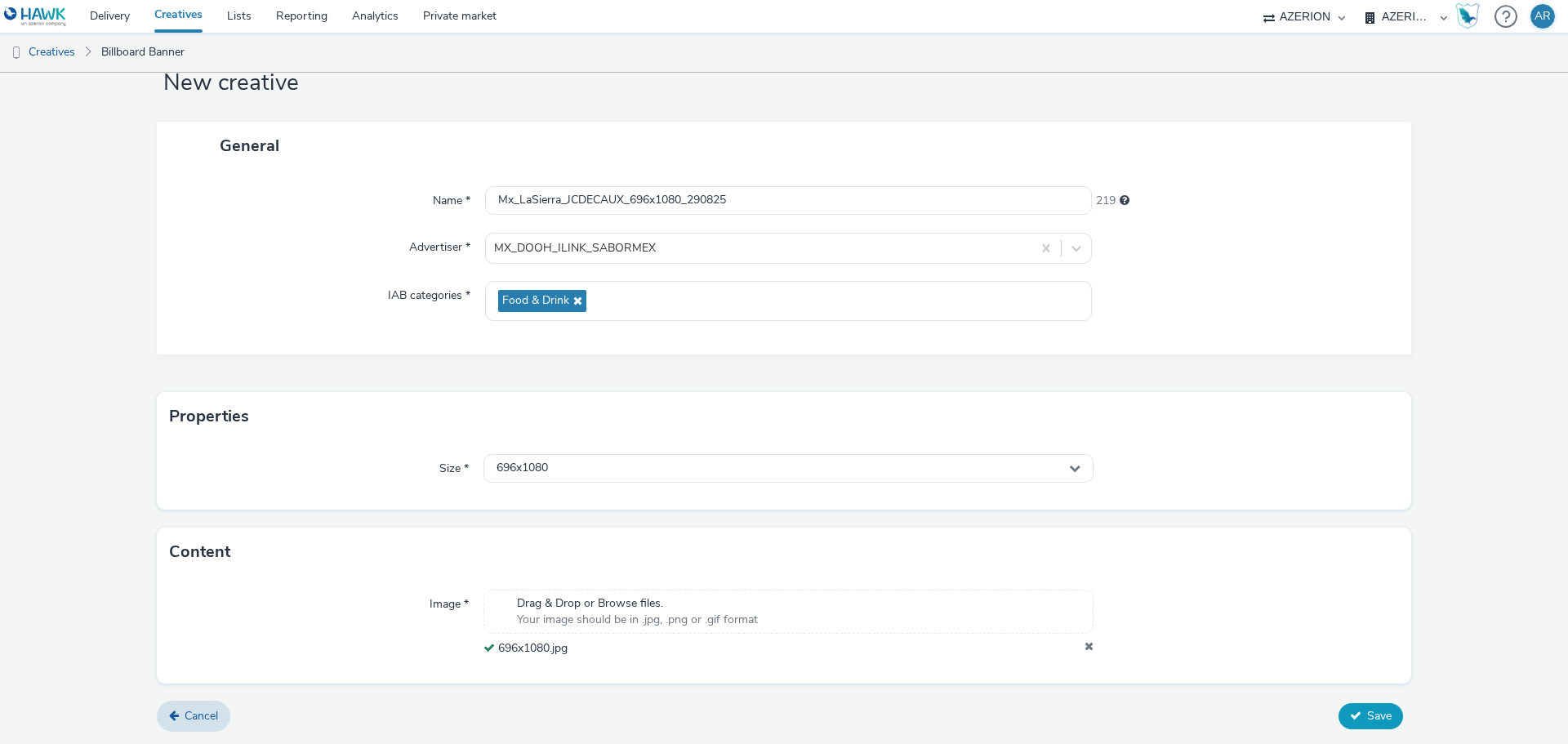
click at [1367, 716] on span "Save" at bounding box center [1379, 715] width 24 height 16
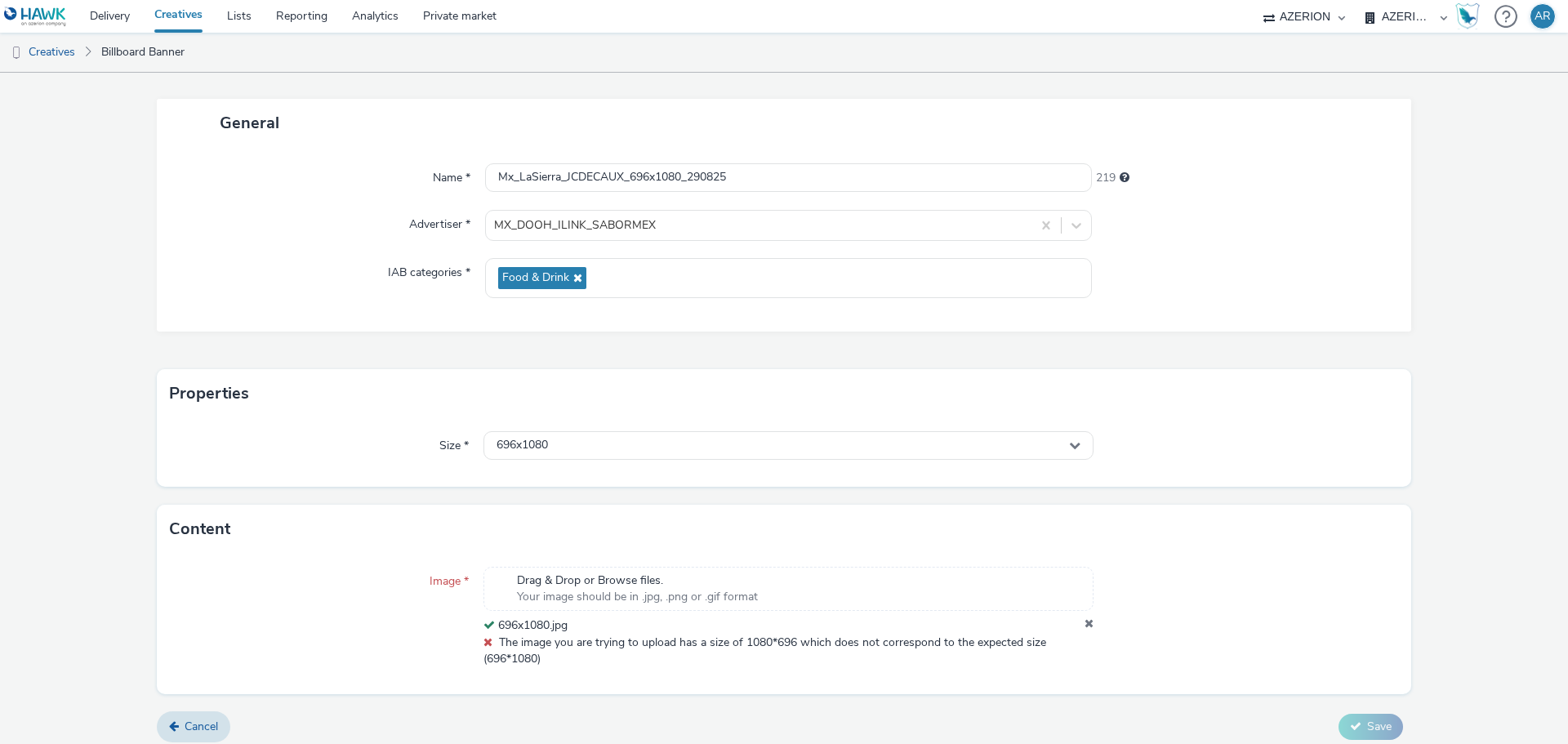
scroll to position [84, 0]
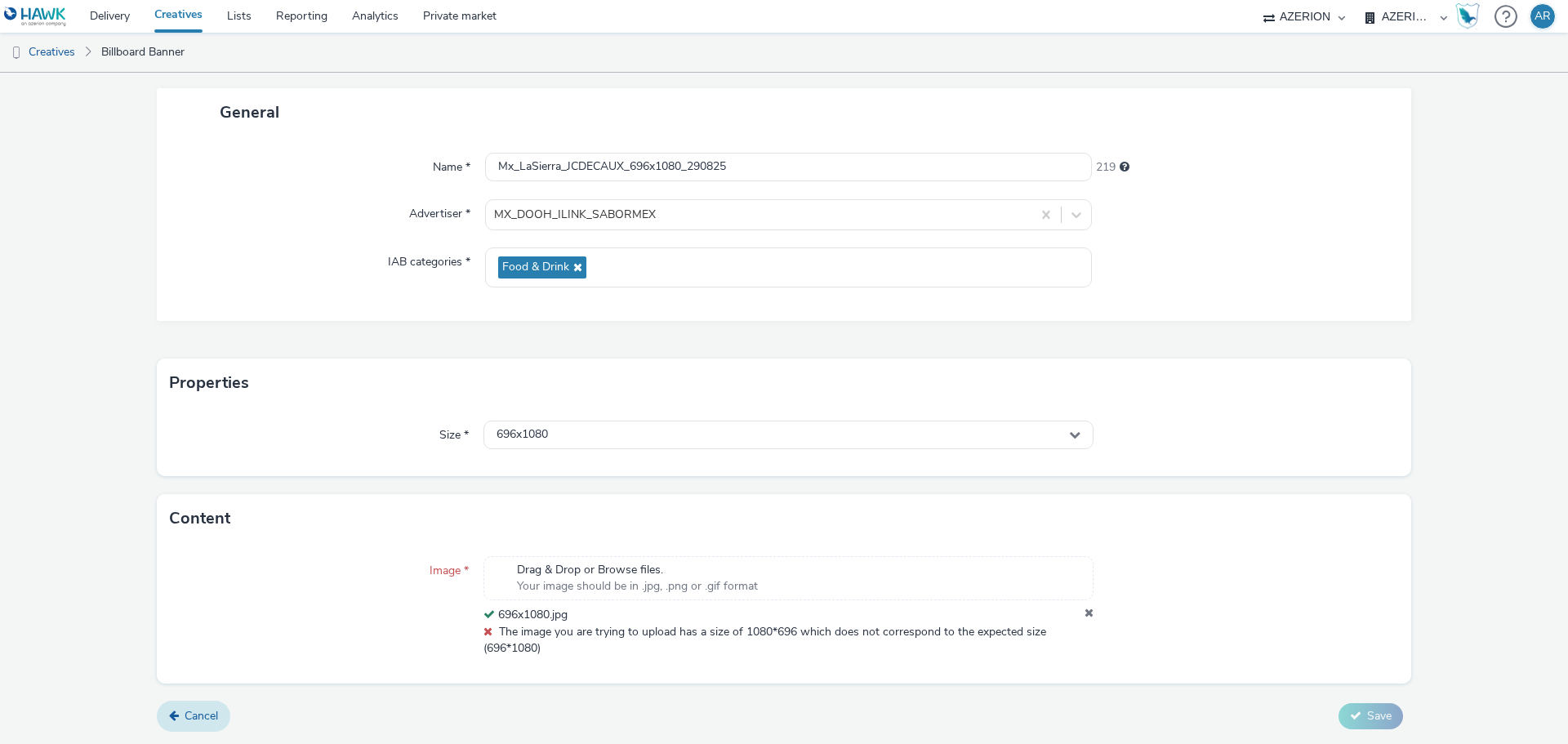
click at [199, 719] on span "Cancel" at bounding box center [201, 715] width 33 height 16
